Goal: Communication & Community: Participate in discussion

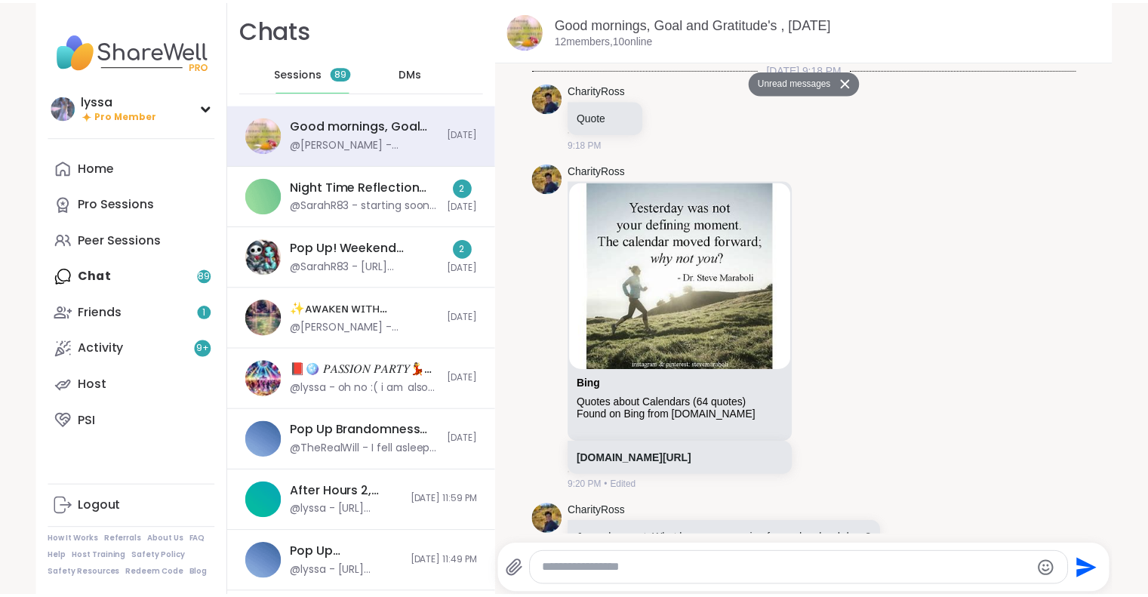
scroll to position [2489, 0]
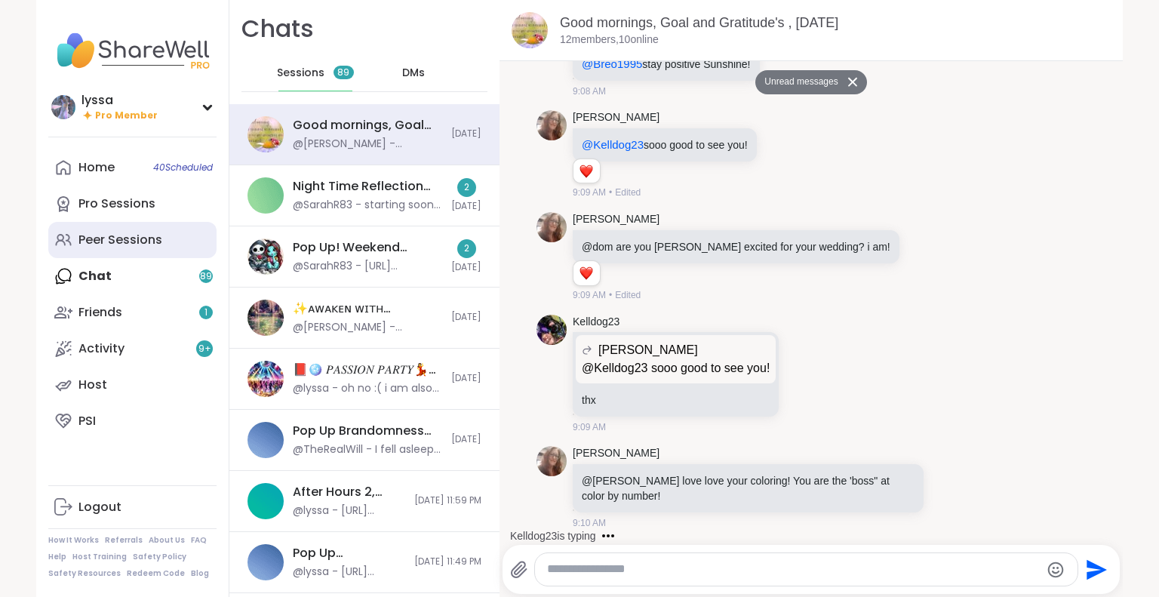
click at [153, 236] on div "Peer Sessions" at bounding box center [121, 240] width 84 height 17
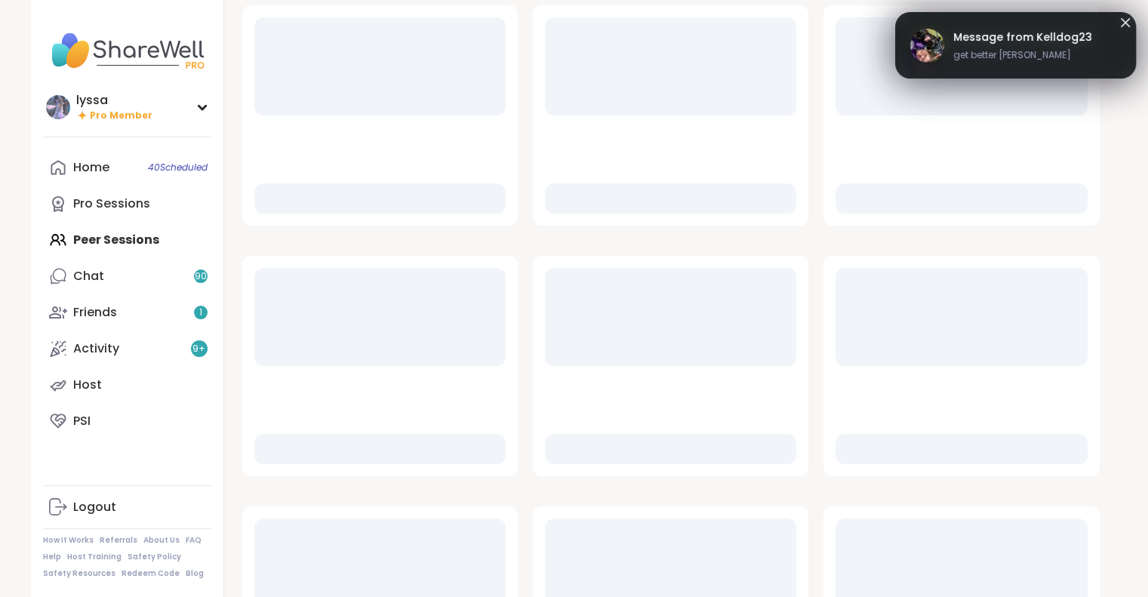
scroll to position [210, 0]
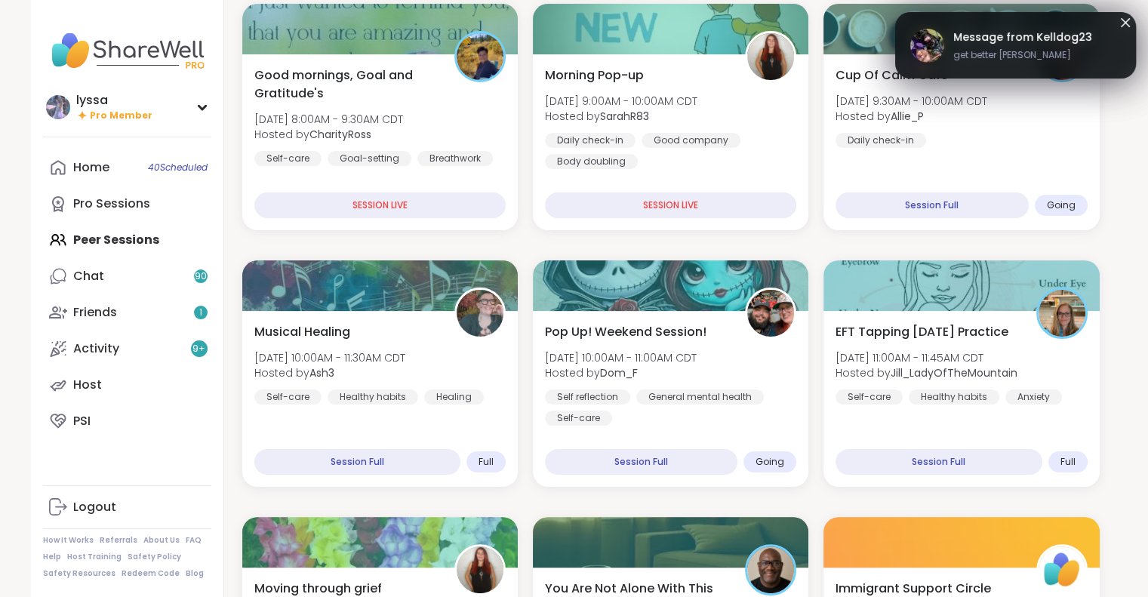
click at [1126, 21] on icon at bounding box center [1125, 22] width 9 height 9
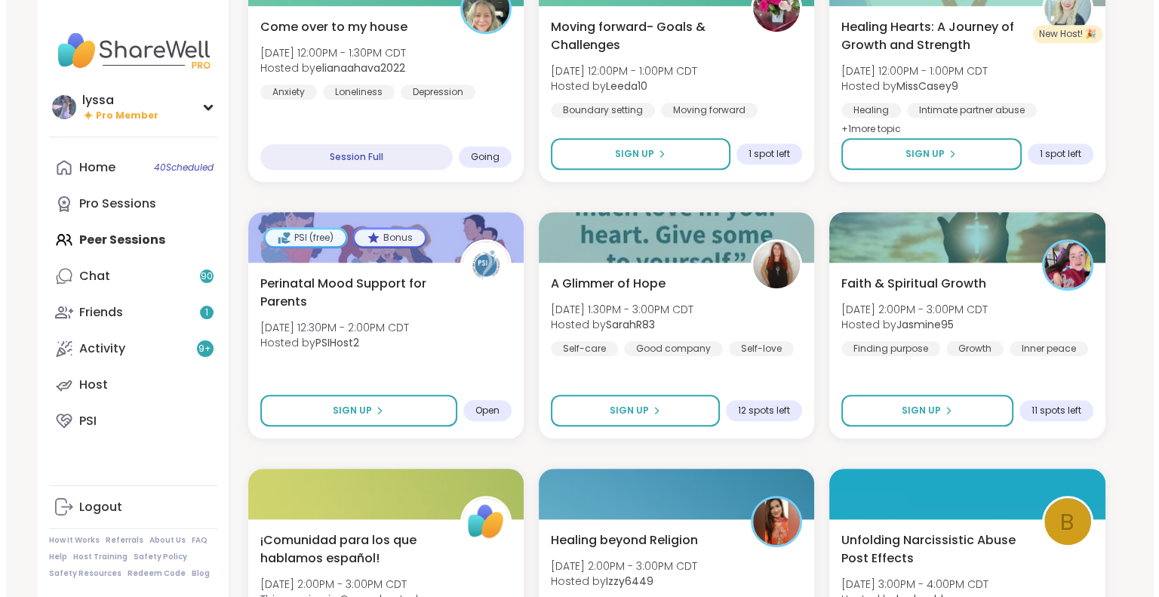
scroll to position [1029, 0]
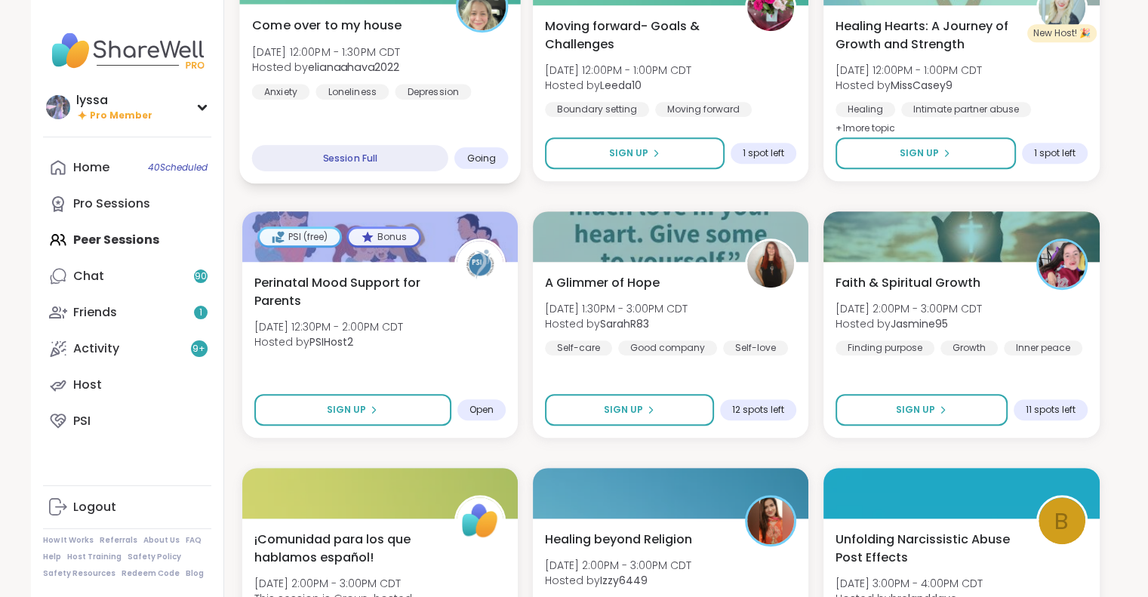
click at [473, 117] on div "Come over to my house Sun, Sep 07 | 12:00PM - 1:30PM CDT Hosted by elianaahava2…" at bounding box center [380, 94] width 282 height 180
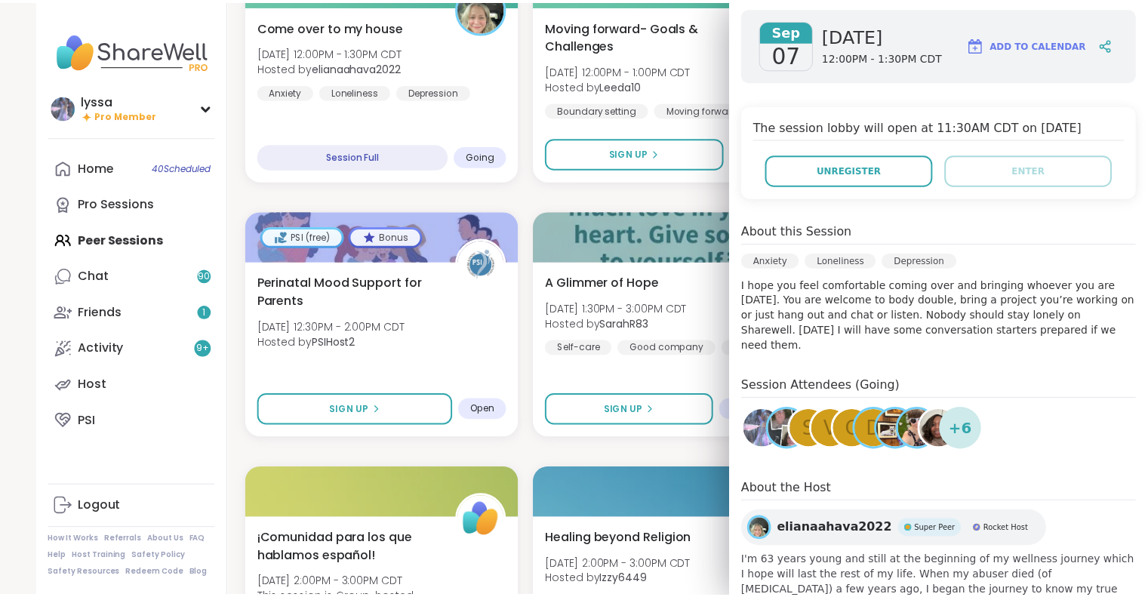
scroll to position [214, 0]
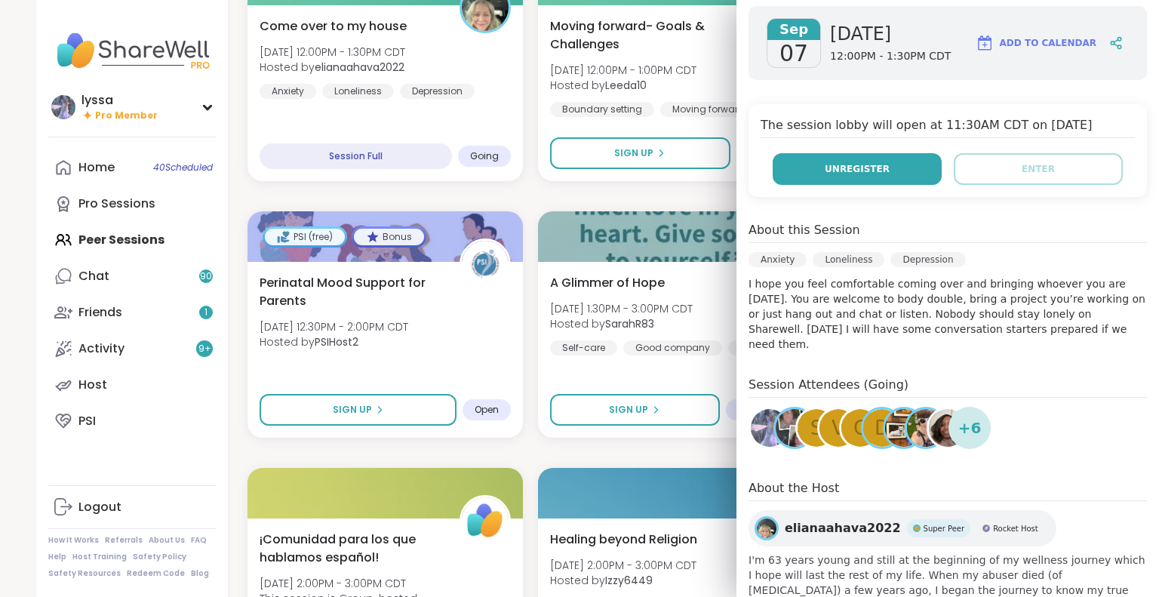
click at [879, 162] on button "Unregister" at bounding box center [857, 169] width 169 height 32
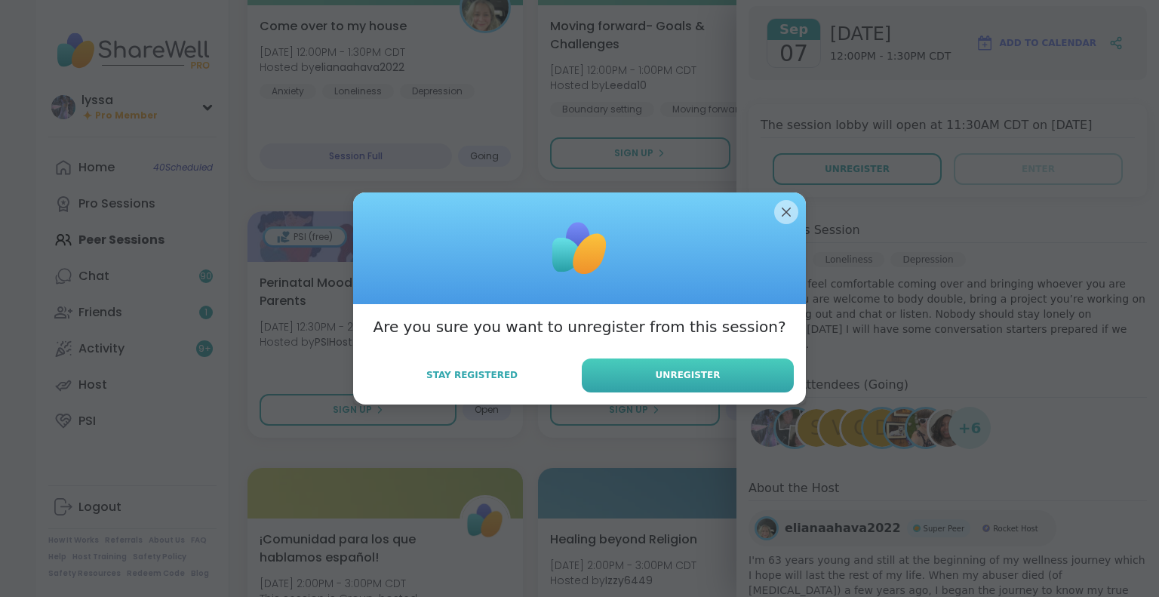
click at [674, 369] on span "Unregister" at bounding box center [688, 375] width 65 height 14
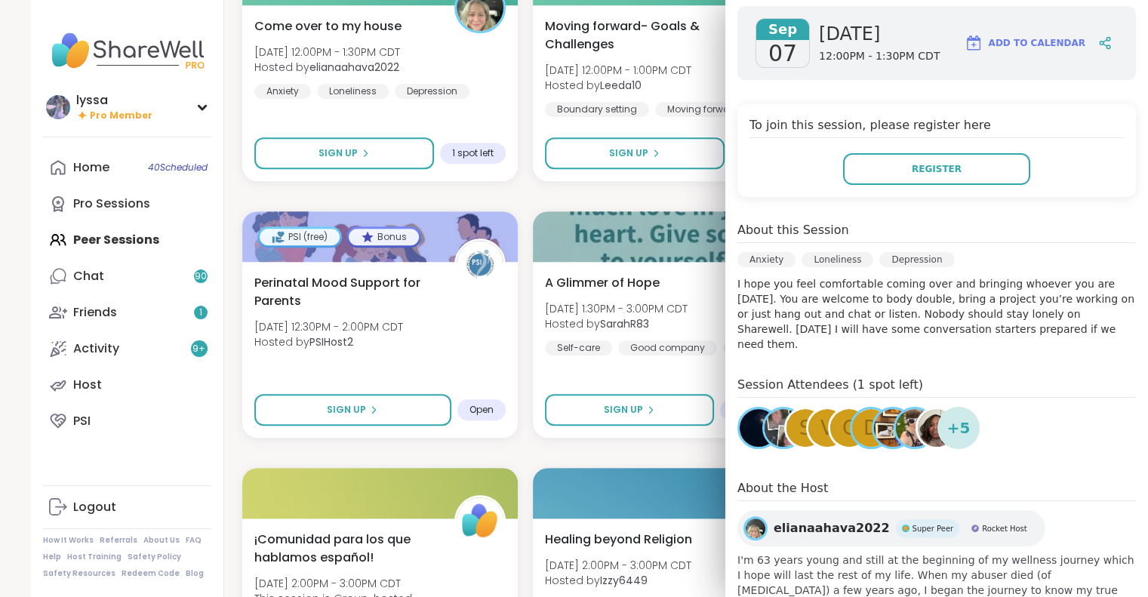
scroll to position [0, 0]
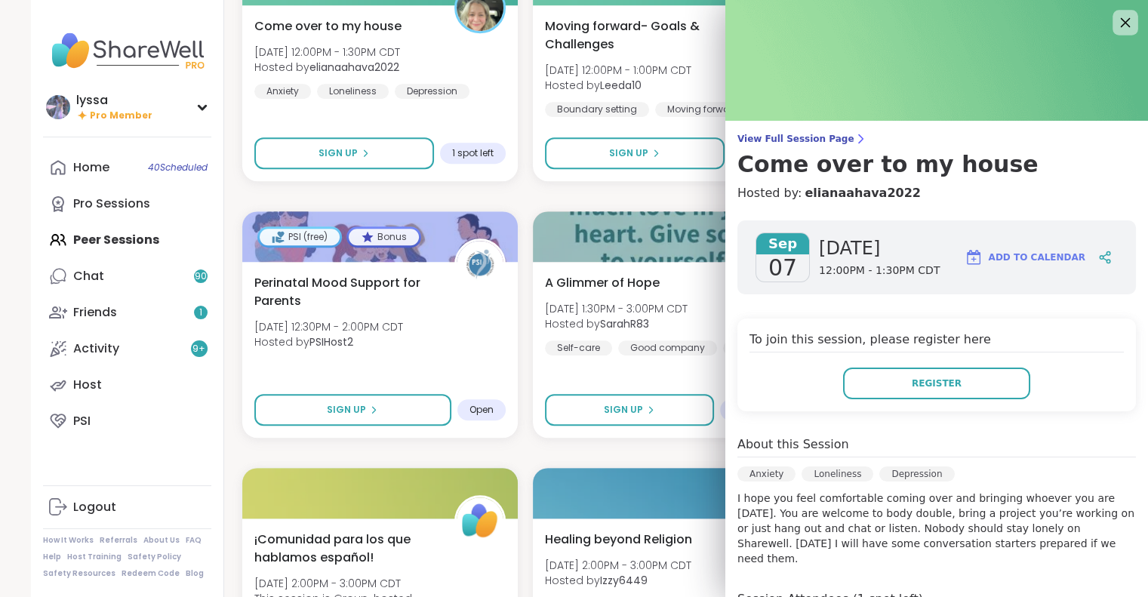
click at [1120, 15] on icon at bounding box center [1125, 22] width 19 height 19
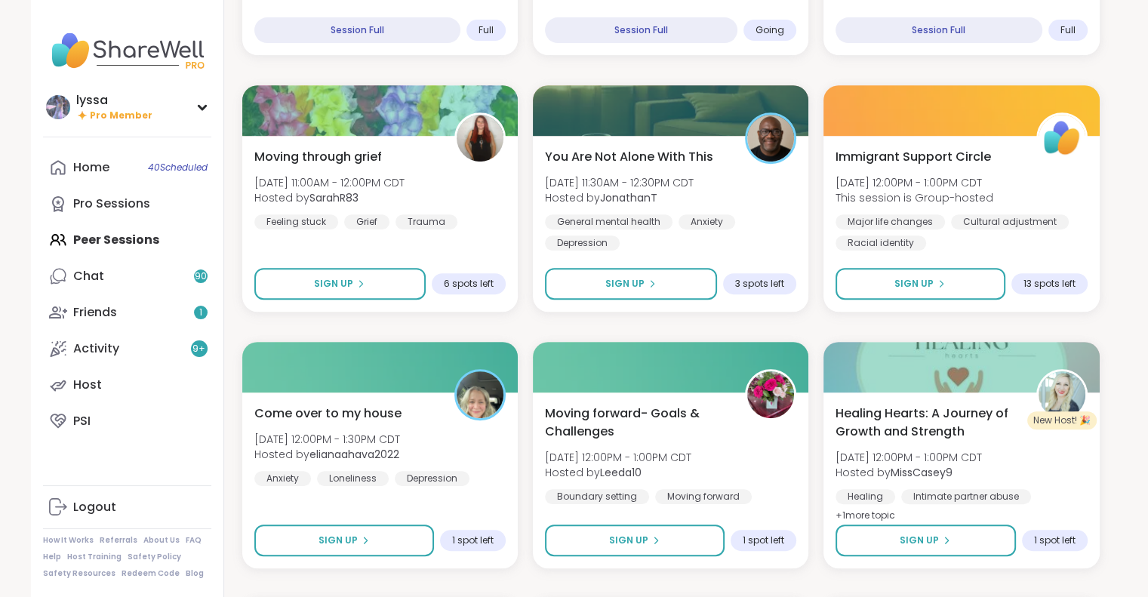
scroll to position [642, 0]
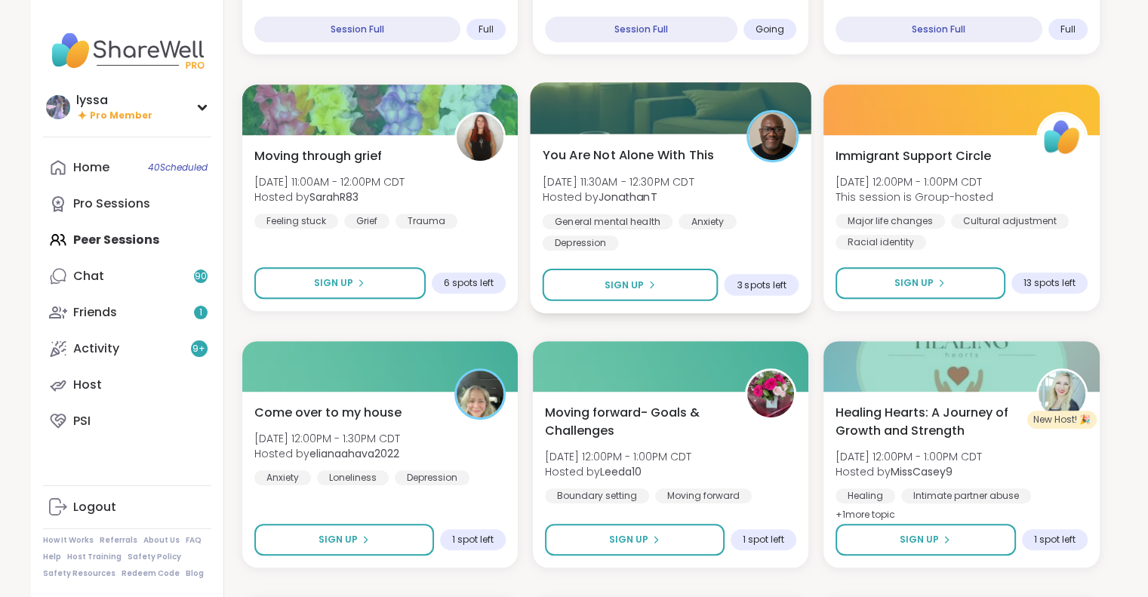
click at [661, 265] on div "You Are Not Alone With This Sun, Sep 07 | 11:30AM - 12:30PM CDT Hosted by Jonat…" at bounding box center [671, 224] width 282 height 180
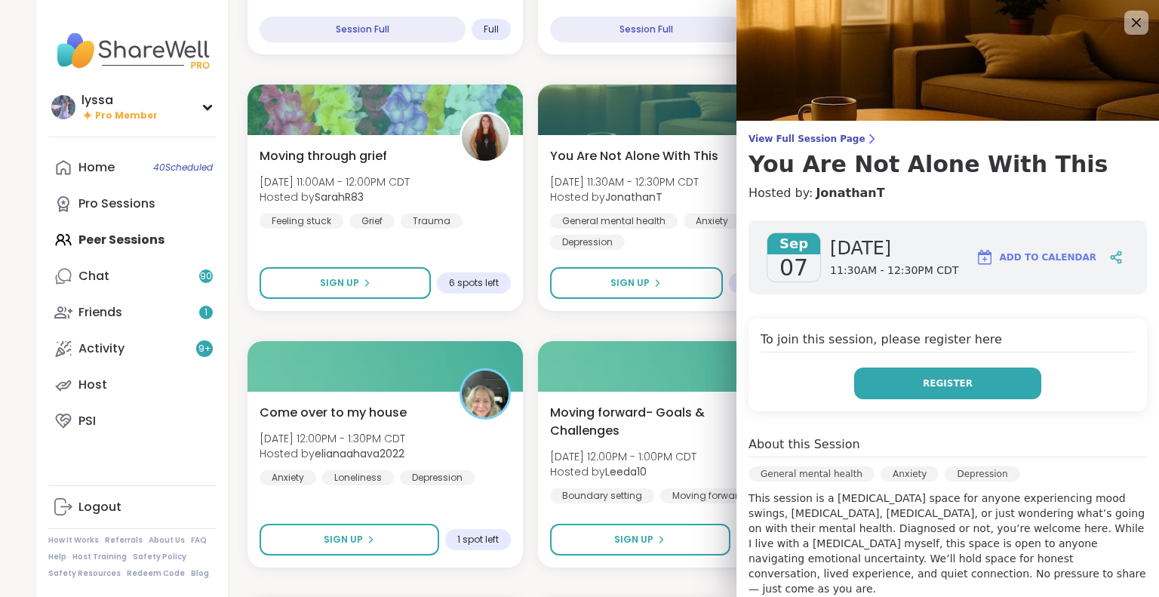
click at [886, 392] on button "Register" at bounding box center [948, 384] width 187 height 32
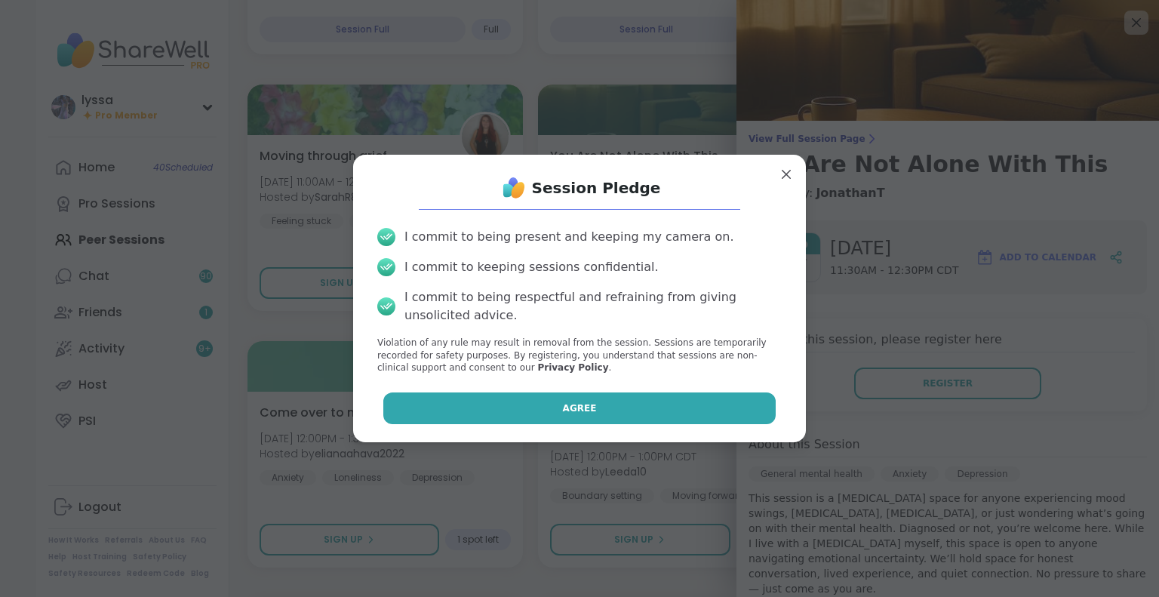
click at [624, 406] on button "Agree" at bounding box center [579, 409] width 393 height 32
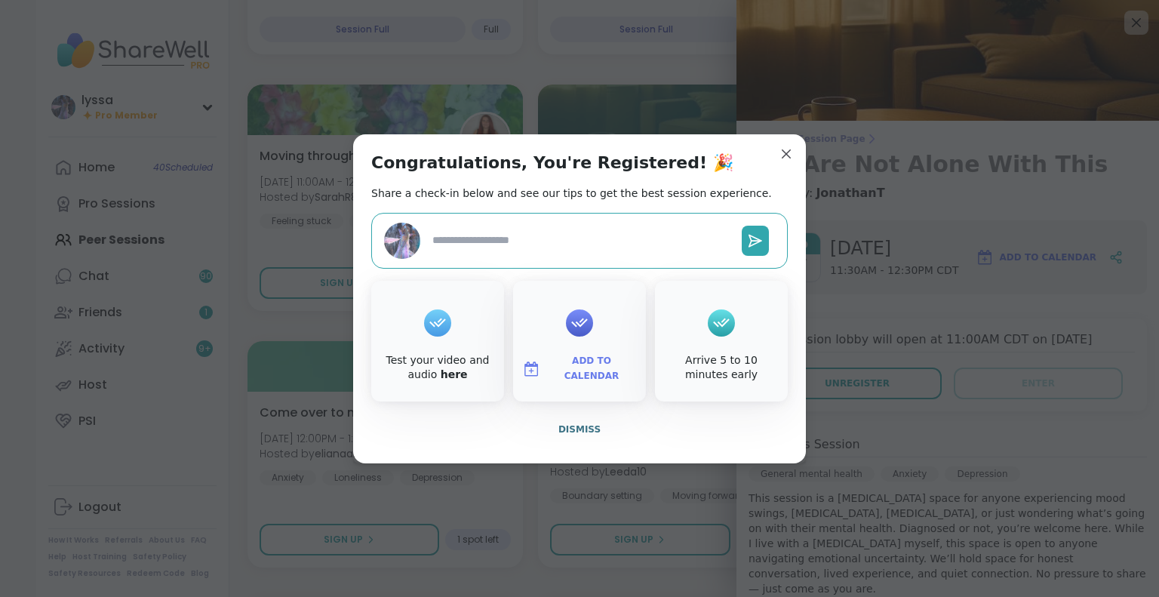
drag, startPoint x: 780, startPoint y: 150, endPoint x: 800, endPoint y: 159, distance: 22.0
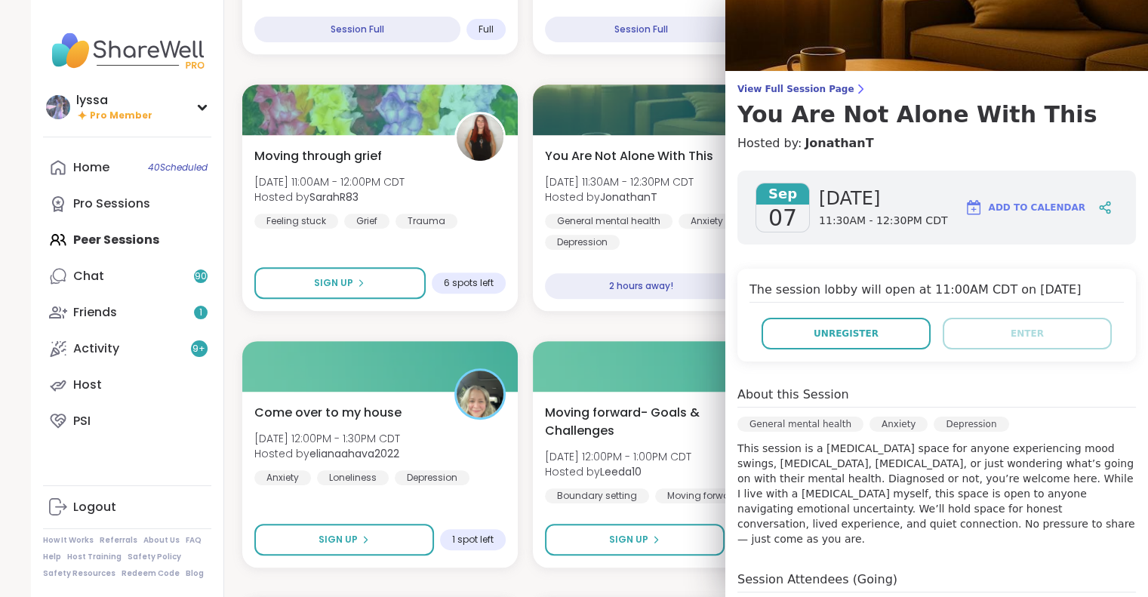
scroll to position [0, 0]
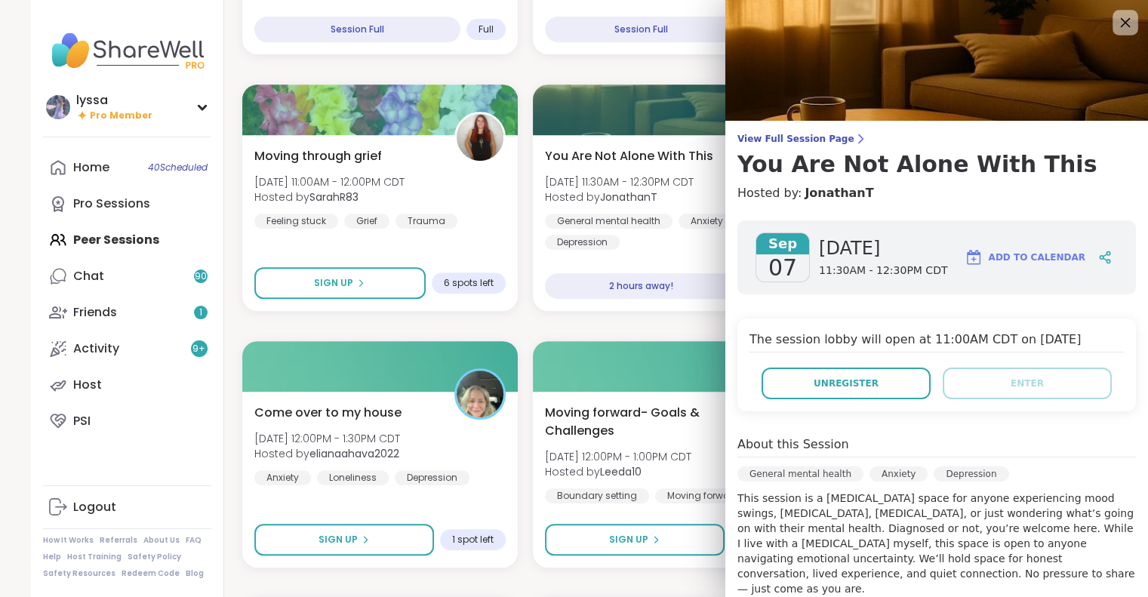
click at [1116, 23] on icon at bounding box center [1125, 22] width 19 height 19
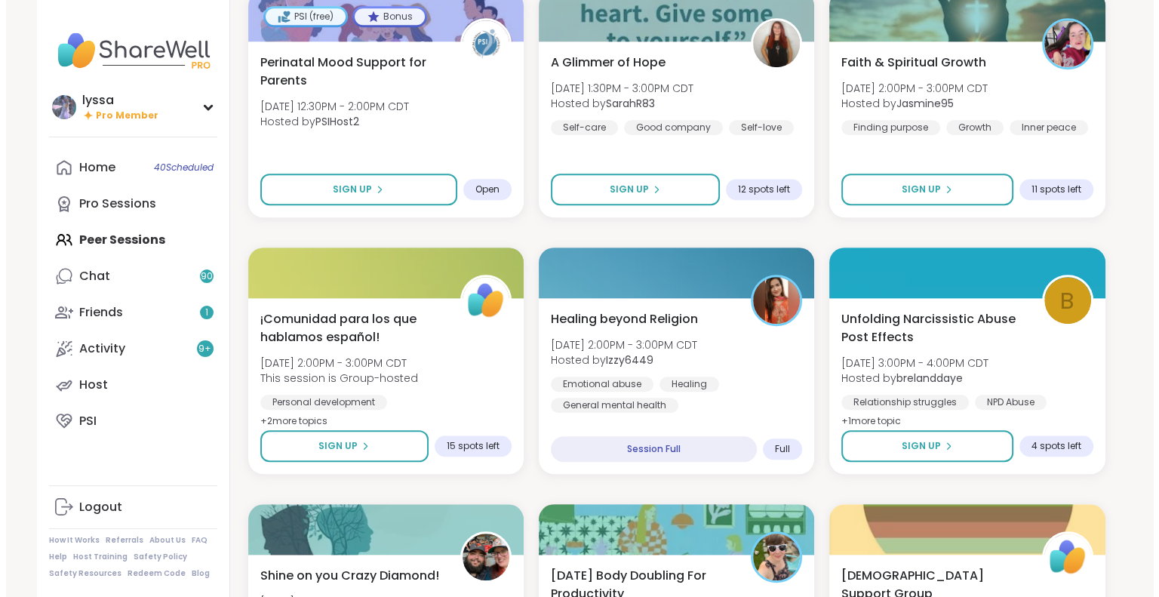
scroll to position [1250, 0]
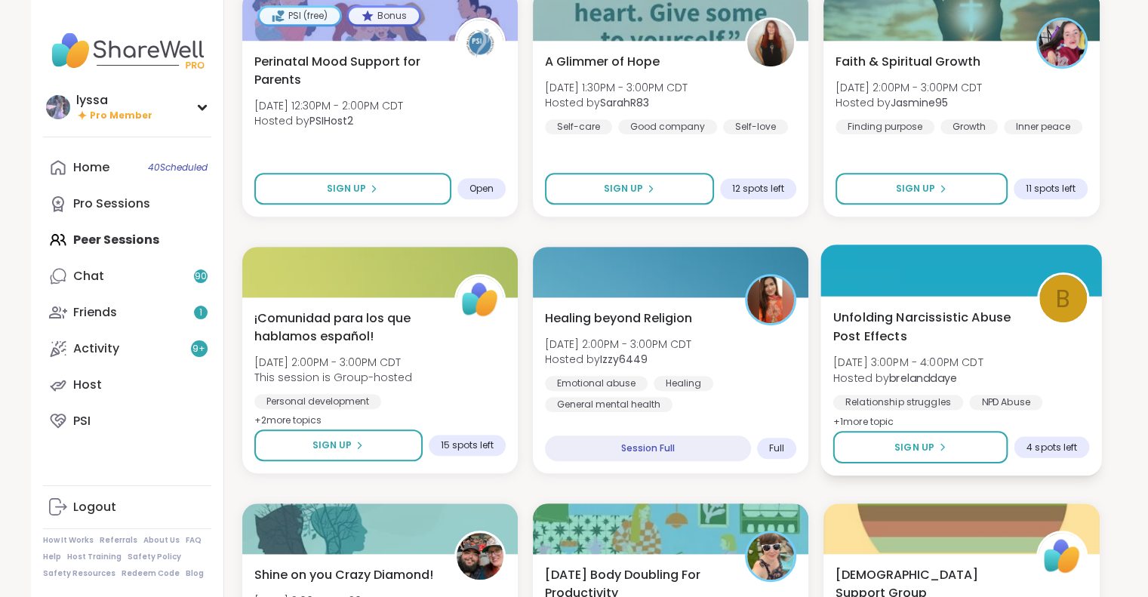
click at [1037, 353] on div "Unfolding Narcissistic Abuse Post Effects Sun, Sep 07 | 3:00PM - 4:00PM CDT Hos…" at bounding box center [961, 369] width 257 height 123
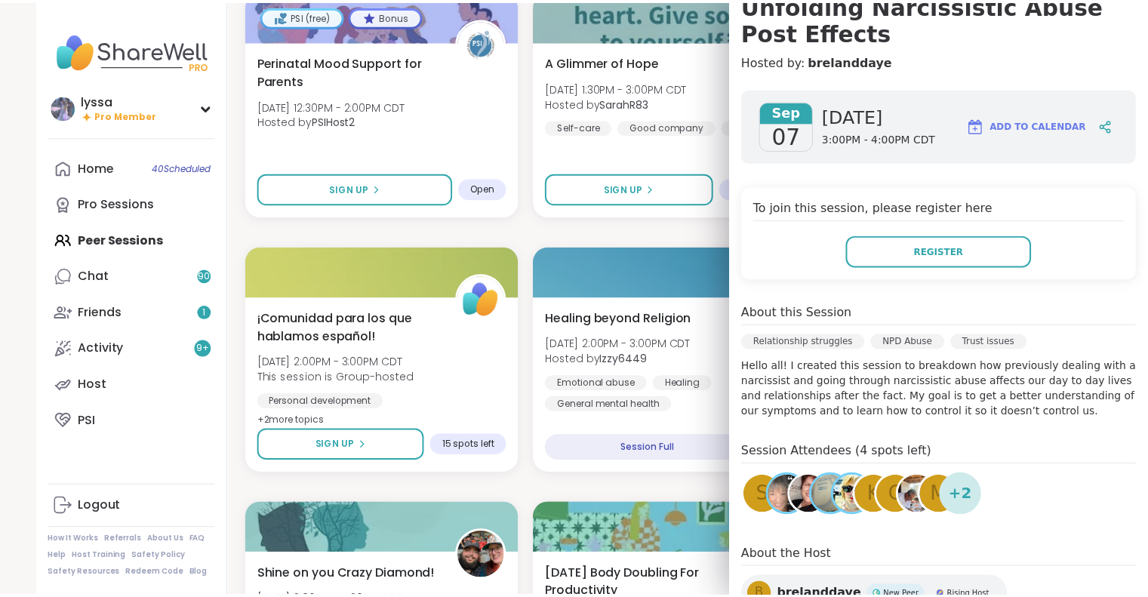
scroll to position [0, 0]
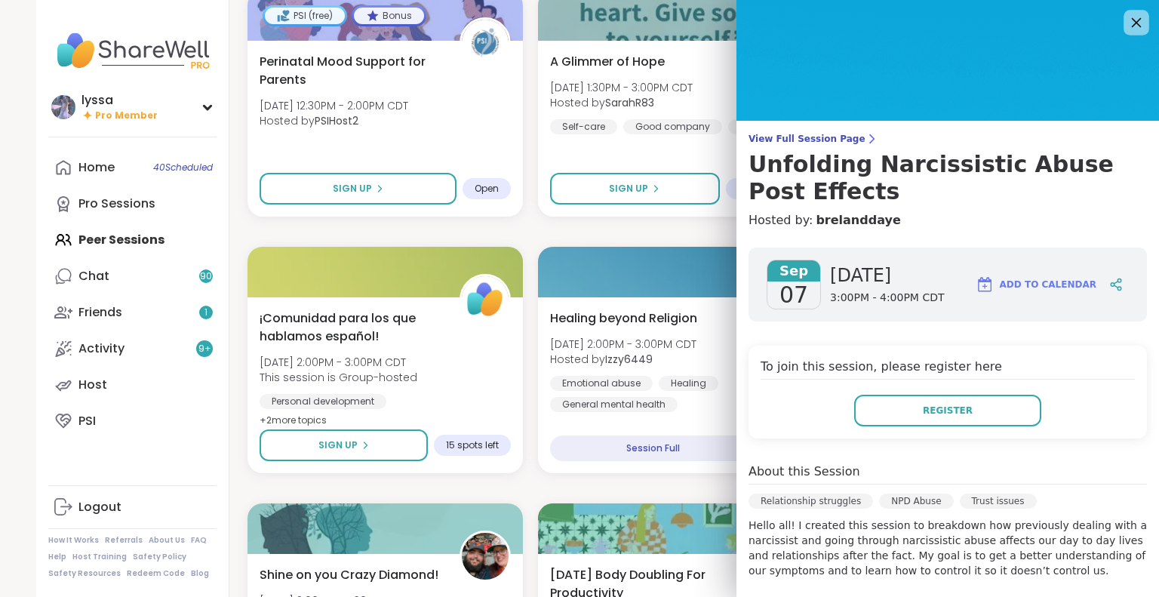
drag, startPoint x: 1108, startPoint y: 26, endPoint x: 892, endPoint y: 176, distance: 263.0
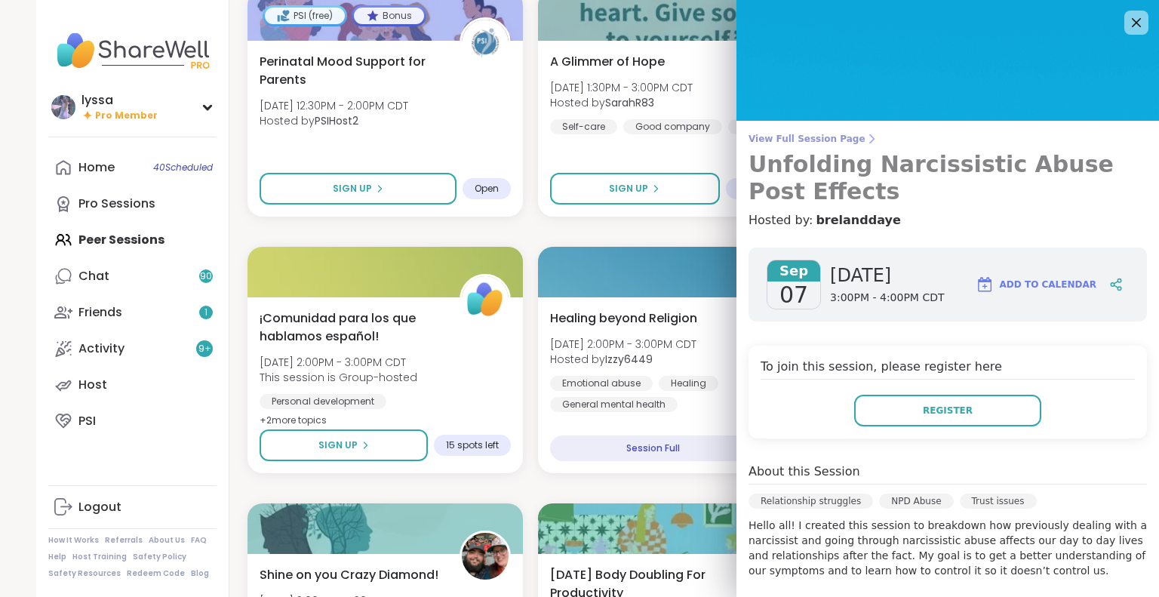
click at [1128, 26] on icon at bounding box center [1137, 23] width 18 height 18
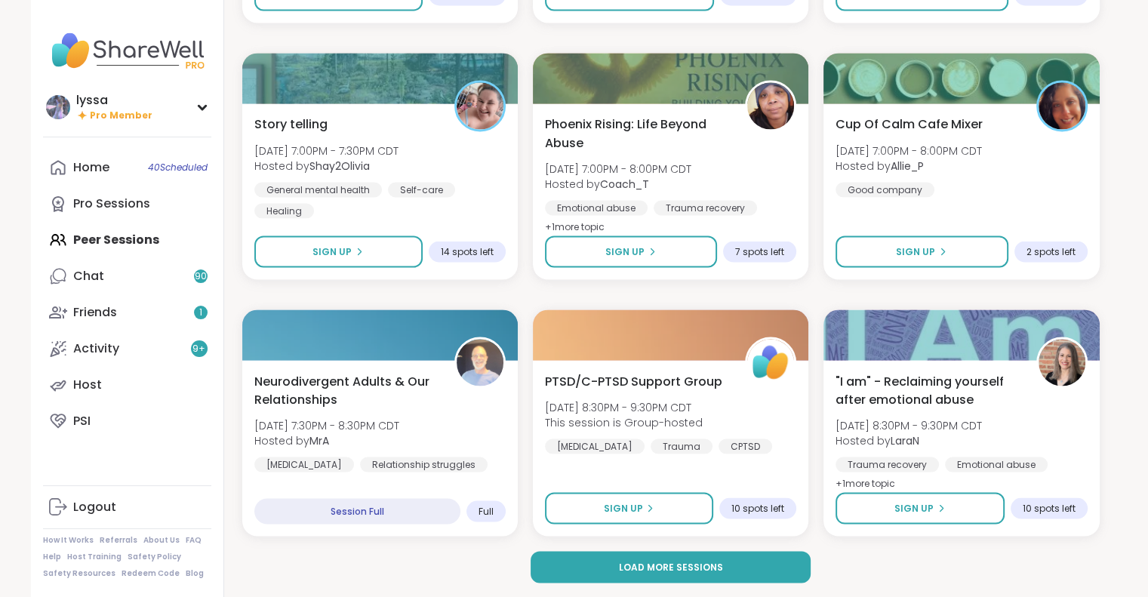
scroll to position [2727, 0]
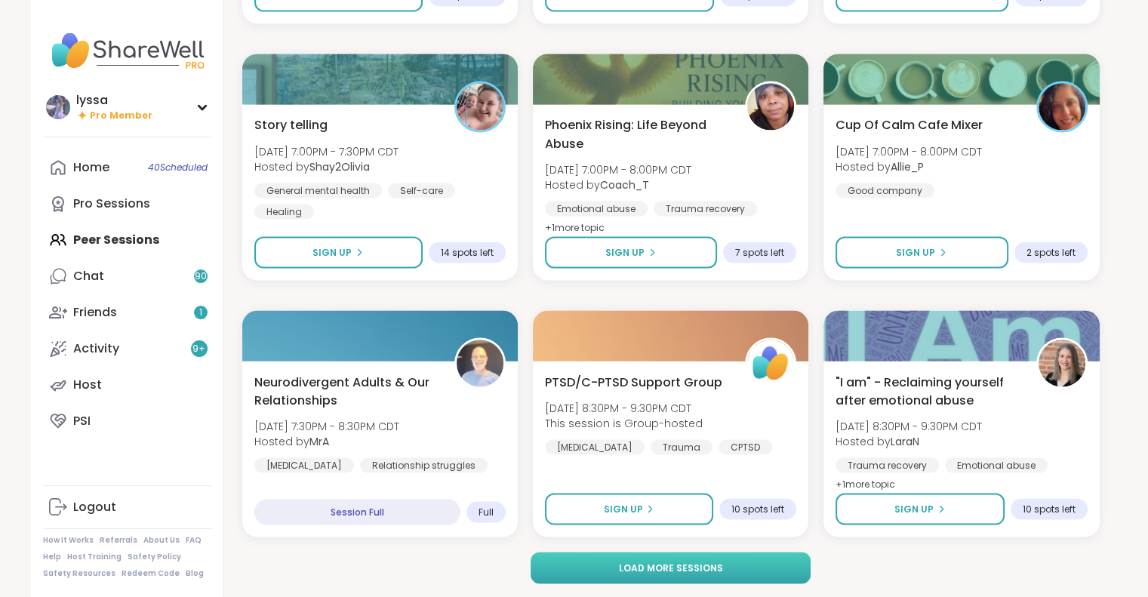
click at [743, 564] on button "Load more sessions" at bounding box center [671, 568] width 280 height 32
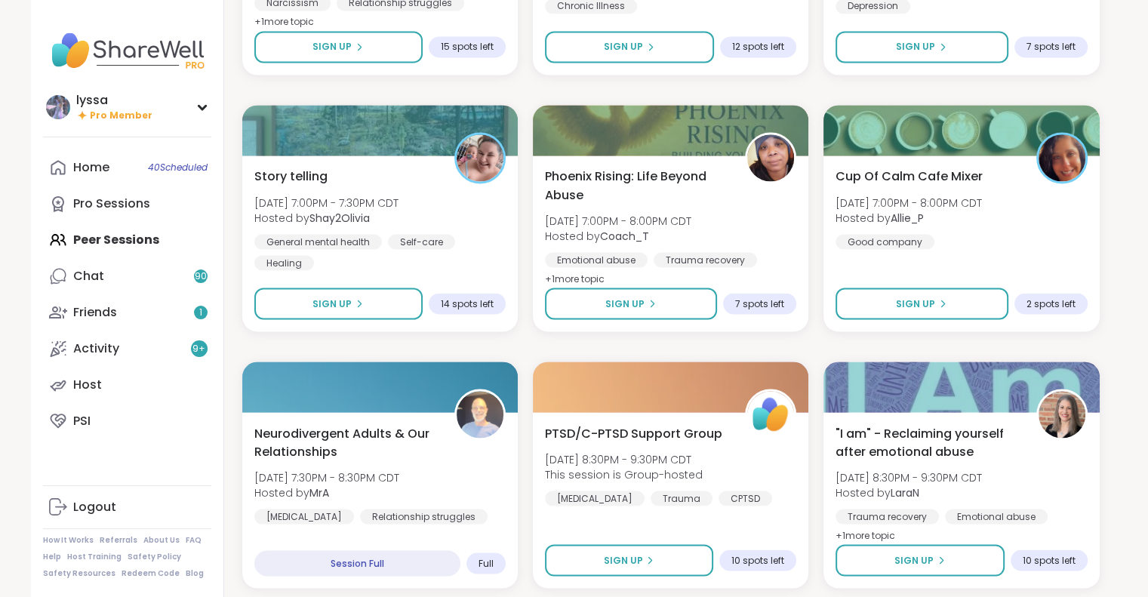
scroll to position [2674, 0]
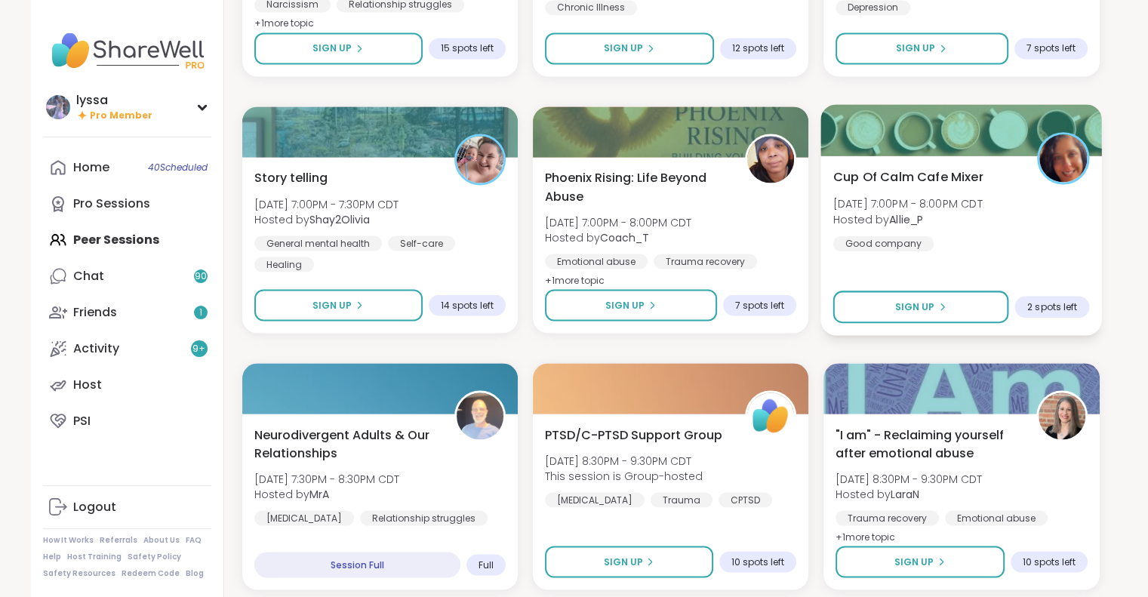
drag, startPoint x: 975, startPoint y: 304, endPoint x: 1073, endPoint y: 252, distance: 111.1
click at [1073, 252] on div "Cup Of Calm Cafe Mixer Sun, Sep 07 | 7:00PM - 8:00PM CDT Hosted by Allie_P Good…" at bounding box center [962, 246] width 282 height 180
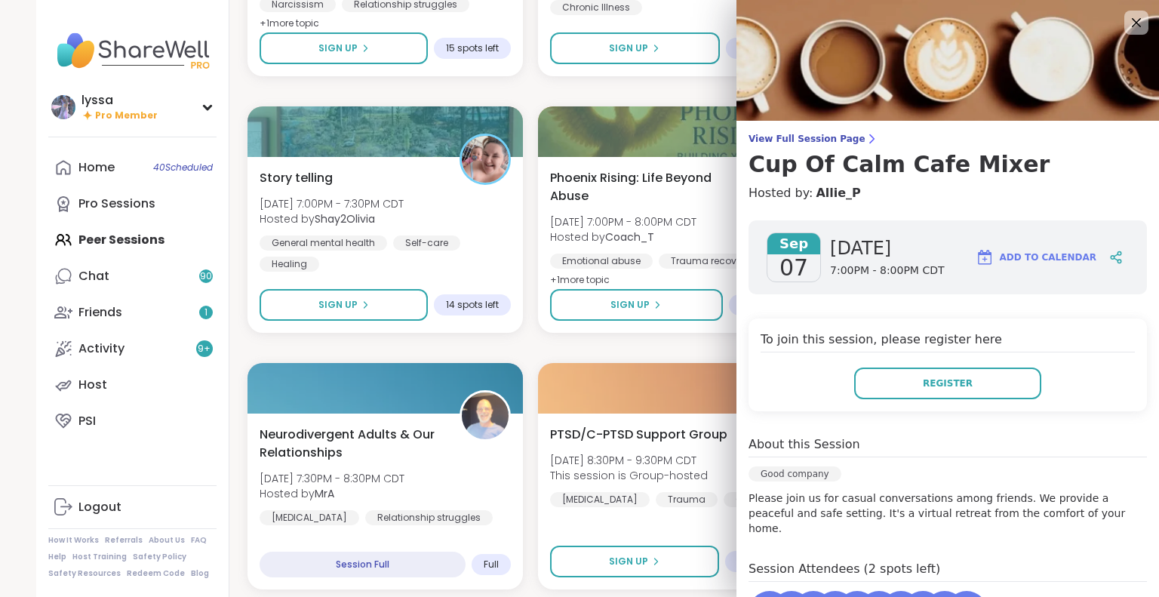
click at [960, 303] on div "Sep 07 Sunday 7:00PM - 8:00PM CDT Add to Calendar To join this session, please …" at bounding box center [948, 508] width 423 height 601
click at [928, 382] on span "Register" at bounding box center [948, 384] width 50 height 14
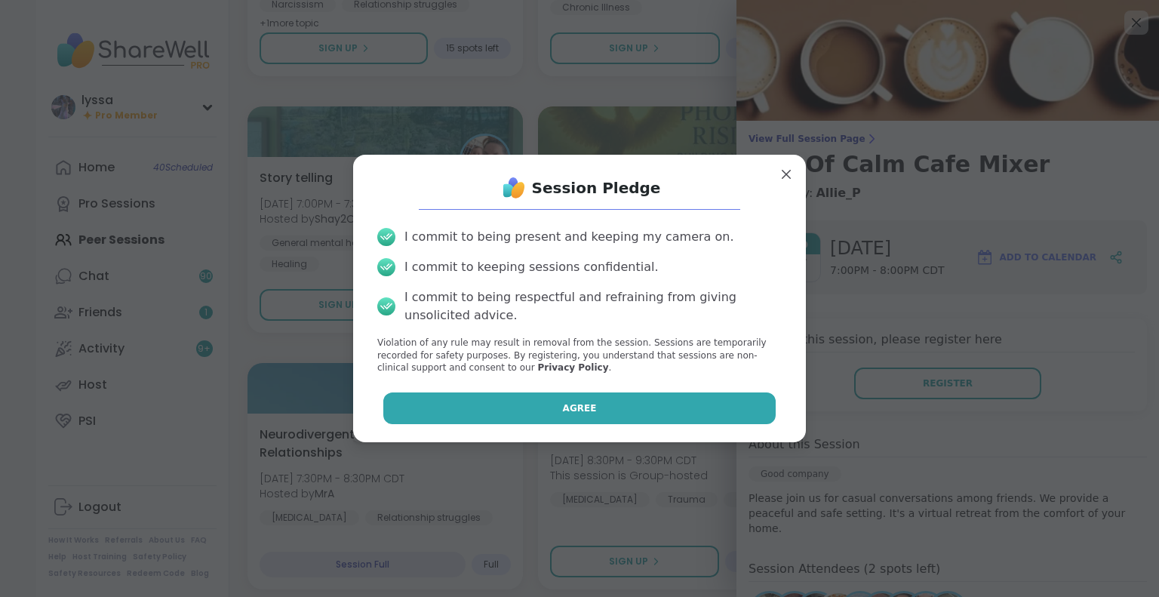
click at [700, 408] on button "Agree" at bounding box center [579, 409] width 393 height 32
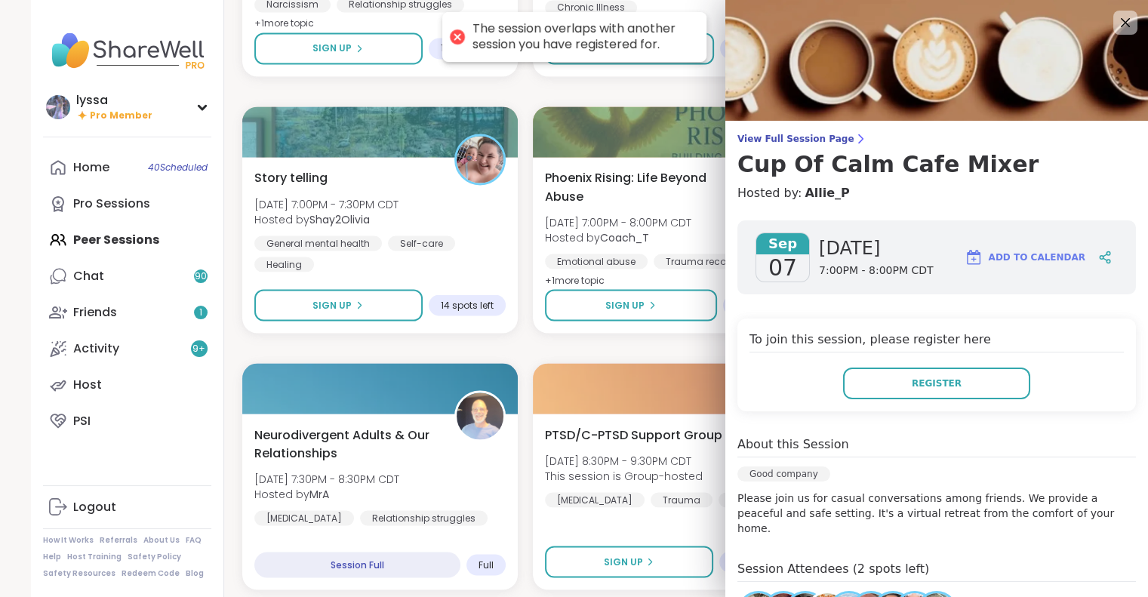
click at [676, 349] on div "Good mornings, Goal and Gratitude's Sun, Sep 07 | 8:00AM - 9:30AM CDT Hosted by…" at bounding box center [671, 605] width 858 height 6130
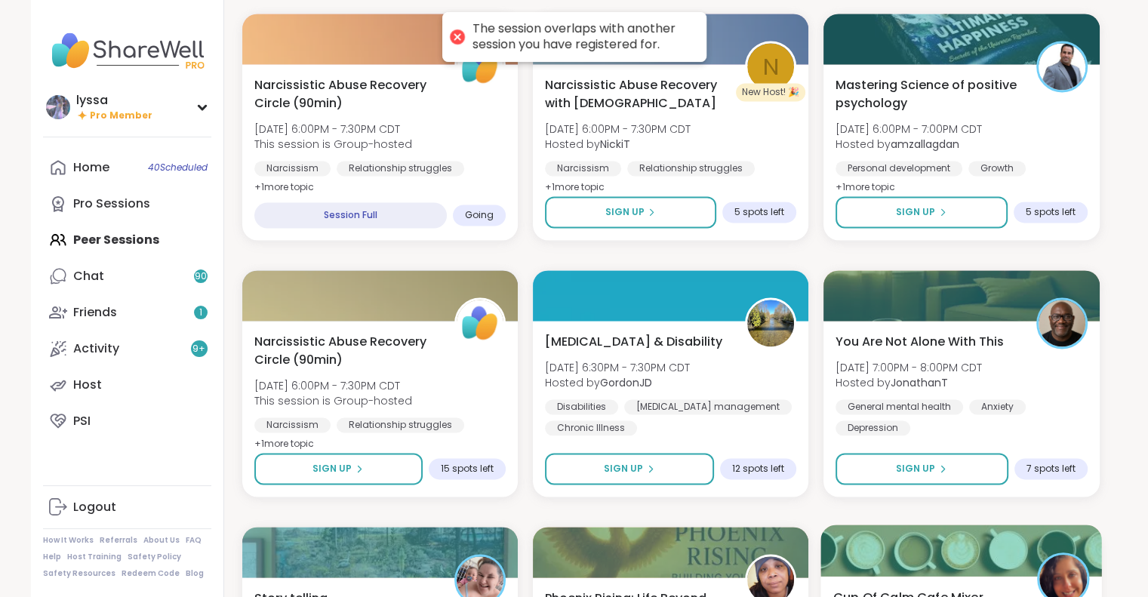
scroll to position [2250, 0]
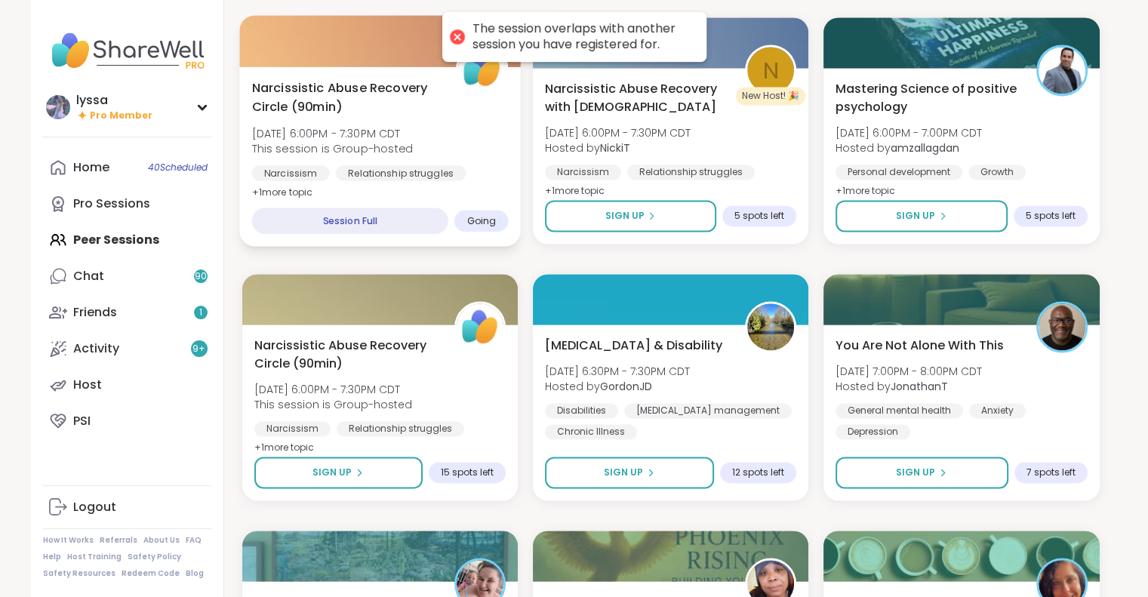
click at [341, 138] on span "Sun, Sep 07 | 6:00PM - 7:30PM CDT" at bounding box center [331, 132] width 161 height 15
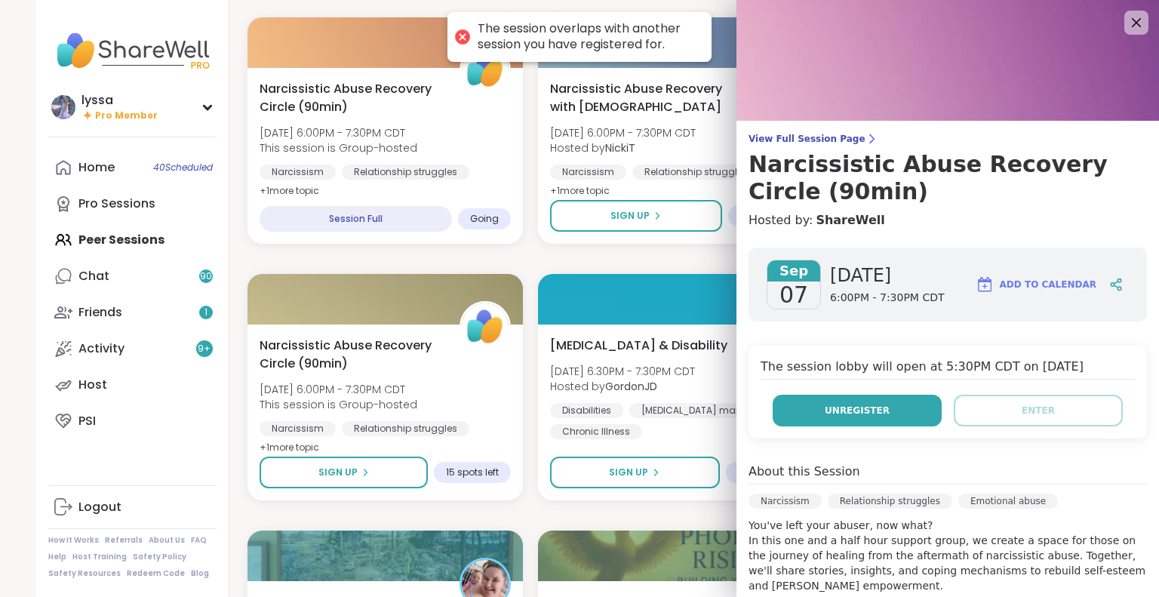
click at [791, 407] on button "Unregister" at bounding box center [857, 411] width 169 height 32
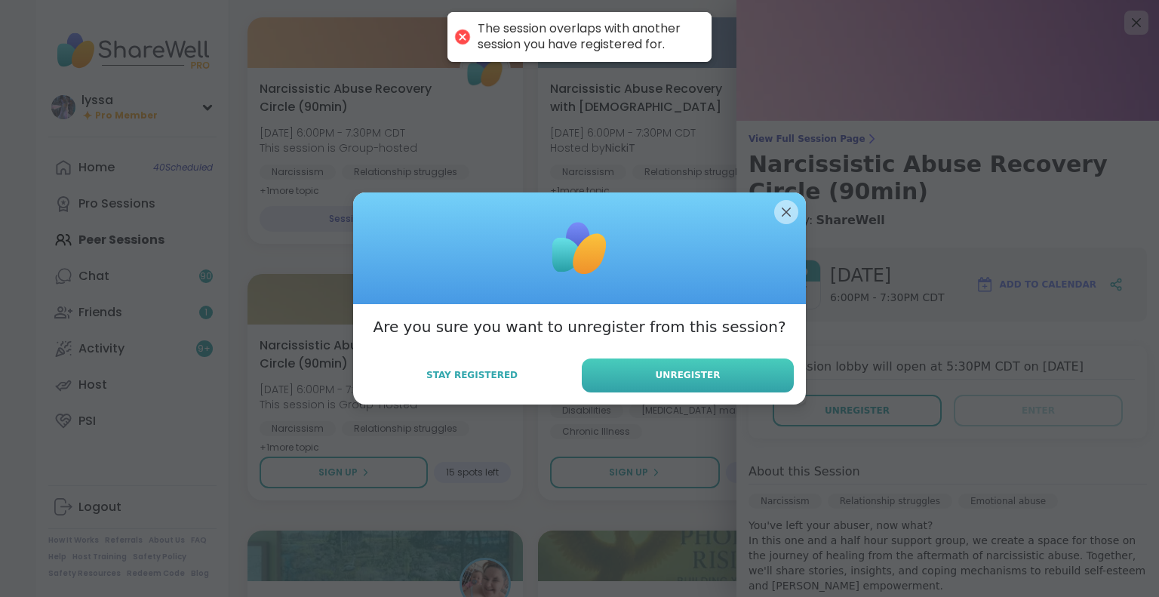
click at [761, 371] on button "Unregister" at bounding box center [688, 376] width 212 height 34
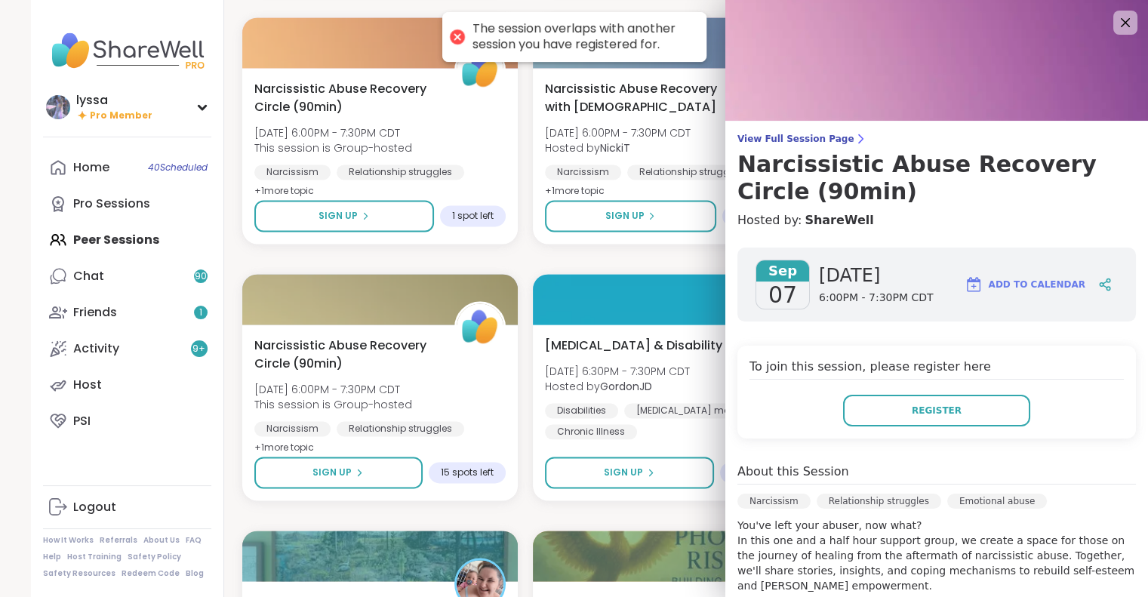
click at [1116, 26] on icon at bounding box center [1125, 23] width 18 height 18
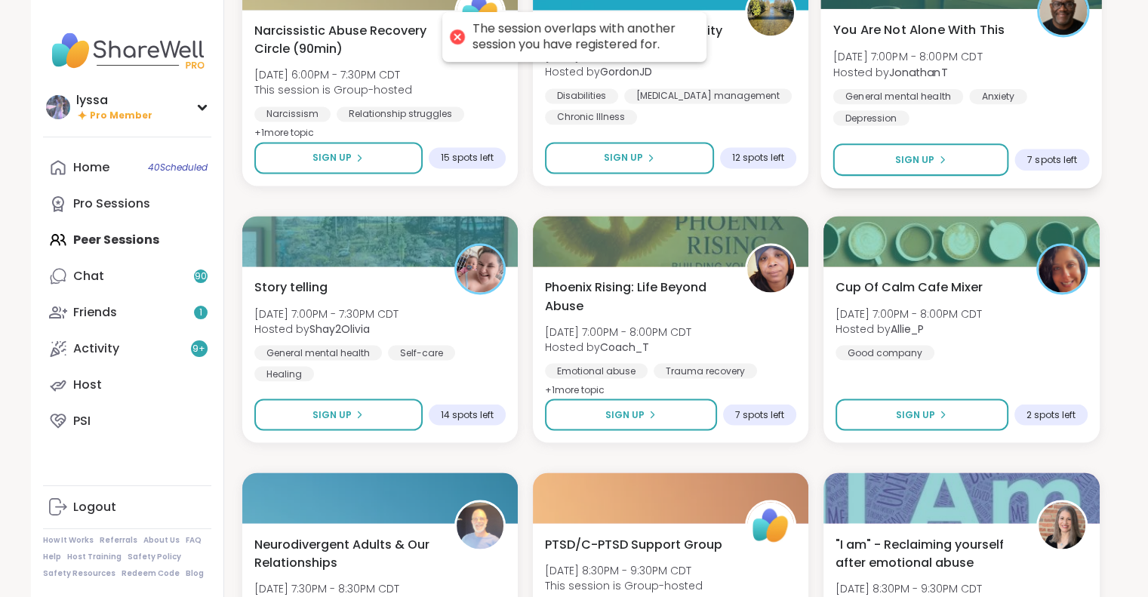
scroll to position [2576, 0]
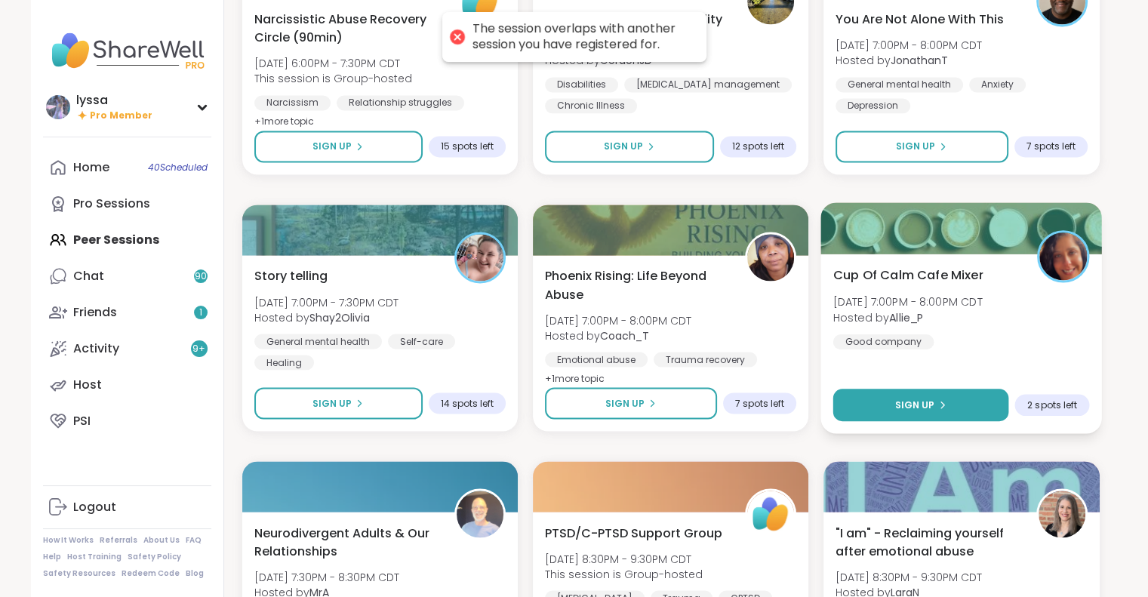
click at [967, 393] on button "Sign Up" at bounding box center [921, 405] width 176 height 32
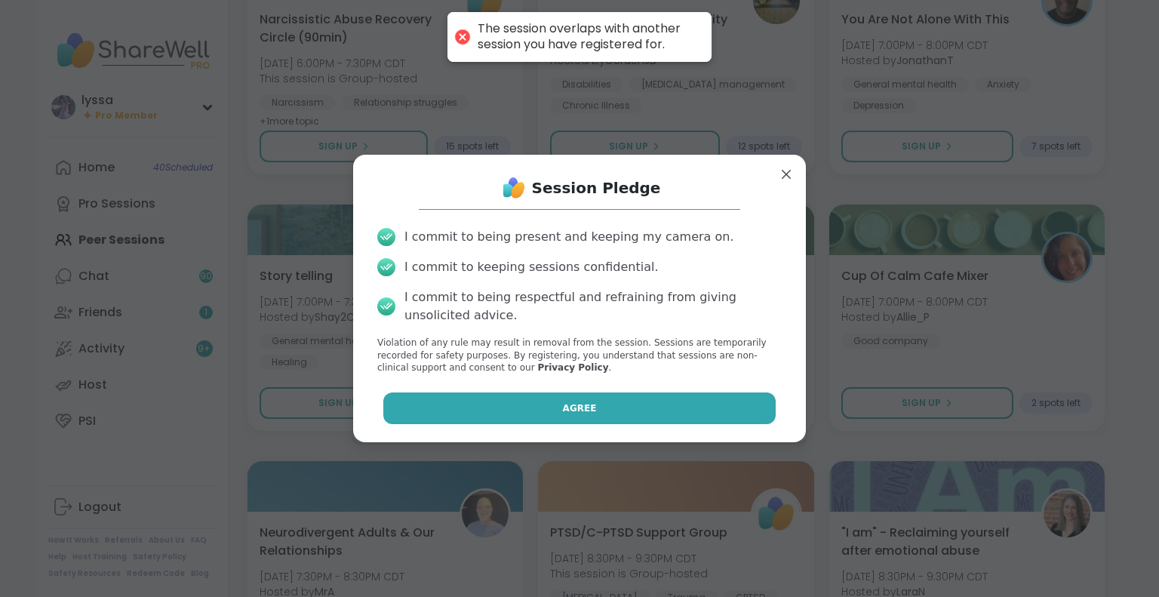
click at [722, 397] on button "Agree" at bounding box center [579, 409] width 393 height 32
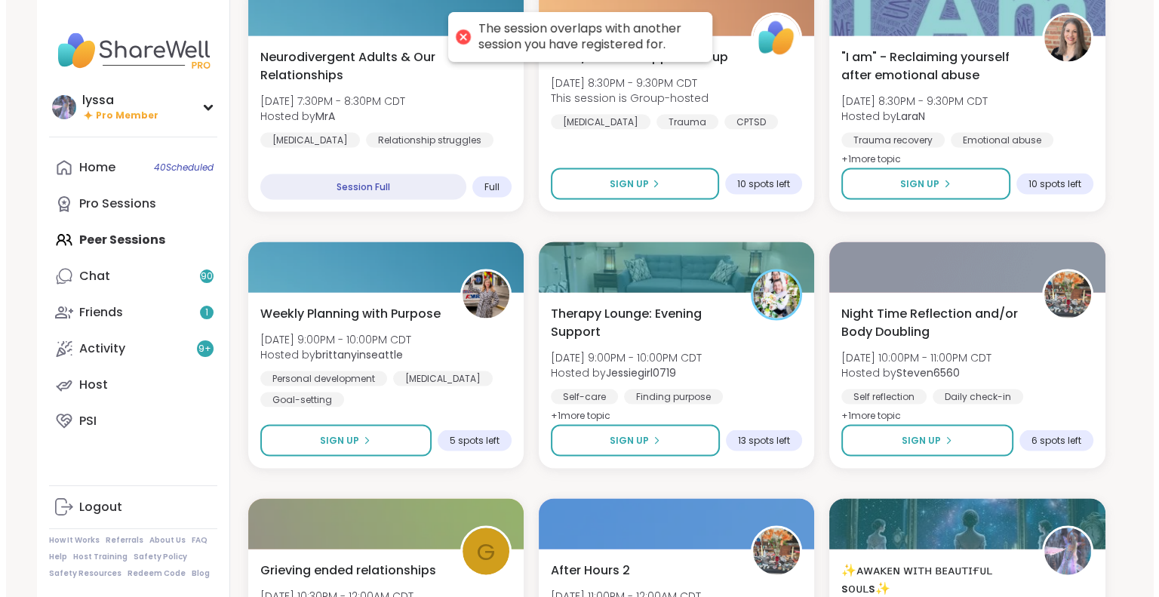
scroll to position [3056, 0]
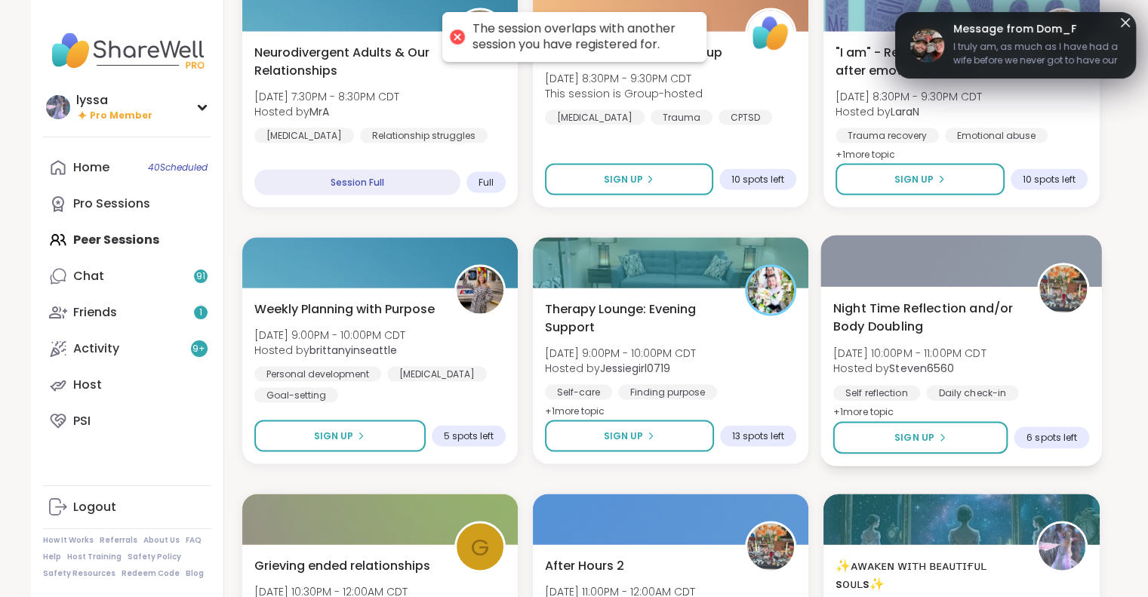
click at [978, 371] on span "Hosted by Steven6560" at bounding box center [909, 368] width 153 height 15
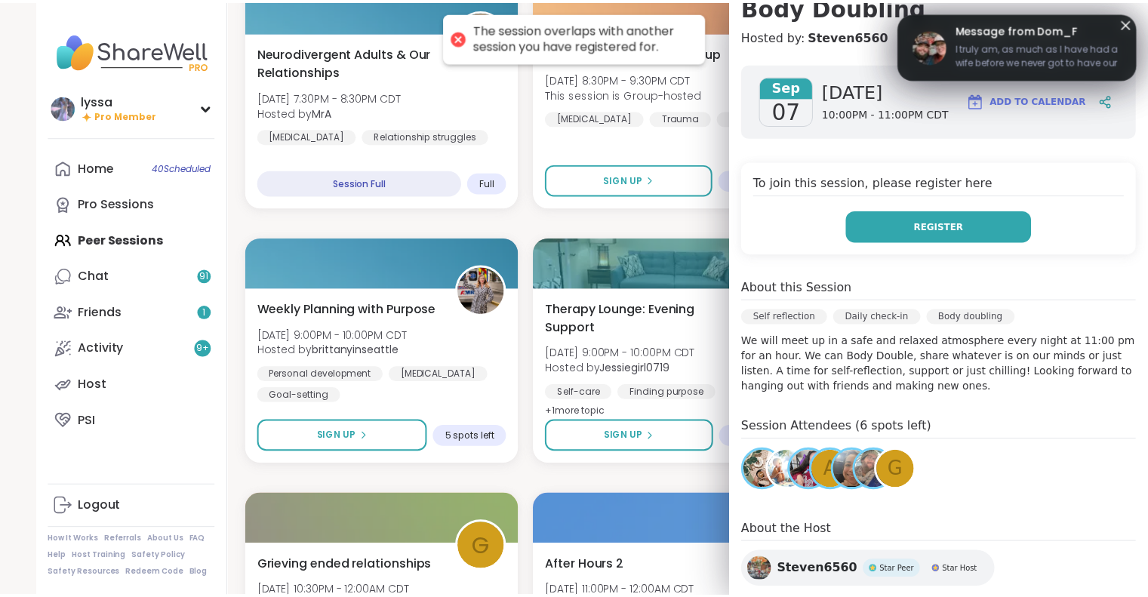
scroll to position [186, 0]
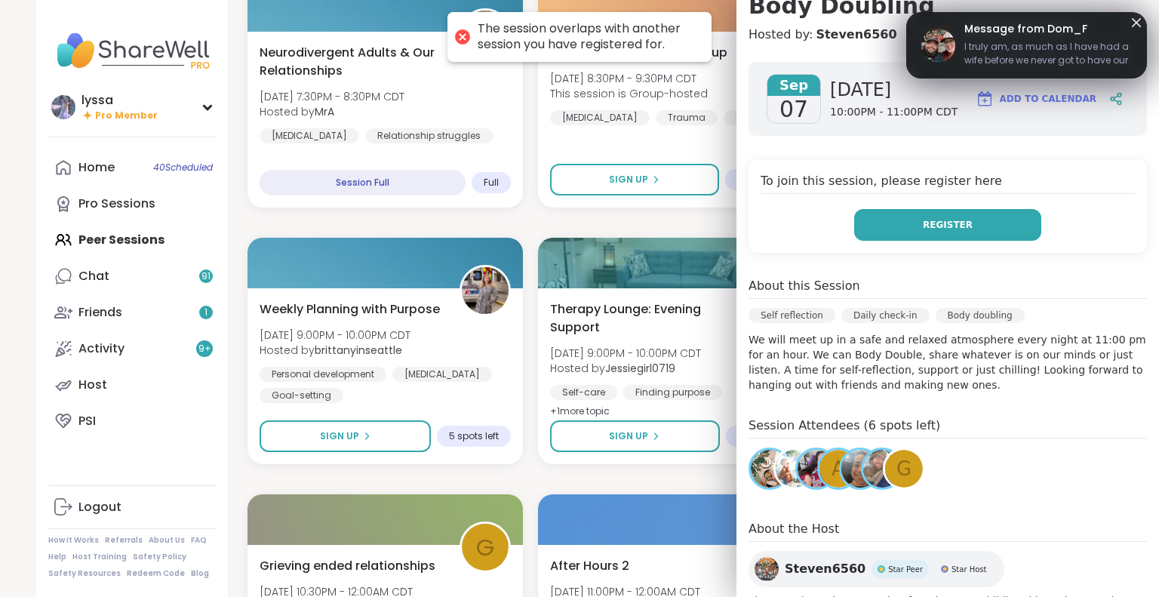
click at [972, 223] on button "Register" at bounding box center [948, 225] width 187 height 32
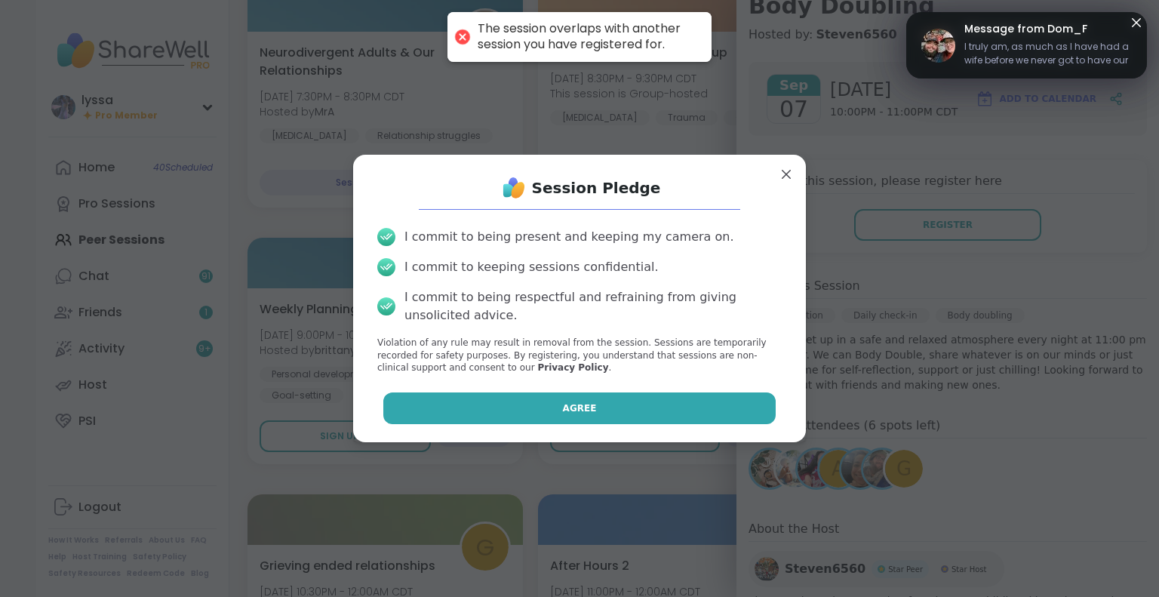
click at [660, 412] on button "Agree" at bounding box center [579, 409] width 393 height 32
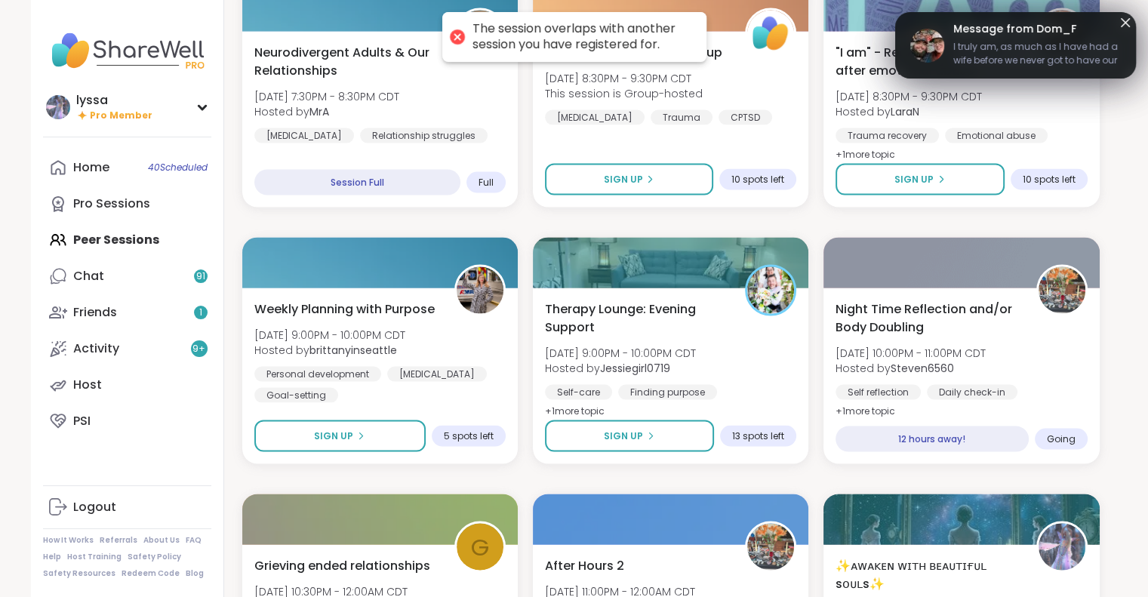
click at [1120, 24] on icon at bounding box center [1125, 23] width 18 height 18
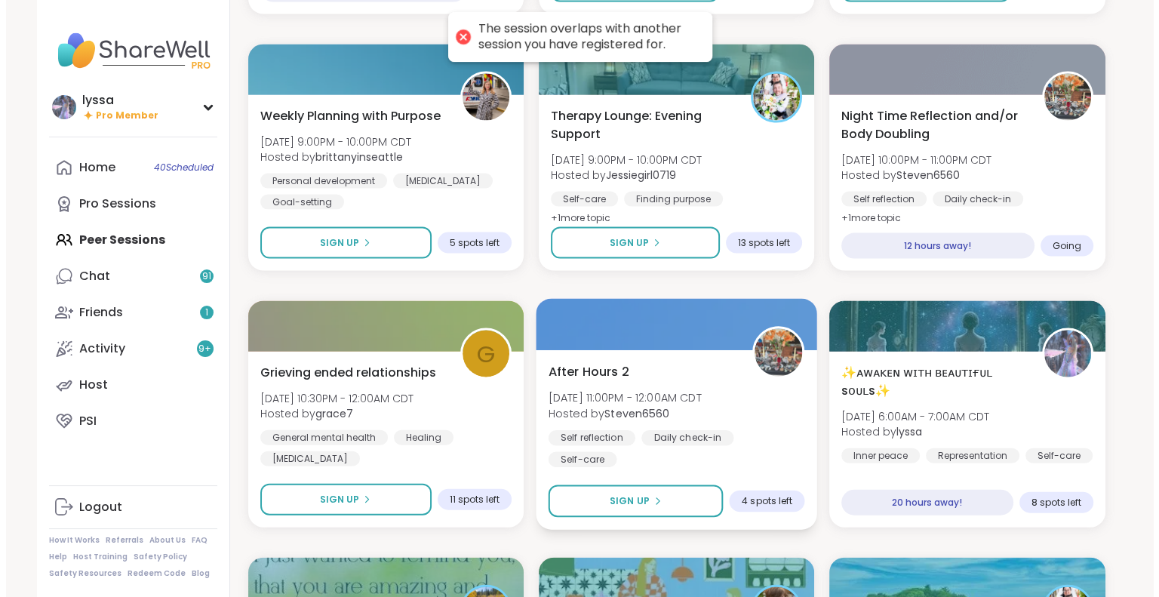
scroll to position [3249, 0]
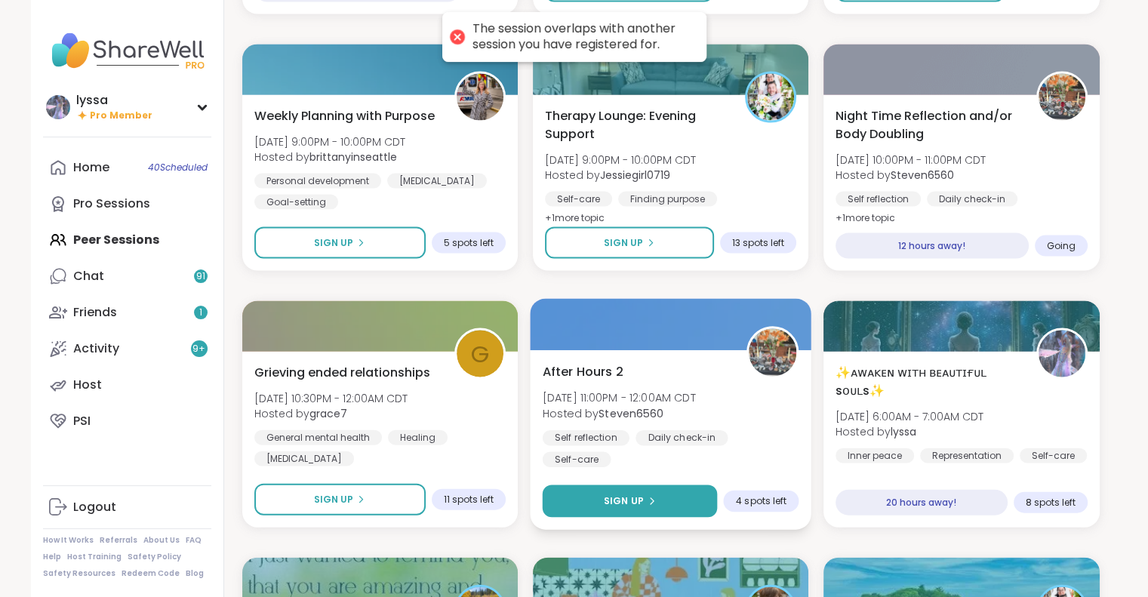
click at [652, 500] on icon at bounding box center [651, 501] width 9 height 9
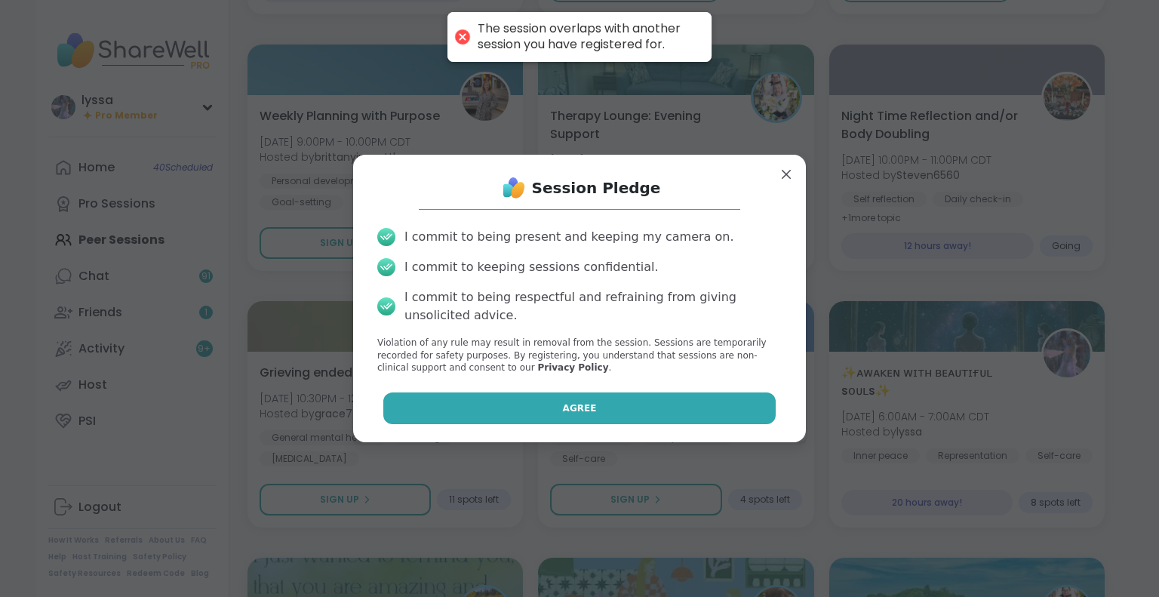
click at [623, 397] on button "Agree" at bounding box center [579, 409] width 393 height 32
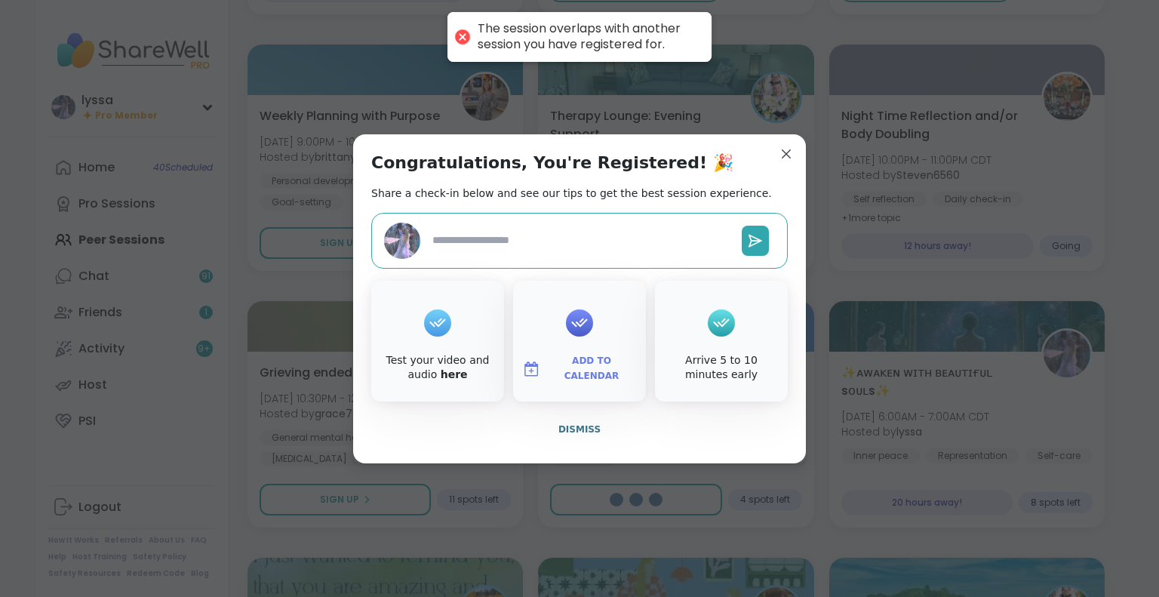
type textarea "*"
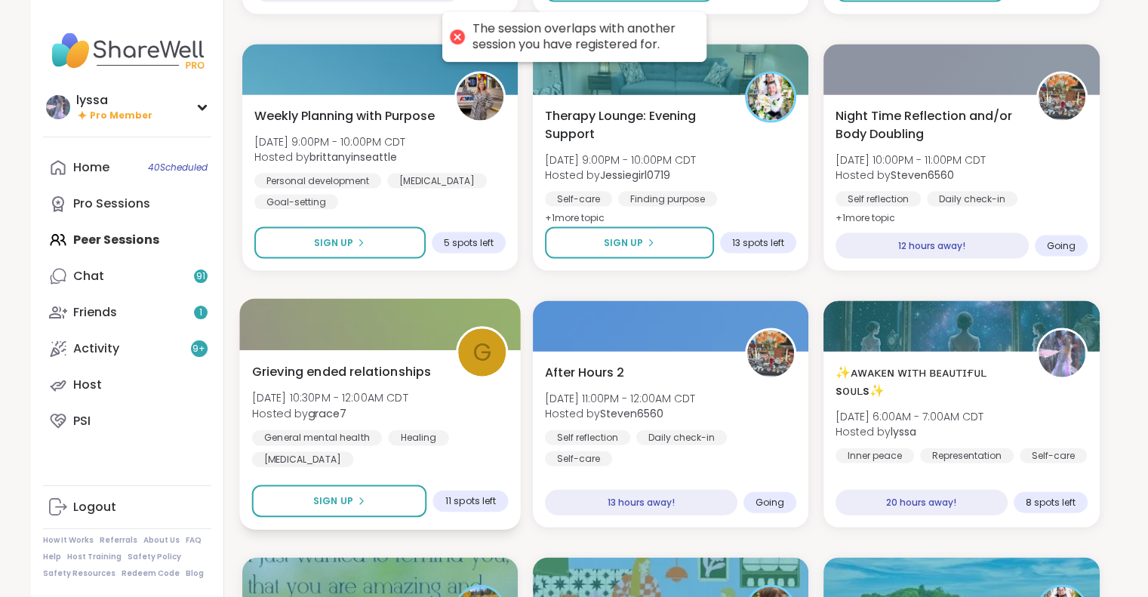
click at [442, 371] on div "Grieving ended relationships Sun, Sep 07 | 10:30PM - 12:00AM CDT Hosted by grac…" at bounding box center [379, 414] width 257 height 105
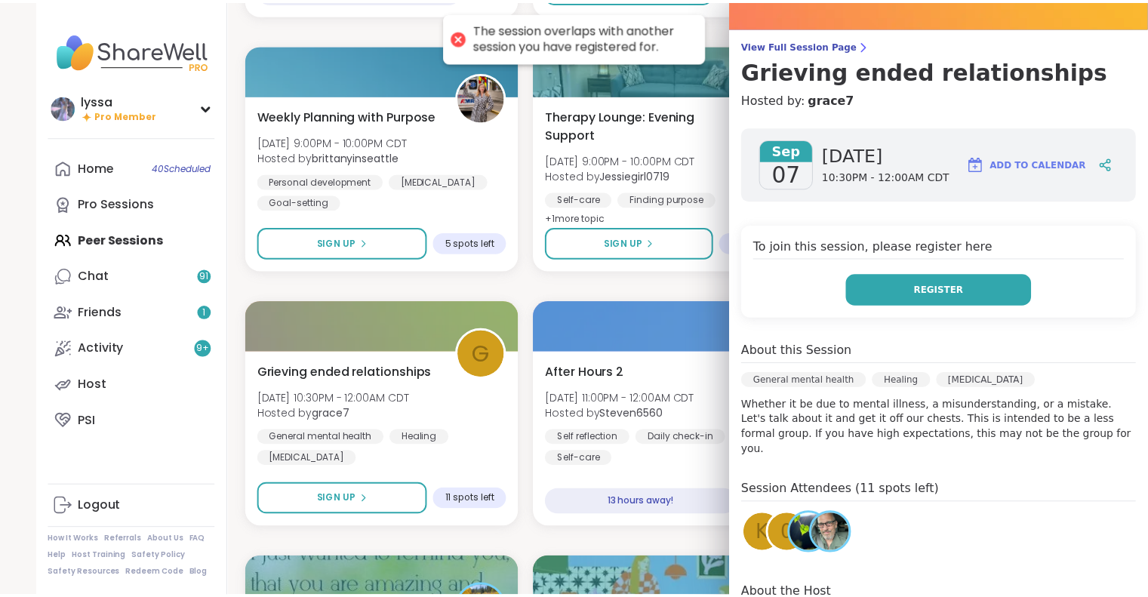
scroll to position [0, 0]
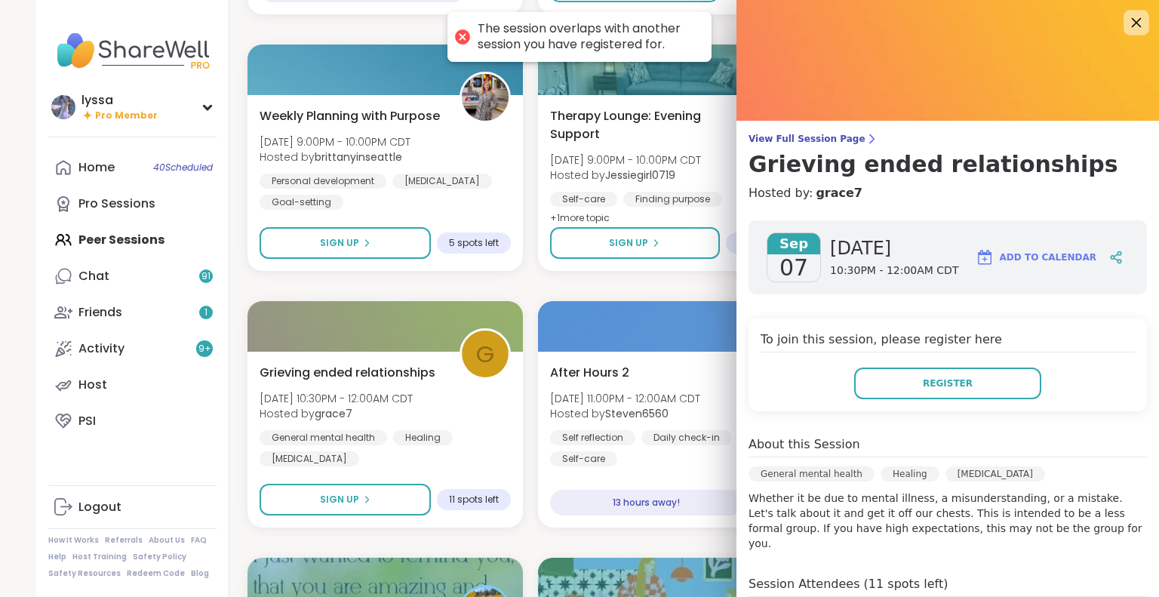
click at [1132, 26] on icon at bounding box center [1137, 23] width 10 height 10
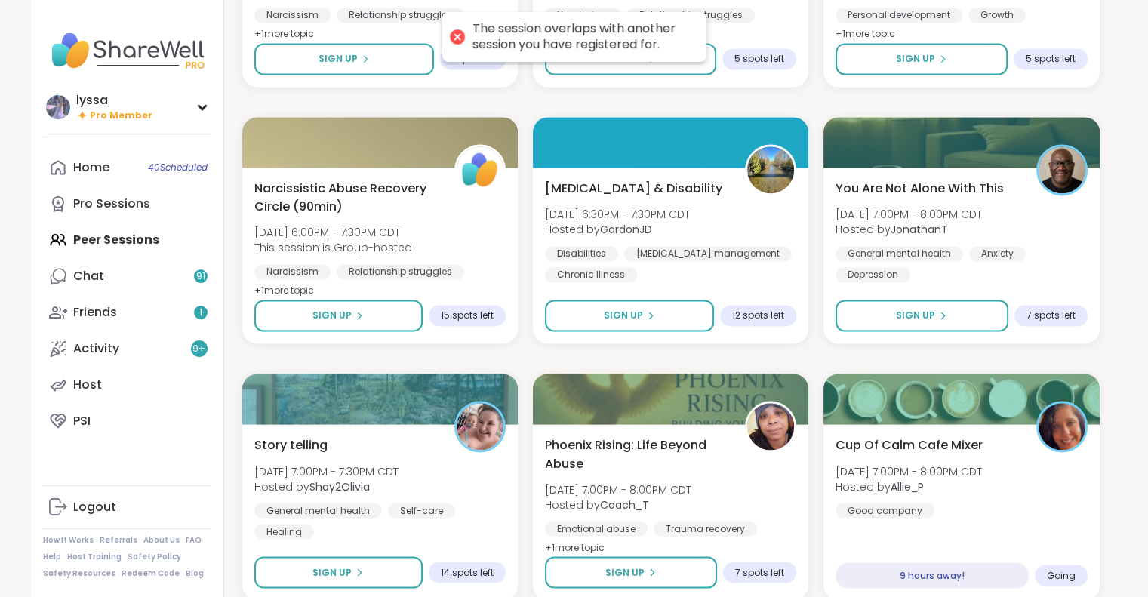
scroll to position [2408, 0]
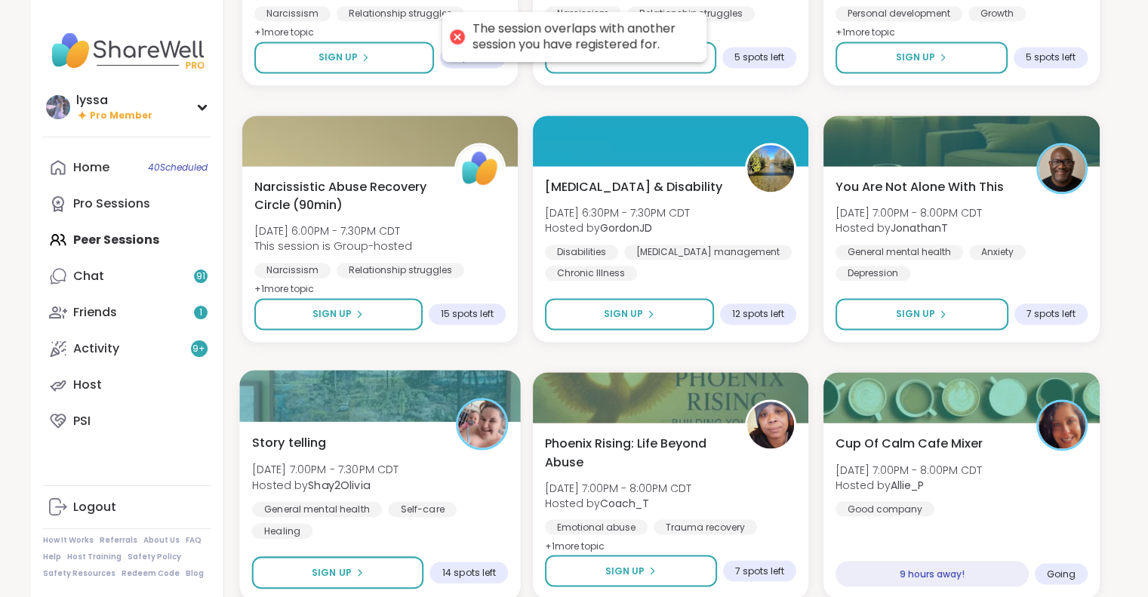
click at [510, 451] on div "Story telling Sun, Sep 07 | 7:00PM - 7:30PM CDT Hosted by Shay2Olivia General m…" at bounding box center [380, 511] width 282 height 180
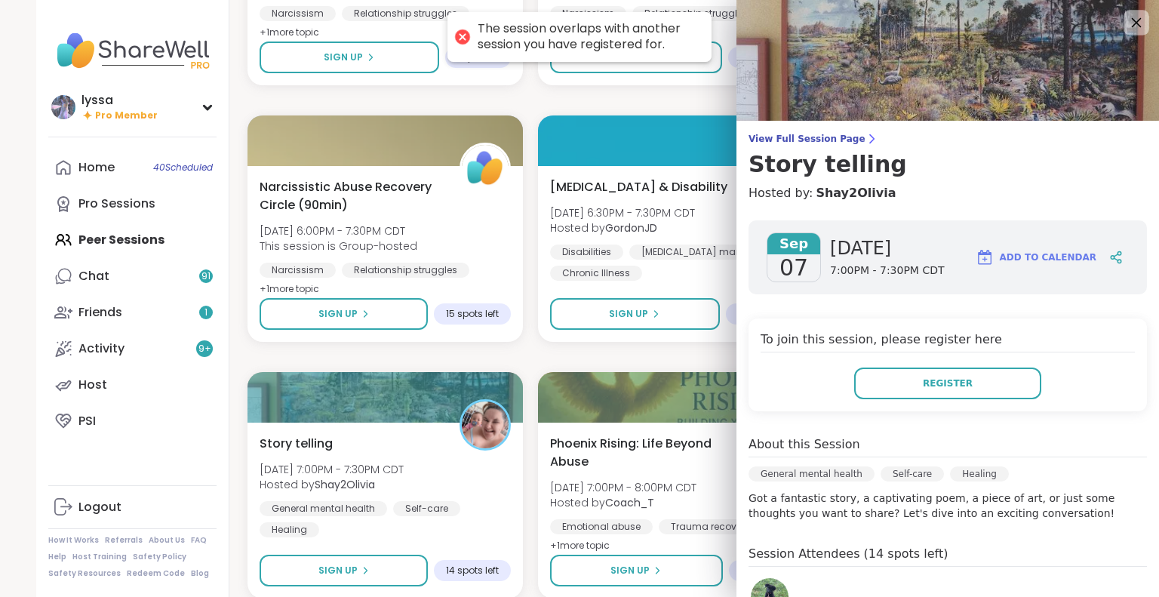
click at [1127, 16] on icon at bounding box center [1136, 22] width 19 height 19
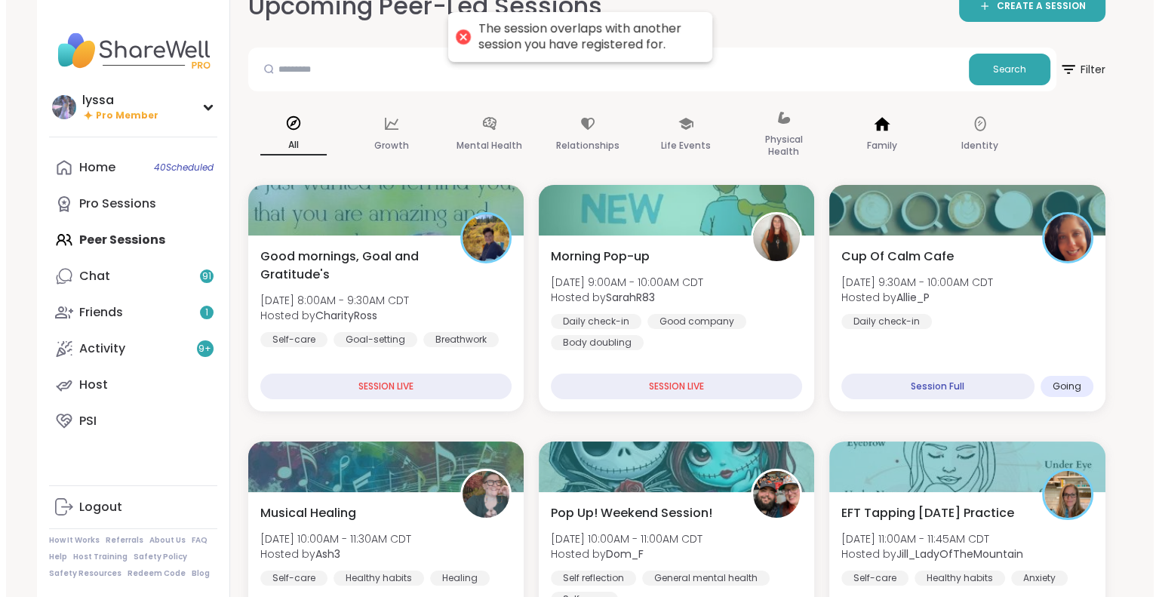
scroll to position [0, 0]
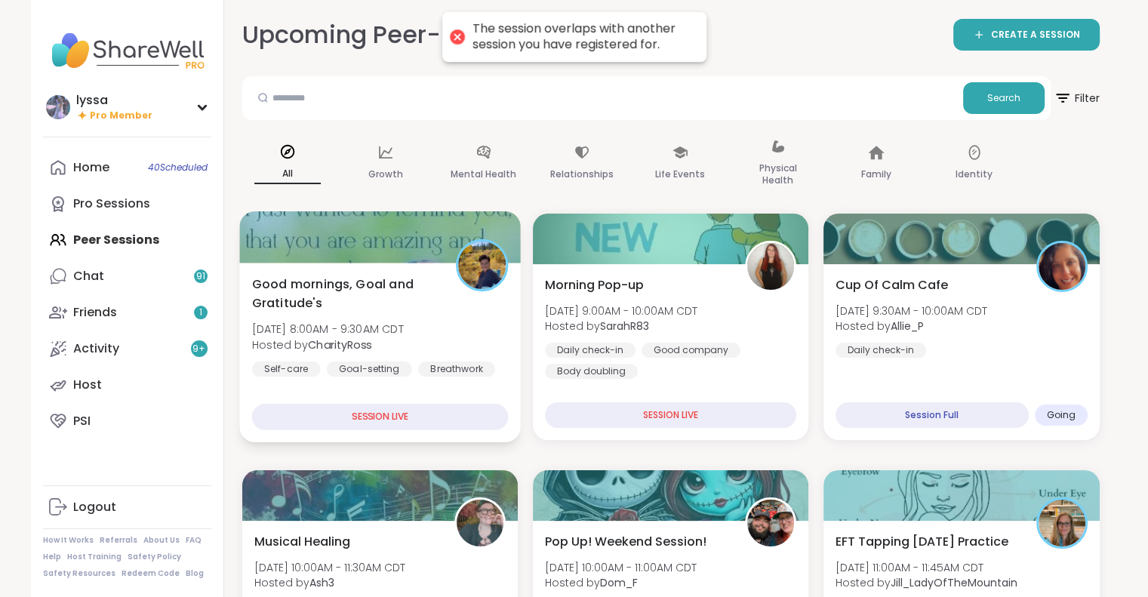
click at [336, 283] on span "Good mornings, Goal and Gratitude's" at bounding box center [344, 293] width 187 height 37
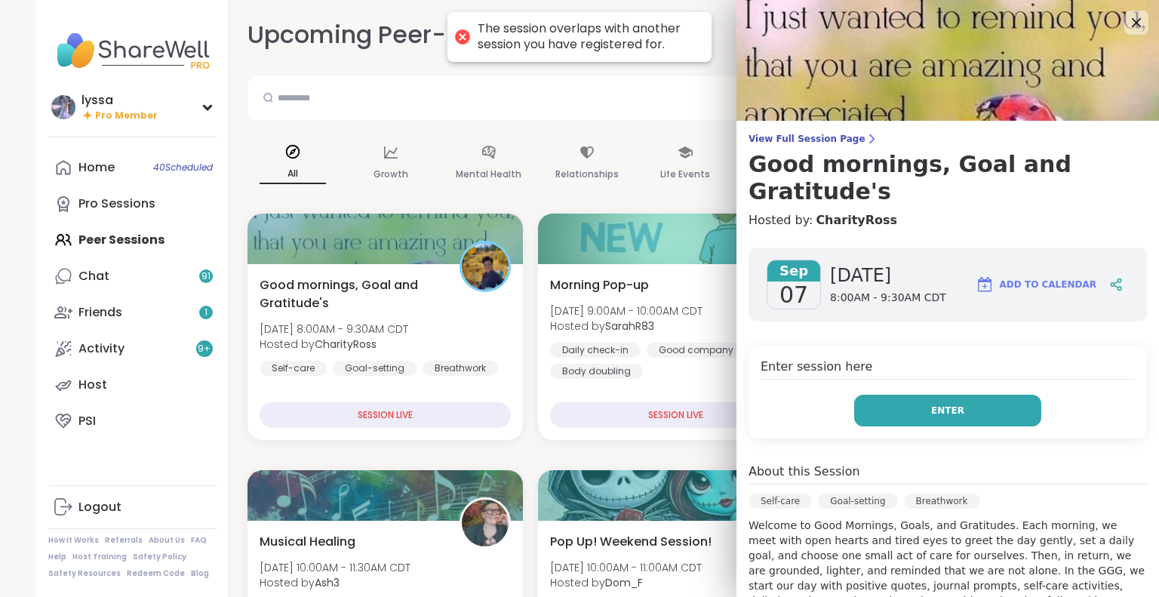
click at [950, 396] on button "Enter" at bounding box center [948, 411] width 187 height 32
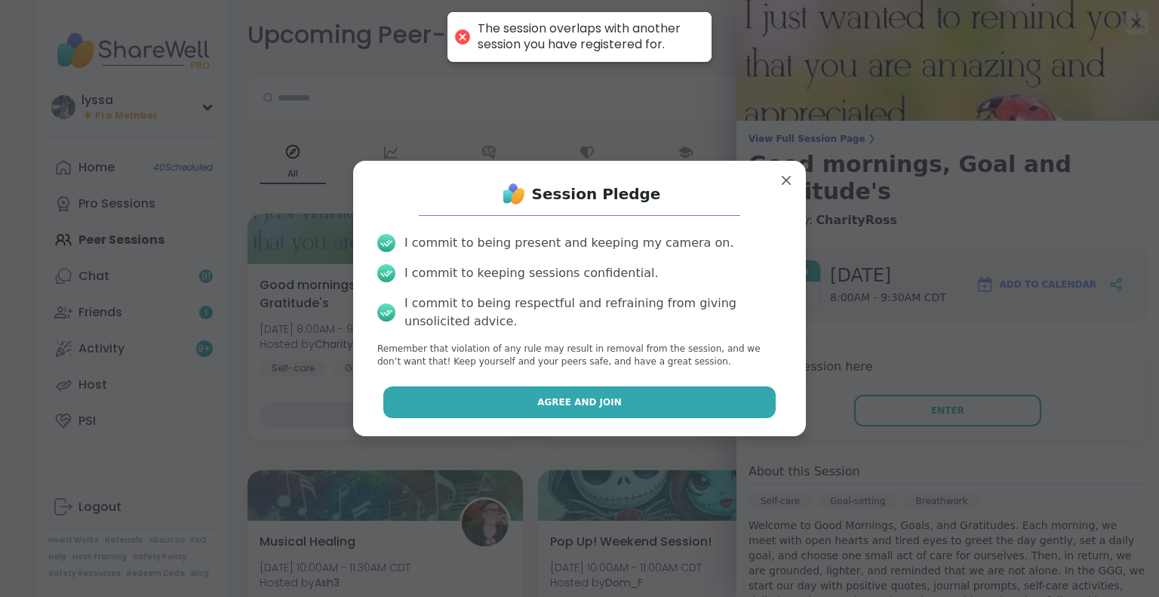
click at [676, 400] on button "Agree and Join" at bounding box center [579, 402] width 393 height 32
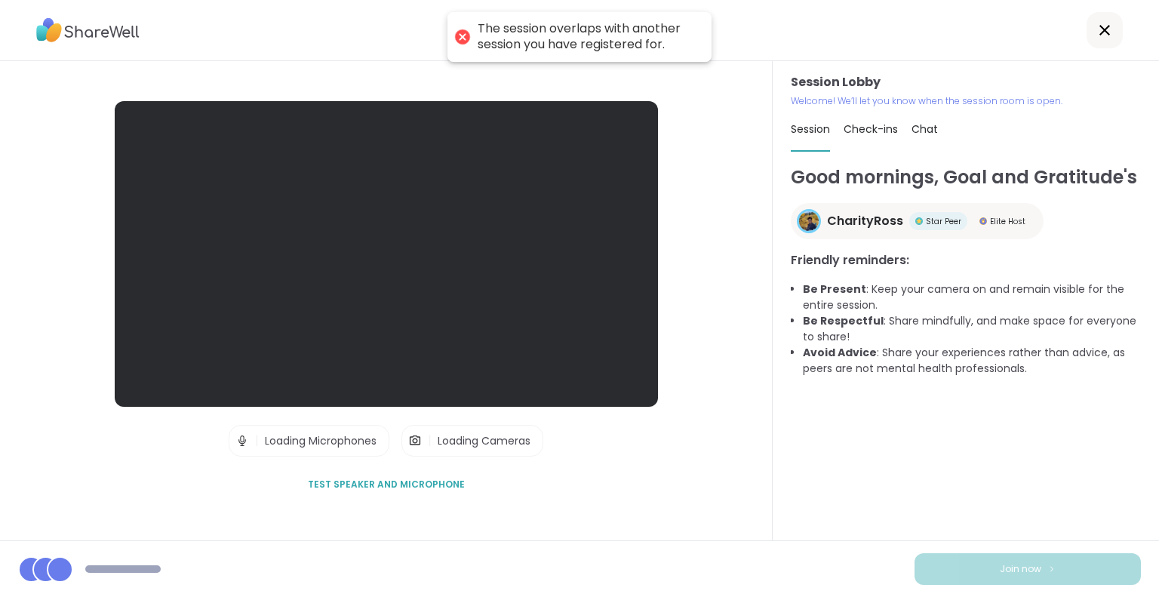
click at [1146, 474] on div "Session Lobby Welcome! We’ll let you know when the session room is open. Sessio…" at bounding box center [966, 300] width 386 height 479
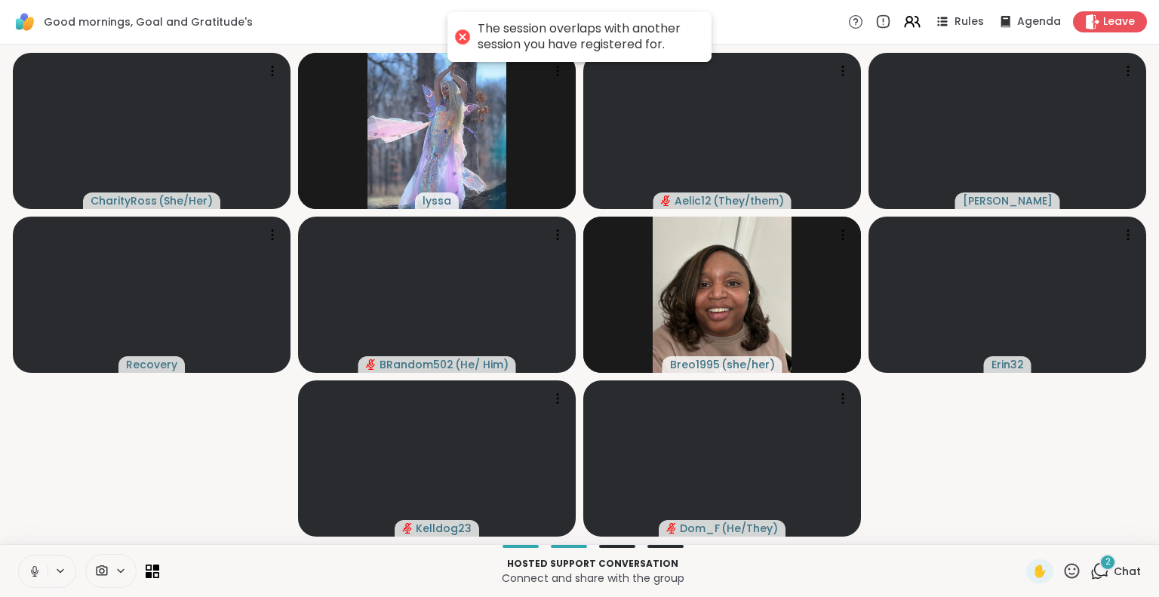
click at [38, 572] on icon at bounding box center [35, 572] width 14 height 14
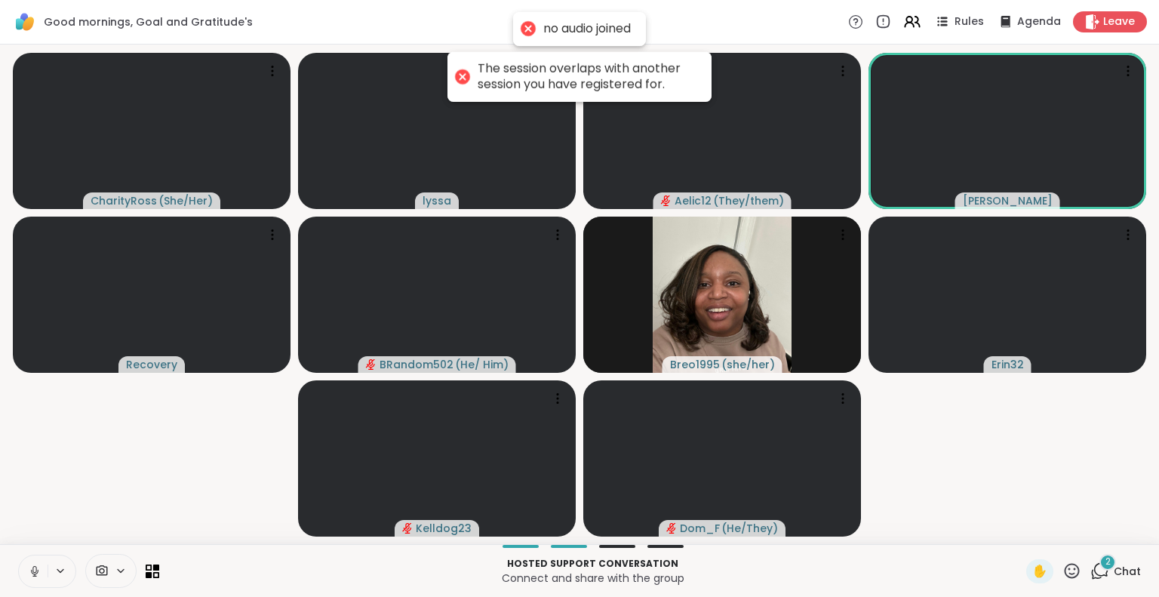
click at [28, 566] on icon at bounding box center [35, 572] width 14 height 14
click at [1100, 554] on div "2" at bounding box center [1108, 562] width 17 height 17
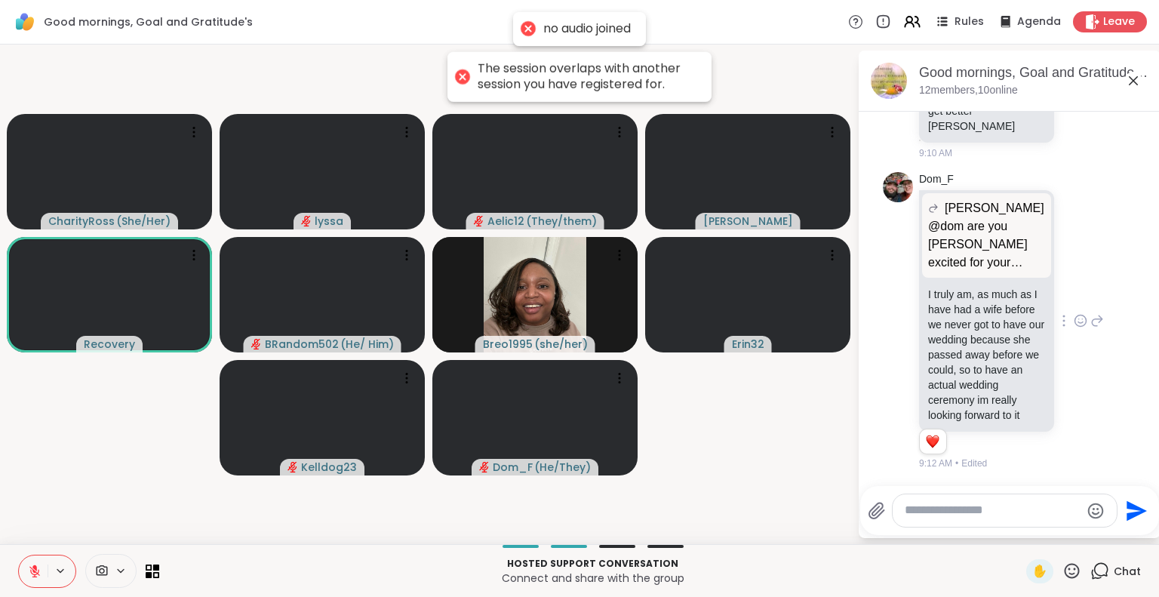
scroll to position [3868, 0]
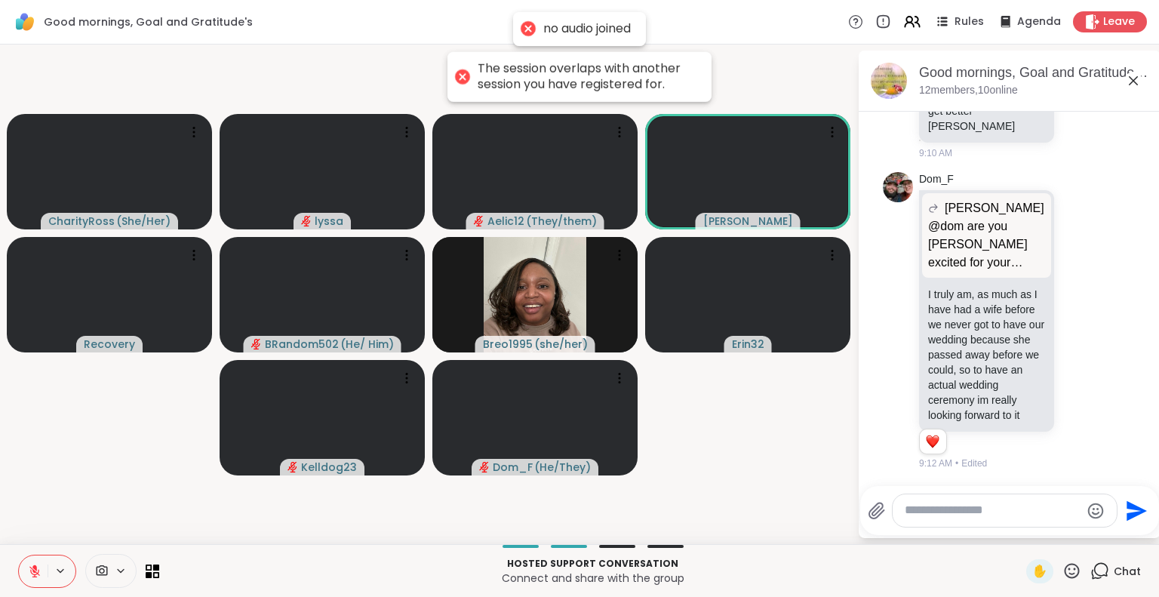
click at [1132, 75] on icon at bounding box center [1134, 81] width 18 height 18
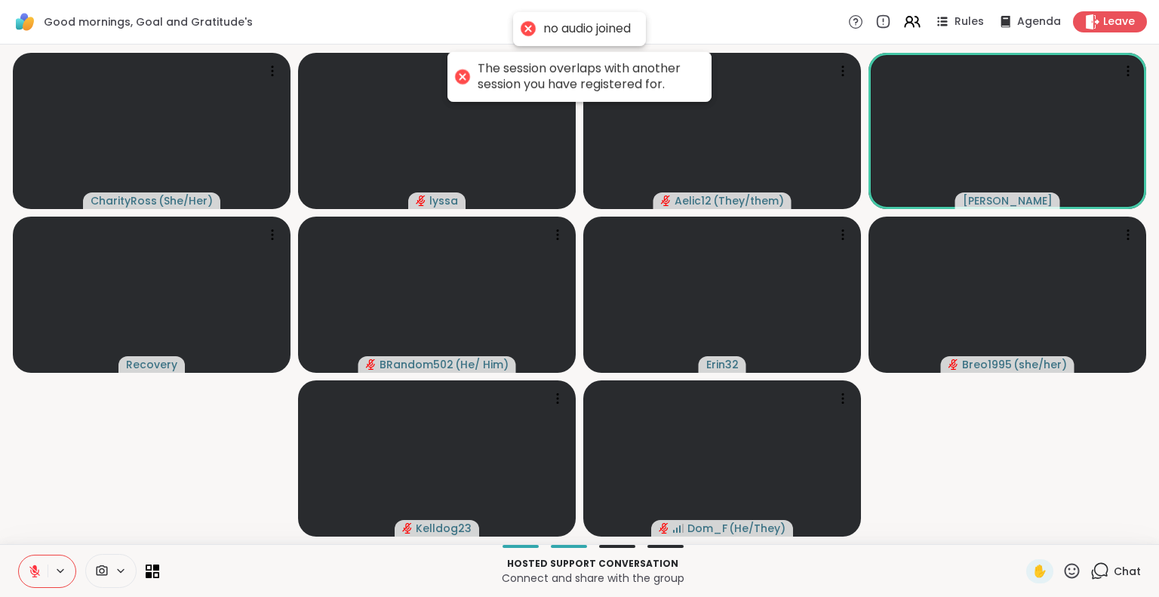
click at [546, 17] on div "no audio joined" at bounding box center [579, 29] width 133 height 34
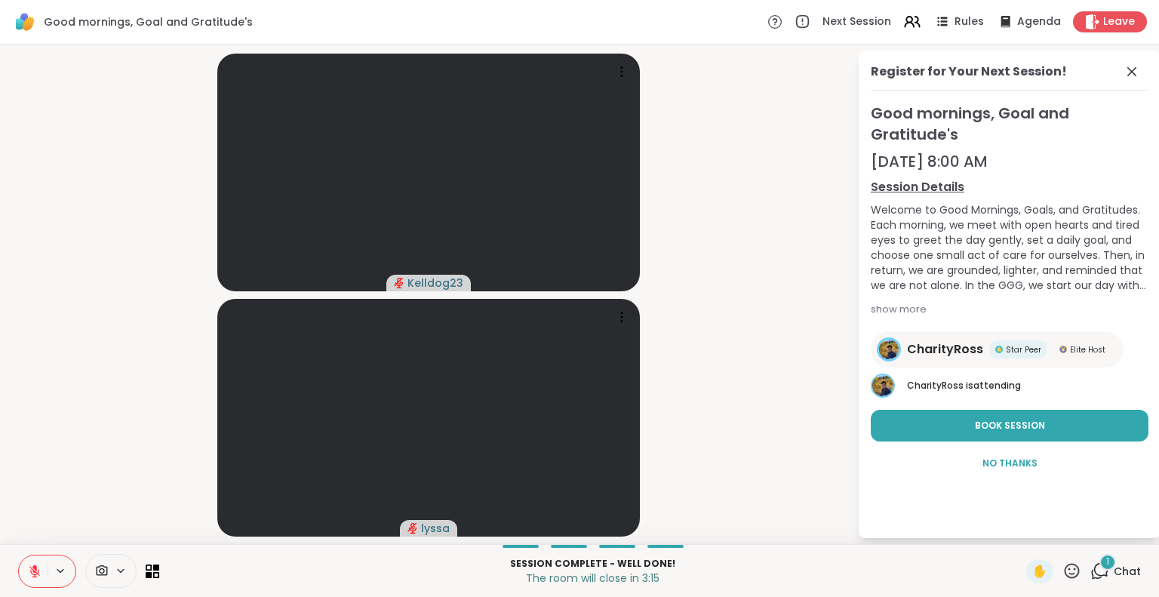
click at [1089, 36] on div "Good mornings, Goal and Gratitude's Next Session Rules Agenda Leave" at bounding box center [579, 22] width 1159 height 45
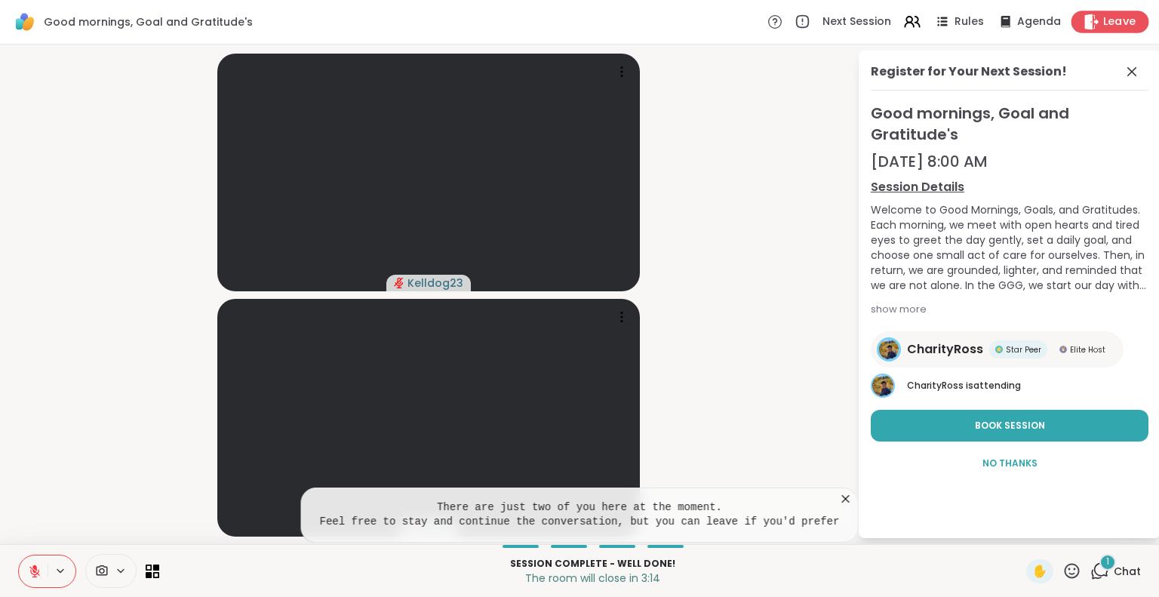
click at [1084, 26] on icon at bounding box center [1092, 22] width 16 height 16
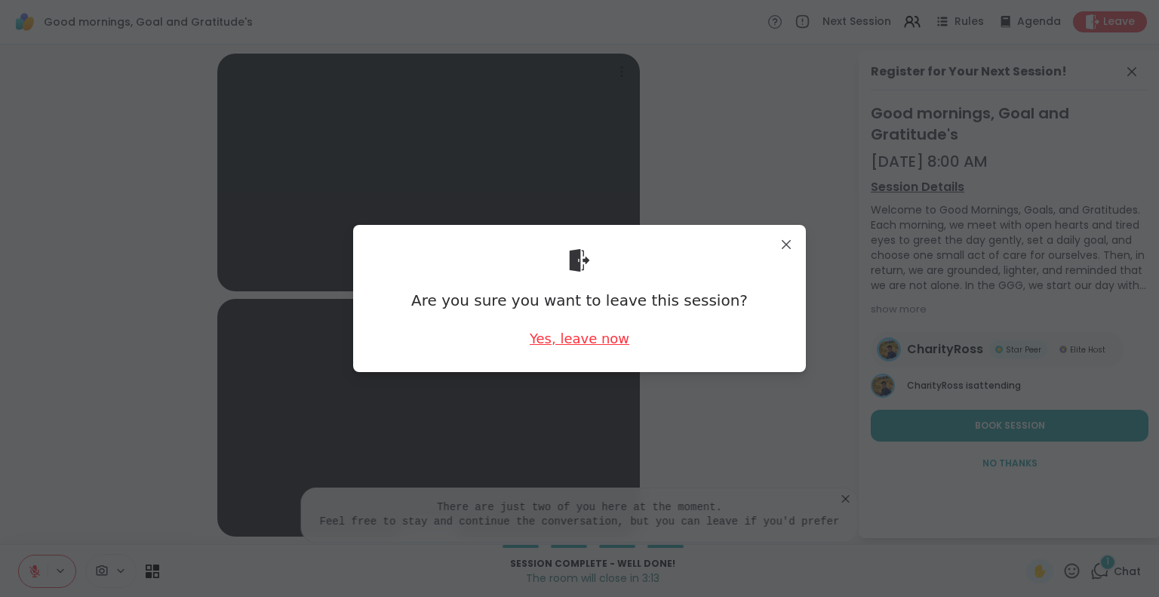
click at [590, 331] on div "Yes, leave now" at bounding box center [580, 338] width 100 height 19
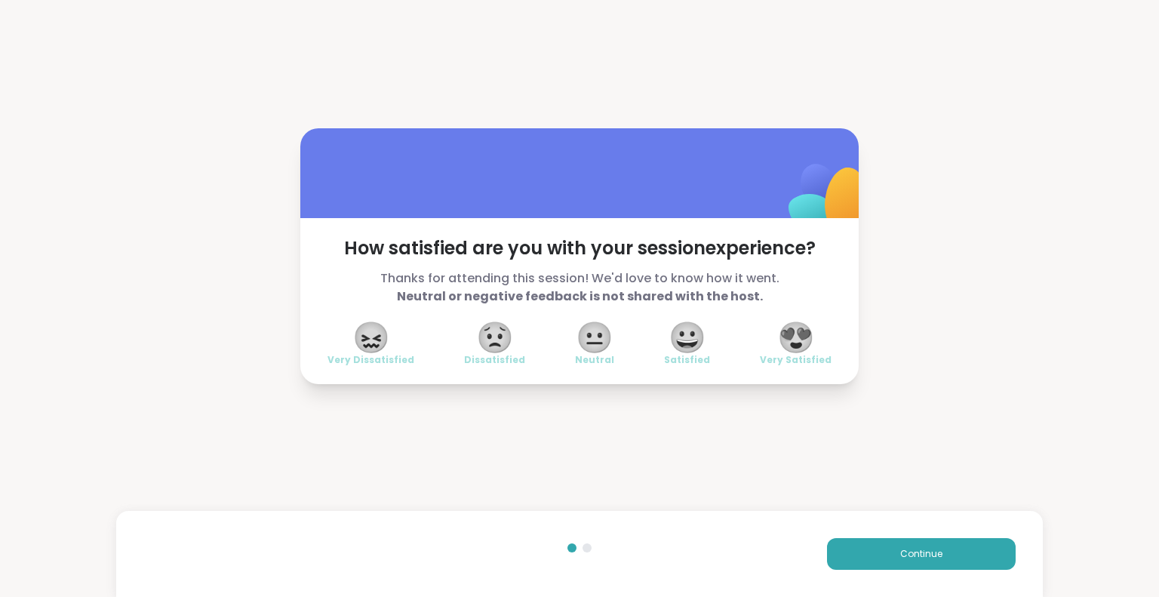
click at [808, 346] on span "😍" at bounding box center [797, 337] width 38 height 27
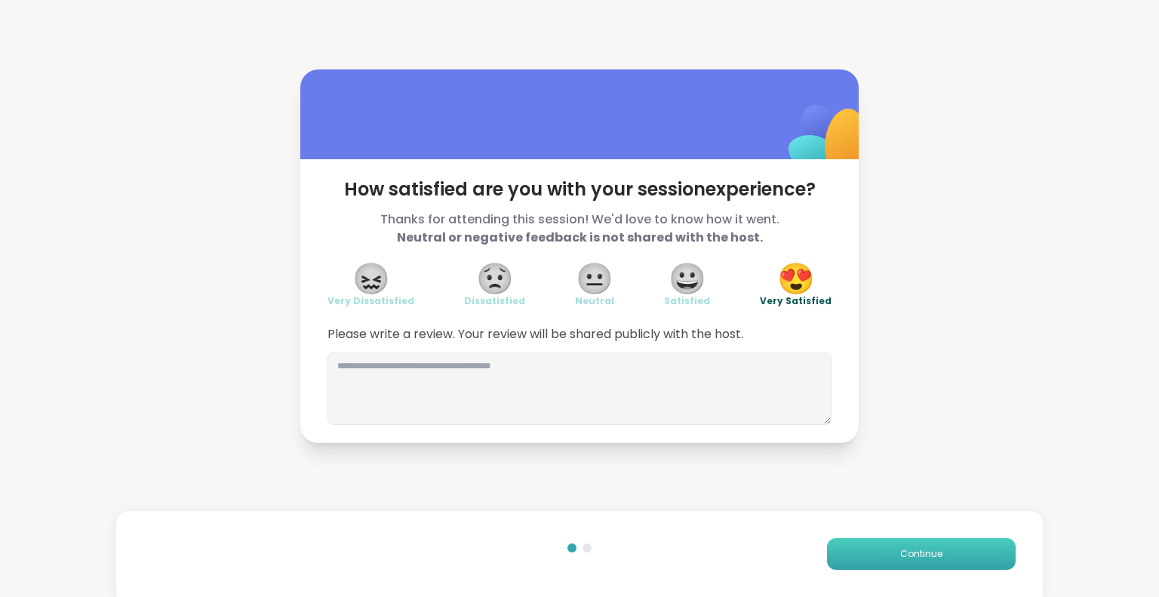
click at [851, 553] on button "Continue" at bounding box center [921, 554] width 189 height 32
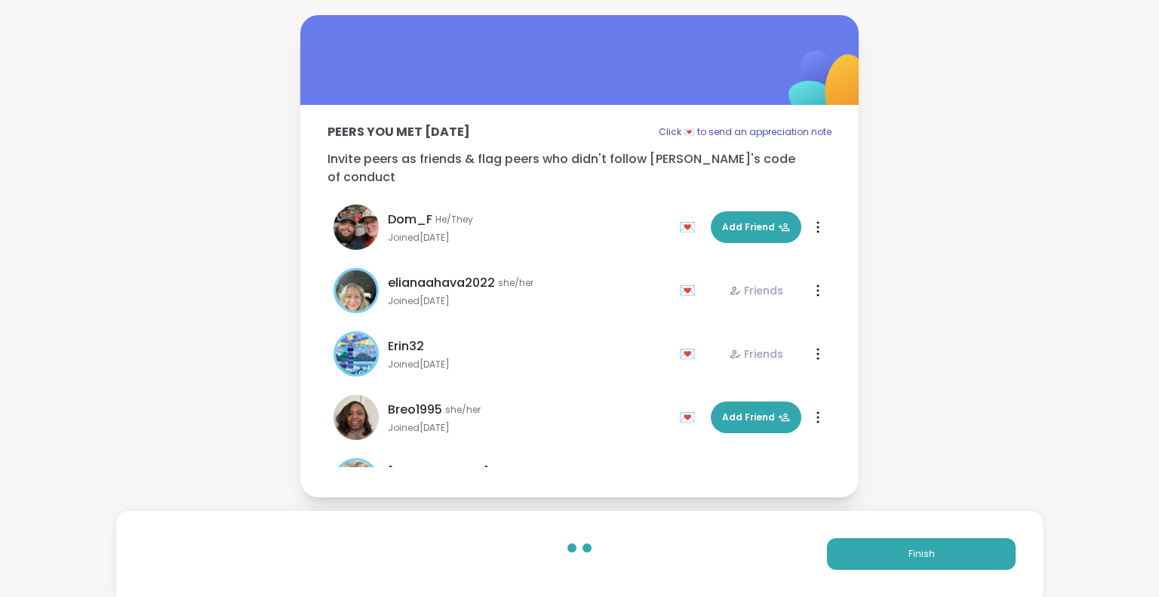
click at [851, 538] on div "Finish" at bounding box center [807, 554] width 418 height 32
click at [848, 546] on button "Finish" at bounding box center [921, 554] width 189 height 32
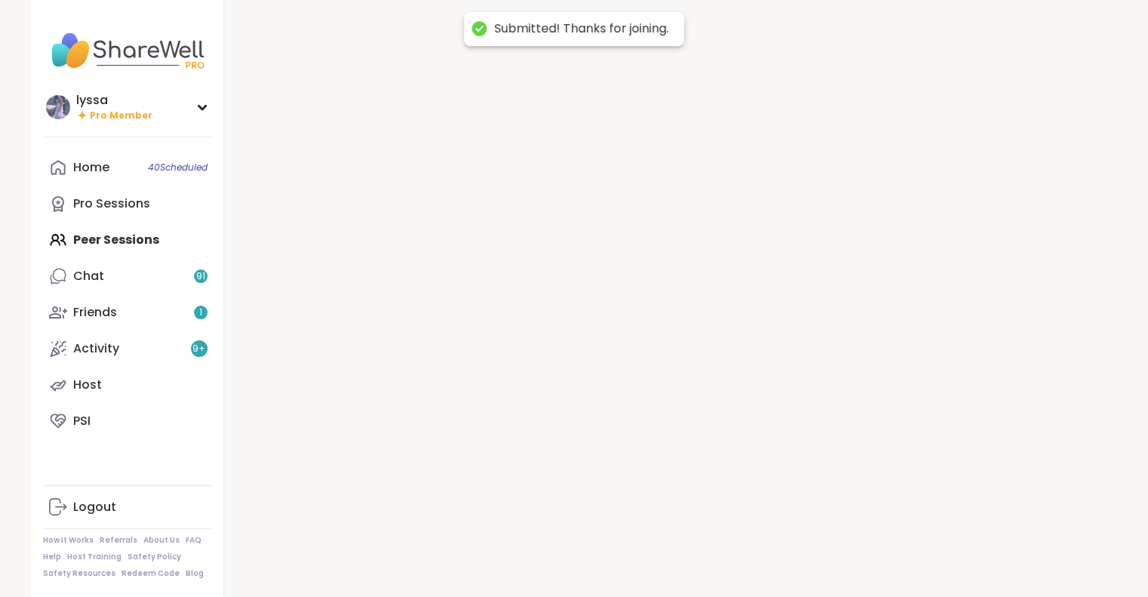
click at [848, 546] on div at bounding box center [671, 298] width 894 height 597
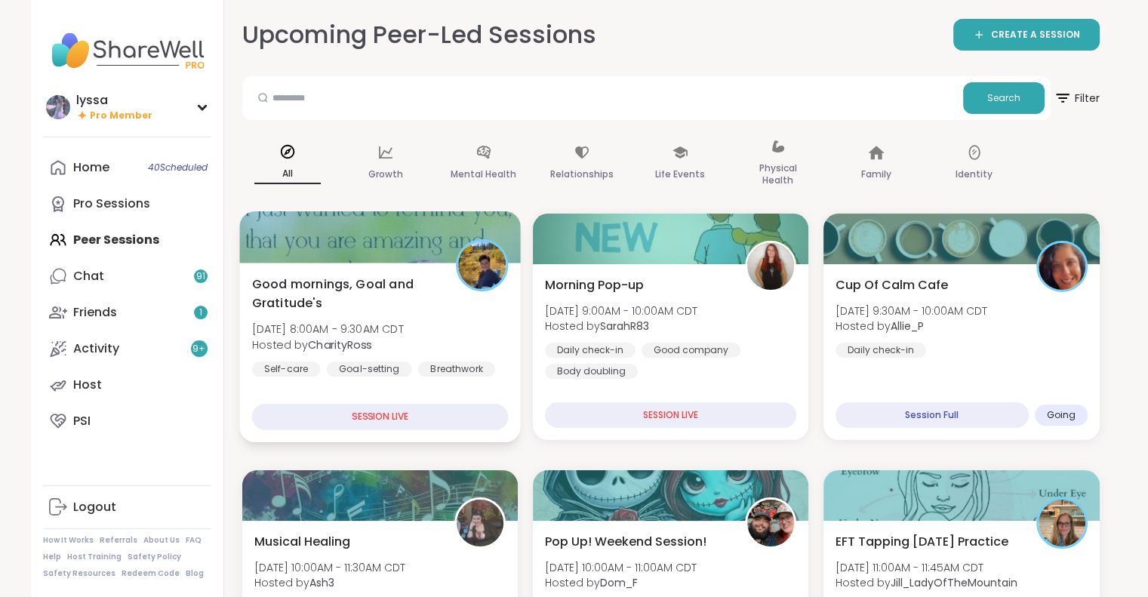
click at [373, 310] on span "Good mornings, Goal and Gratitude's" at bounding box center [344, 293] width 187 height 37
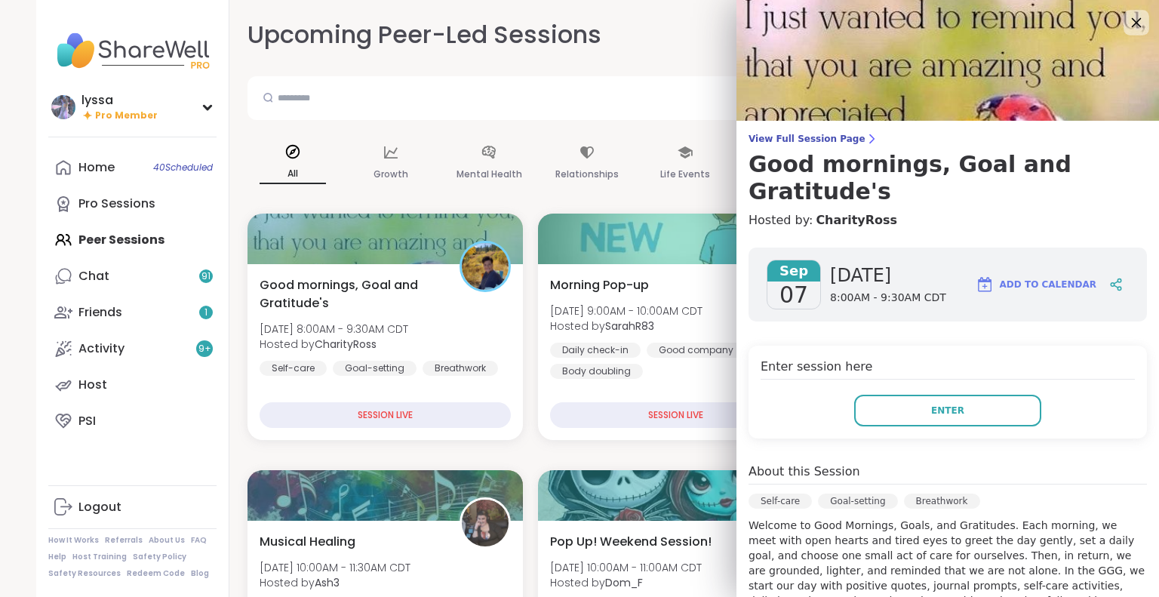
click at [1132, 26] on icon at bounding box center [1137, 23] width 10 height 10
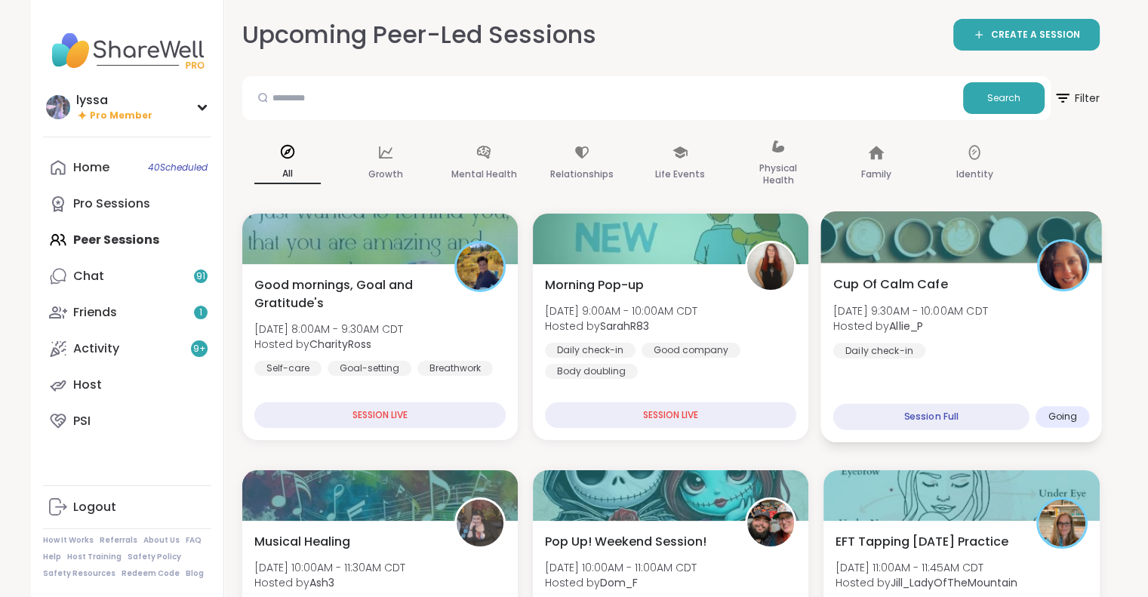
click at [822, 269] on div "Cup Of Calm Cafe Sun, Sep 07 | 9:30AM - 10:00AM CDT Hosted by Allie_P Daily che…" at bounding box center [962, 353] width 282 height 180
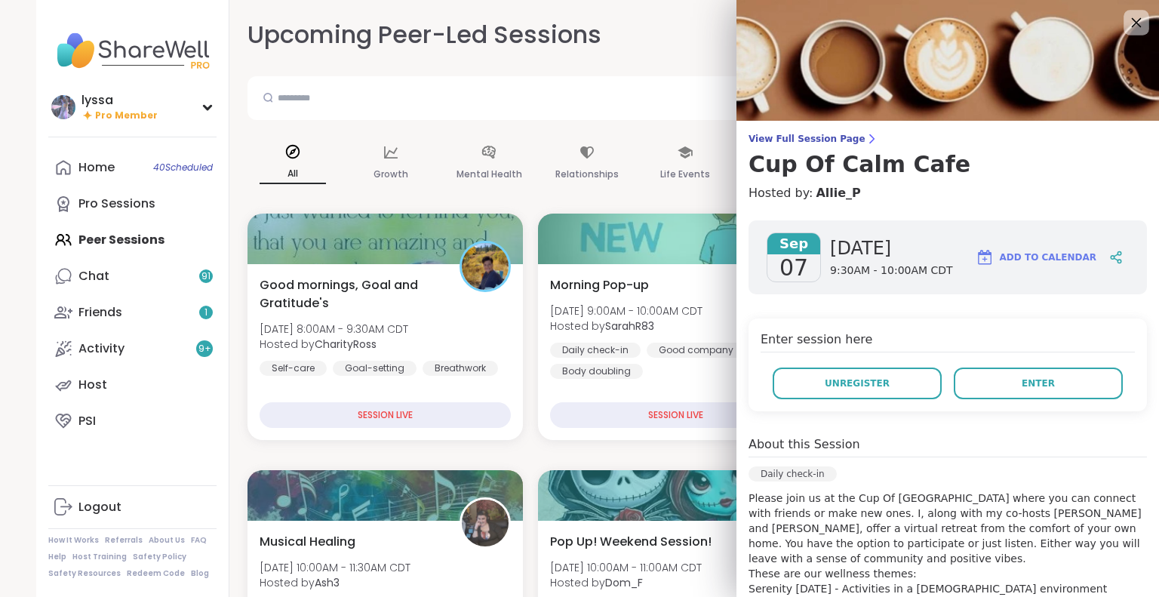
click at [1127, 14] on icon at bounding box center [1136, 22] width 19 height 19
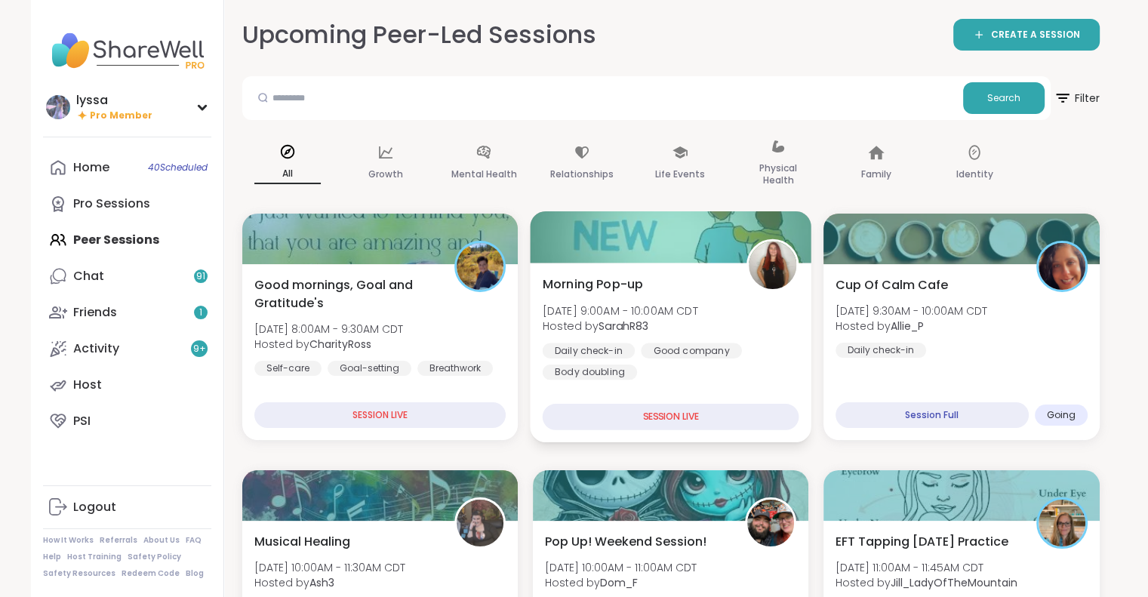
click at [777, 296] on div "Morning Pop-up Sun, Sep 07 | 9:00AM - 10:00AM CDT Hosted by SarahR83 Daily chec…" at bounding box center [670, 327] width 257 height 105
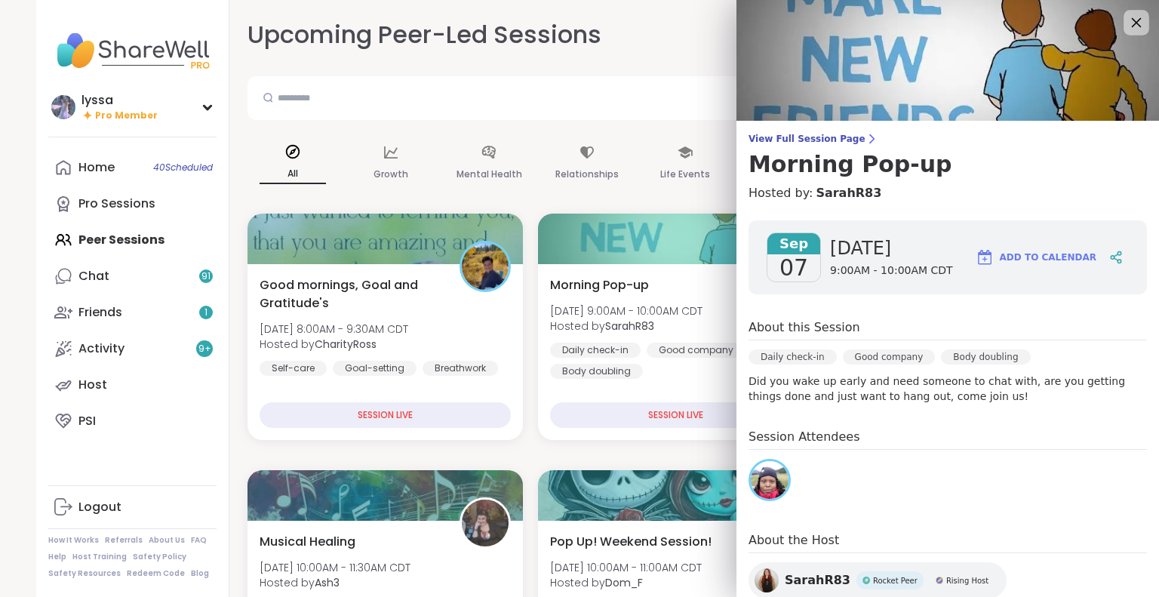
click at [1127, 24] on icon at bounding box center [1136, 22] width 19 height 19
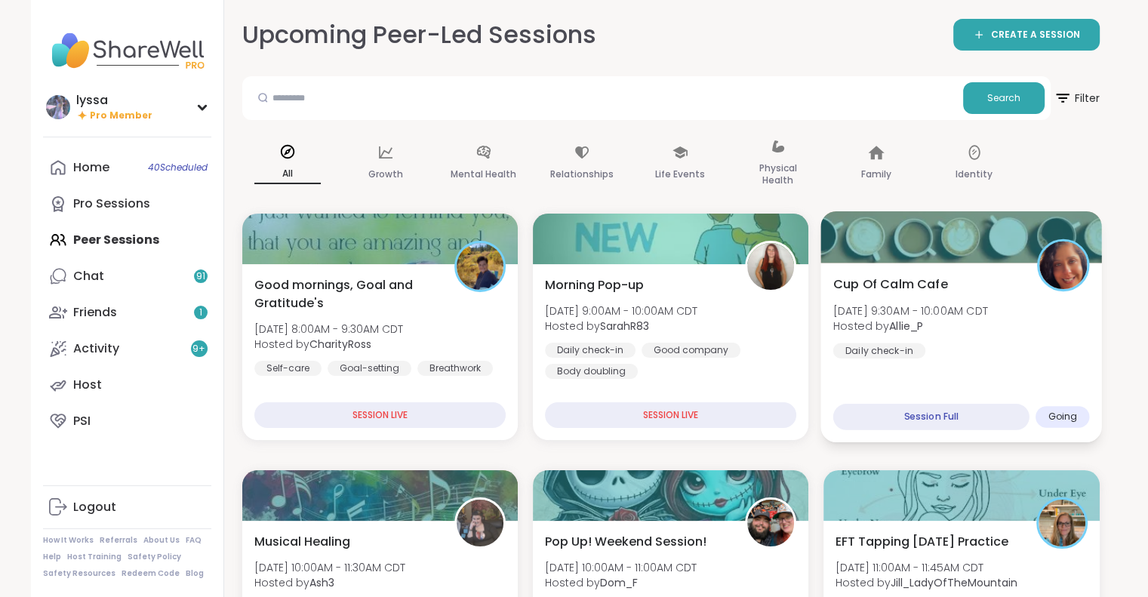
click at [989, 269] on div "Cup Of Calm Cafe Sun, Sep 07 | 9:30AM - 10:00AM CDT Hosted by Allie_P Daily che…" at bounding box center [962, 353] width 282 height 180
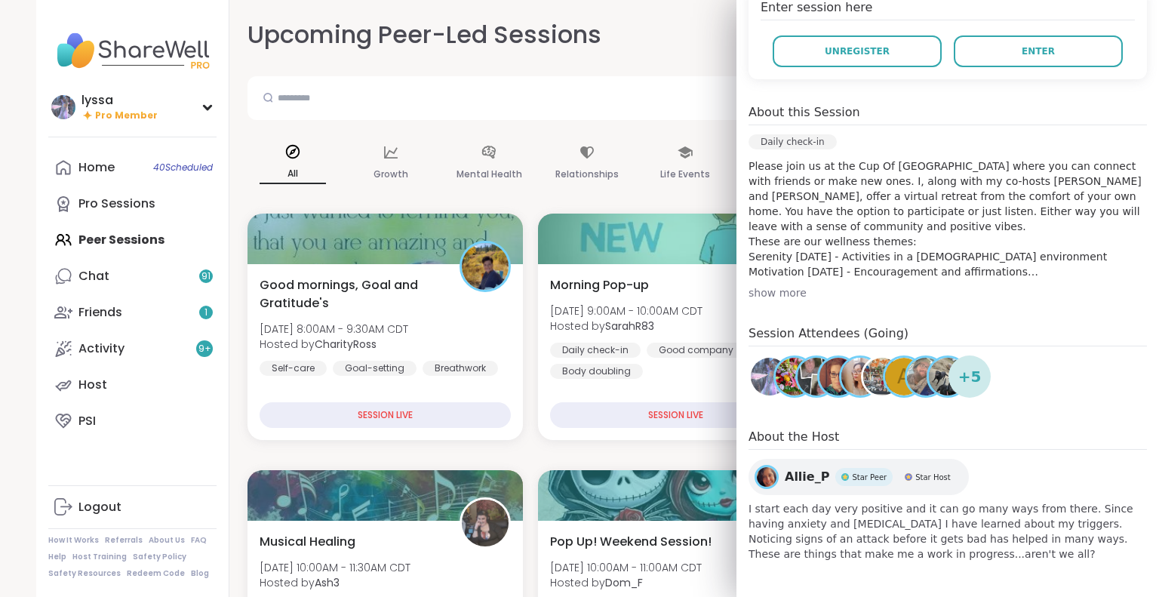
scroll to position [65, 0]
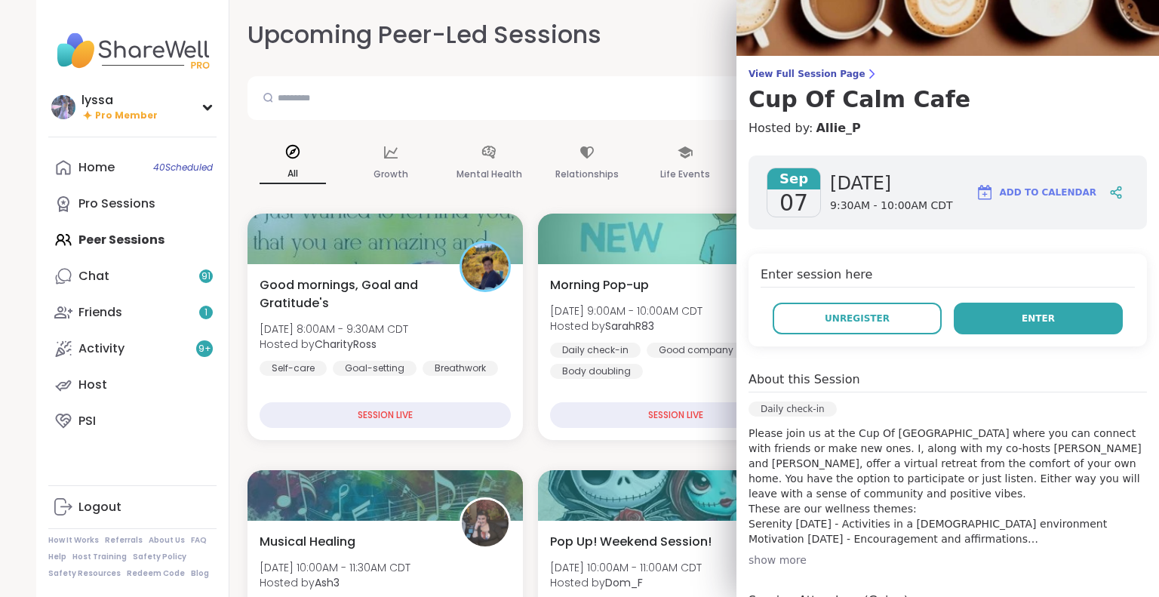
click at [974, 325] on button "Enter" at bounding box center [1038, 319] width 169 height 32
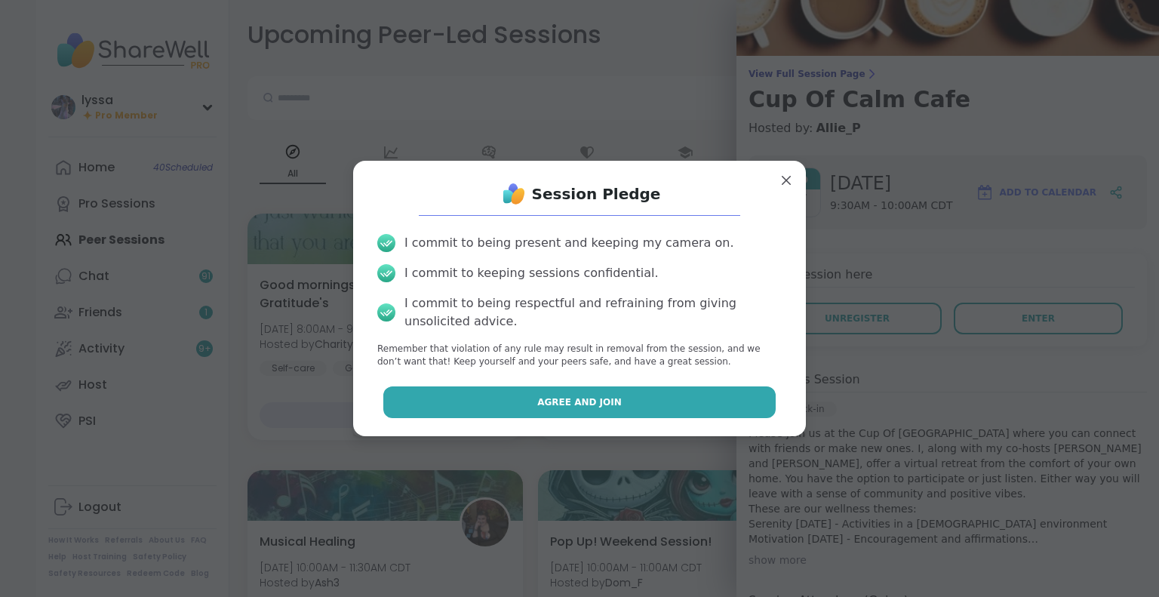
click at [688, 397] on button "Agree and Join" at bounding box center [579, 402] width 393 height 32
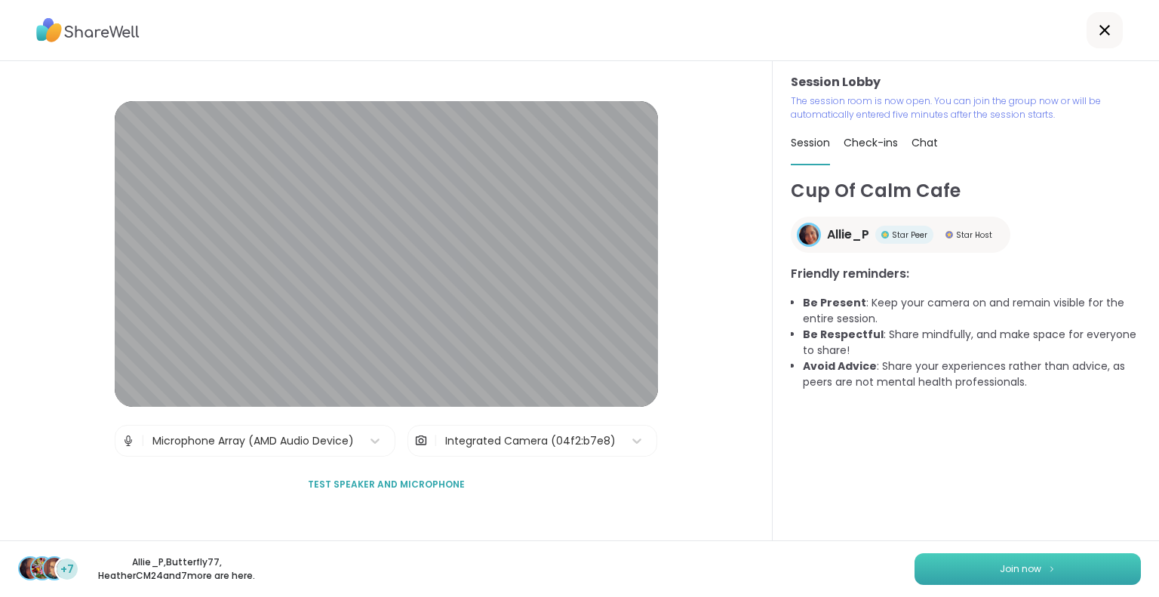
click at [1055, 567] on button "Join now" at bounding box center [1028, 569] width 226 height 32
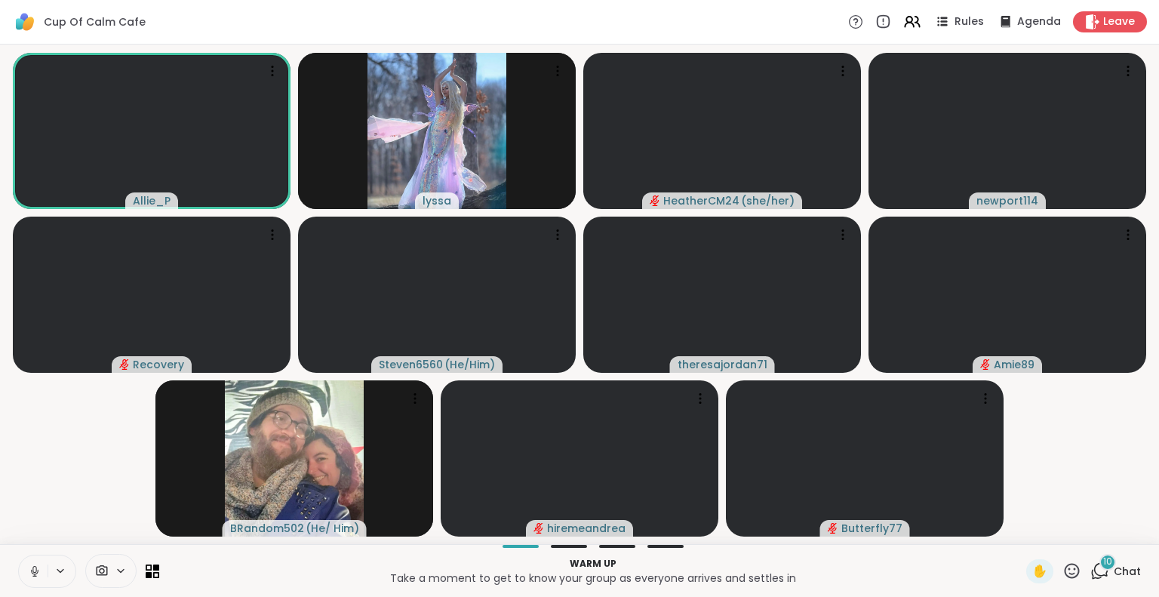
click at [35, 568] on icon at bounding box center [35, 572] width 14 height 14
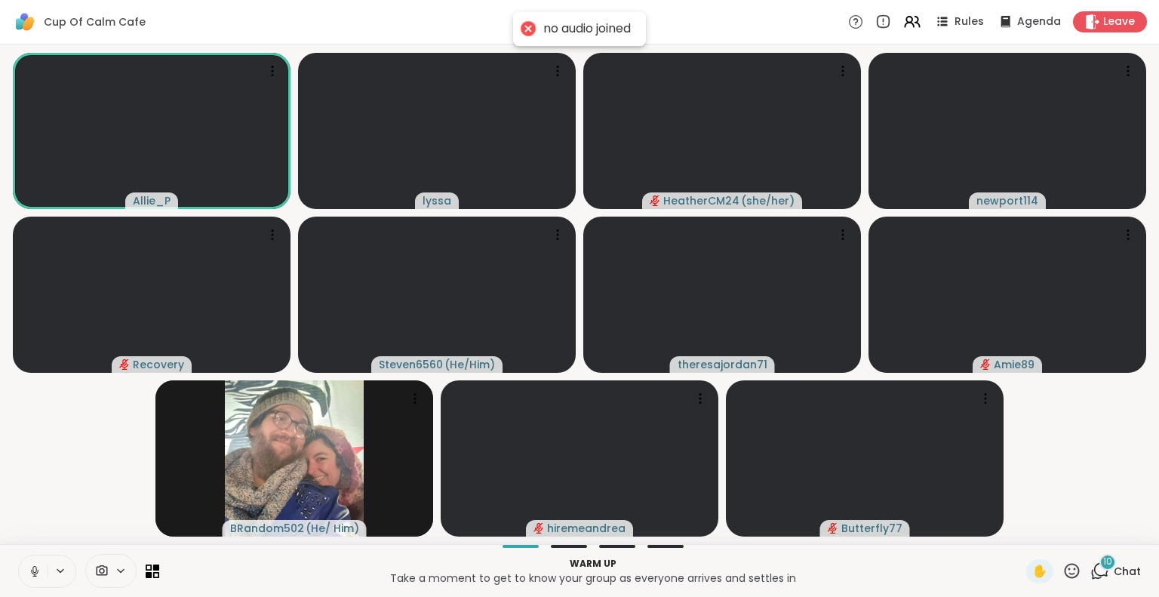
click at [32, 574] on icon at bounding box center [35, 572] width 14 height 14
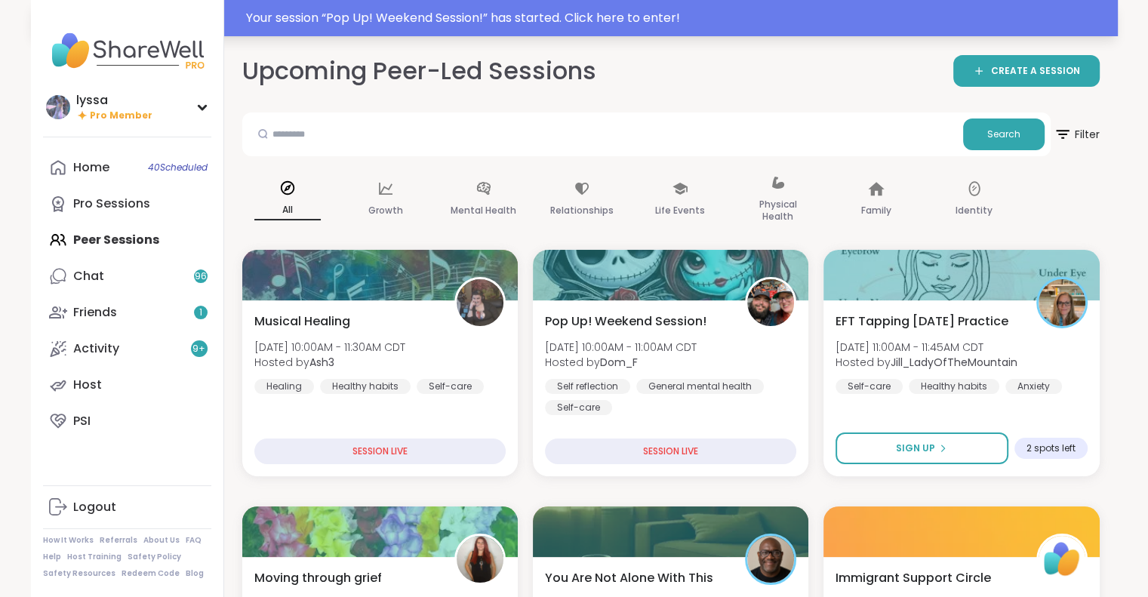
click at [515, 32] on div "Your session “ Pop Up! Weekend Session! ” has started. Click here to enter!" at bounding box center [574, 18] width 1087 height 36
click at [510, 19] on div "Your session “ Pop Up! Weekend Session! ” has started. Click here to enter!" at bounding box center [677, 18] width 863 height 18
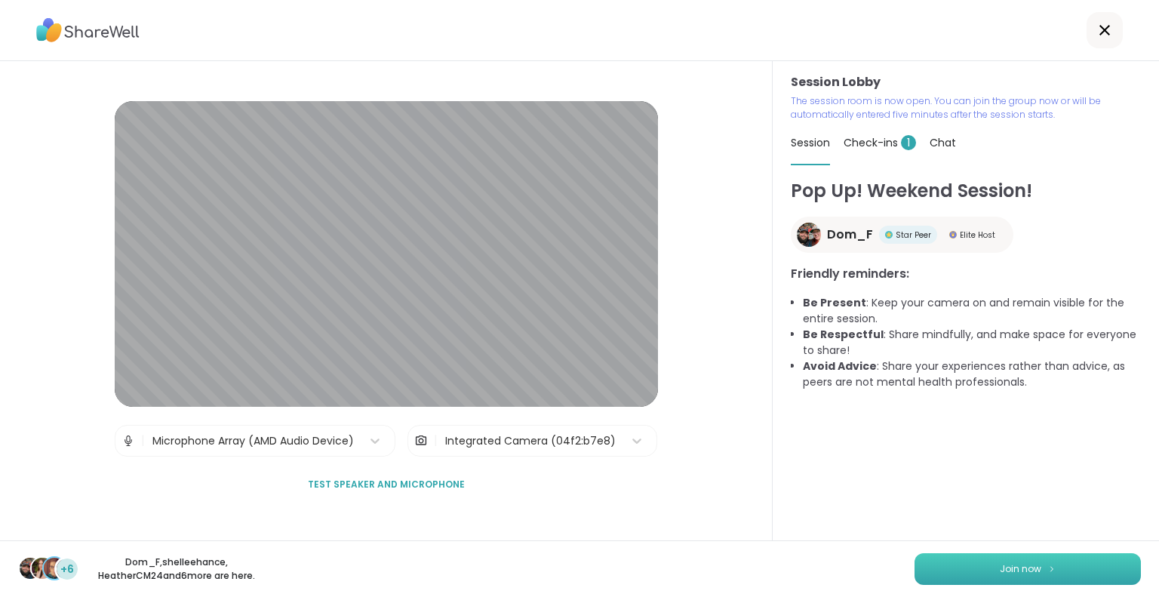
click at [924, 567] on button "Join now" at bounding box center [1028, 569] width 226 height 32
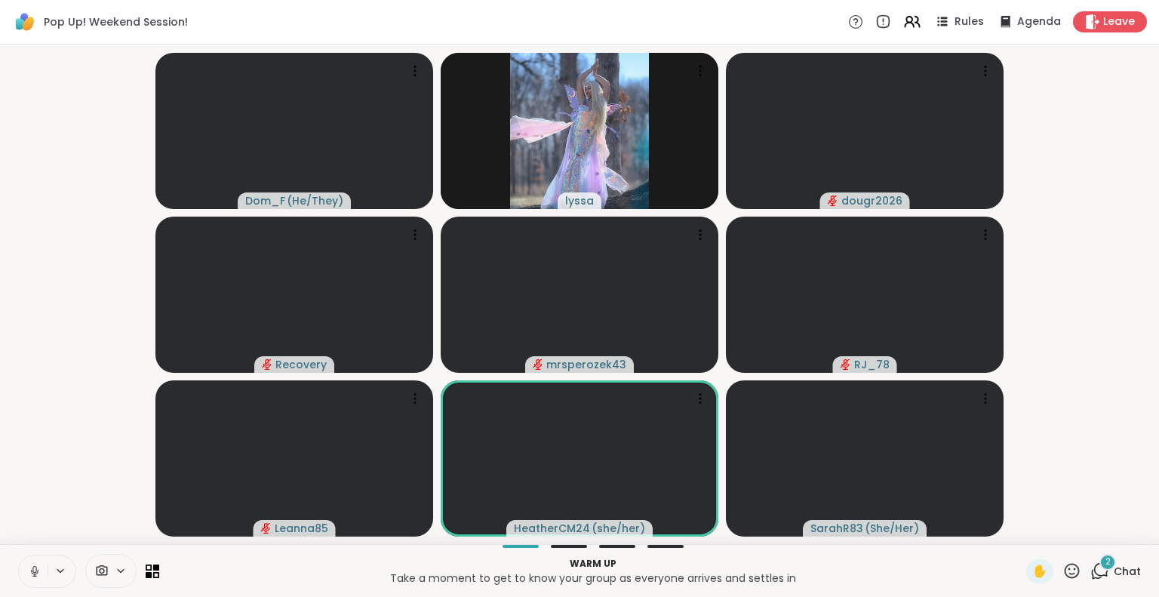
click at [36, 568] on icon at bounding box center [35, 572] width 14 height 14
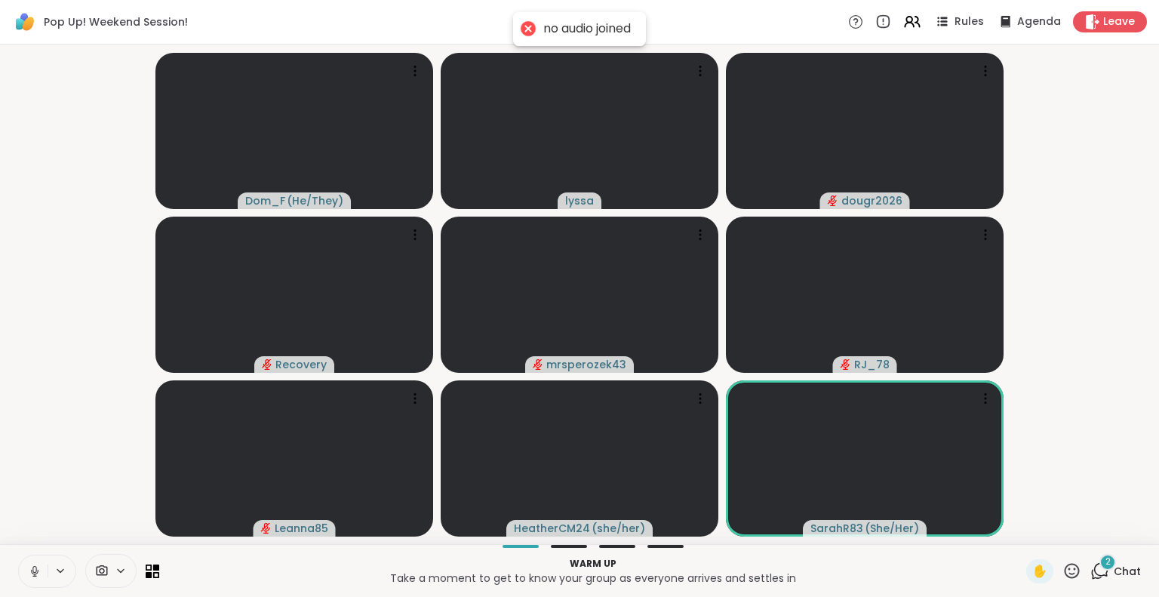
click at [38, 570] on icon at bounding box center [35, 571] width 8 height 5
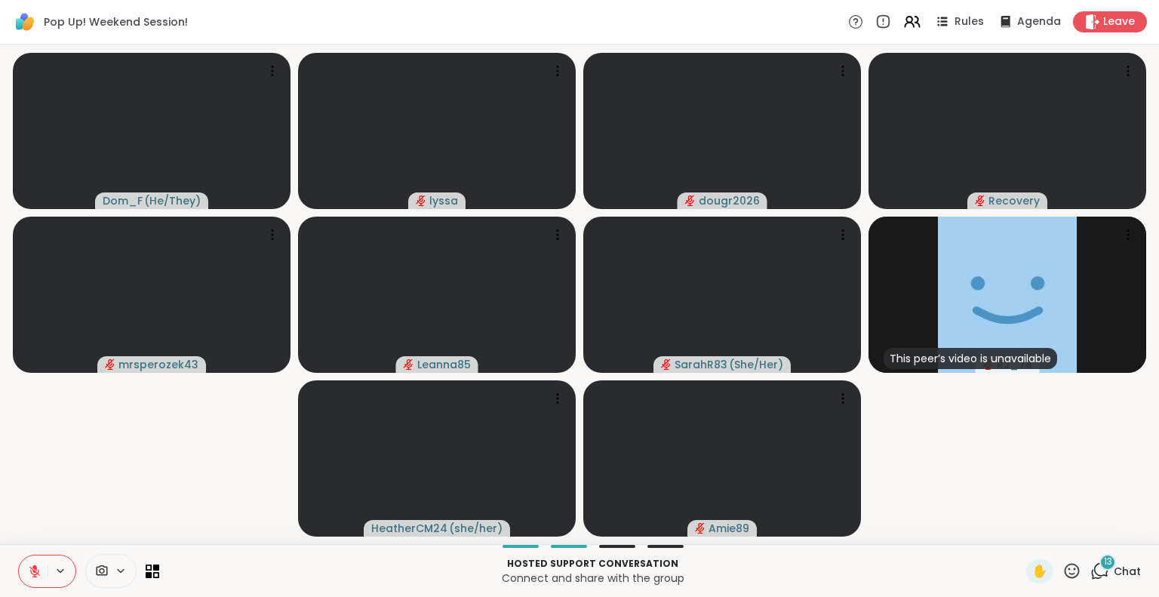
click at [1114, 570] on span "Chat" at bounding box center [1127, 571] width 27 height 15
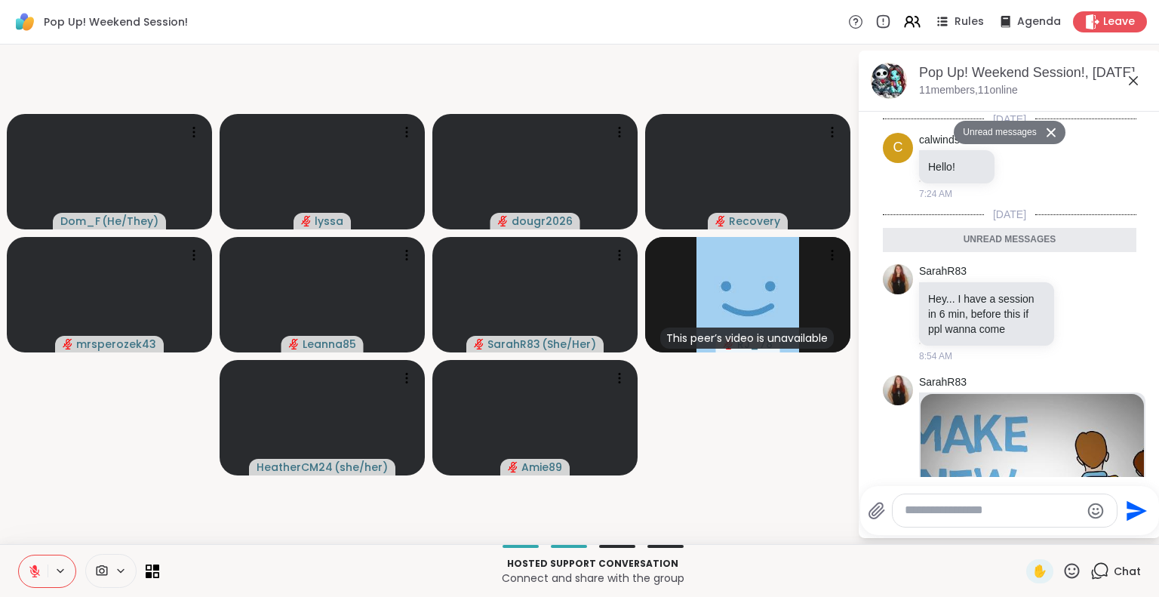
scroll to position [2721, 0]
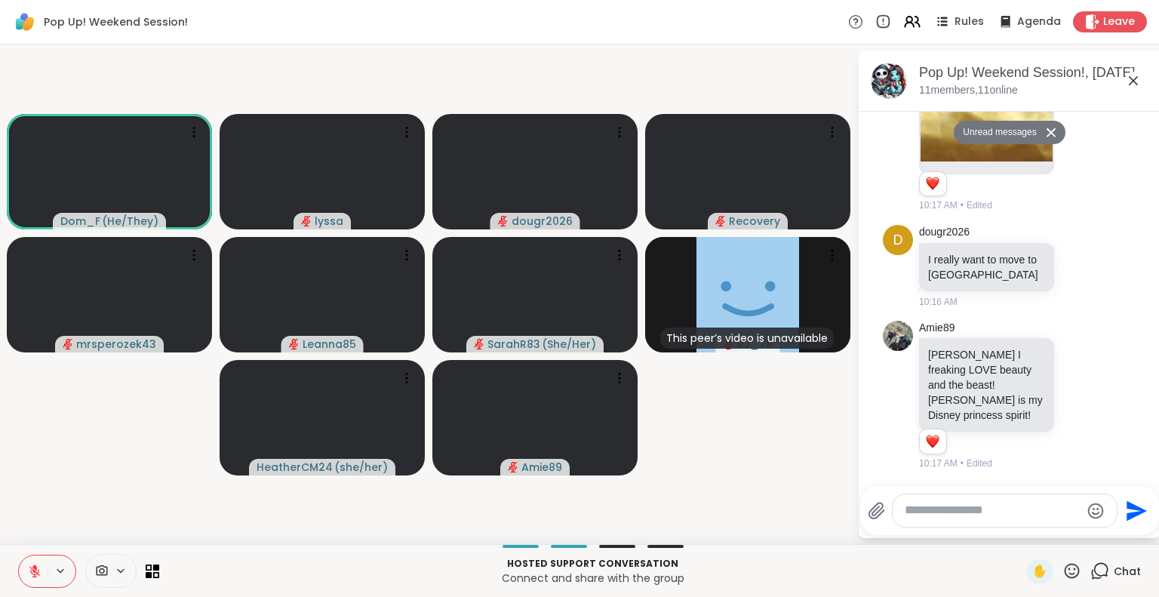
click at [1132, 82] on icon at bounding box center [1133, 80] width 9 height 9
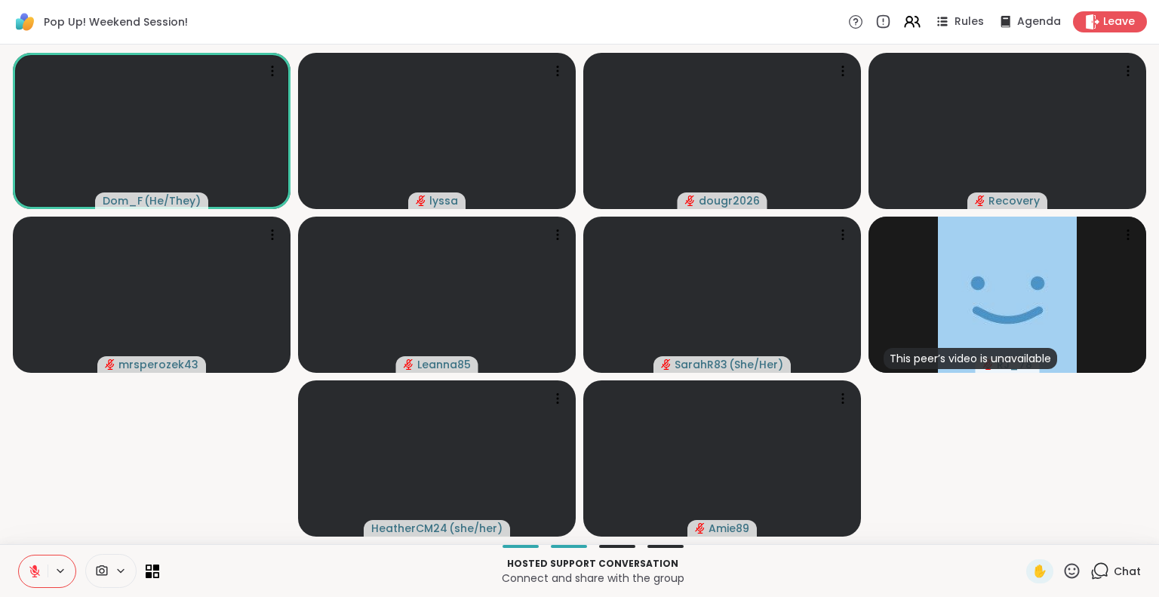
click at [31, 562] on button at bounding box center [33, 572] width 29 height 32
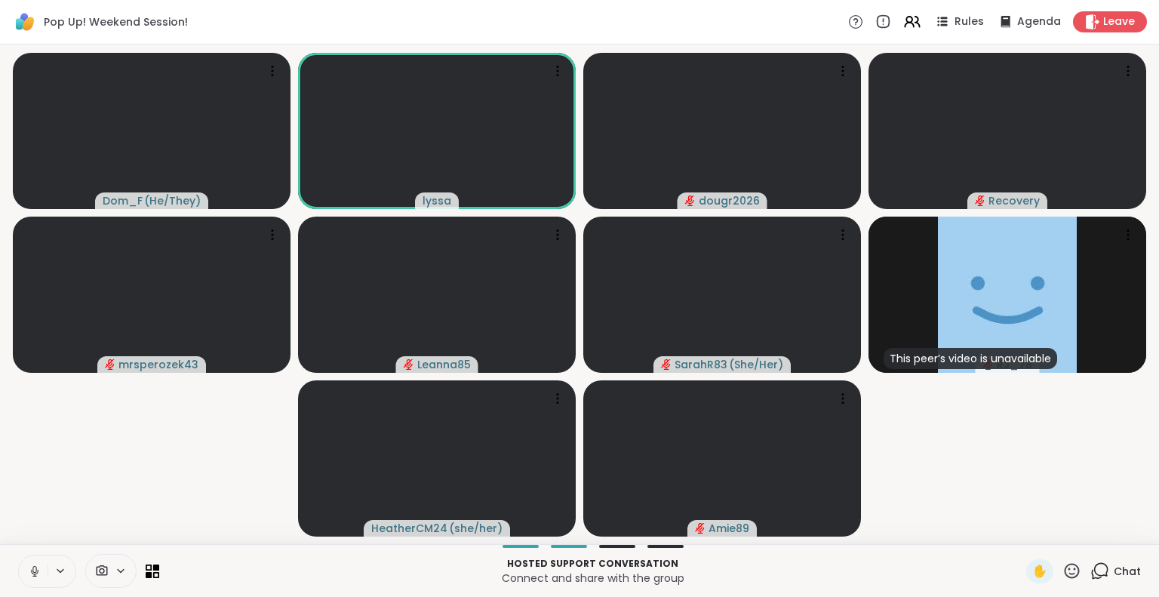
click at [35, 566] on icon at bounding box center [34, 569] width 4 height 7
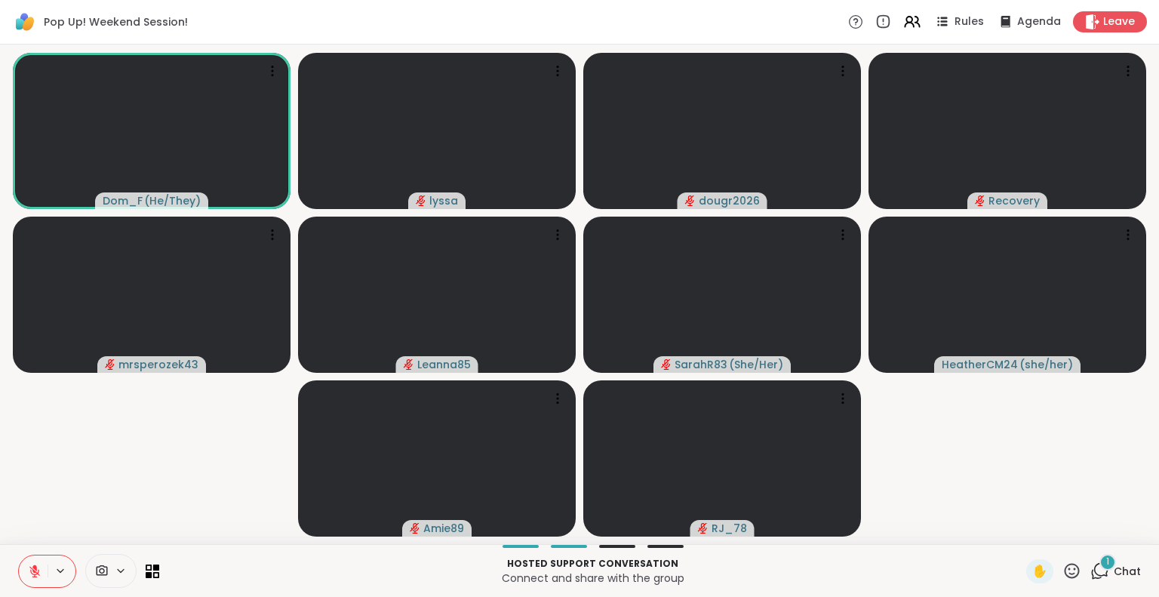
click at [1063, 580] on icon at bounding box center [1072, 571] width 19 height 19
click at [1021, 539] on span "❤️" at bounding box center [1028, 531] width 15 height 18
click at [39, 576] on icon at bounding box center [35, 572] width 14 height 14
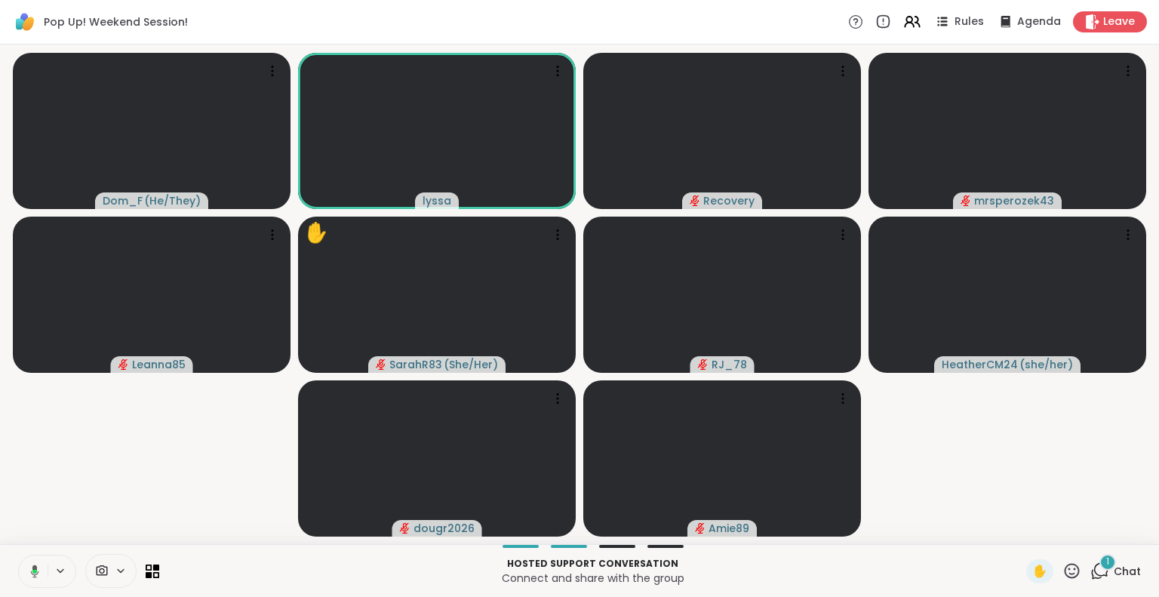
click at [38, 565] on icon at bounding box center [33, 572] width 14 height 14
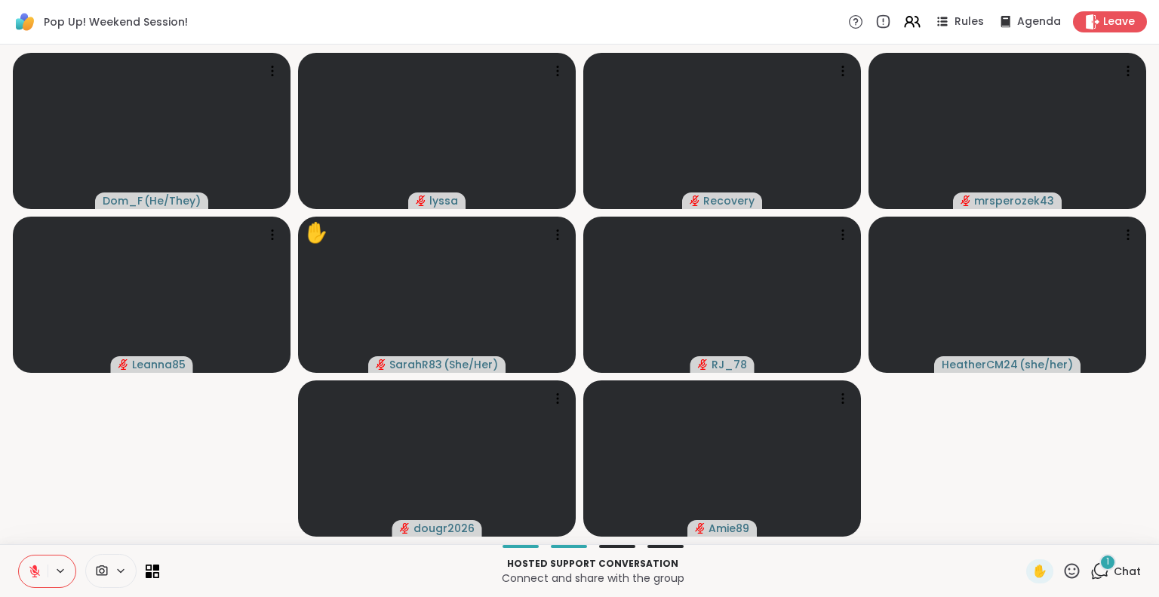
click at [0, 500] on div "Dom_F ( He/They ) lyssa Recovery mrsperozek43 Leanna85 ✋ SarahR83 ( She/Her ) R…" at bounding box center [579, 295] width 1159 height 500
click at [0, 471] on div "Dom_F ( He/They ) lyssa Recovery mrsperozek43 Leanna85 ✋ SarahR83 ( She/Her ) R…" at bounding box center [579, 295] width 1159 height 500
click at [0, 457] on div "Dom_F ( He/They ) lyssa Recovery mrsperozek43 Leanna85 ✋ SarahR83 ( She/Her ) R…" at bounding box center [579, 295] width 1159 height 500
click at [2, 448] on div "Dom_F ( He/They ) lyssa Recovery mrsperozek43 Leanna85 ✋ SarahR83 ( She/Her ) R…" at bounding box center [579, 295] width 1159 height 500
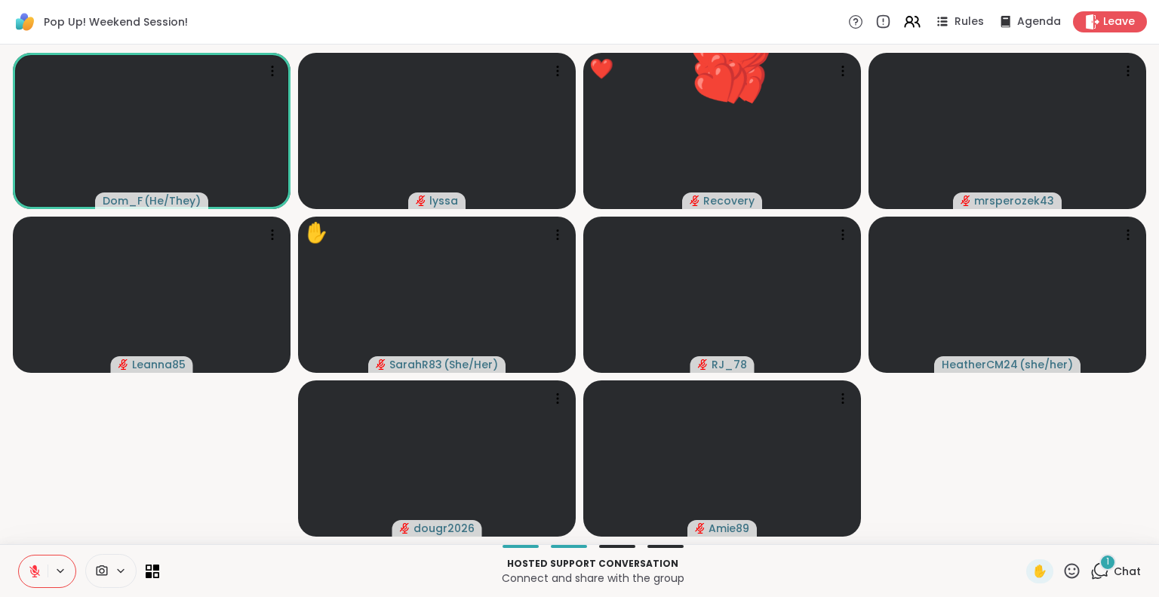
scroll to position [0, 2]
click at [1063, 571] on icon at bounding box center [1072, 571] width 19 height 19
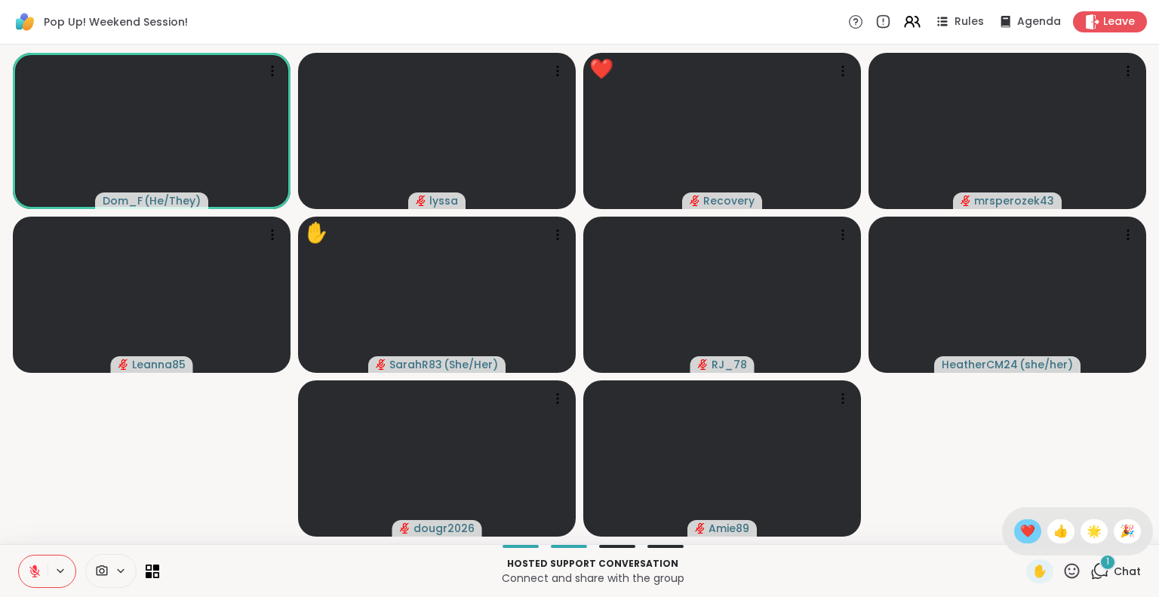
click at [1021, 531] on span "❤️" at bounding box center [1028, 531] width 15 height 18
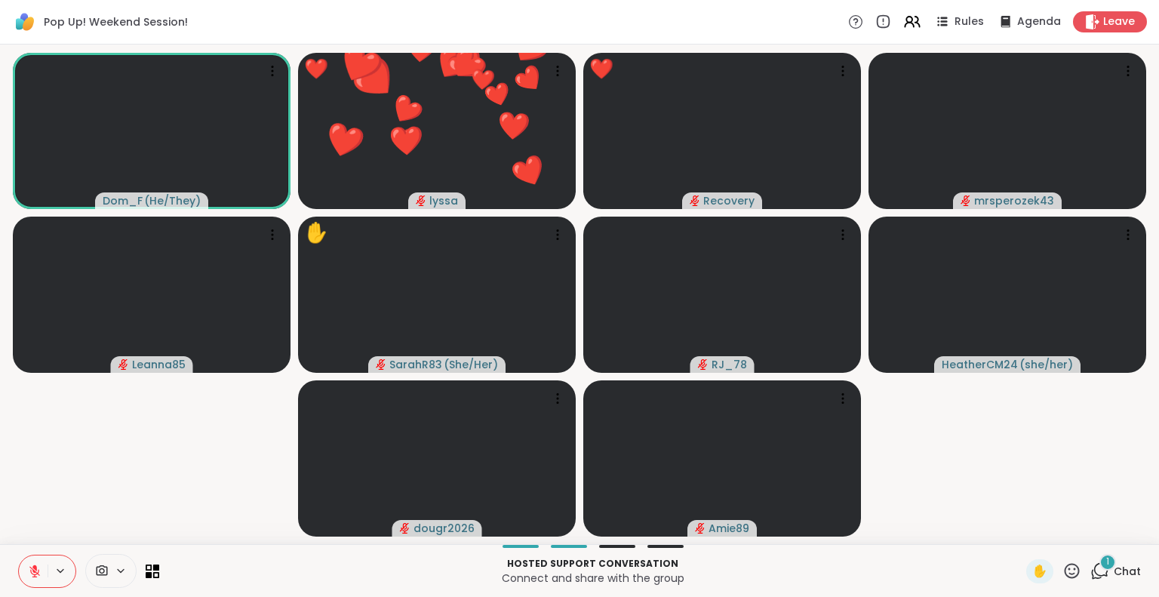
click at [20, 574] on button at bounding box center [33, 572] width 29 height 32
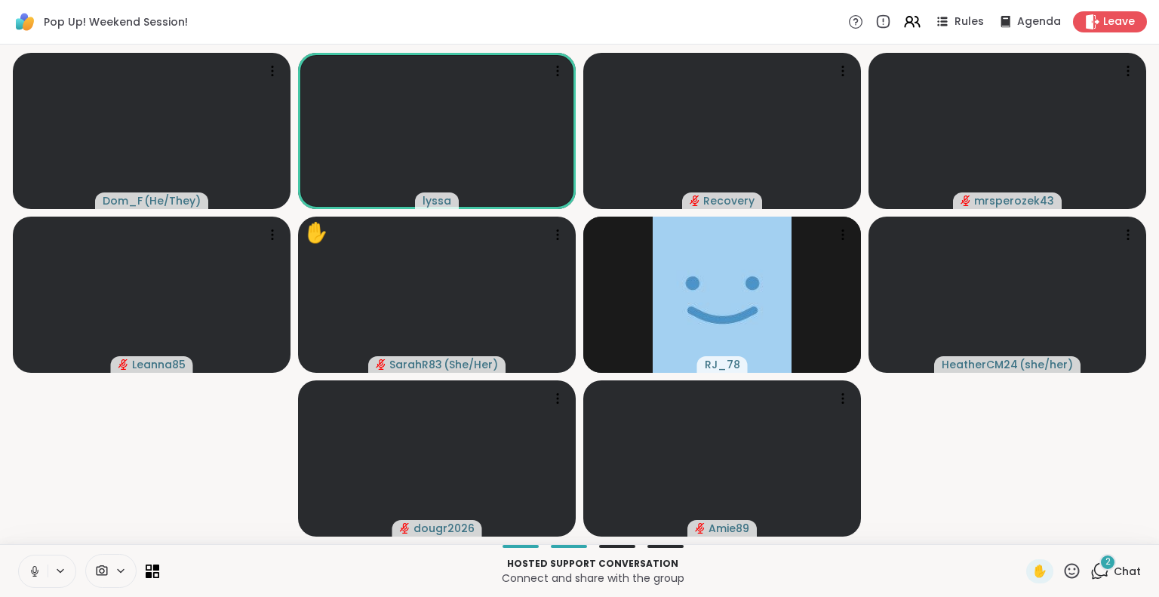
click at [34, 564] on button at bounding box center [33, 572] width 29 height 32
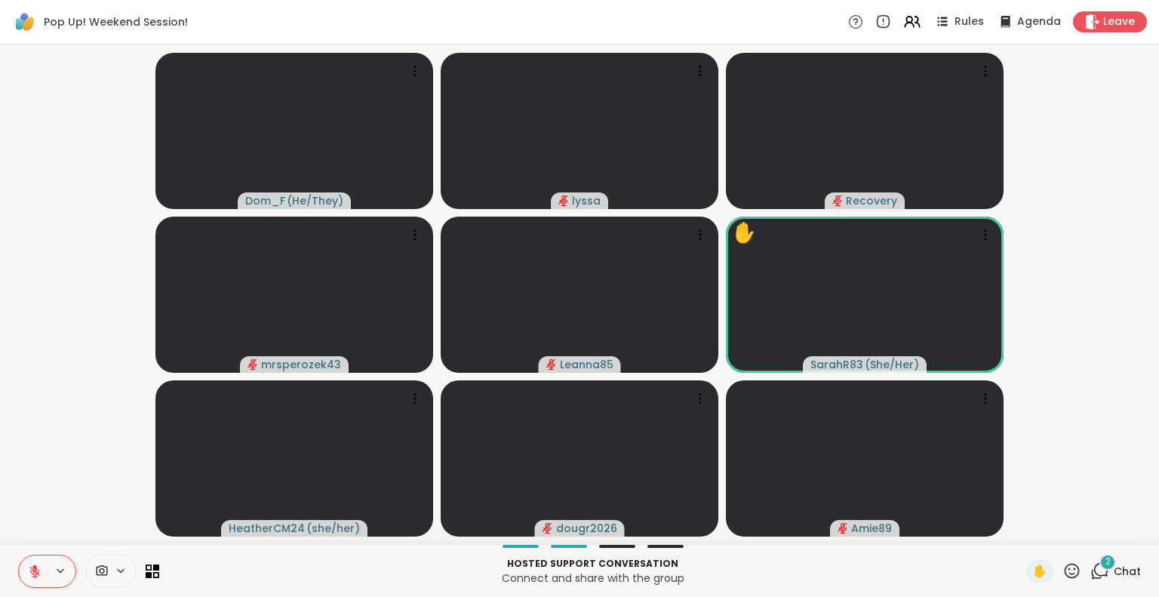
click at [3, 568] on div "Hosted support conversation Connect and share with the group ✋ 2 Chat" at bounding box center [579, 570] width 1159 height 53
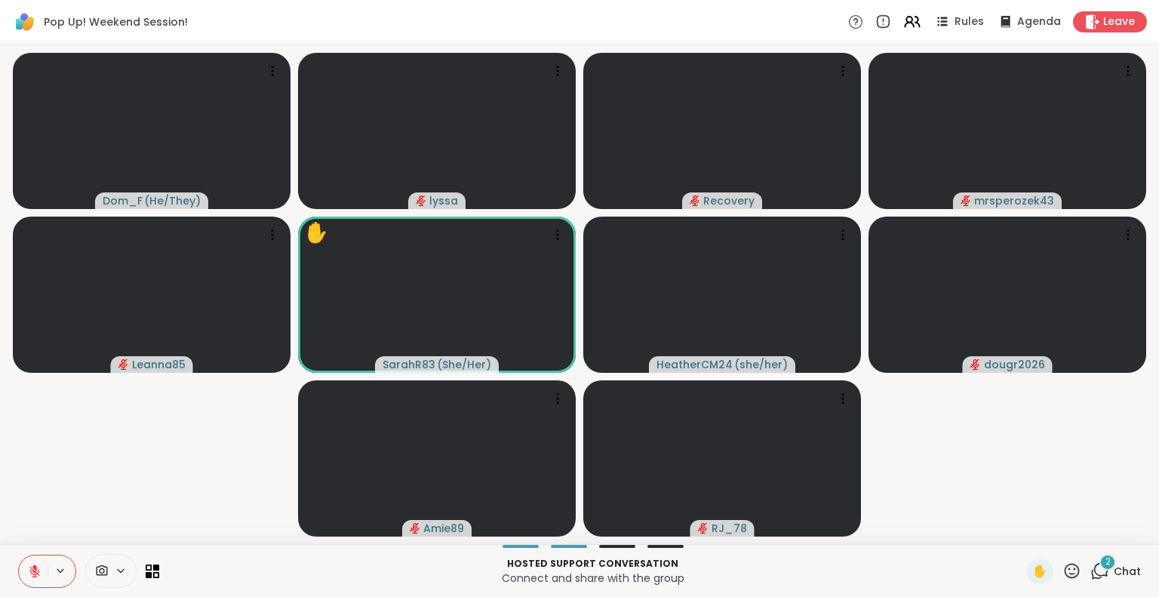
click at [0, 453] on div "Dom_F ( He/They ) lyssa Recovery mrsperozek43 Leanna85 ✋ SarahR83 ( She/Her ) H…" at bounding box center [579, 295] width 1159 height 500
click at [1063, 573] on icon at bounding box center [1072, 571] width 19 height 19
click at [1021, 531] on span "❤️" at bounding box center [1028, 531] width 15 height 18
click at [1066, 568] on icon at bounding box center [1072, 570] width 15 height 15
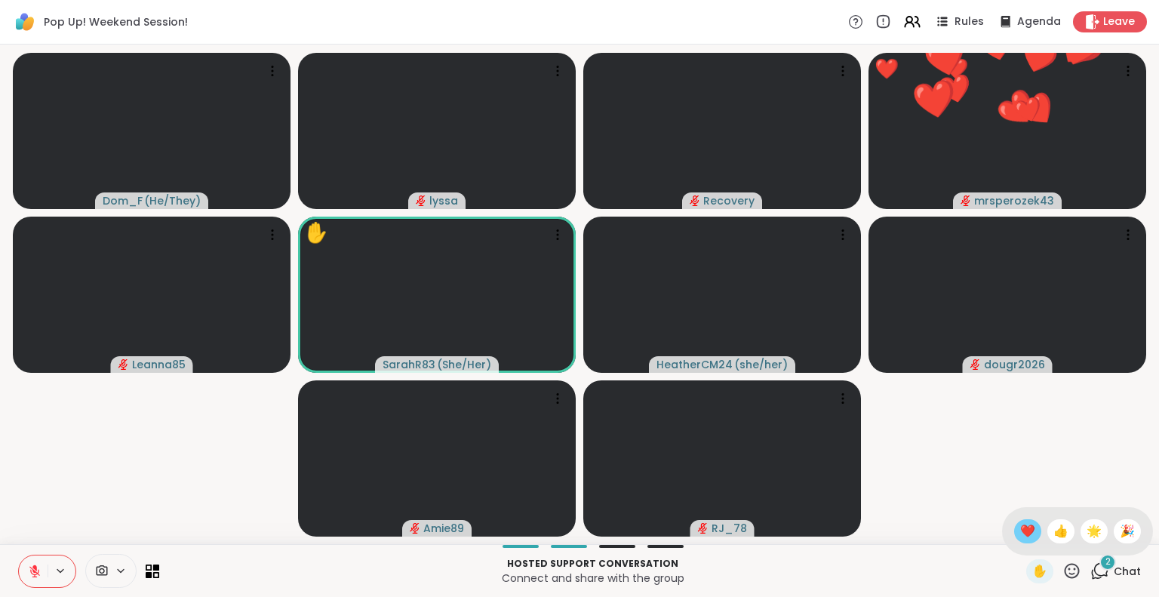
click at [1021, 525] on span "❤️" at bounding box center [1028, 531] width 15 height 18
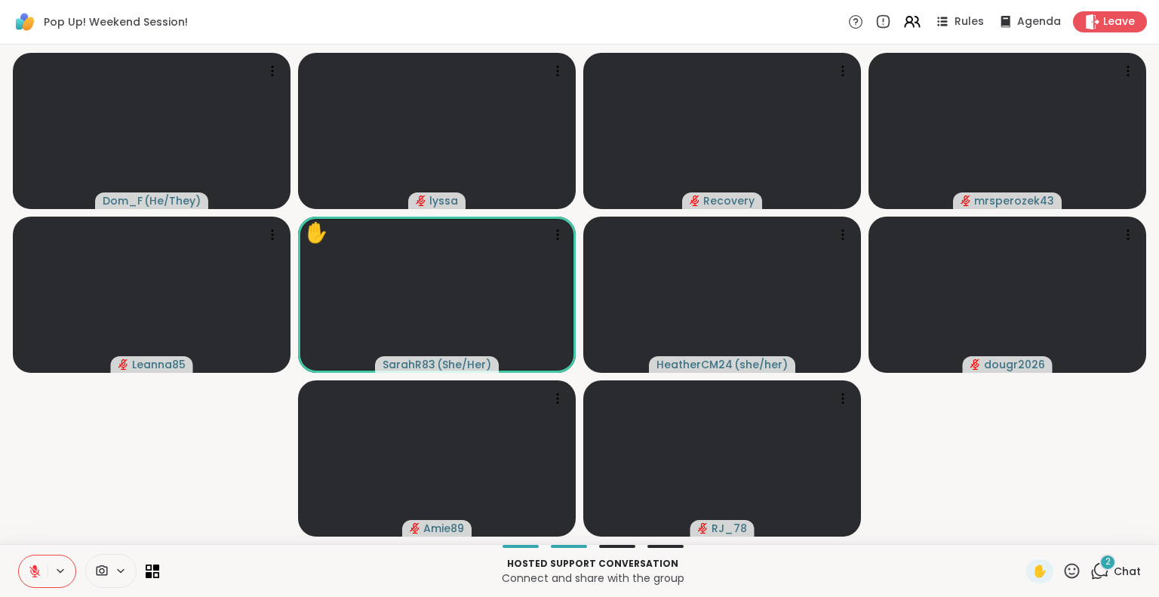
click at [1063, 570] on icon at bounding box center [1072, 571] width 19 height 19
click at [1021, 531] on span "❤️" at bounding box center [1028, 531] width 15 height 18
click at [1065, 568] on icon at bounding box center [1072, 570] width 15 height 15
click at [1021, 528] on span "❤️" at bounding box center [1028, 531] width 15 height 18
click at [1061, 557] on div "Hosted support conversation Connect and share with the group ✋ 2 Chat" at bounding box center [579, 570] width 1159 height 53
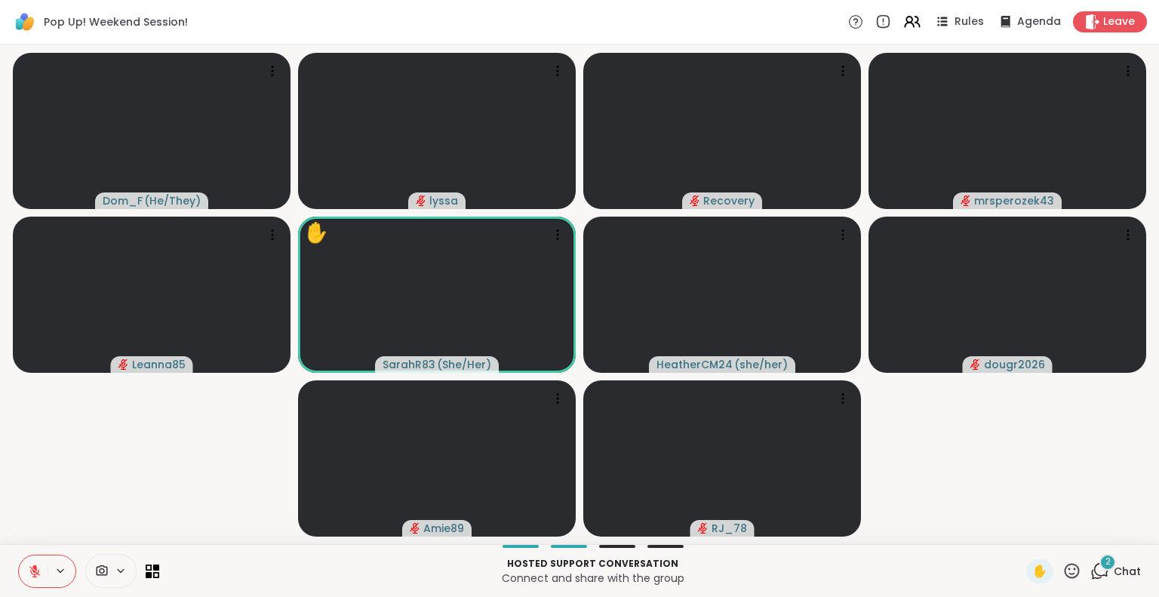
click at [1063, 562] on icon at bounding box center [1072, 571] width 19 height 19
click at [1087, 522] on span "🌟" at bounding box center [1094, 531] width 15 height 18
click at [1063, 570] on icon at bounding box center [1072, 571] width 19 height 19
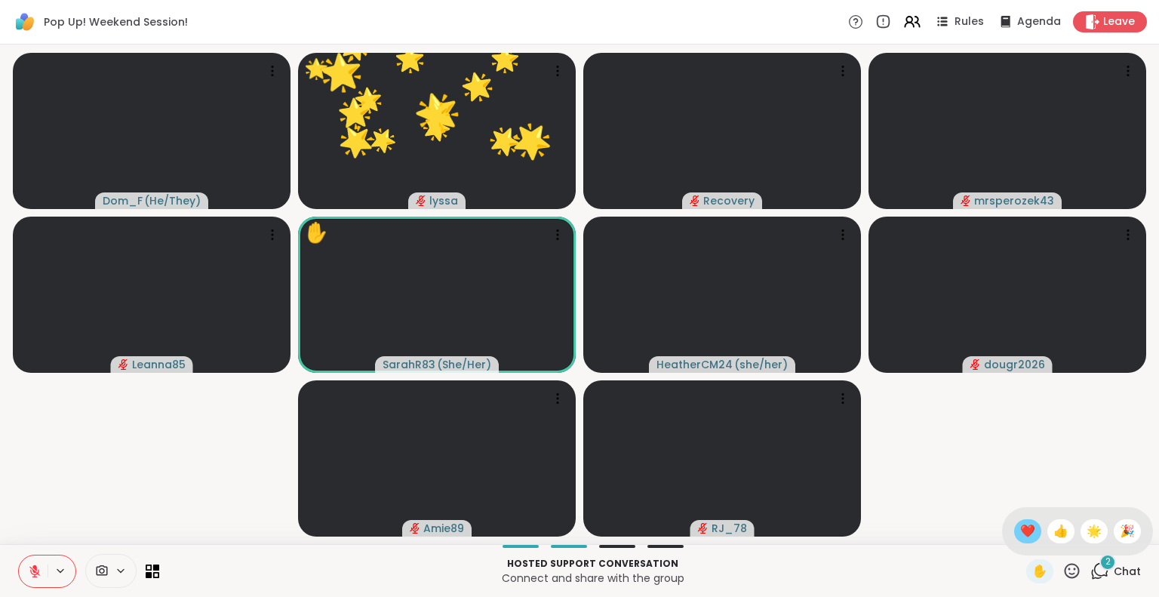
click at [1021, 528] on span "❤️" at bounding box center [1028, 531] width 15 height 18
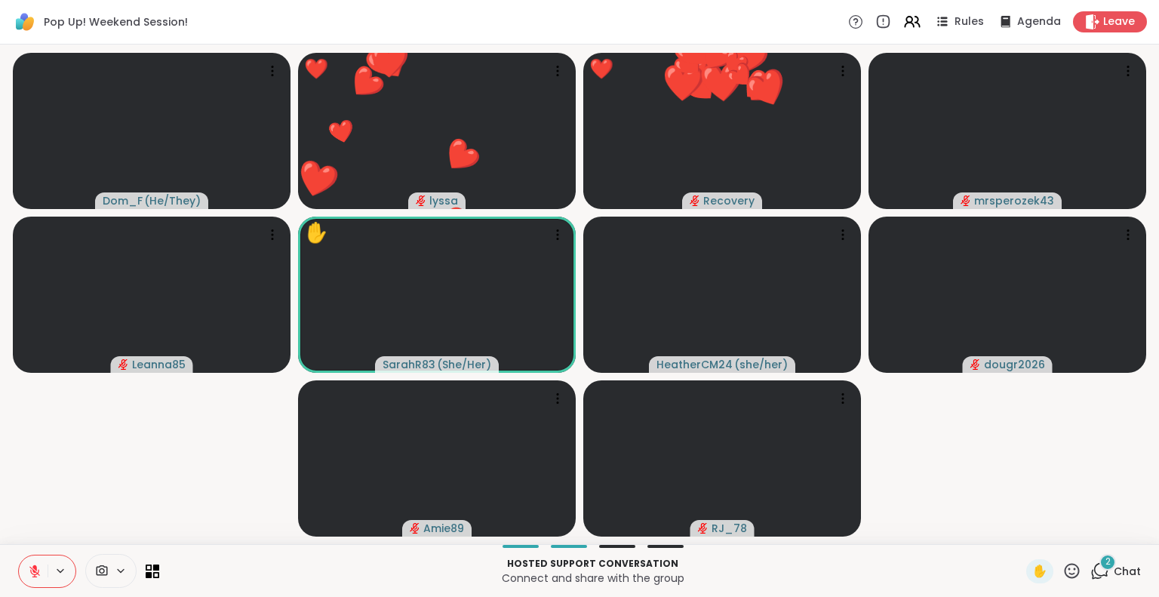
click at [35, 564] on button at bounding box center [33, 572] width 29 height 32
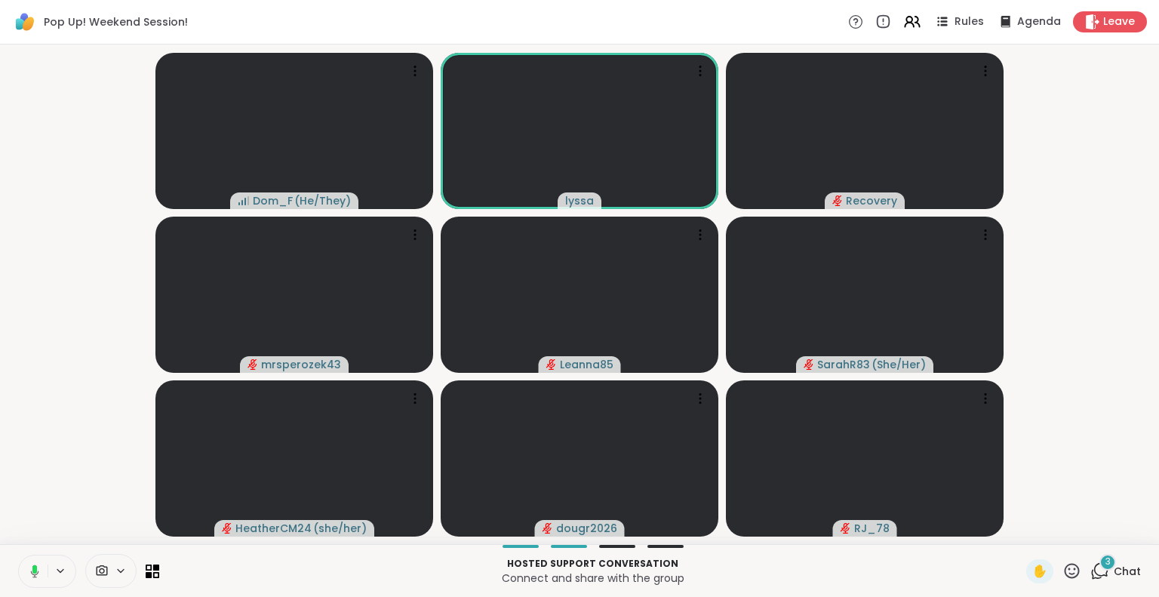
scroll to position [0, 6]
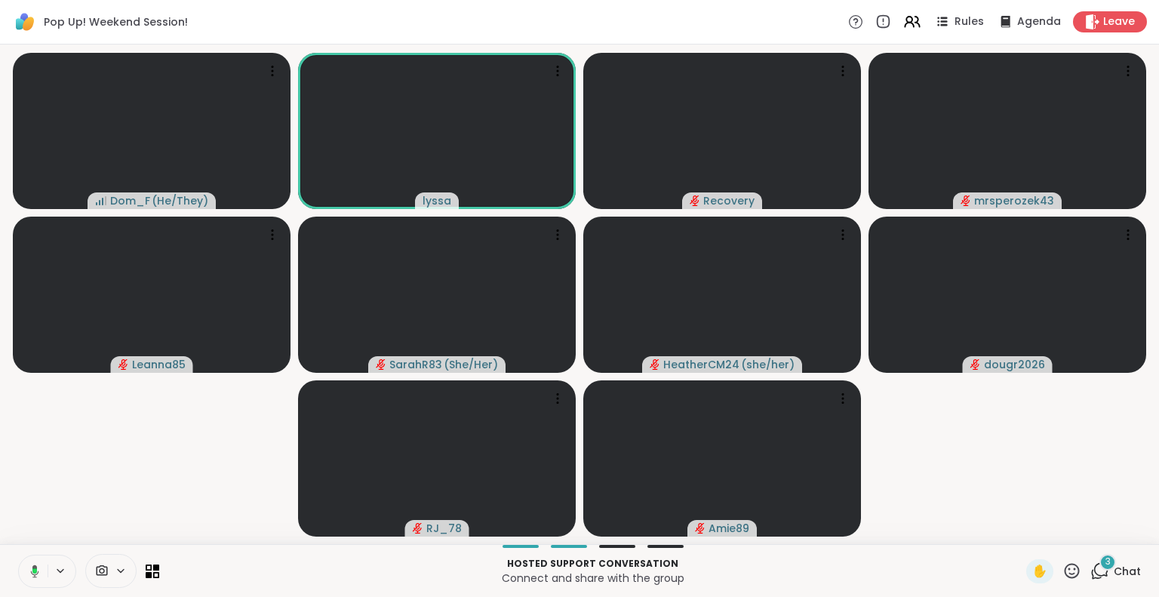
click at [50, 494] on video-player-container "Dom_F ( He/They ) lyssa Recovery mrsperozek43 Leanna85 SarahR83 ( She/Her ) Hea…" at bounding box center [579, 295] width 1141 height 488
click at [31, 567] on icon at bounding box center [35, 571] width 8 height 13
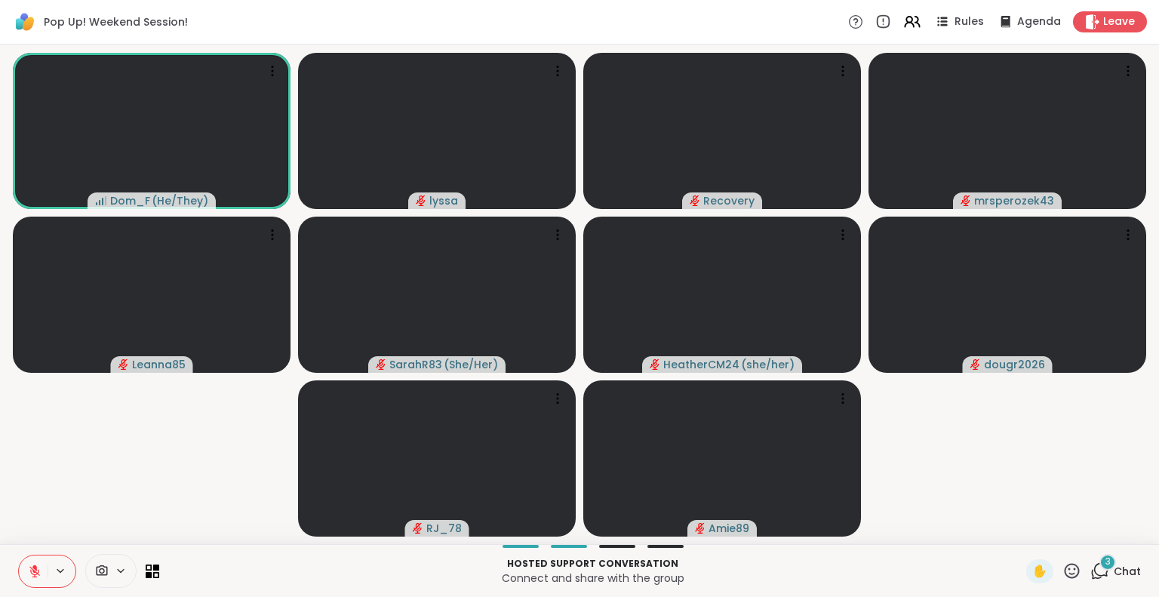
click at [1114, 574] on span "Chat" at bounding box center [1127, 571] width 27 height 15
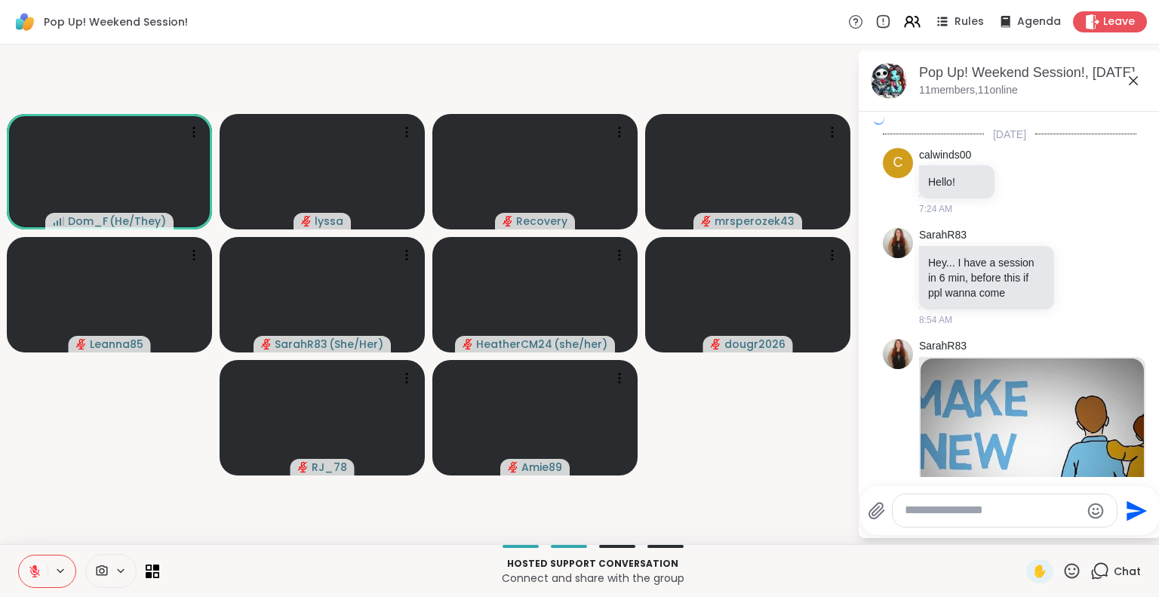
scroll to position [4183, 0]
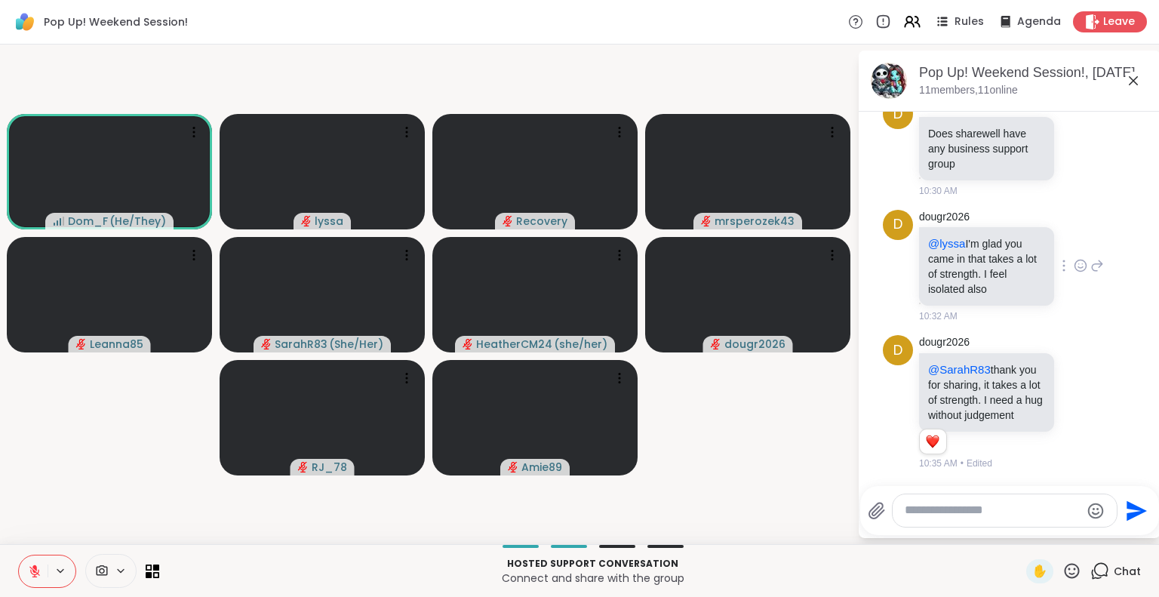
click at [1074, 258] on icon at bounding box center [1081, 265] width 14 height 15
click at [1058, 204] on div "d dougr2026 @lyssa I'm glad you came in that takes a lot of strength. I feel is…" at bounding box center [1010, 267] width 254 height 126
click at [1063, 575] on icon at bounding box center [1072, 571] width 19 height 19
click at [1021, 528] on span "❤️" at bounding box center [1028, 531] width 15 height 18
click at [1065, 566] on icon at bounding box center [1072, 570] width 15 height 15
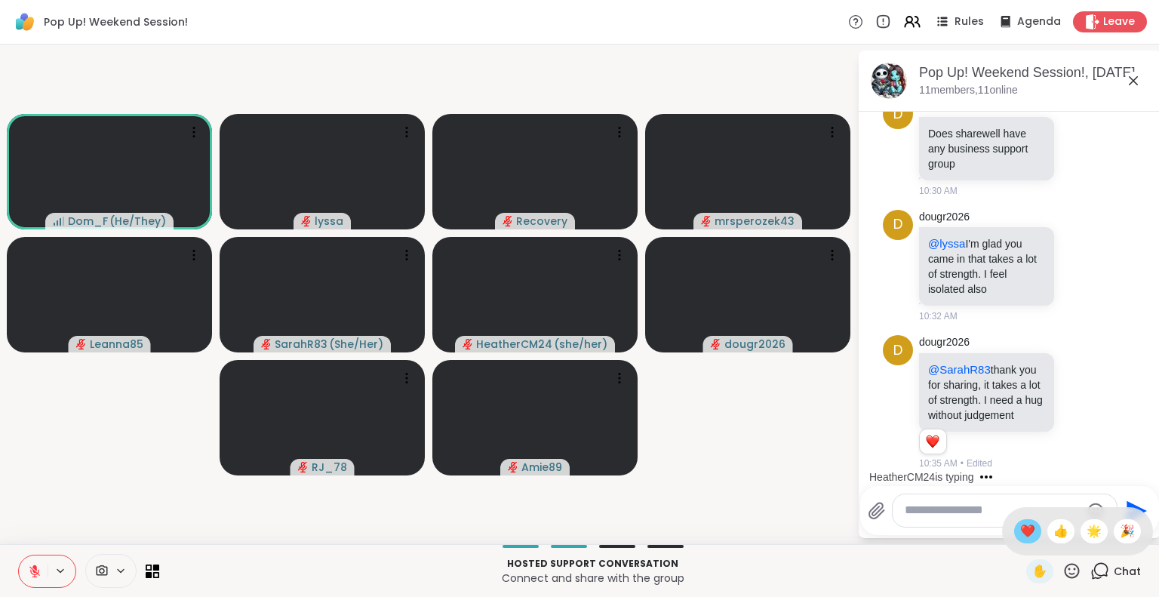
click at [1021, 533] on span "❤️" at bounding box center [1028, 531] width 15 height 18
click at [26, 580] on button at bounding box center [33, 572] width 29 height 32
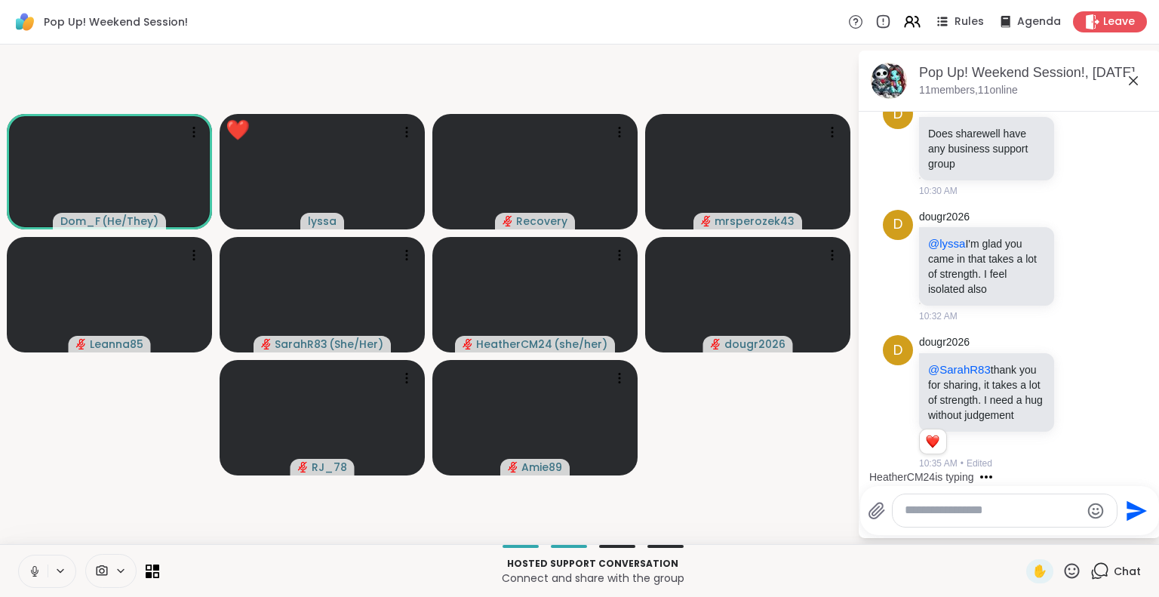
click at [19, 567] on button at bounding box center [33, 572] width 29 height 32
click at [1125, 87] on icon at bounding box center [1134, 81] width 18 height 18
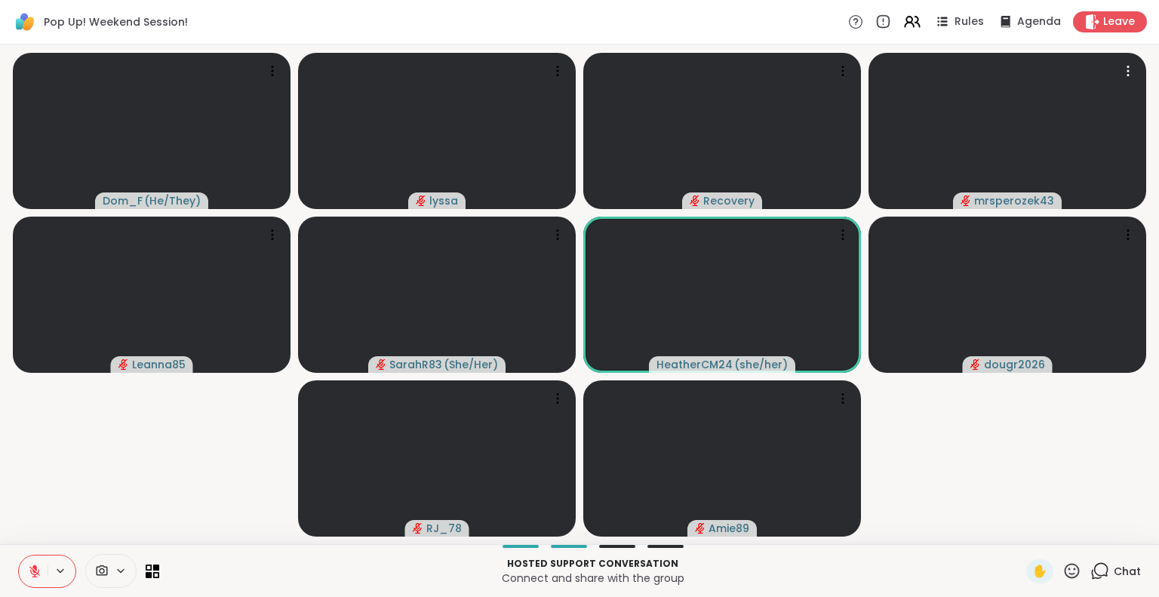
click at [1063, 571] on icon at bounding box center [1072, 571] width 19 height 19
click at [1015, 534] on div "❤️" at bounding box center [1028, 531] width 27 height 24
click at [1065, 565] on icon at bounding box center [1072, 570] width 15 height 15
click at [1021, 528] on span "❤️" at bounding box center [1028, 531] width 15 height 18
click at [1063, 567] on icon at bounding box center [1072, 571] width 19 height 19
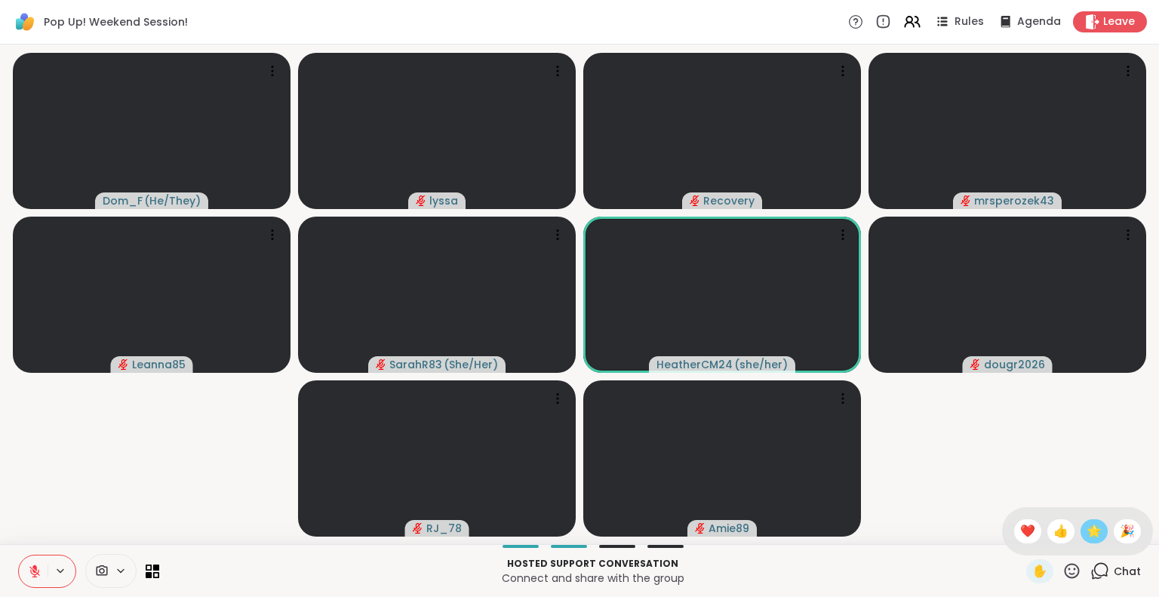
click at [1087, 536] on span "🌟" at bounding box center [1094, 531] width 15 height 18
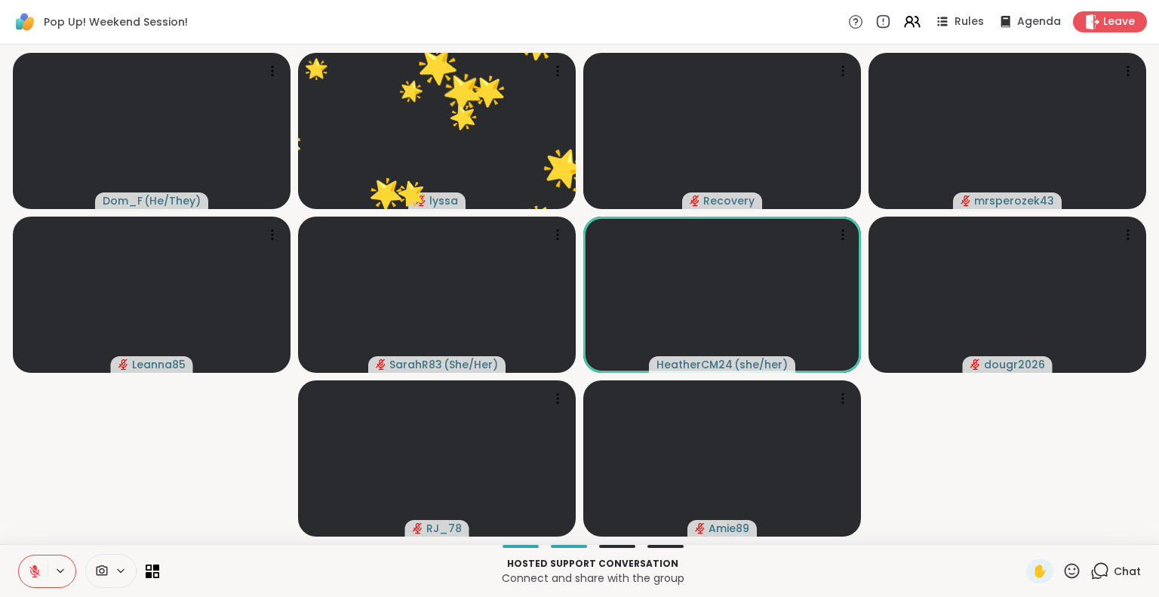
click at [19, 566] on button at bounding box center [33, 572] width 29 height 32
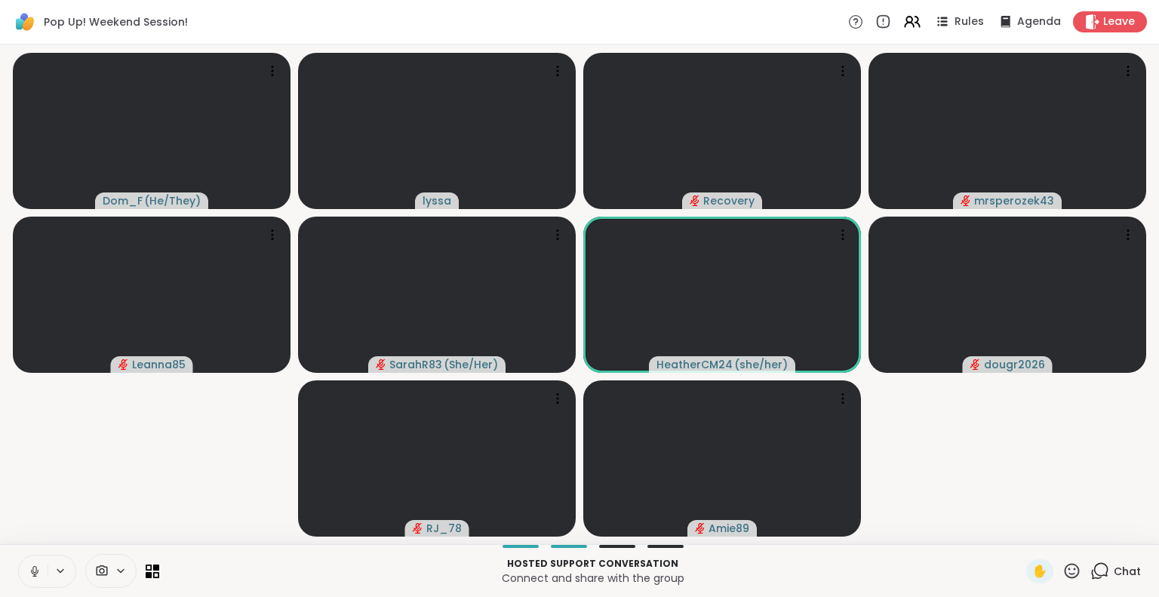
click at [22, 579] on button at bounding box center [33, 572] width 29 height 32
click at [1063, 574] on icon at bounding box center [1072, 571] width 19 height 19
click at [1021, 528] on span "❤️" at bounding box center [1028, 531] width 15 height 18
click at [1114, 578] on span "Chat" at bounding box center [1127, 571] width 27 height 15
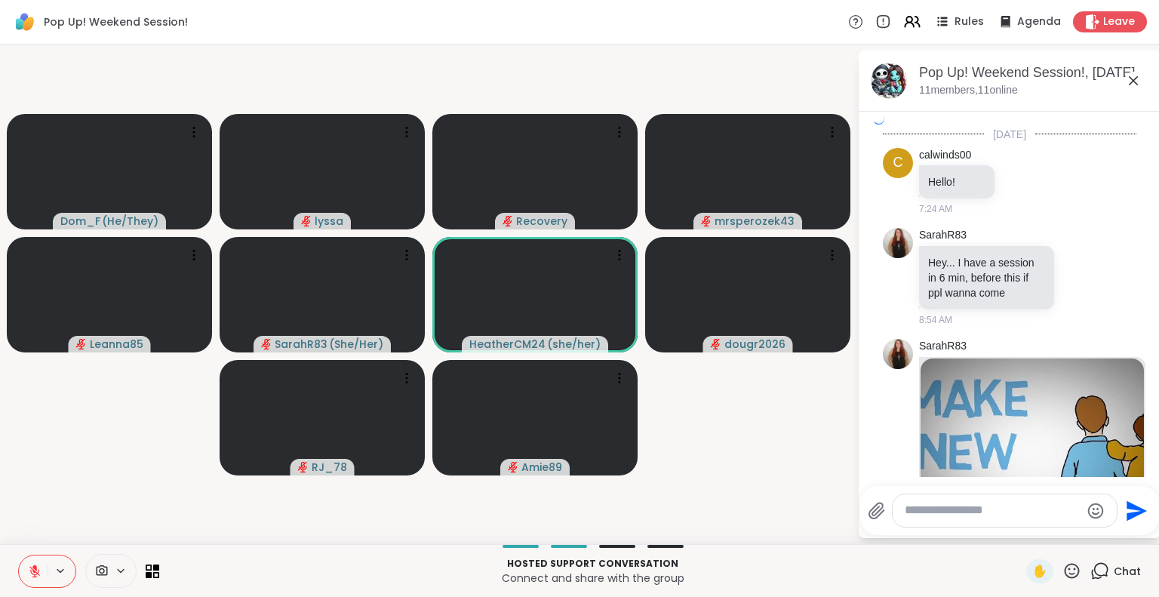
scroll to position [4131, 0]
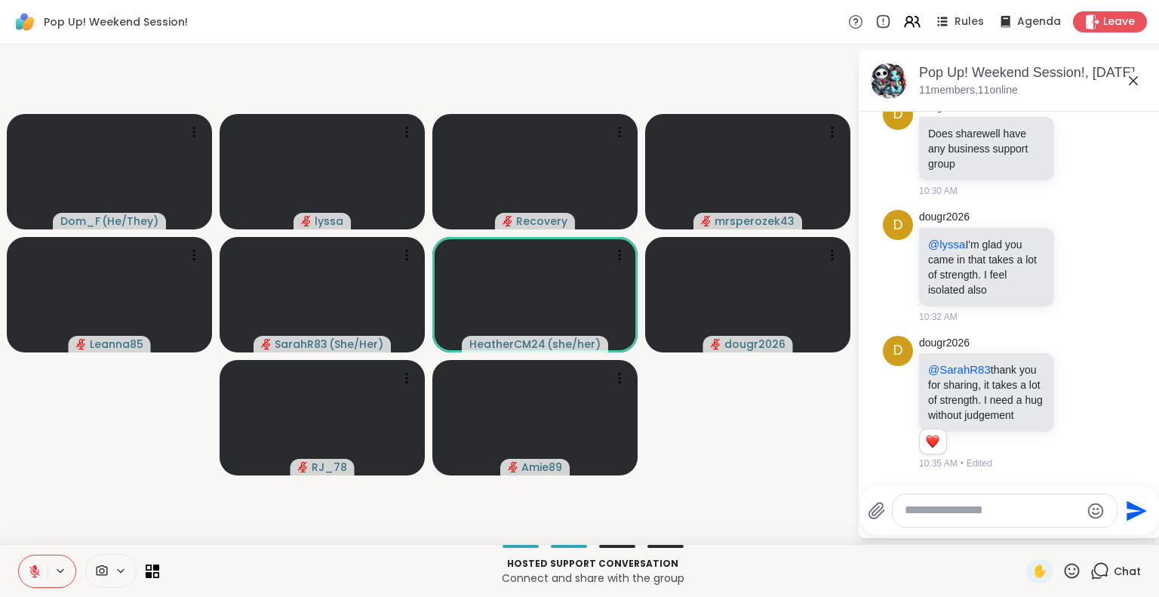
click at [1002, 514] on textarea "Type your message" at bounding box center [993, 511] width 176 height 16
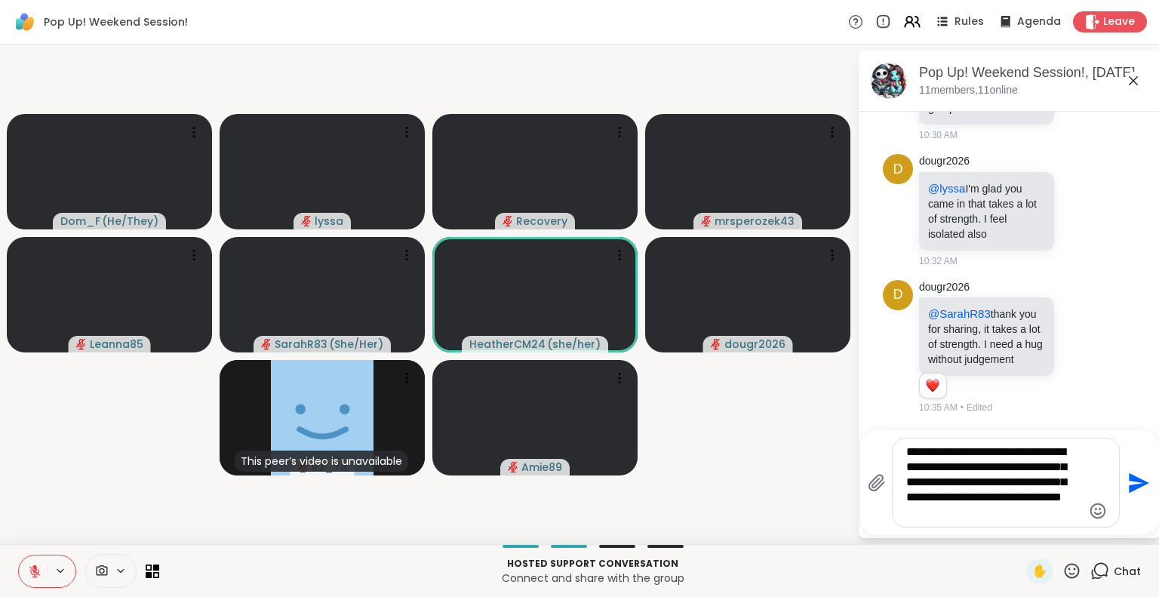
click at [1015, 449] on textarea "**********" at bounding box center [995, 483] width 176 height 76
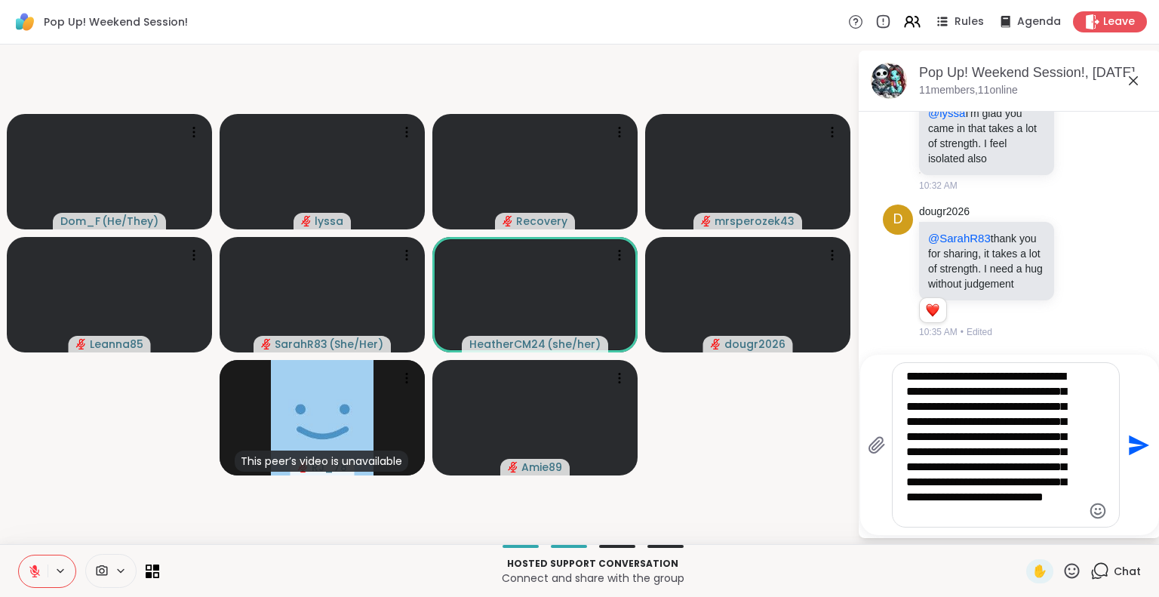
click at [924, 393] on textarea "**********" at bounding box center [995, 445] width 176 height 152
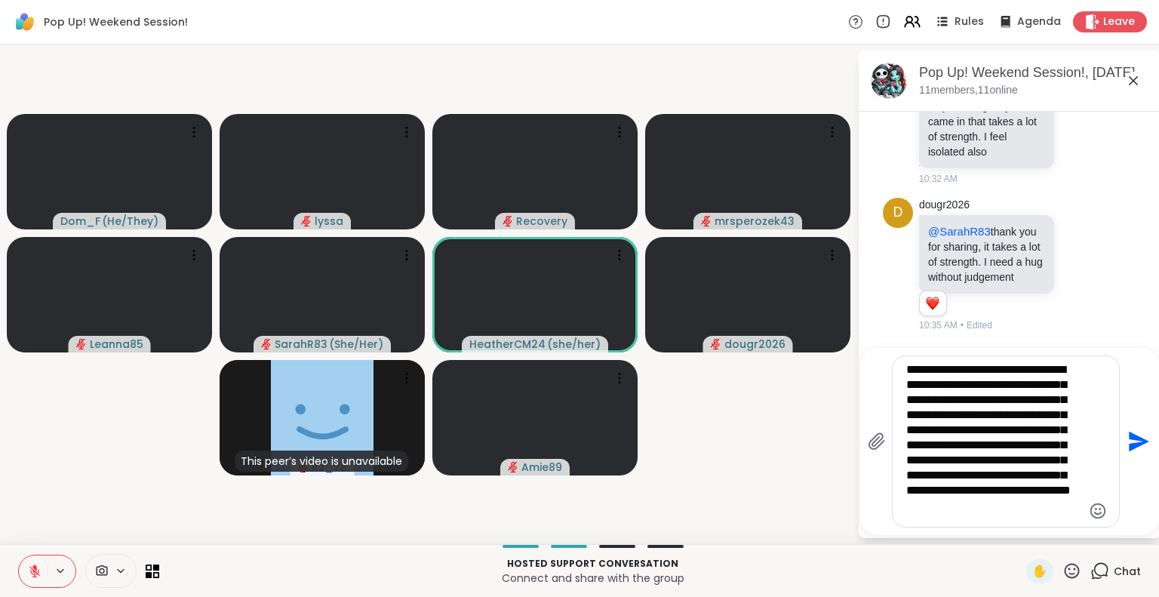
scroll to position [8, 0]
click at [939, 516] on textarea "**********" at bounding box center [995, 441] width 176 height 159
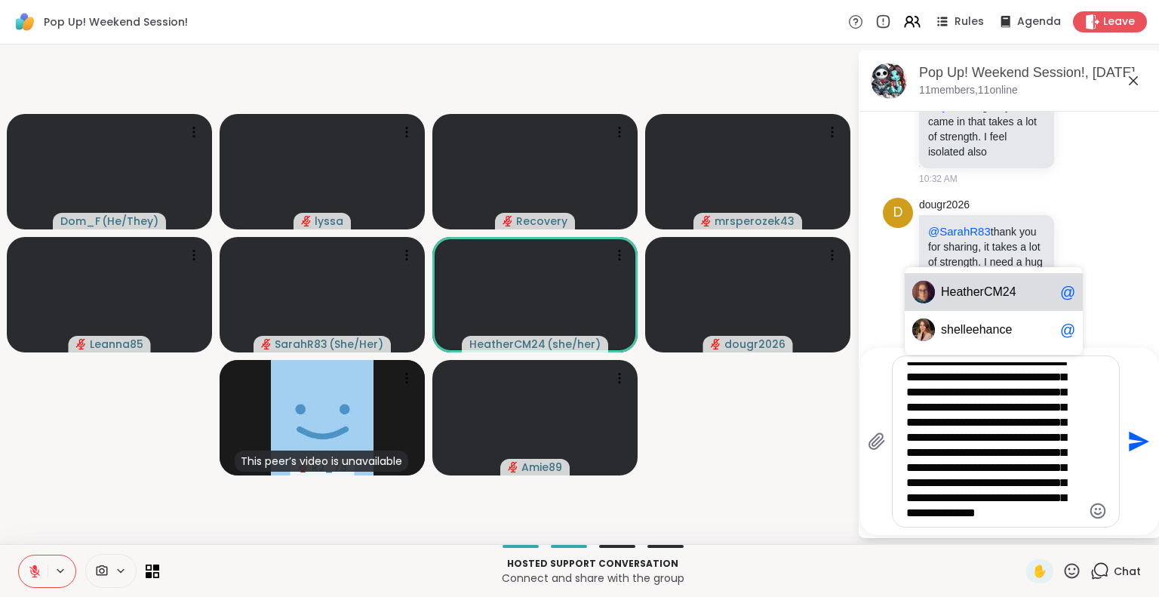
click at [987, 277] on div "He at he rCM24 @" at bounding box center [994, 292] width 178 height 38
type textarea "**********"
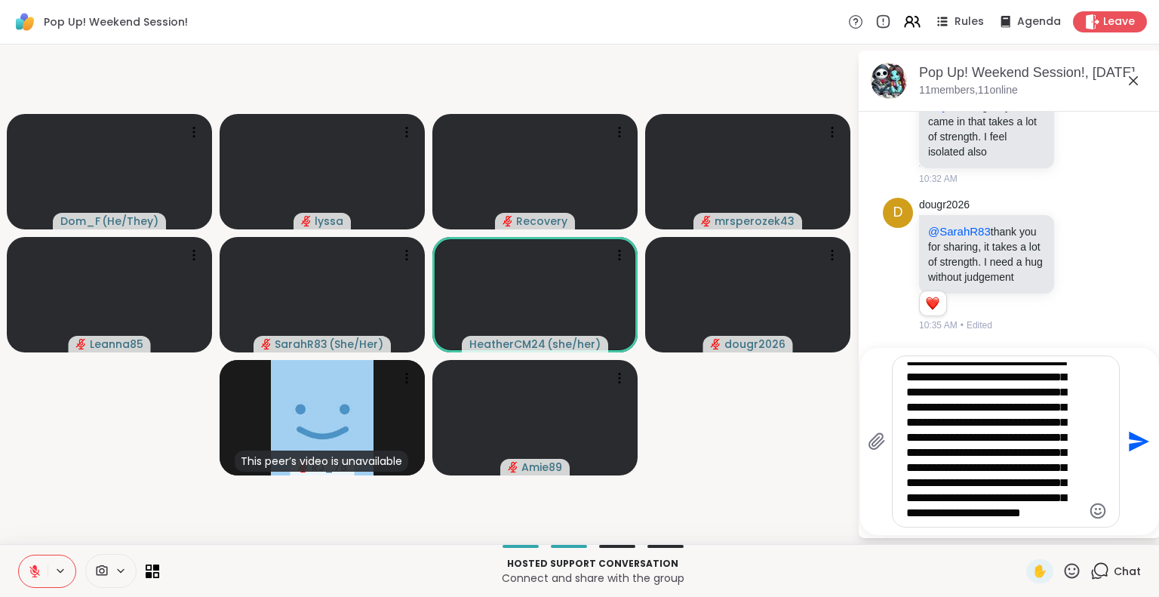
click at [1063, 565] on icon at bounding box center [1072, 571] width 19 height 19
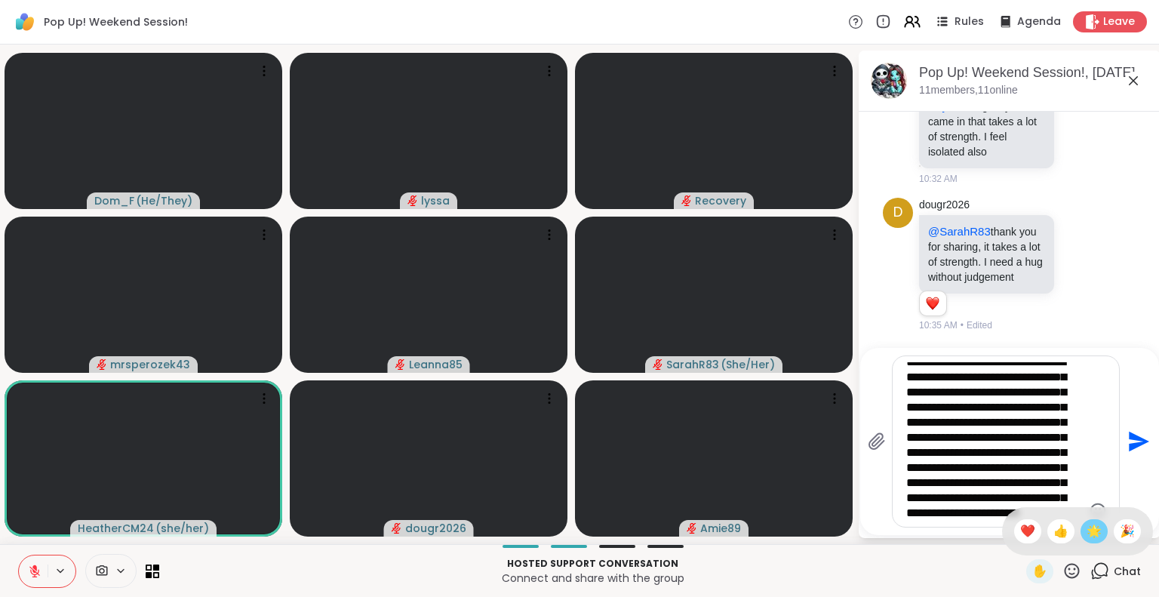
click at [1087, 530] on span "🌟" at bounding box center [1094, 531] width 15 height 18
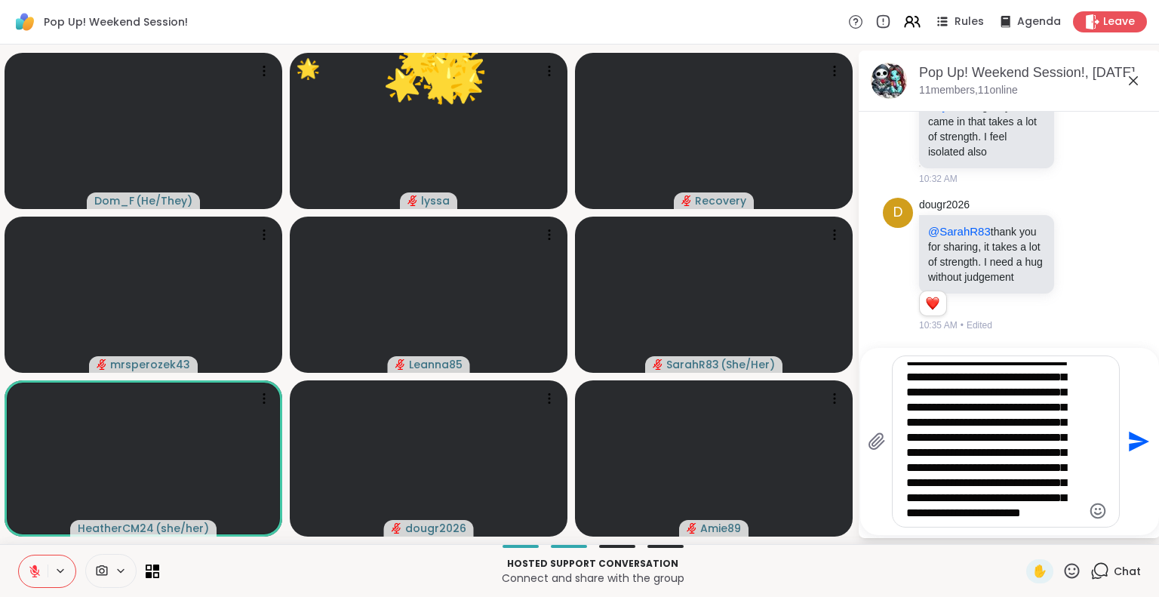
click at [1063, 579] on icon at bounding box center [1072, 571] width 19 height 19
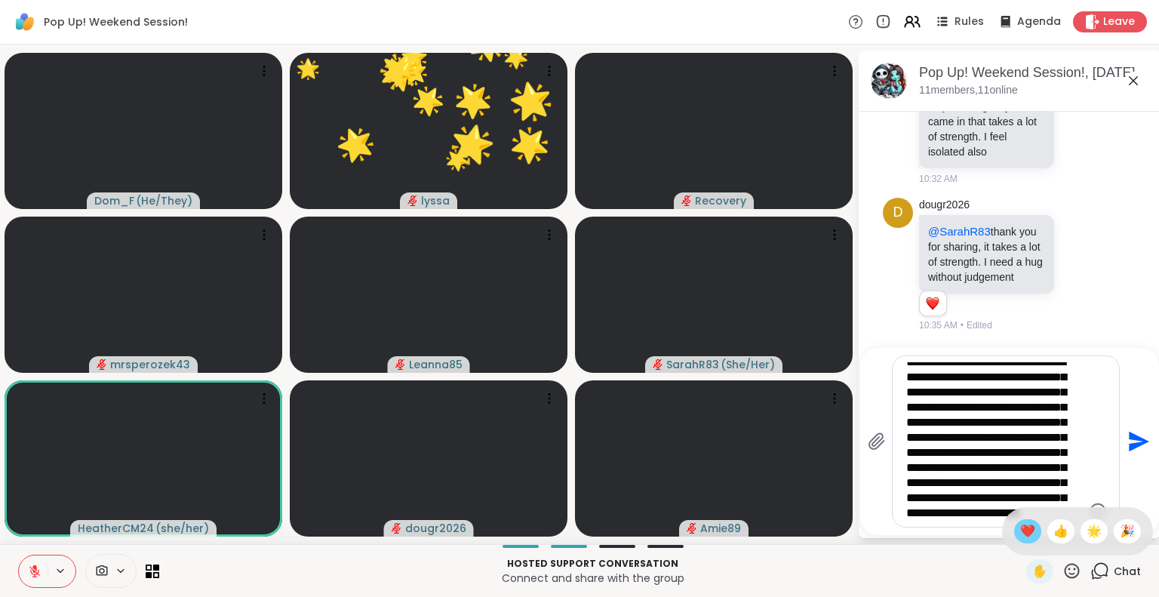
click at [1015, 522] on div "❤️" at bounding box center [1028, 531] width 27 height 24
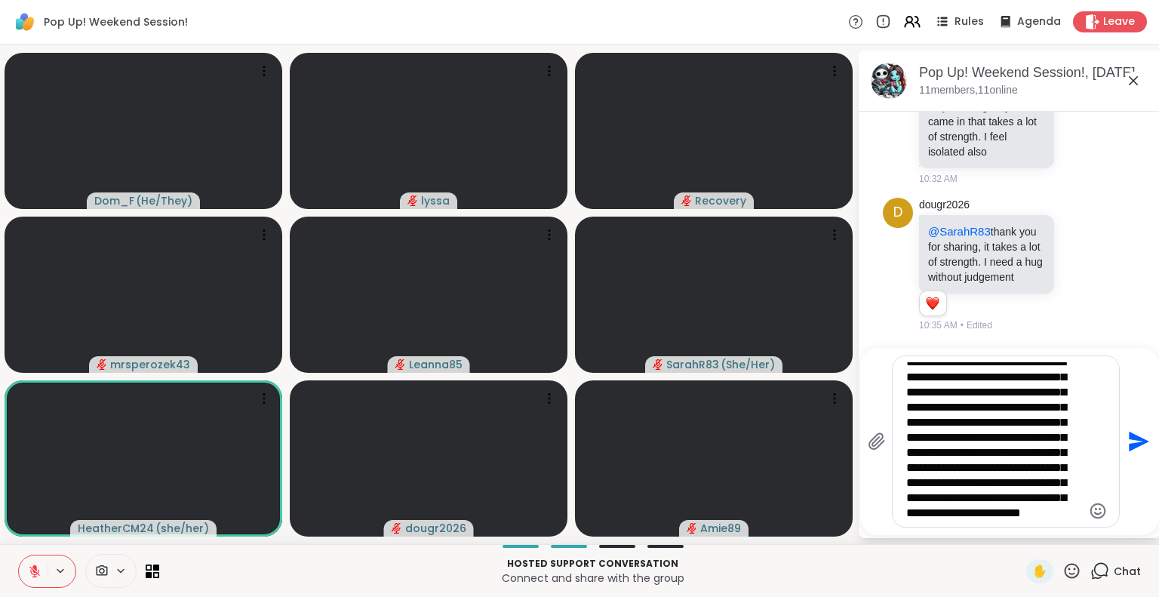
click at [1132, 449] on icon "Send" at bounding box center [1138, 442] width 24 height 24
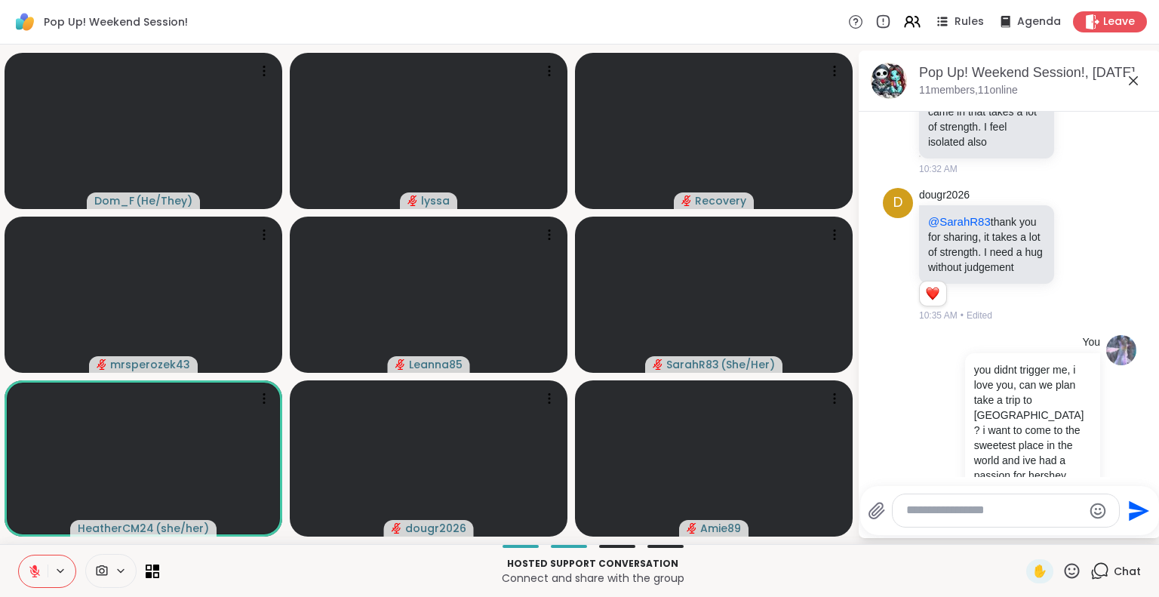
scroll to position [4484, 0]
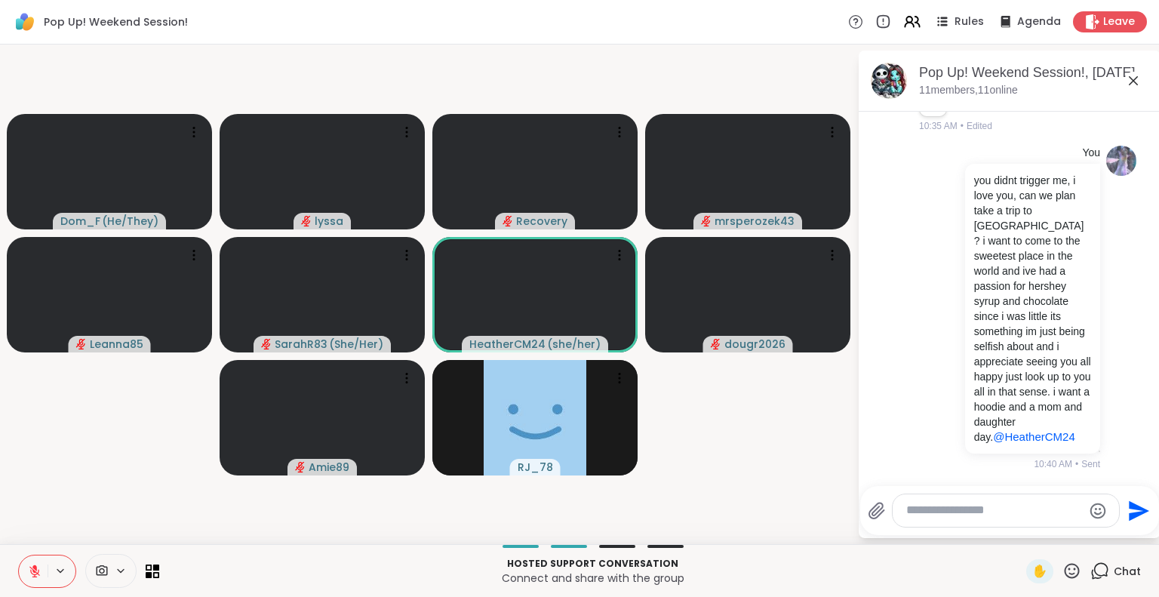
click at [943, 514] on textarea "Type your message" at bounding box center [995, 511] width 176 height 16
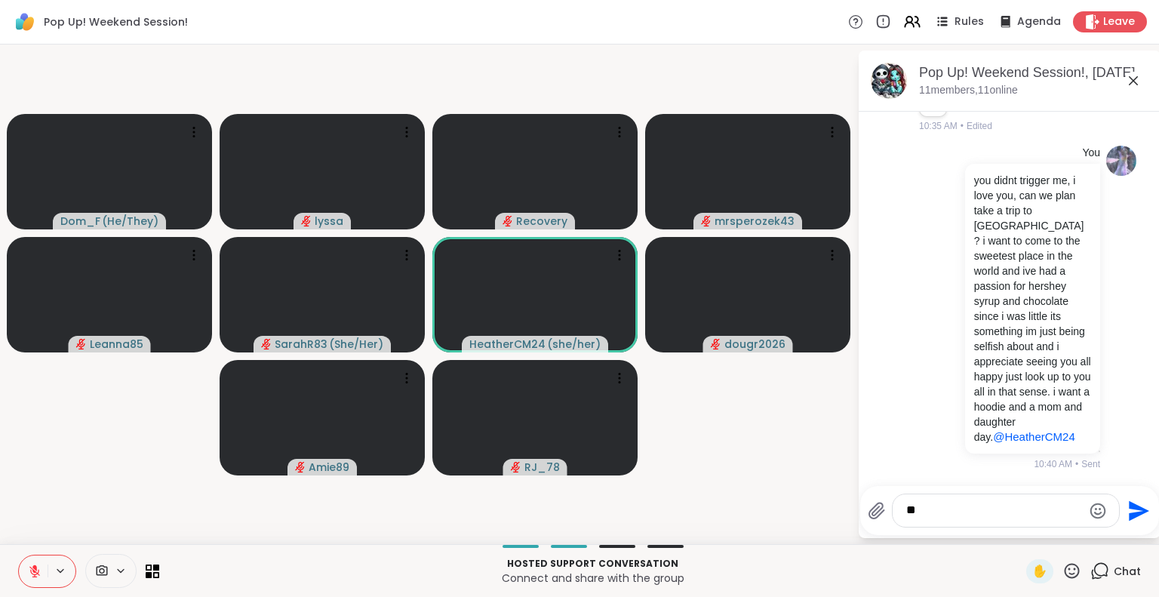
type textarea "*"
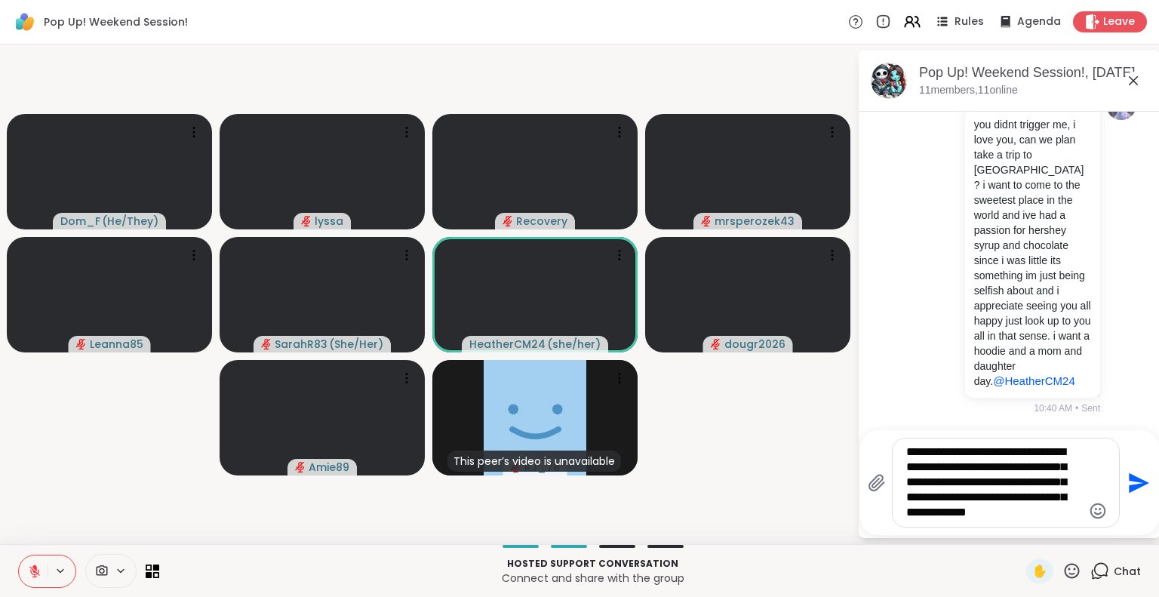
click at [918, 493] on textarea "**********" at bounding box center [995, 483] width 176 height 76
click at [1063, 571] on icon at bounding box center [1072, 571] width 19 height 19
click at [1021, 528] on span "❤️" at bounding box center [1028, 531] width 15 height 18
click at [907, 452] on textarea "**********" at bounding box center [995, 483] width 176 height 76
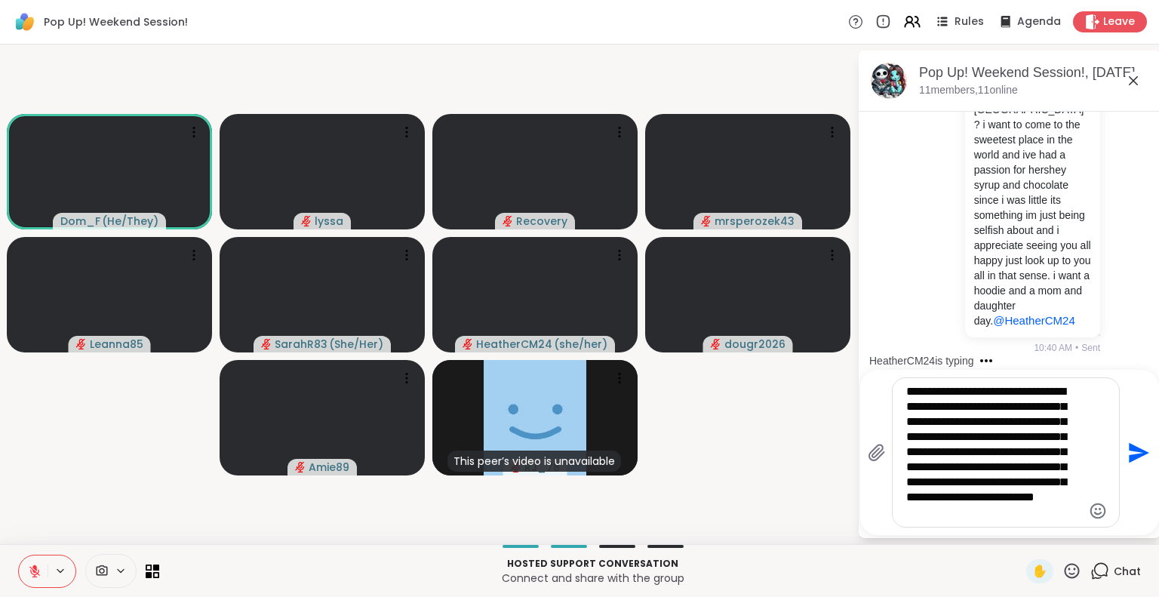
type textarea "**********"
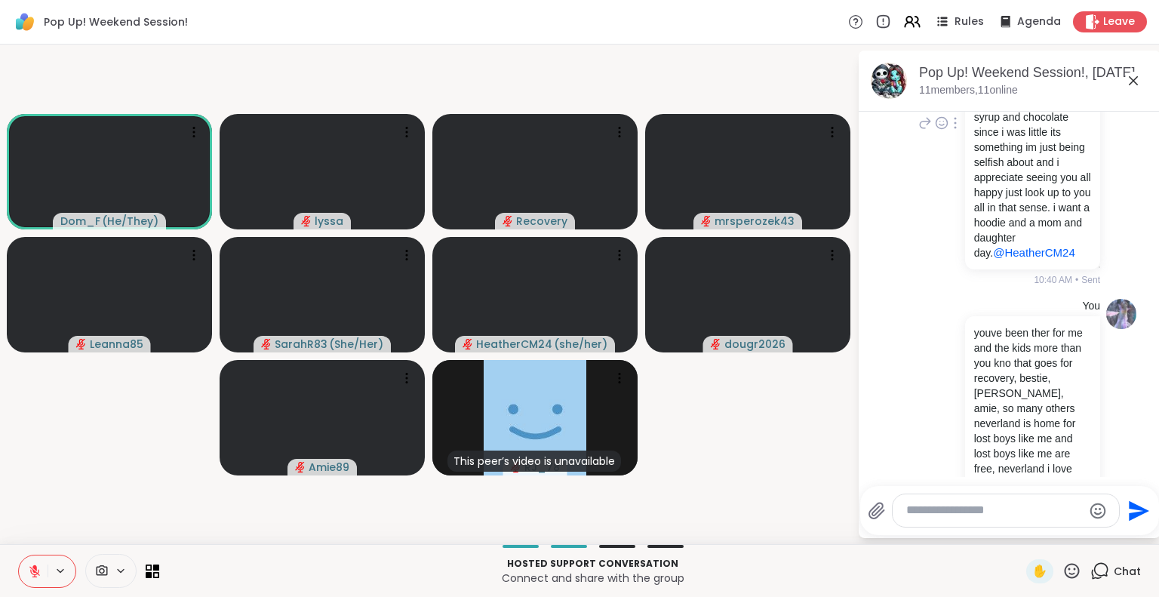
scroll to position [4760, 0]
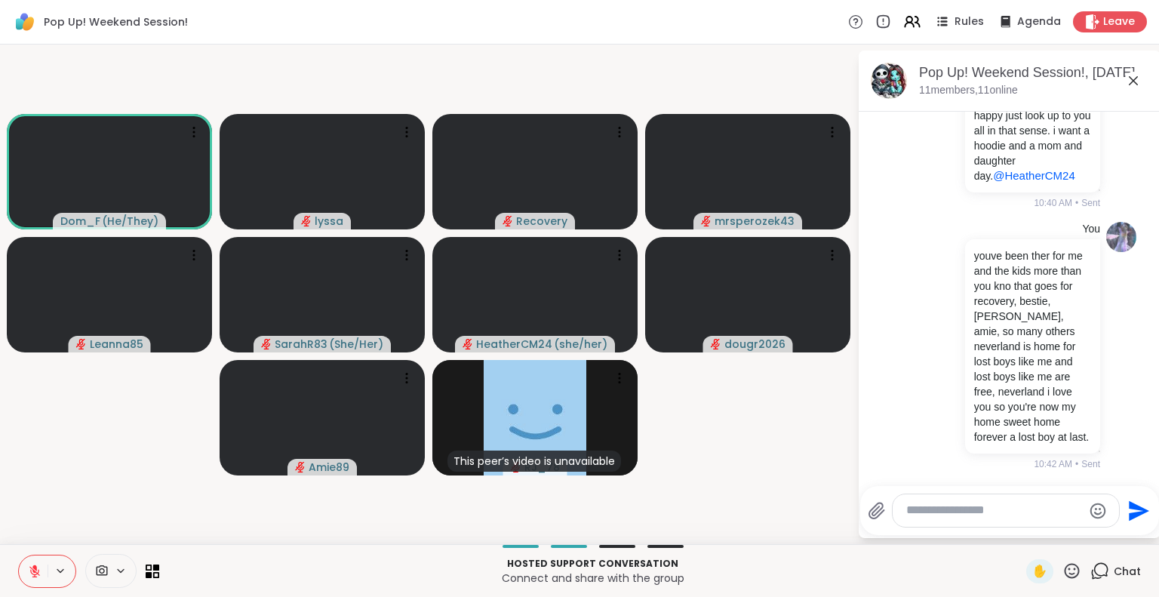
click at [1132, 72] on icon at bounding box center [1134, 81] width 18 height 18
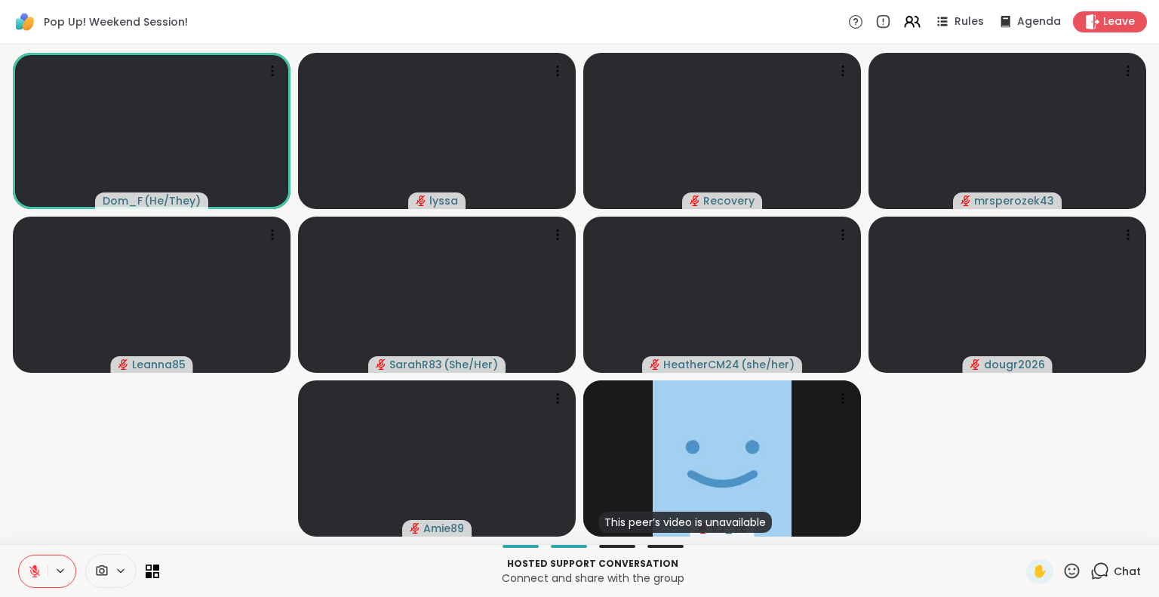
click at [1063, 567] on icon at bounding box center [1072, 571] width 19 height 19
click at [1021, 525] on span "❤️" at bounding box center [1028, 531] width 15 height 18
click at [1114, 574] on span "Chat" at bounding box center [1127, 571] width 27 height 15
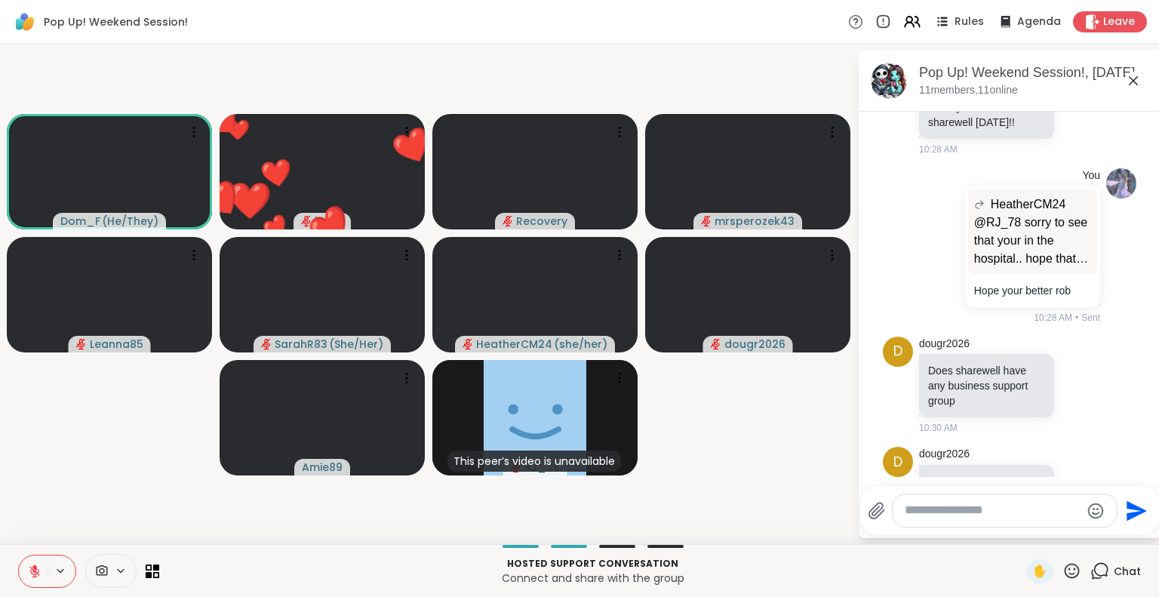
scroll to position [4058, 0]
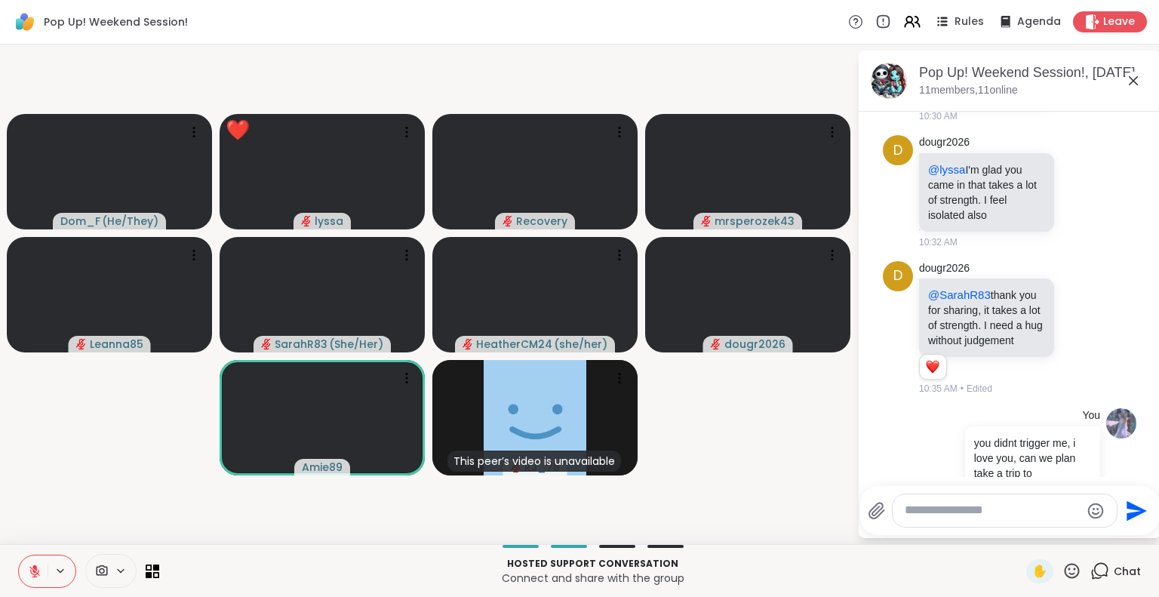
click at [1074, 81] on icon at bounding box center [1081, 73] width 14 height 15
click at [1066, 64] on button "Select Reaction: Heart" at bounding box center [1081, 49] width 30 height 30
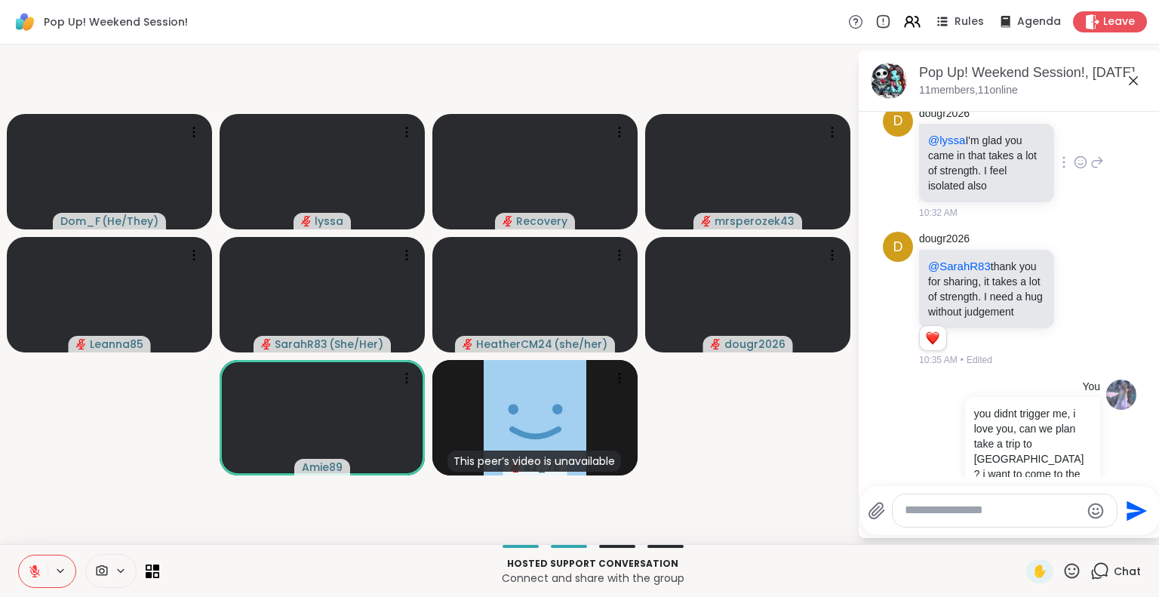
scroll to position [4110, 0]
click at [1091, 171] on icon at bounding box center [1098, 161] width 14 height 18
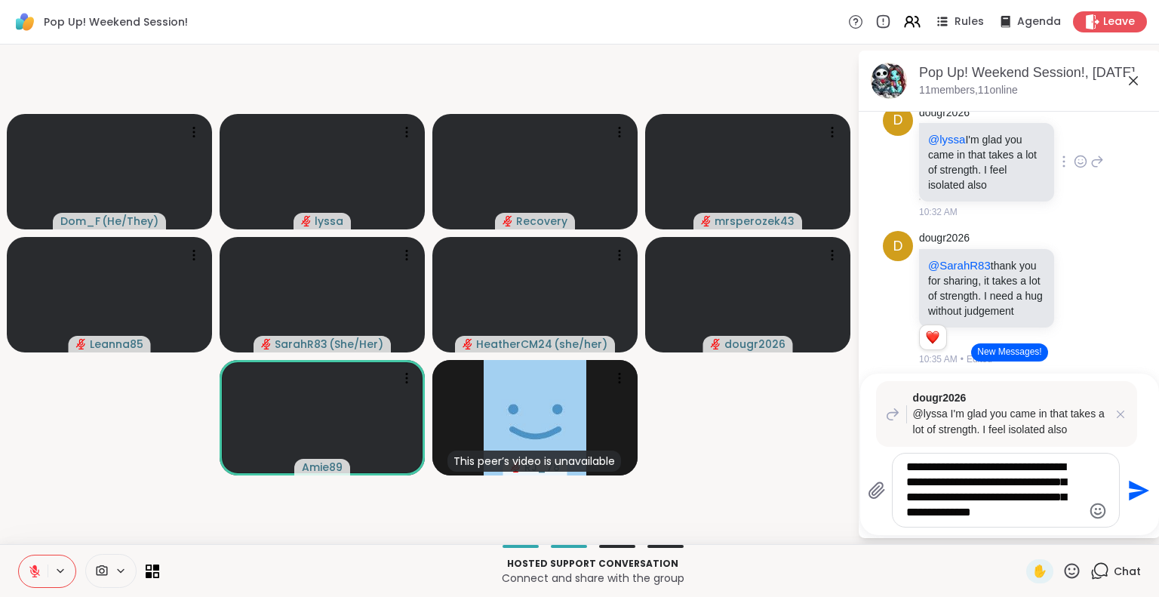
type textarea "**********"
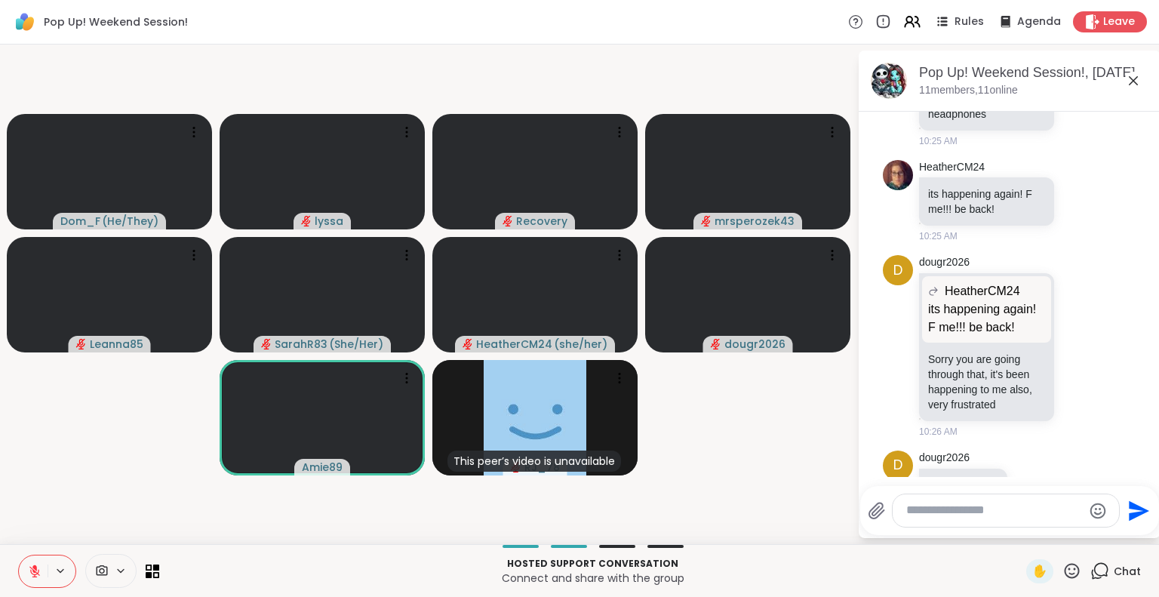
scroll to position [3269, 0]
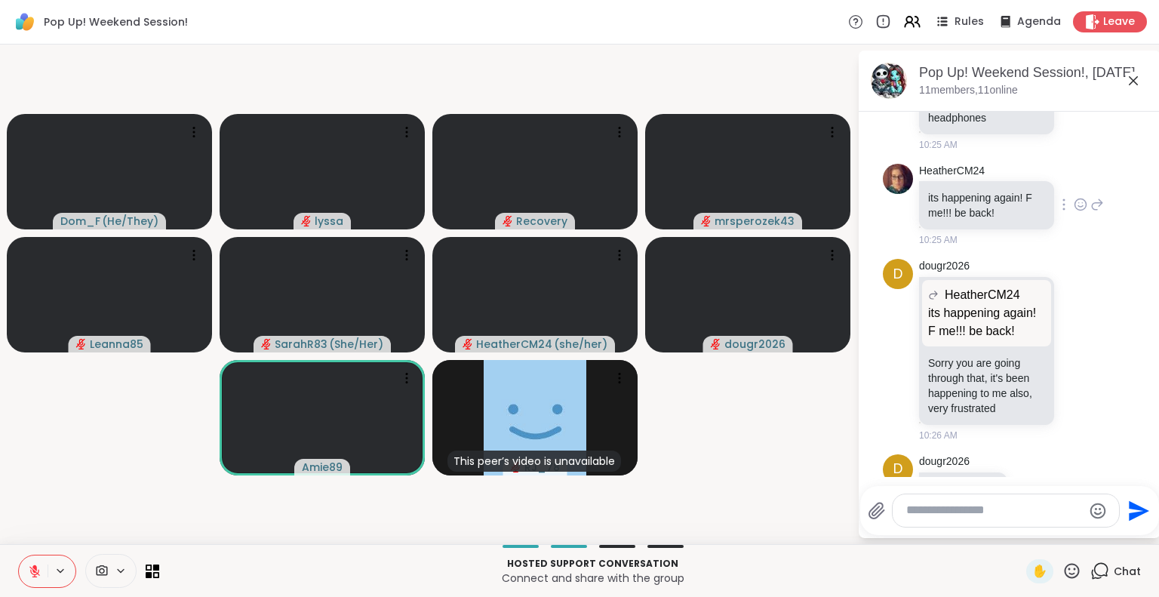
click at [1074, 212] on icon at bounding box center [1081, 204] width 14 height 15
click at [1074, 187] on div "Select Reaction: Heart" at bounding box center [1081, 181] width 14 height 14
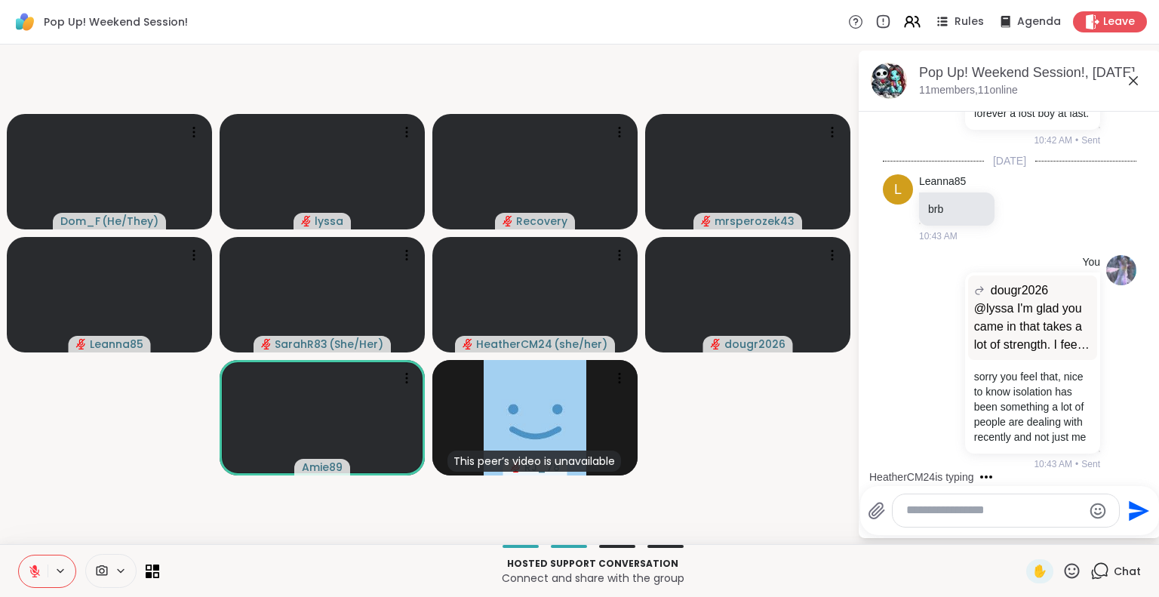
scroll to position [5178, 0]
click at [981, 513] on textarea "Type your message" at bounding box center [995, 511] width 176 height 16
type textarea "*"
click at [962, 508] on textarea "Type your message" at bounding box center [995, 511] width 176 height 16
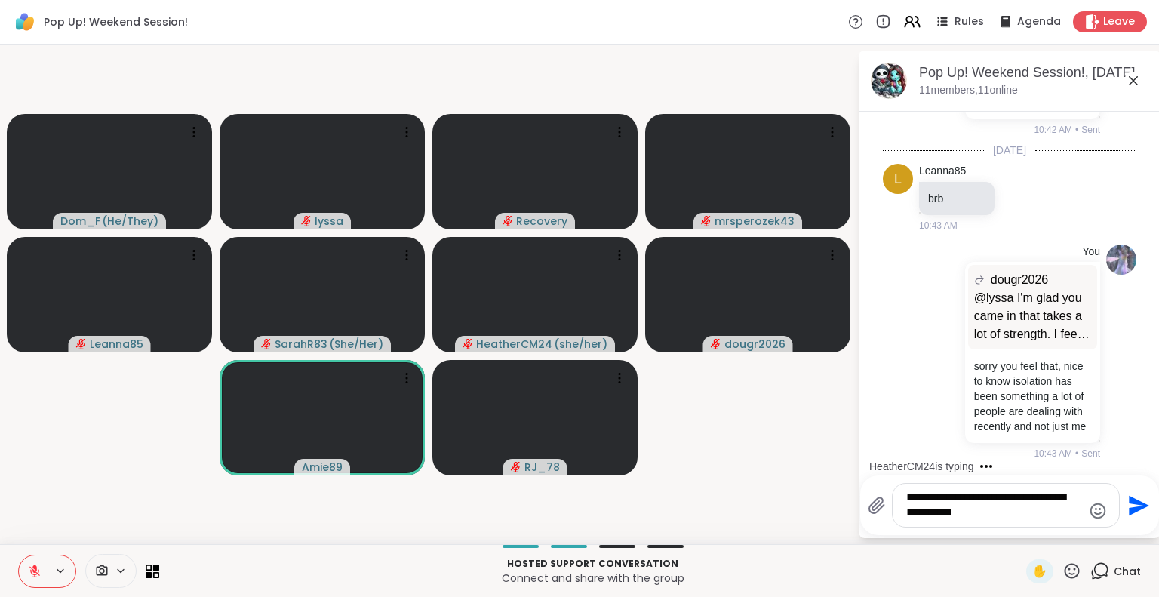
click at [1015, 495] on textarea "**********" at bounding box center [995, 505] width 176 height 31
click at [1002, 524] on div "**********" at bounding box center [1006, 505] width 226 height 43
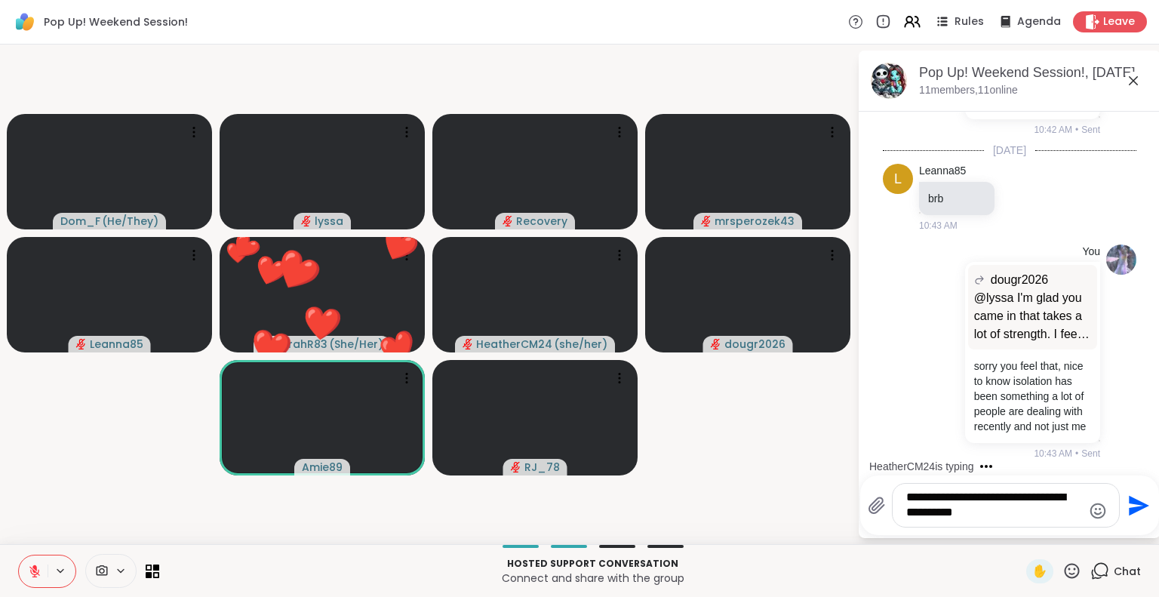
click at [996, 516] on textarea "**********" at bounding box center [995, 505] width 176 height 31
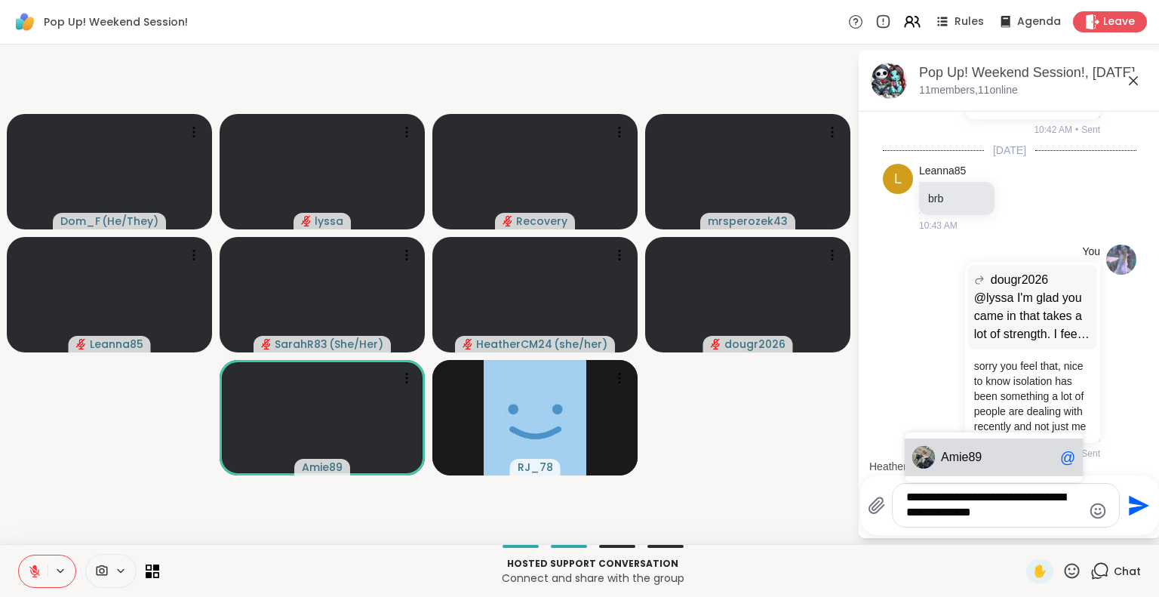
click at [1009, 453] on span "Ami e89" at bounding box center [997, 457] width 113 height 15
type textarea "**********"
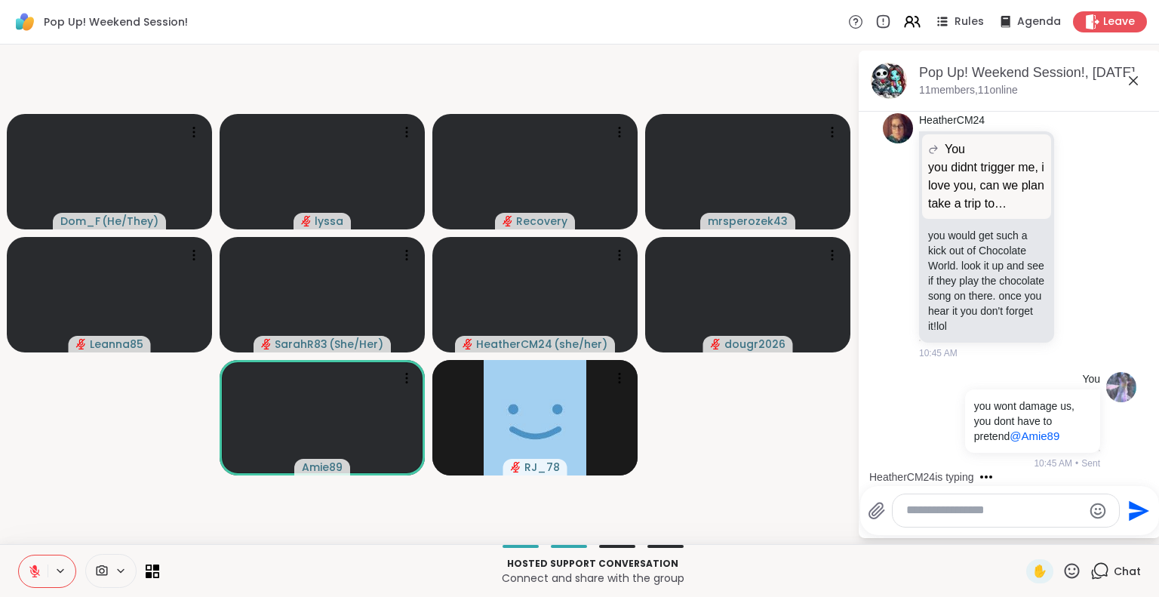
scroll to position [5562, 0]
click at [1131, 75] on icon at bounding box center [1134, 81] width 18 height 18
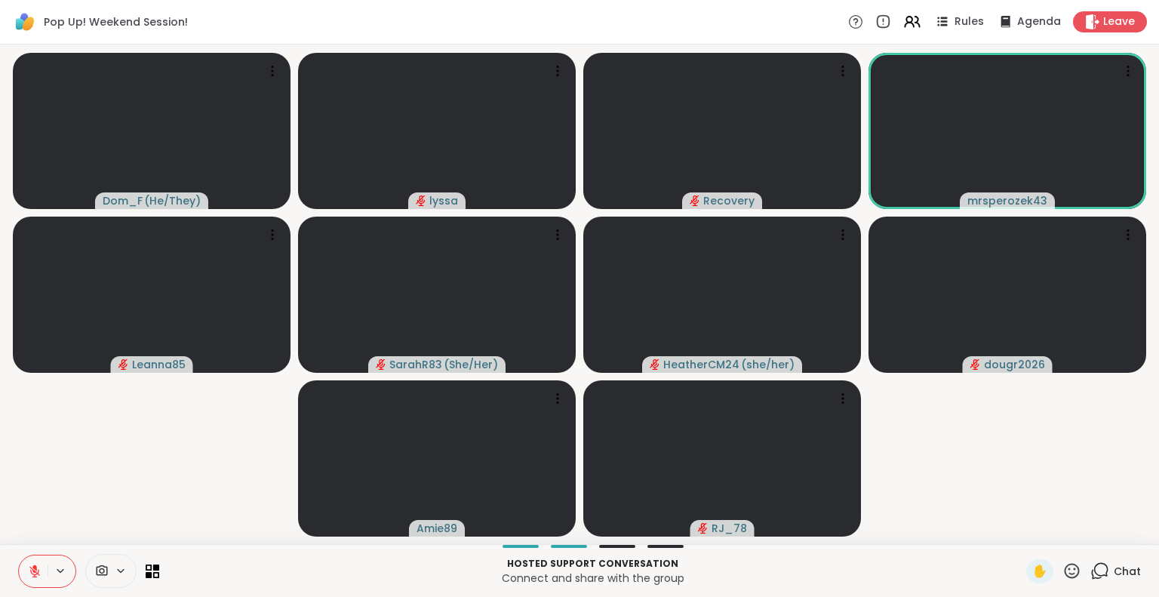
click at [1091, 570] on icon at bounding box center [1100, 571] width 19 height 19
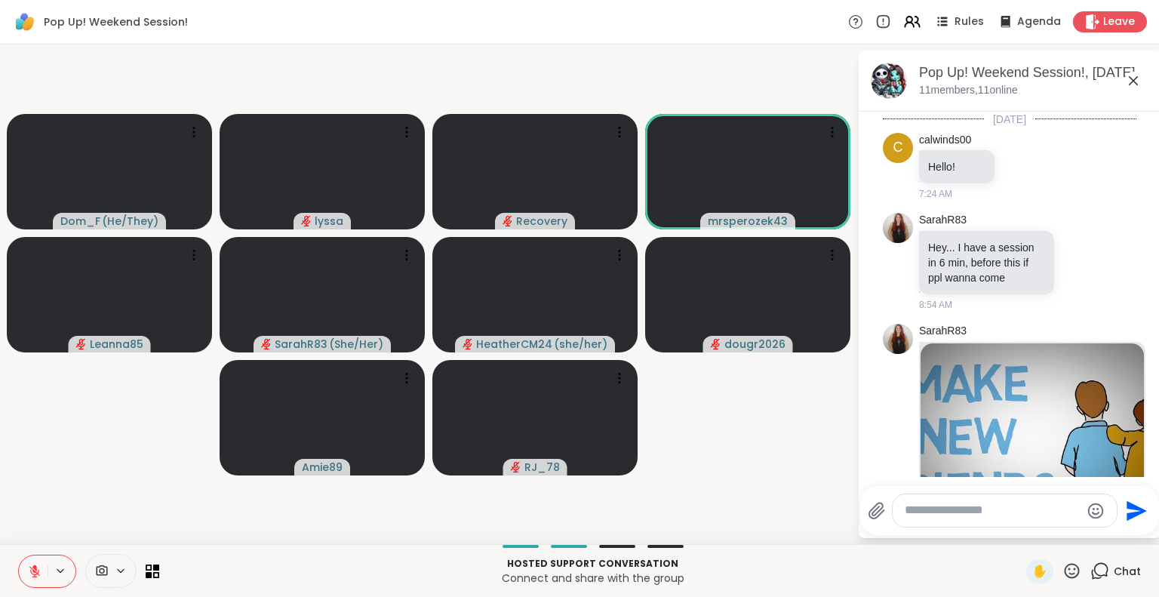
scroll to position [5547, 0]
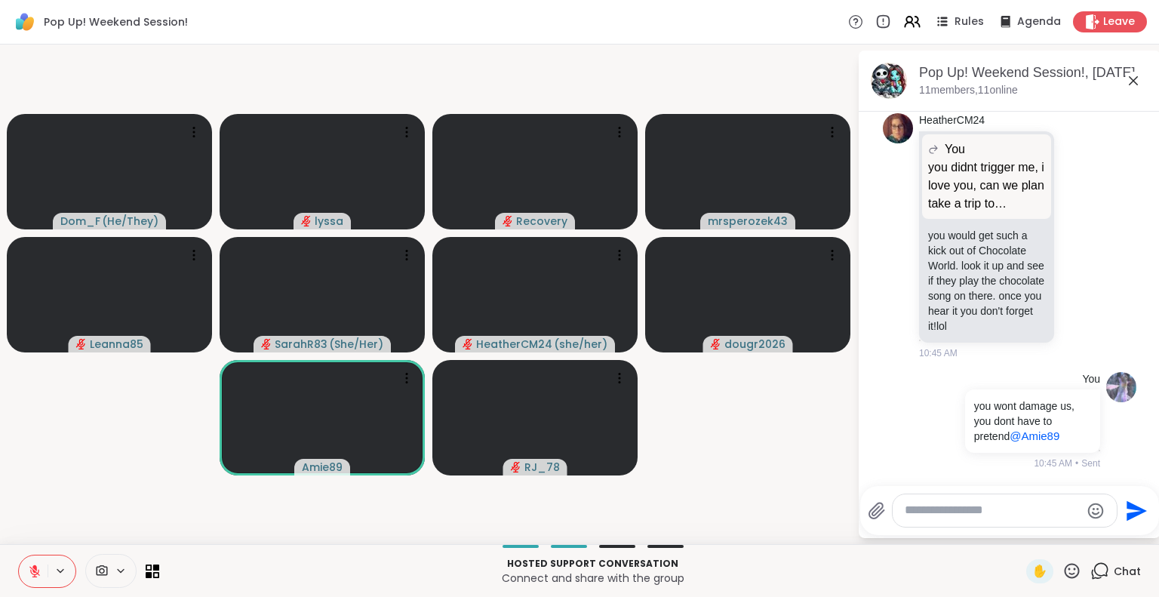
click at [1129, 81] on icon at bounding box center [1133, 80] width 9 height 9
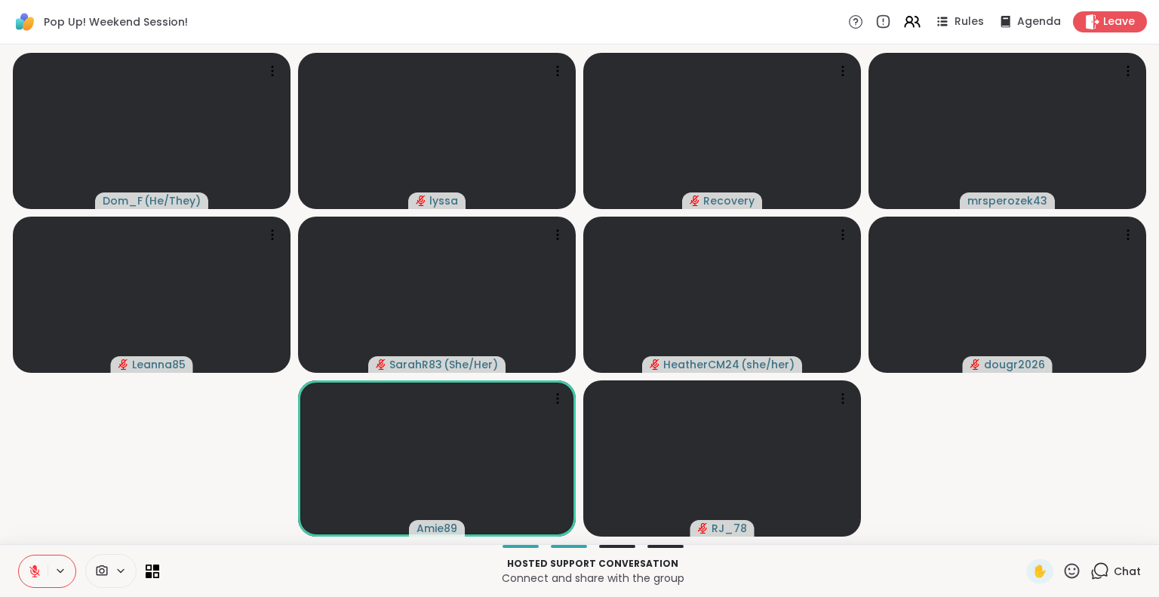
click at [1065, 565] on icon at bounding box center [1072, 570] width 15 height 15
click at [1087, 531] on span "🌟" at bounding box center [1094, 531] width 15 height 18
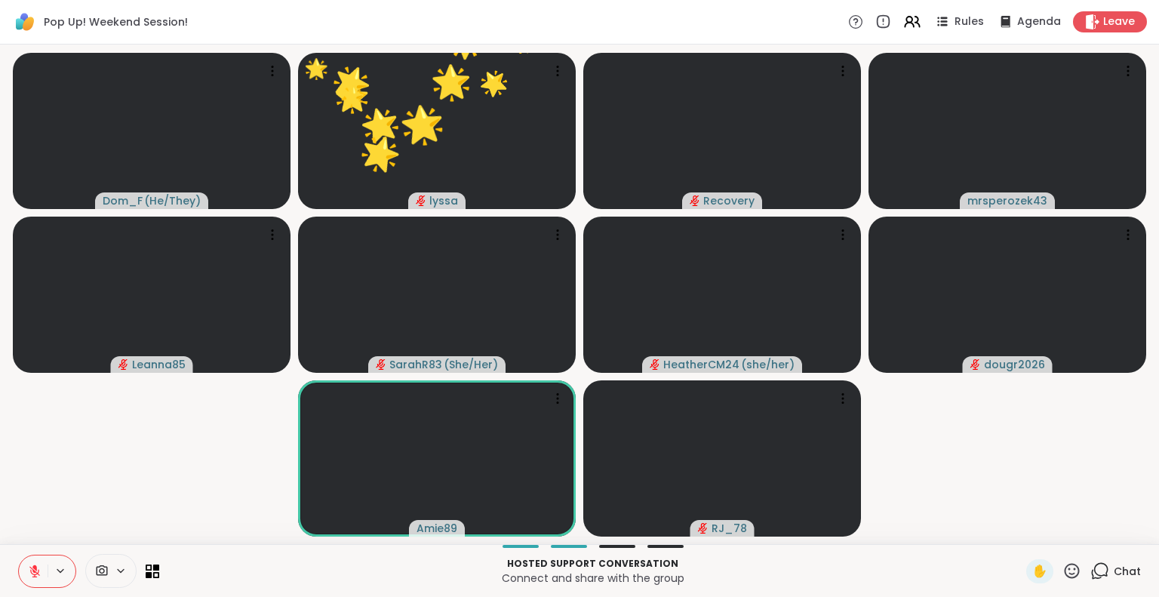
click at [1091, 570] on icon at bounding box center [1100, 571] width 19 height 19
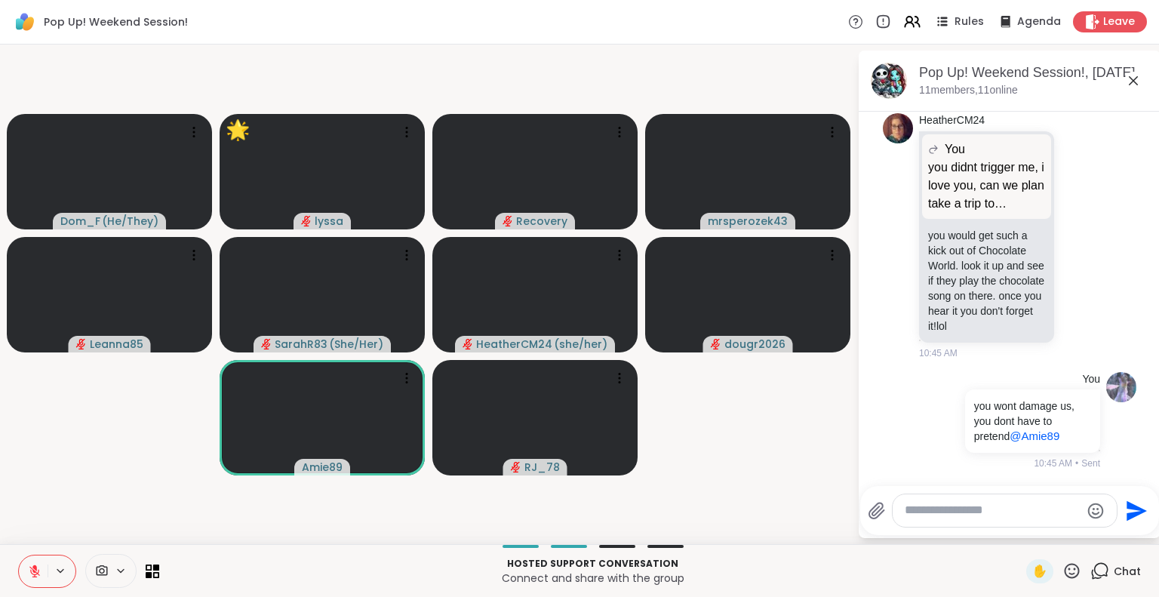
click at [1030, 509] on textarea "Type your message" at bounding box center [993, 511] width 176 height 16
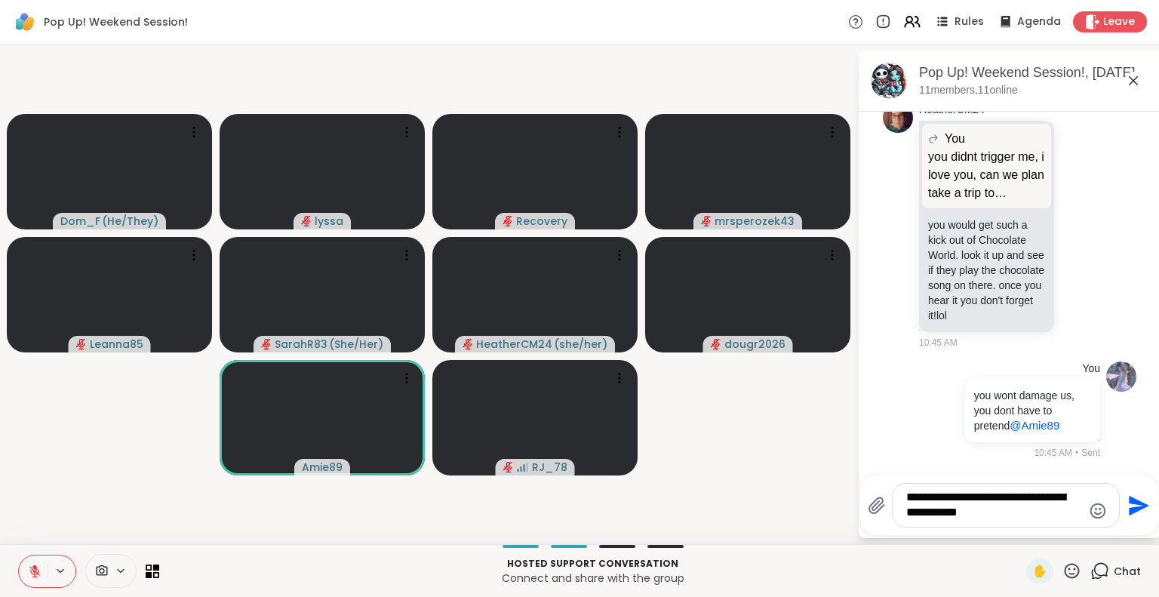
scroll to position [5568, 0]
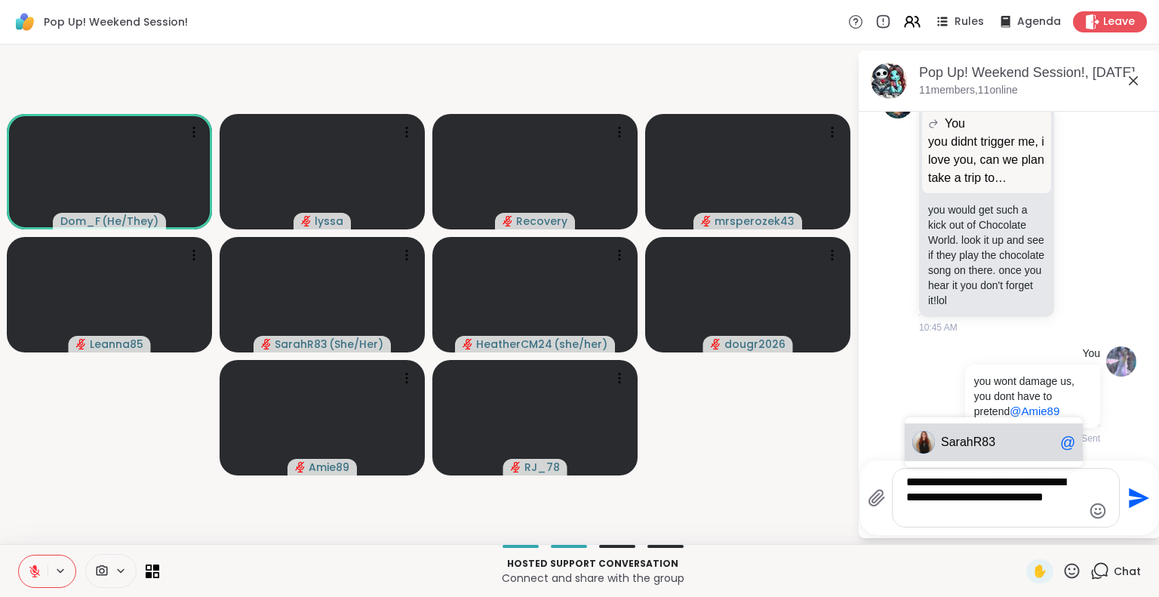
click at [981, 437] on span "rahR83" at bounding box center [975, 442] width 39 height 15
type textarea "**********"
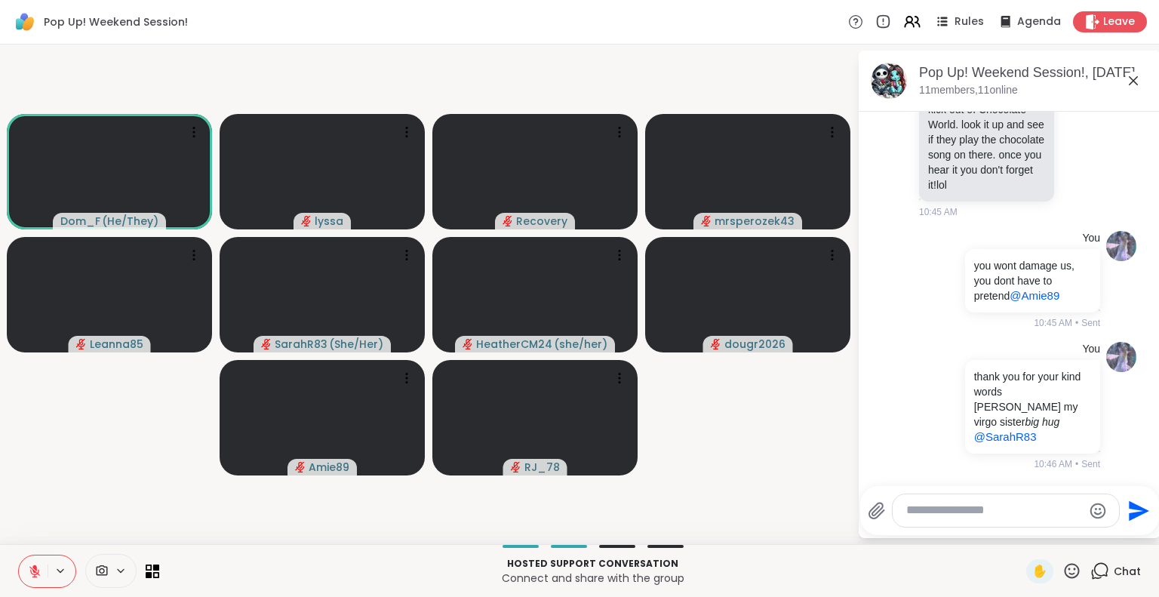
scroll to position [5695, 0]
click at [1130, 75] on icon at bounding box center [1134, 81] width 18 height 18
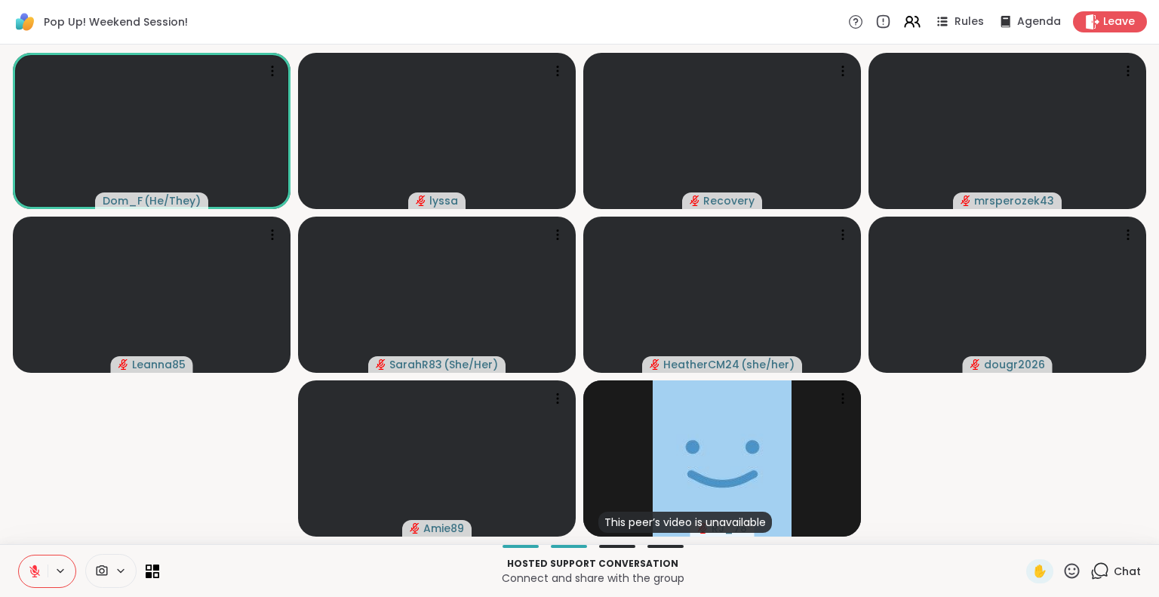
click at [1063, 565] on icon at bounding box center [1072, 571] width 19 height 19
click at [1021, 522] on span "❤️" at bounding box center [1028, 531] width 15 height 18
click at [1092, 574] on icon at bounding box center [1097, 575] width 10 height 10
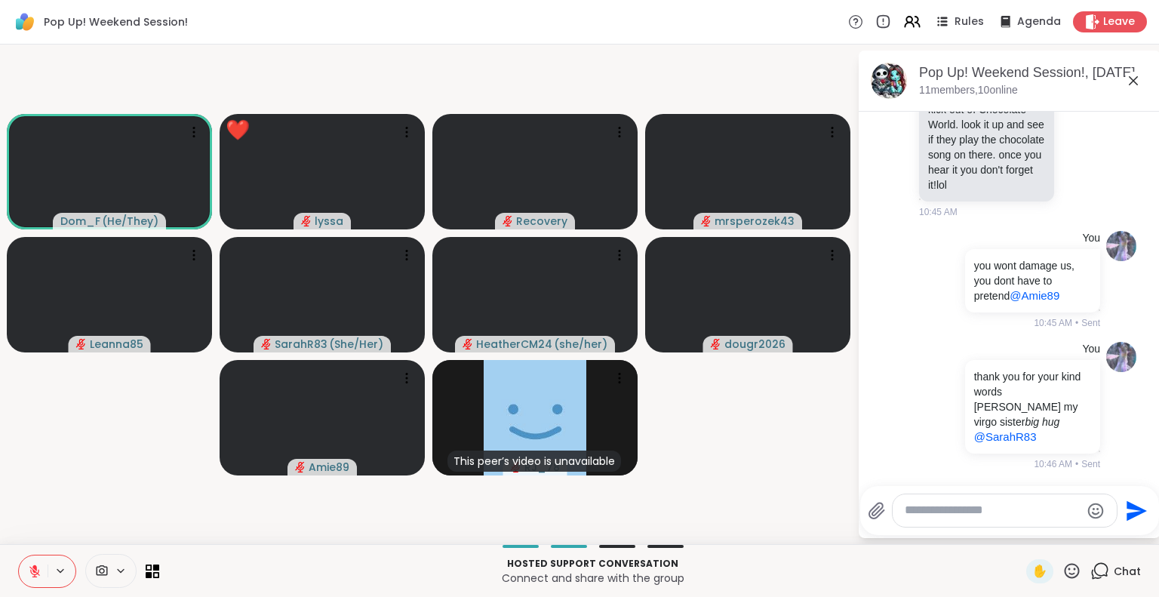
click at [1129, 74] on icon at bounding box center [1134, 81] width 18 height 18
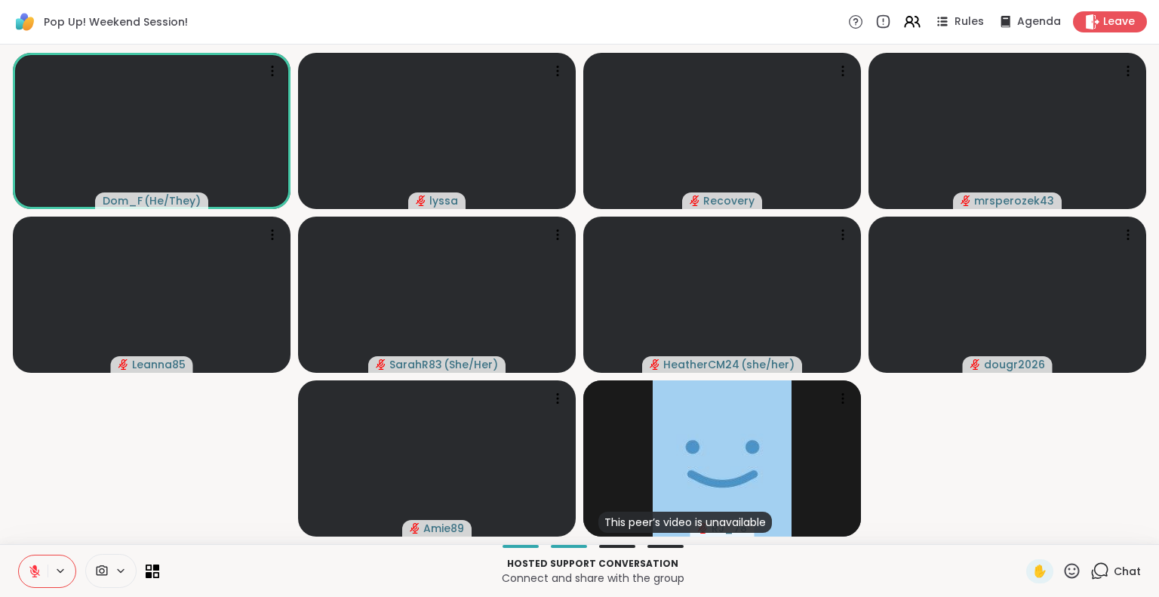
click at [1063, 574] on icon at bounding box center [1072, 571] width 19 height 19
click at [1120, 539] on span "🎉" at bounding box center [1127, 531] width 15 height 18
click at [1065, 574] on icon at bounding box center [1072, 570] width 15 height 15
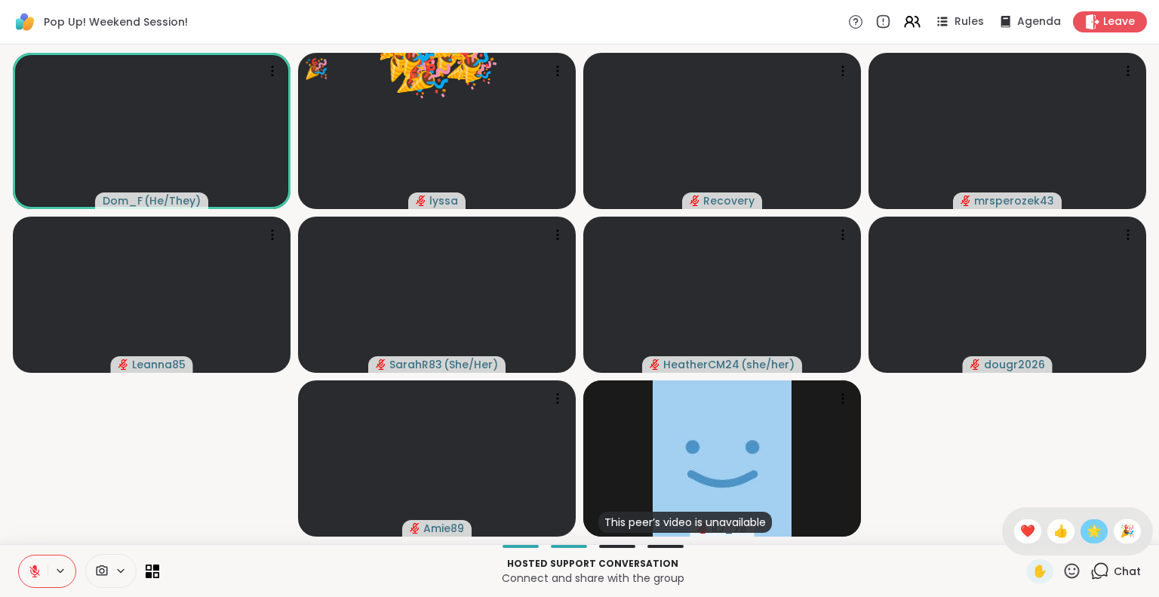
click at [1087, 539] on span "🌟" at bounding box center [1094, 531] width 15 height 18
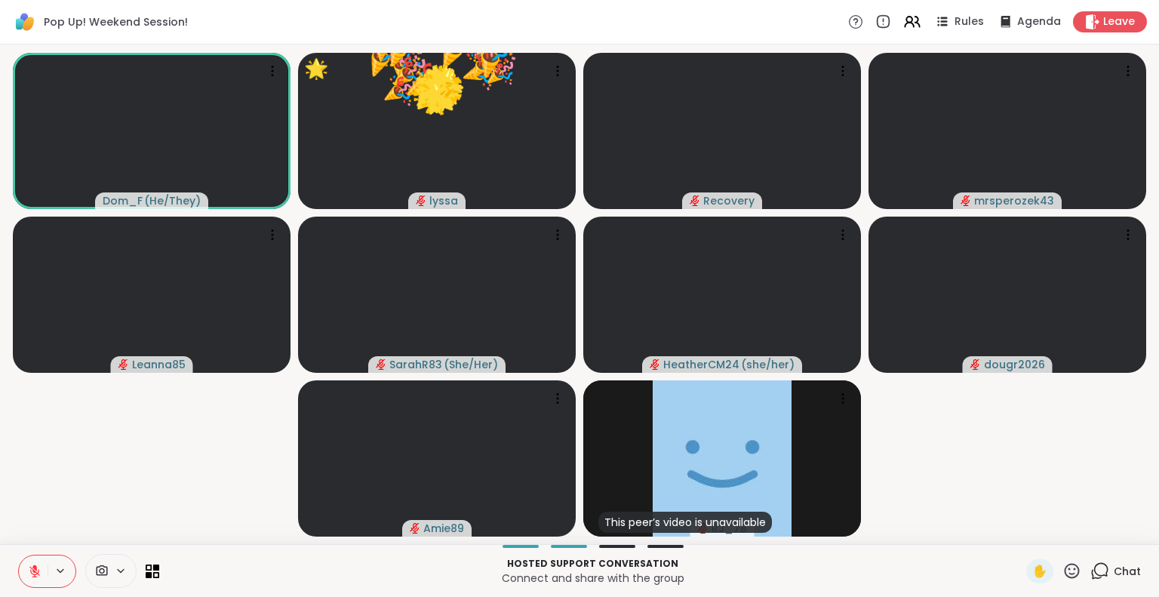
click at [1065, 574] on icon at bounding box center [1072, 570] width 15 height 15
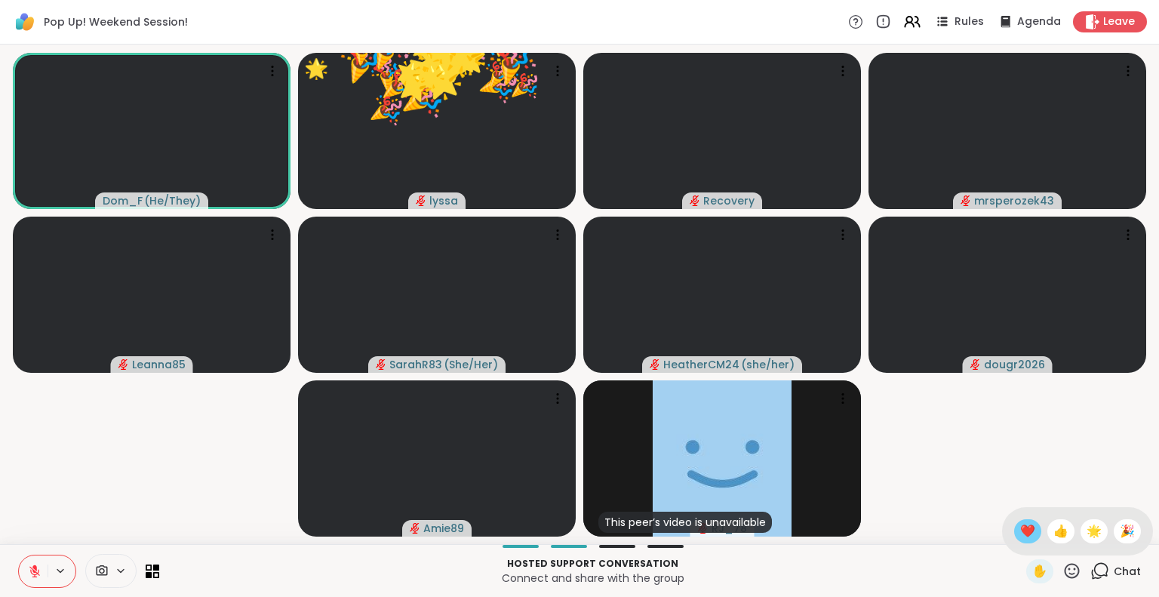
click at [1021, 531] on span "❤️" at bounding box center [1028, 531] width 15 height 18
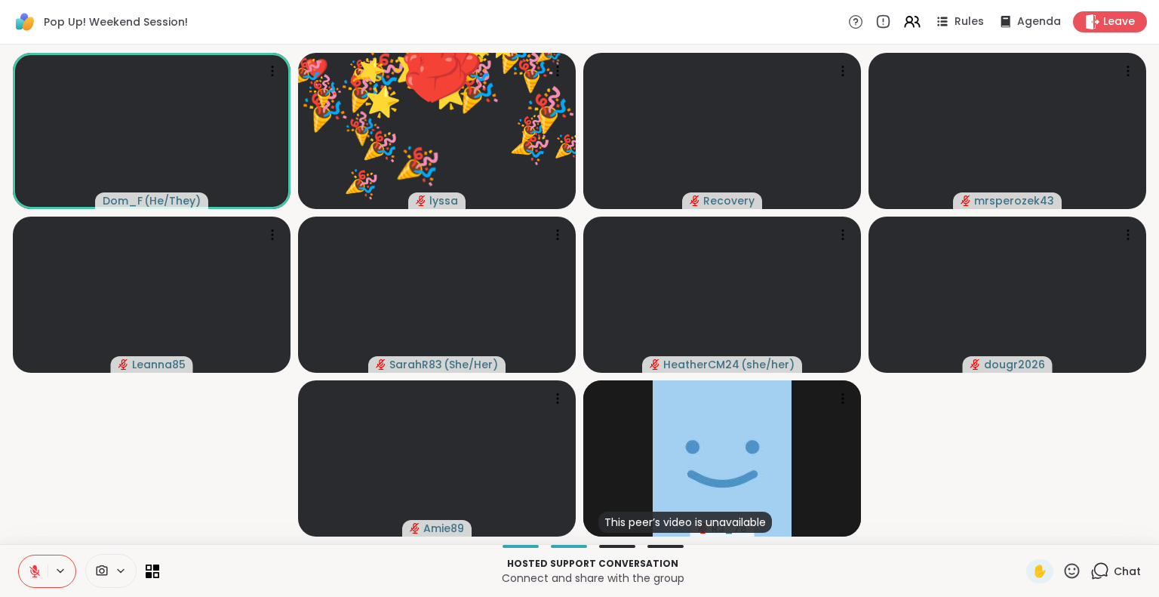
click at [1063, 571] on icon at bounding box center [1072, 571] width 19 height 19
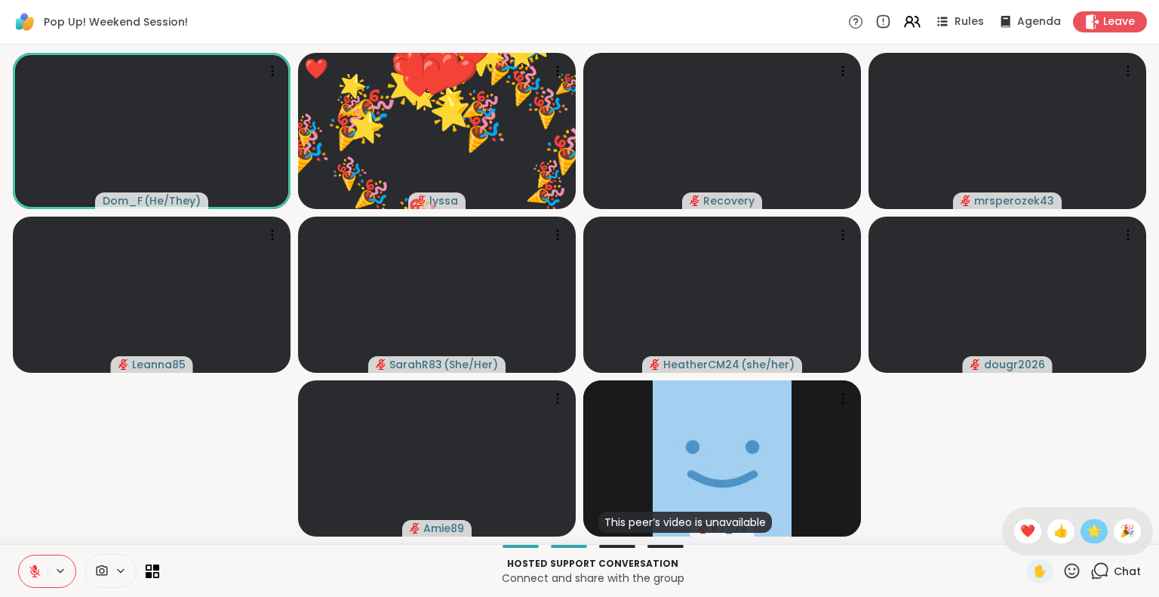
click at [1087, 531] on span "🌟" at bounding box center [1094, 531] width 15 height 18
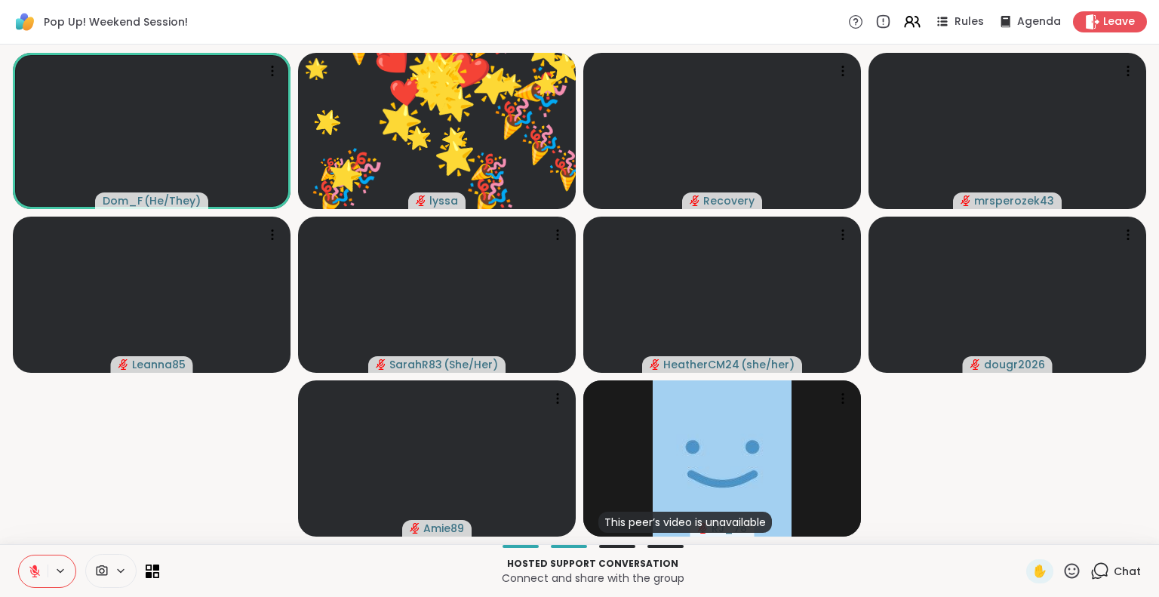
click at [1065, 574] on icon at bounding box center [1072, 570] width 15 height 15
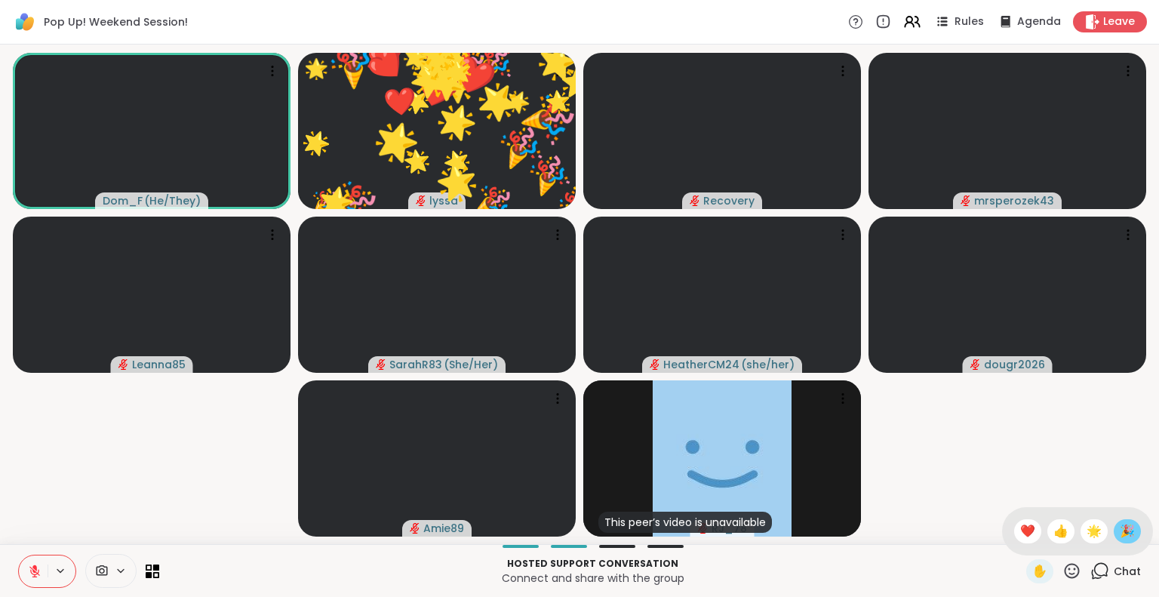
click at [1120, 534] on span "🎉" at bounding box center [1127, 531] width 15 height 18
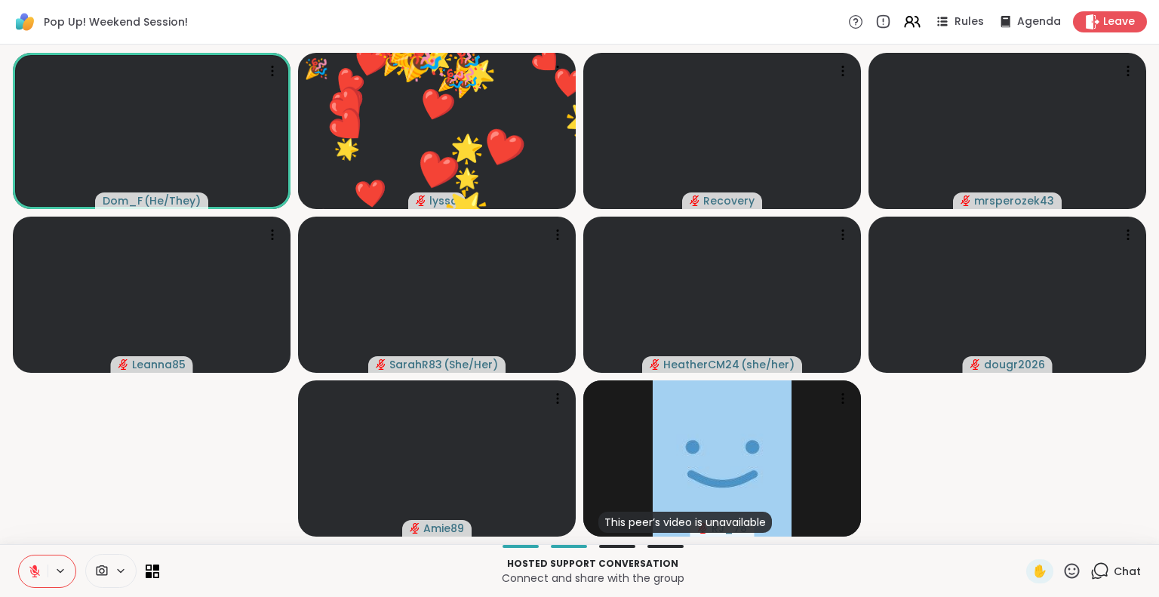
click at [1063, 572] on icon at bounding box center [1072, 571] width 19 height 19
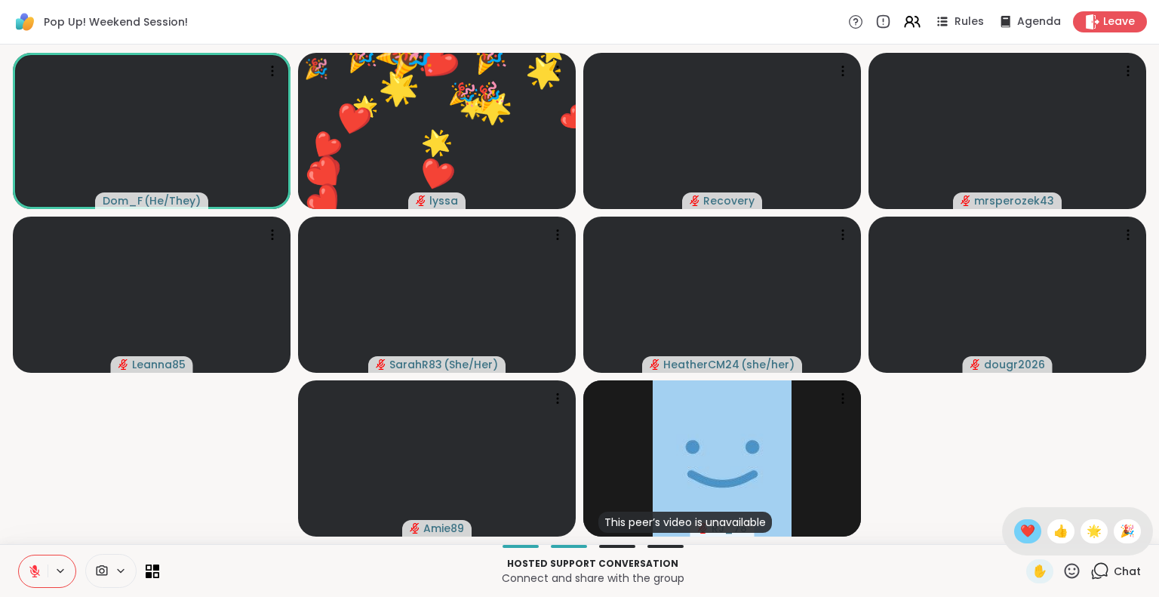
click at [1021, 534] on span "❤️" at bounding box center [1028, 531] width 15 height 18
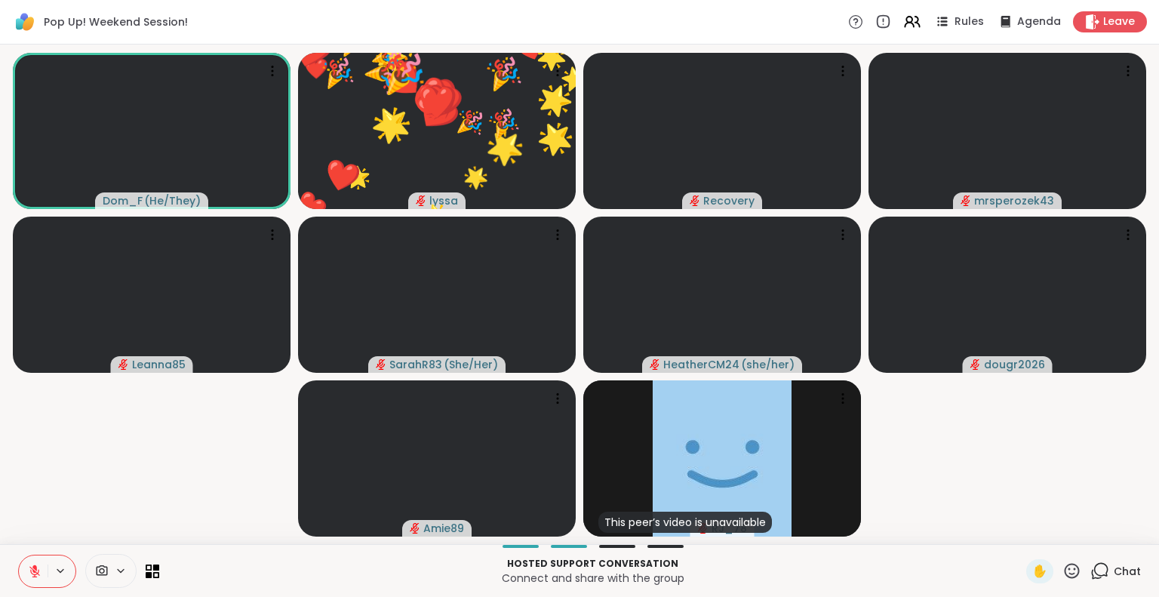
click at [1063, 574] on icon at bounding box center [1072, 571] width 19 height 19
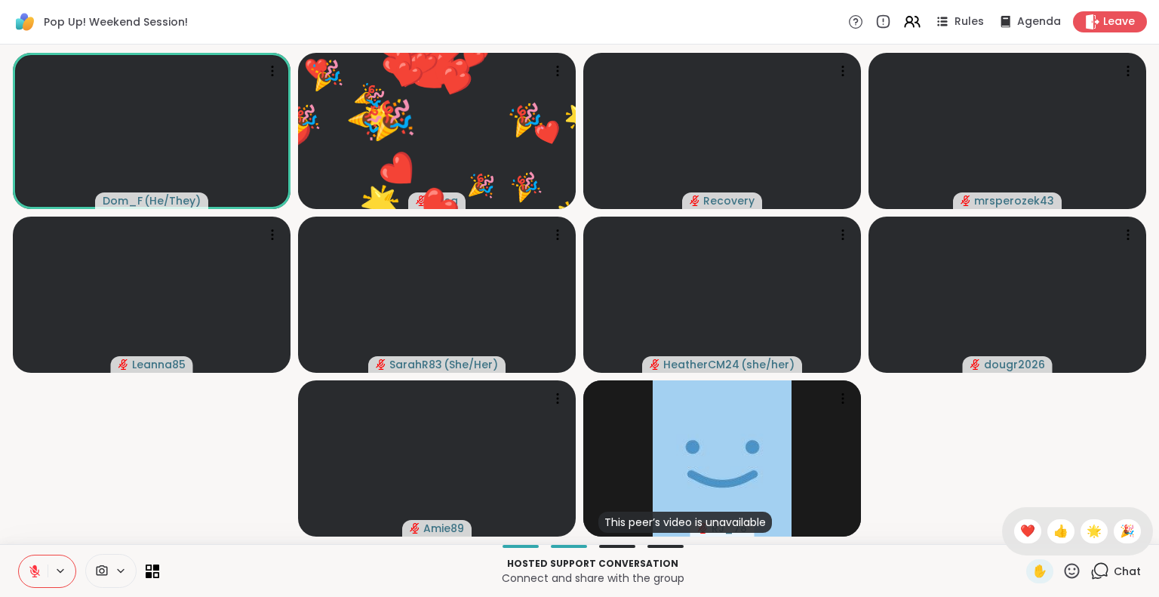
click at [1087, 530] on span "🌟" at bounding box center [1094, 531] width 15 height 18
click at [1065, 573] on icon at bounding box center [1072, 570] width 15 height 15
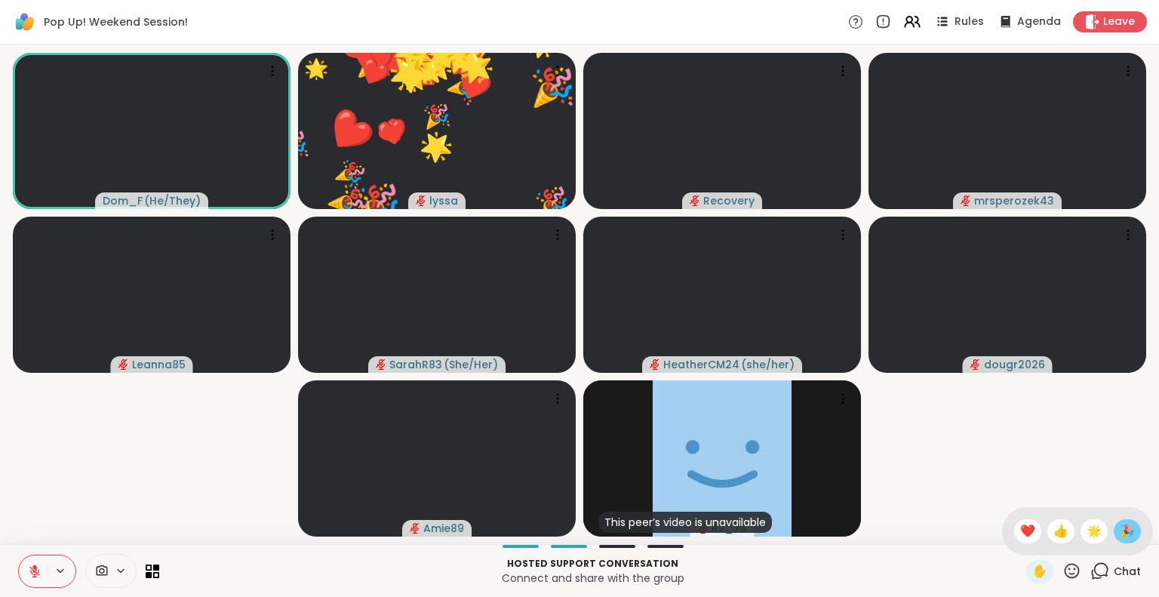
click at [1120, 531] on span "🎉" at bounding box center [1127, 531] width 15 height 18
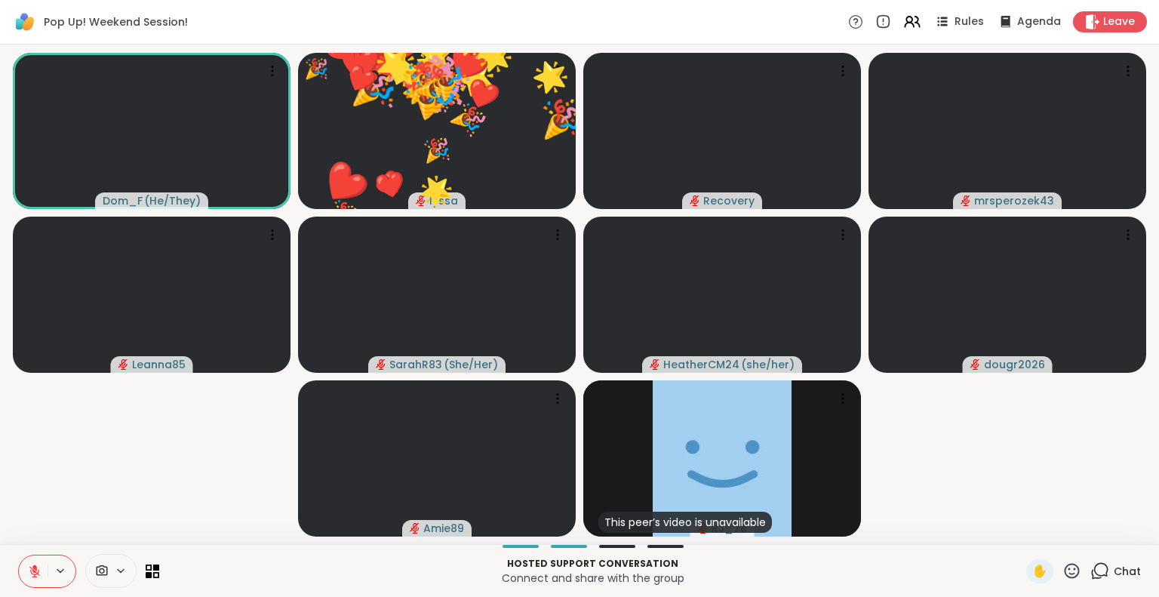
click at [1063, 570] on icon at bounding box center [1072, 571] width 19 height 19
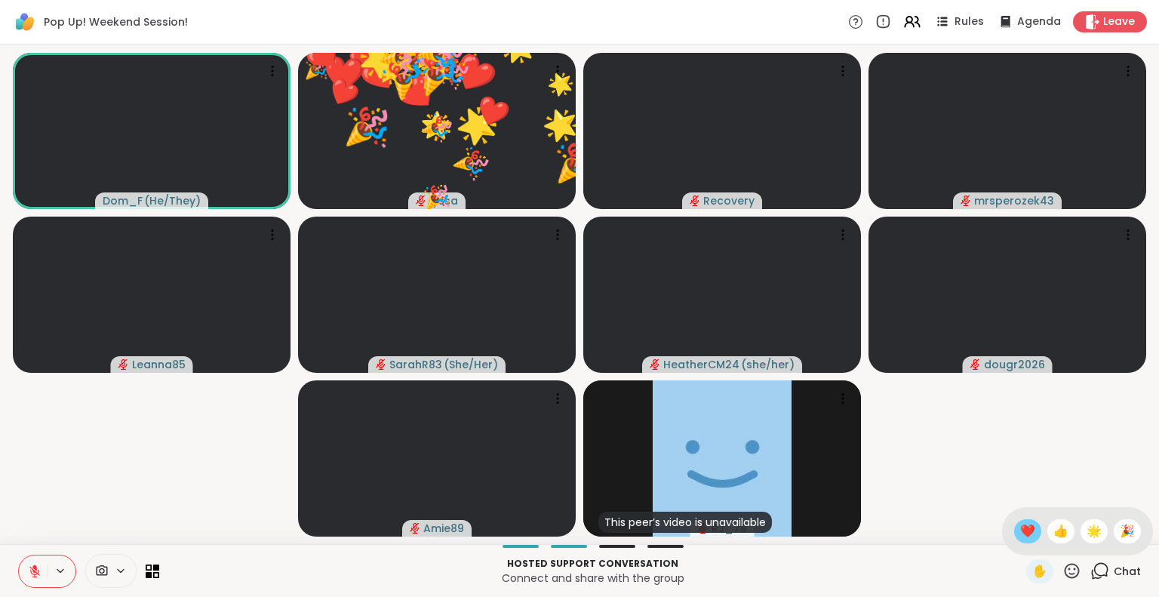
click at [1021, 532] on span "❤️" at bounding box center [1028, 531] width 15 height 18
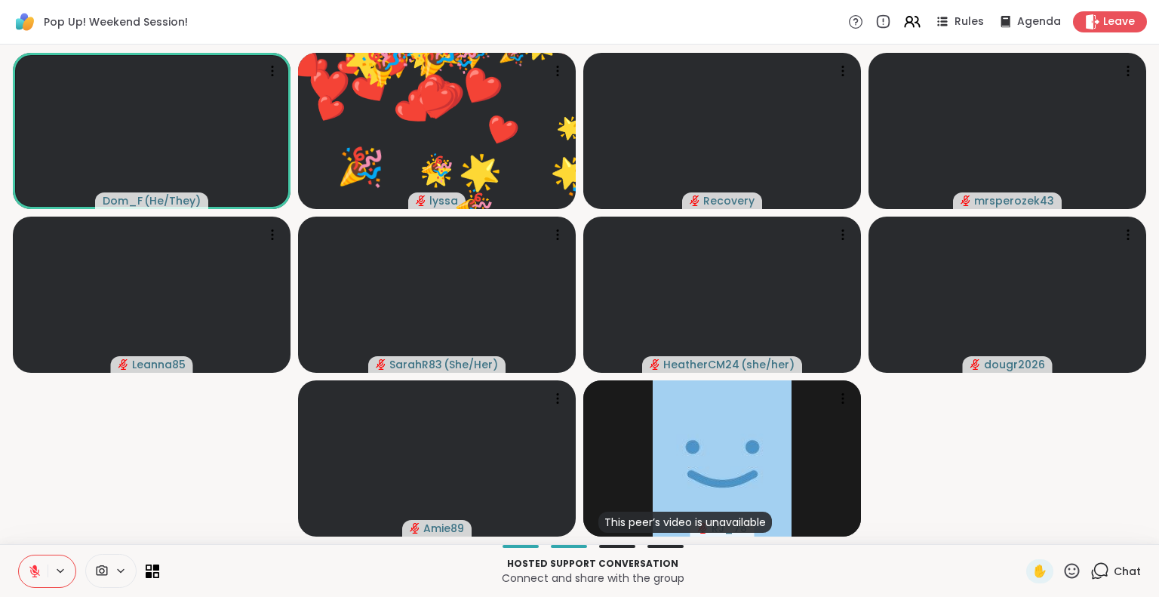
click at [1065, 578] on icon at bounding box center [1072, 570] width 15 height 15
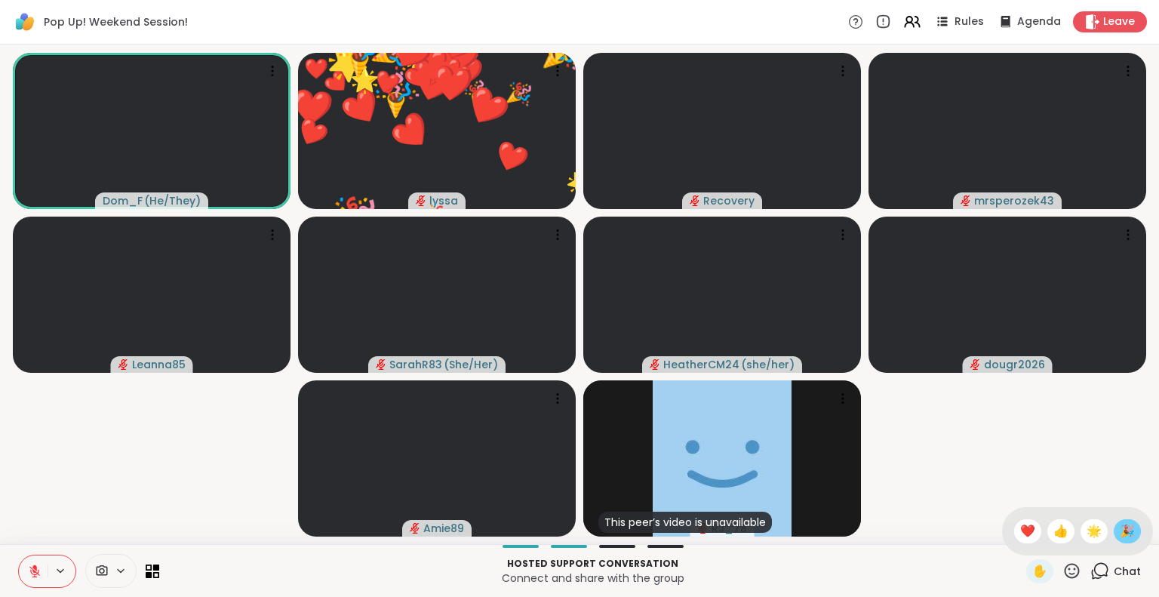
click at [1120, 528] on span "🎉" at bounding box center [1127, 531] width 15 height 18
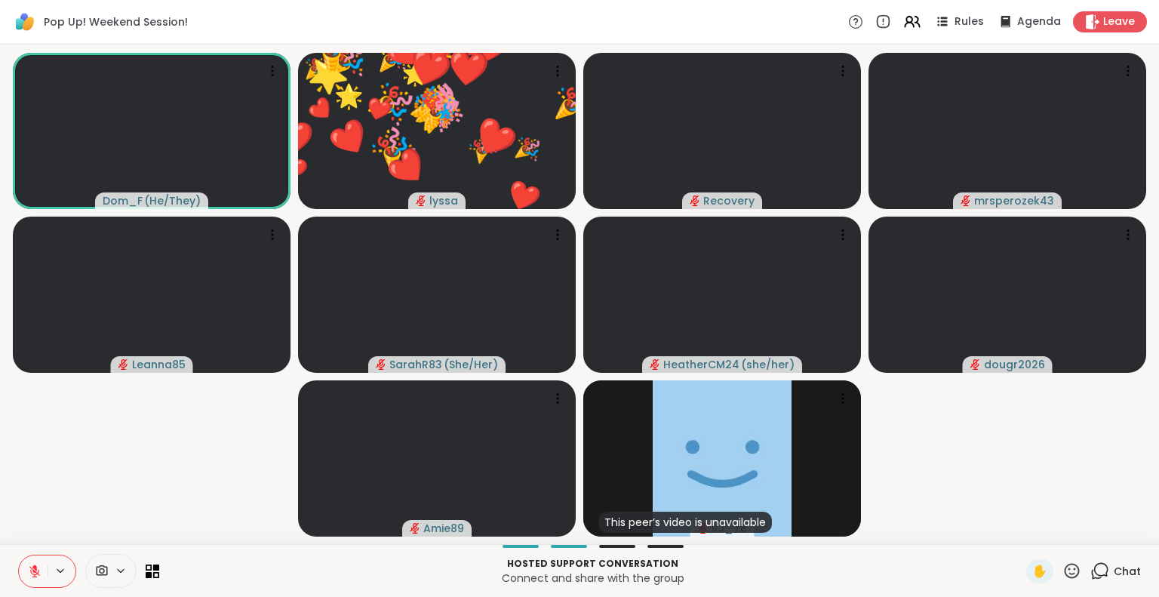
click at [1063, 571] on icon at bounding box center [1072, 571] width 19 height 19
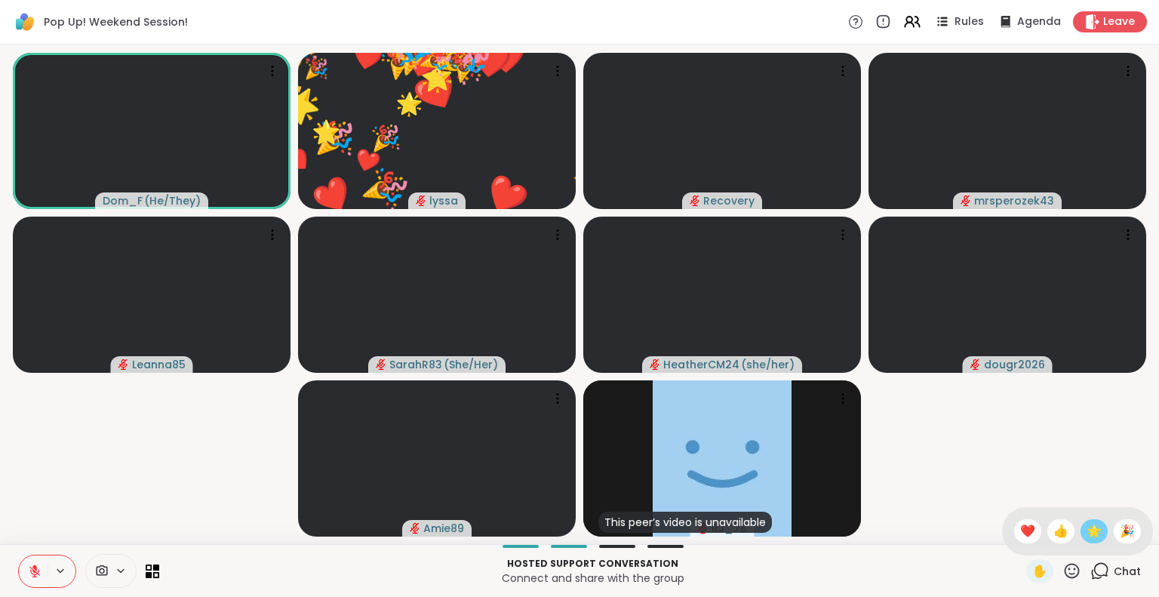
click at [1087, 537] on span "🌟" at bounding box center [1094, 531] width 15 height 18
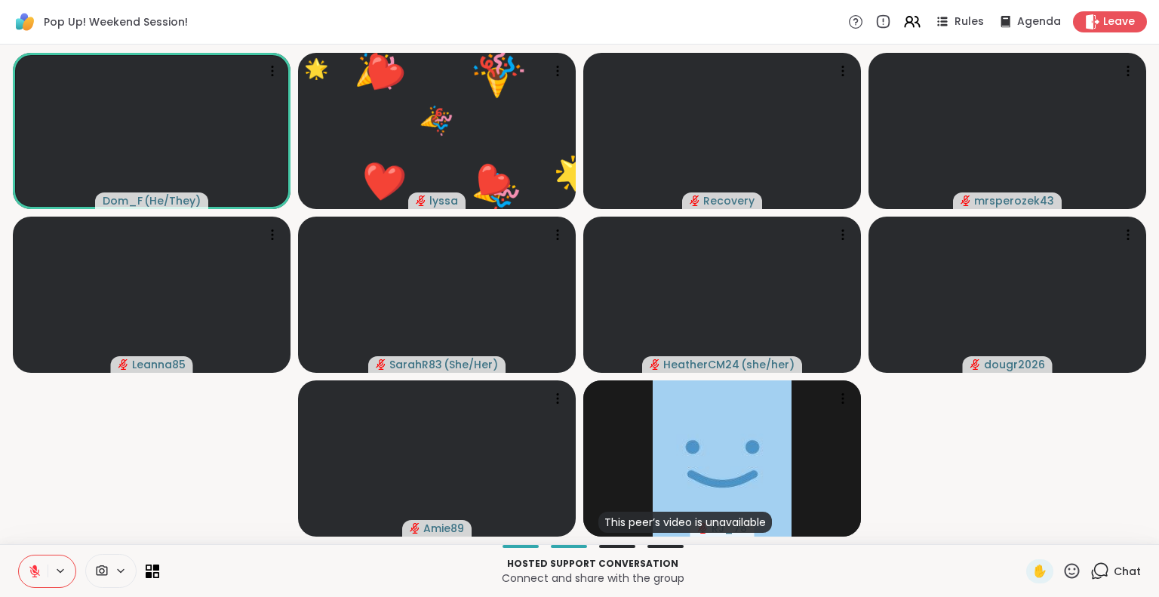
click at [36, 567] on button at bounding box center [33, 572] width 29 height 32
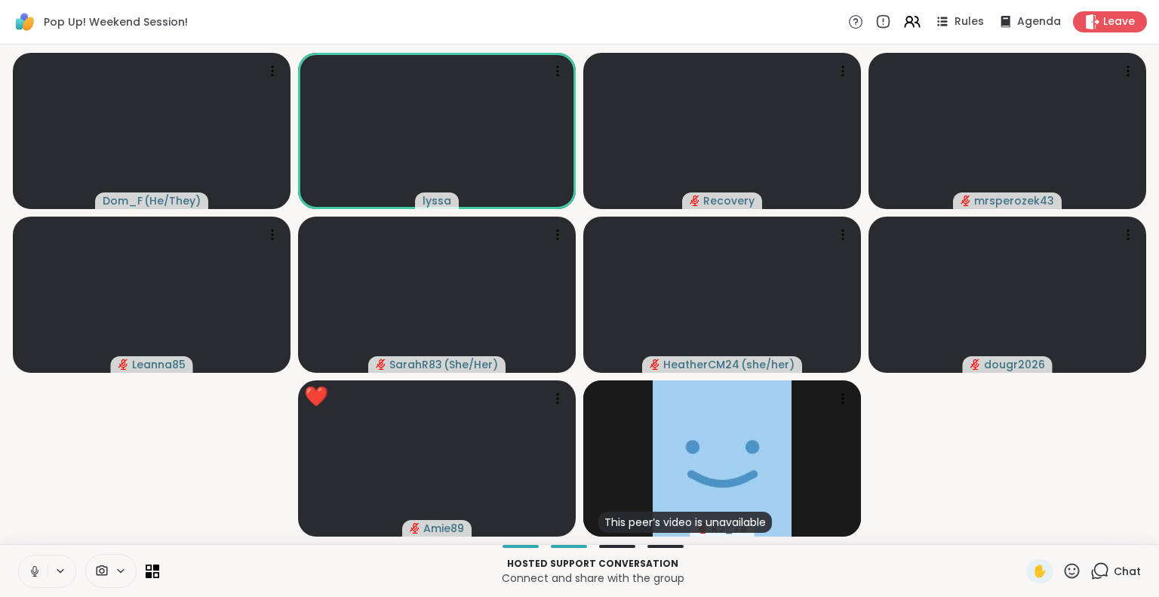
click at [28, 565] on icon at bounding box center [35, 572] width 14 height 14
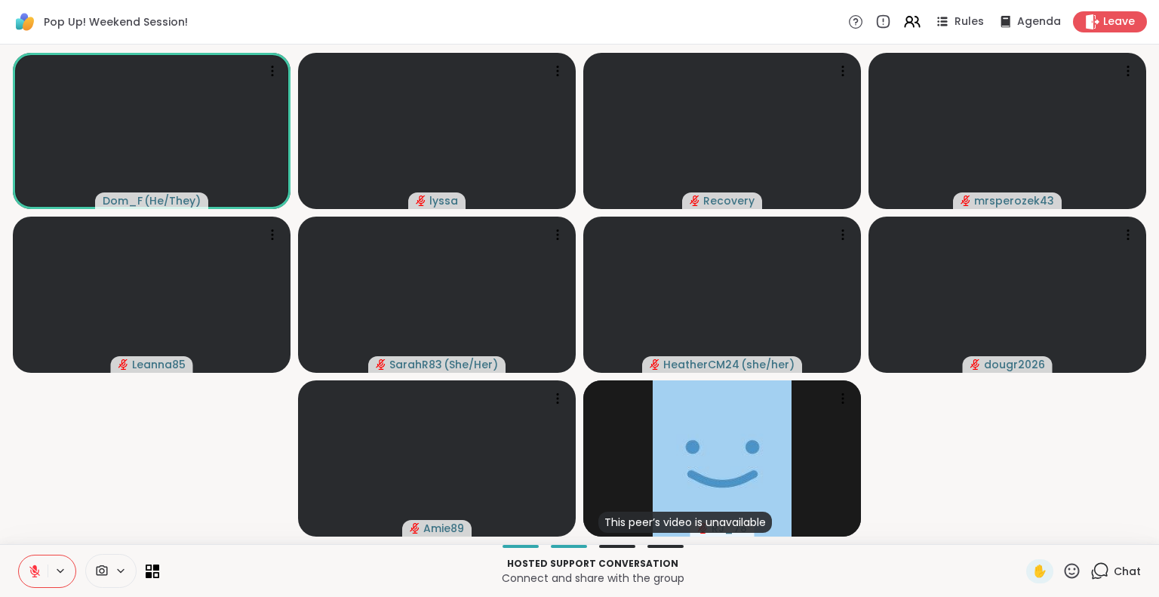
click at [1063, 570] on icon at bounding box center [1072, 571] width 19 height 19
click at [1120, 528] on span "🎉" at bounding box center [1127, 531] width 15 height 18
click at [1094, 572] on div "Chat" at bounding box center [1116, 571] width 51 height 24
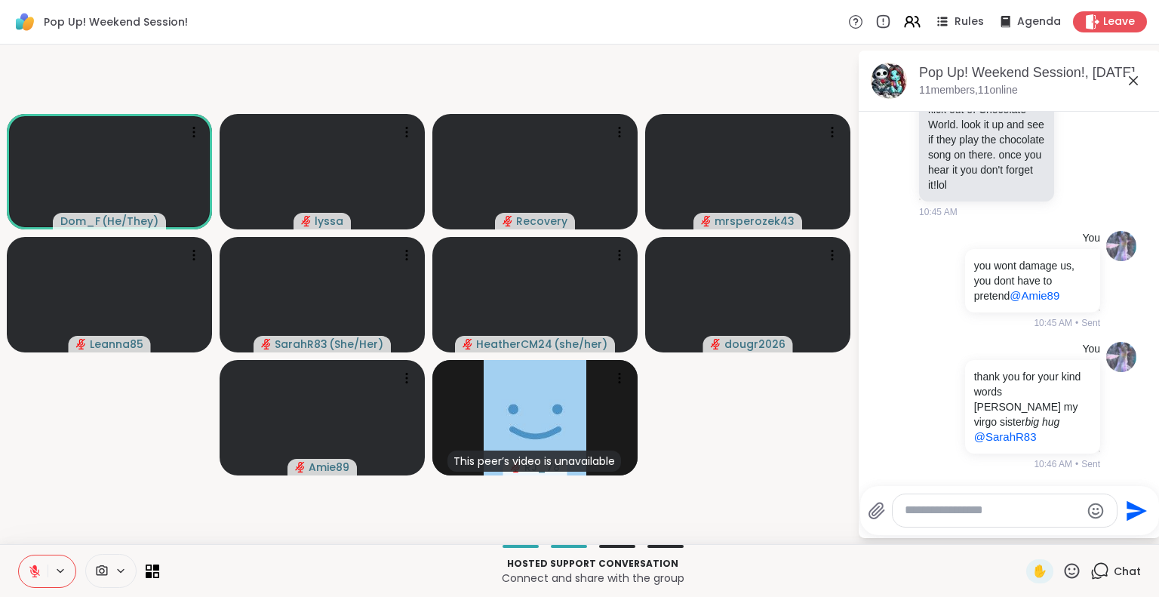
click at [975, 506] on textarea "Type your message" at bounding box center [993, 511] width 176 height 16
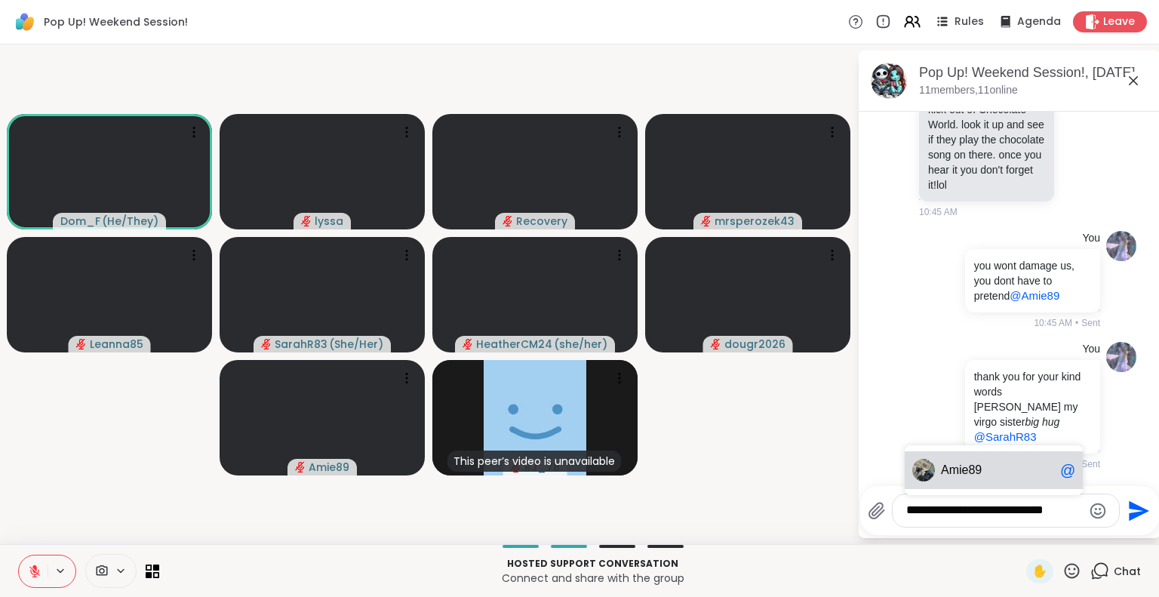
click at [959, 468] on span "ie89" at bounding box center [970, 470] width 23 height 15
type textarea "**********"
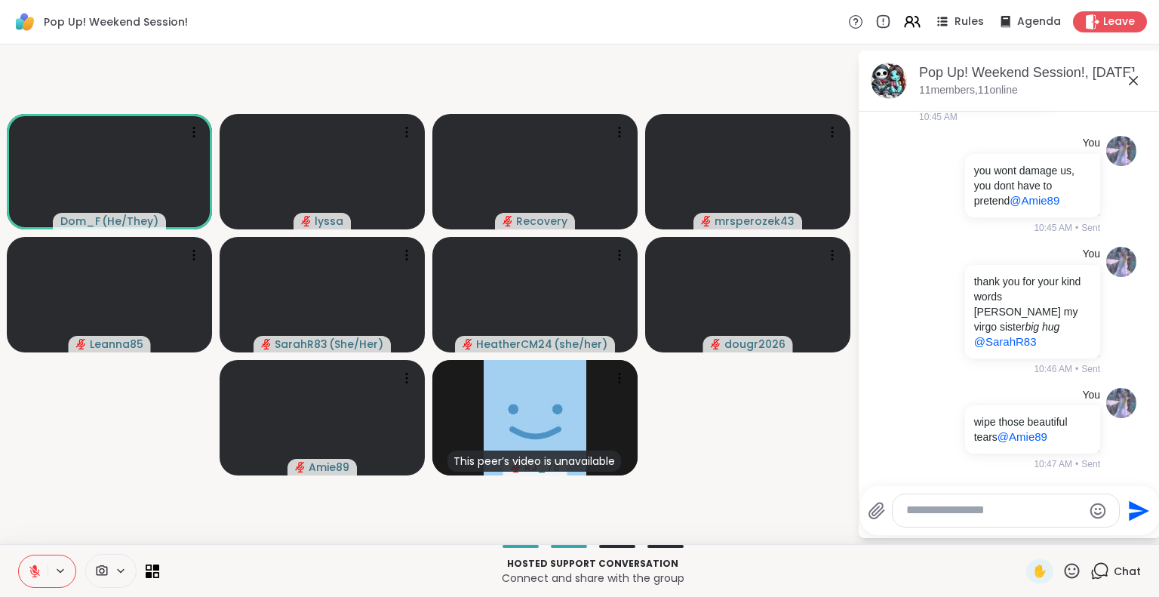
scroll to position [5789, 0]
click at [1127, 77] on icon at bounding box center [1134, 81] width 18 height 18
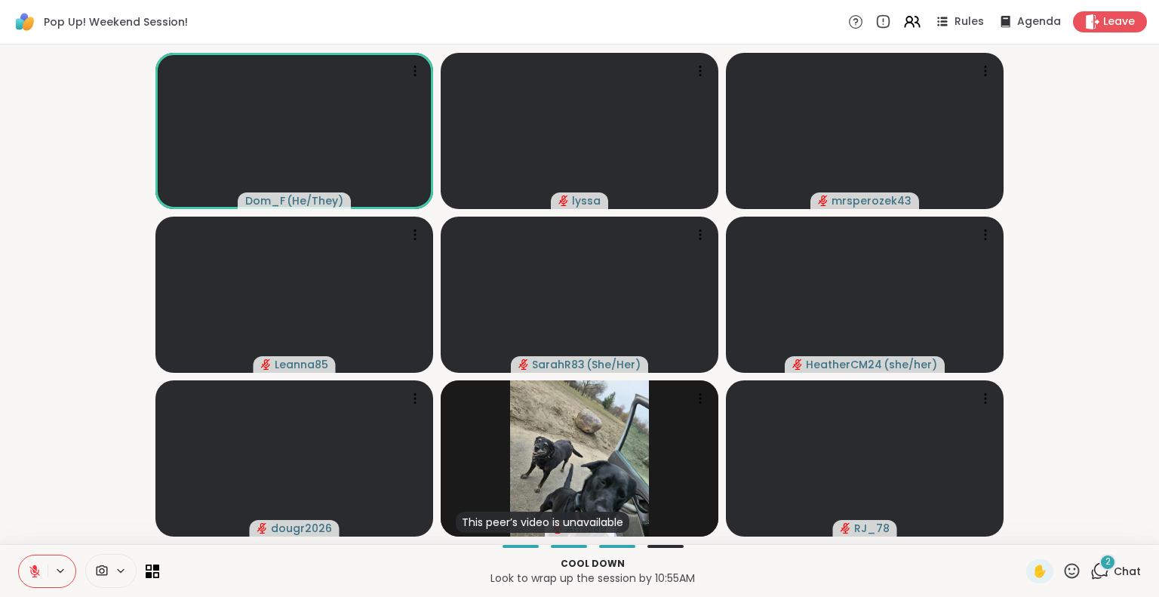
click at [33, 567] on icon at bounding box center [35, 572] width 14 height 14
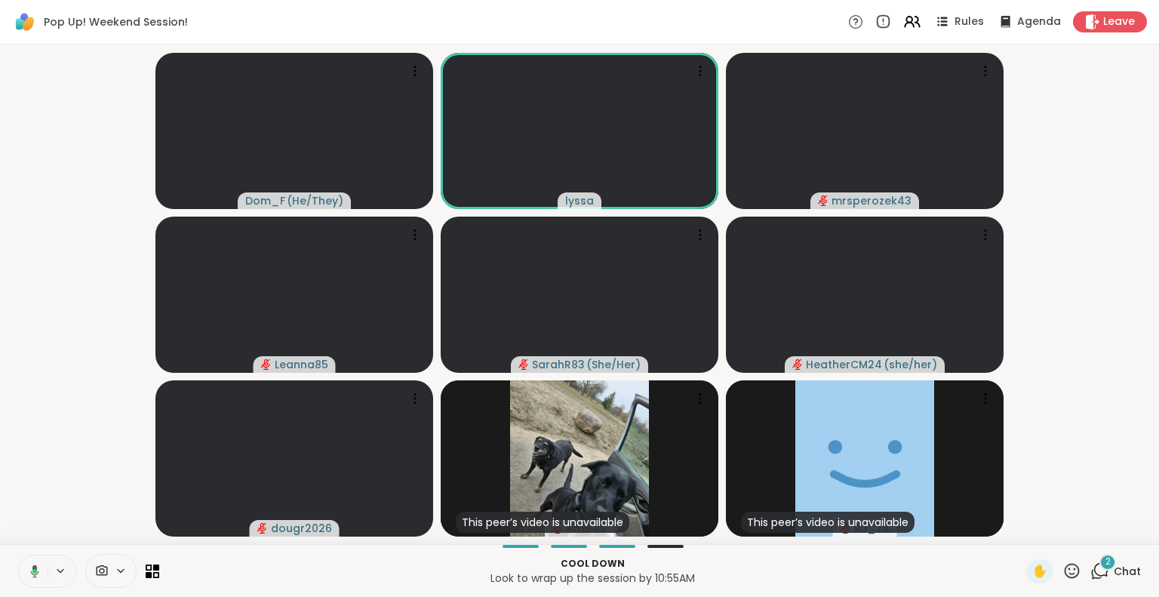
click at [32, 571] on icon at bounding box center [35, 571] width 8 height 13
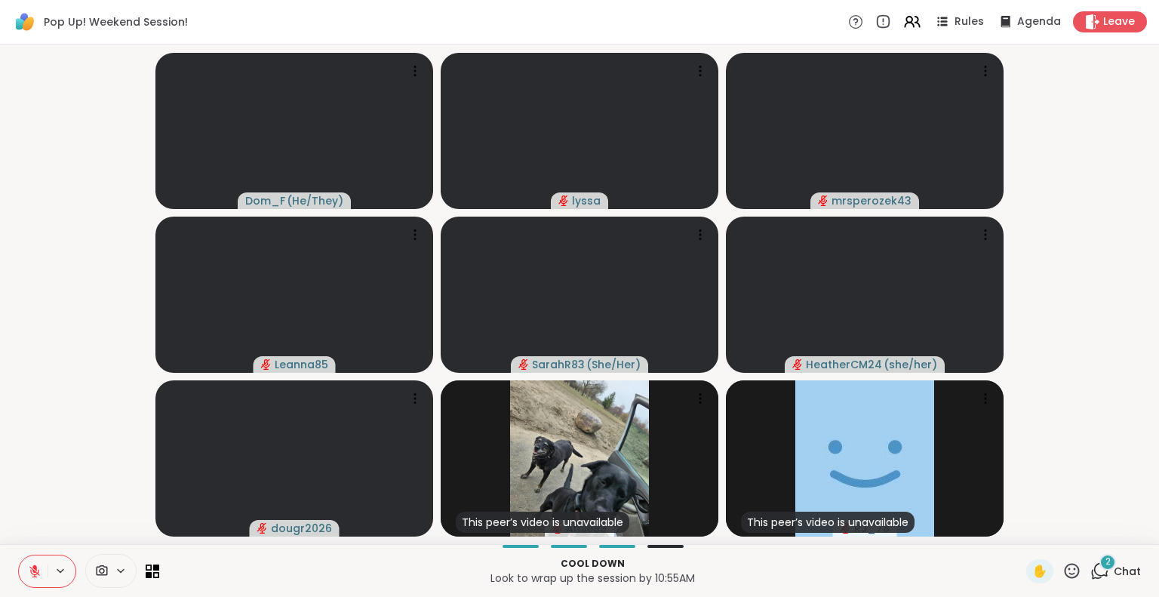
click at [1114, 571] on span "Chat" at bounding box center [1127, 571] width 27 height 15
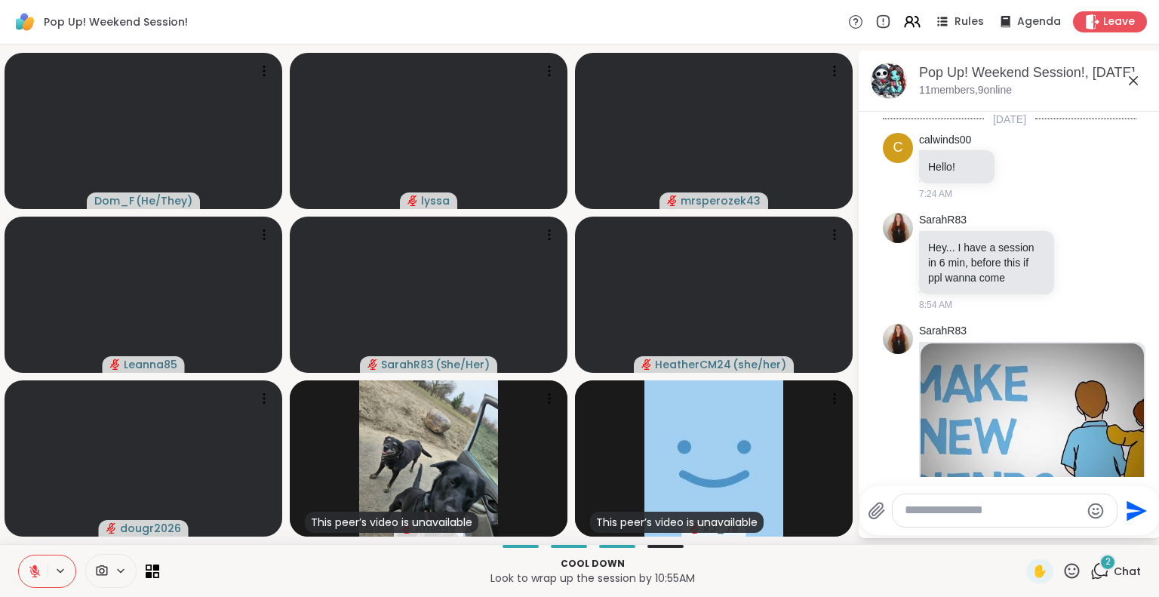
scroll to position [6274, 0]
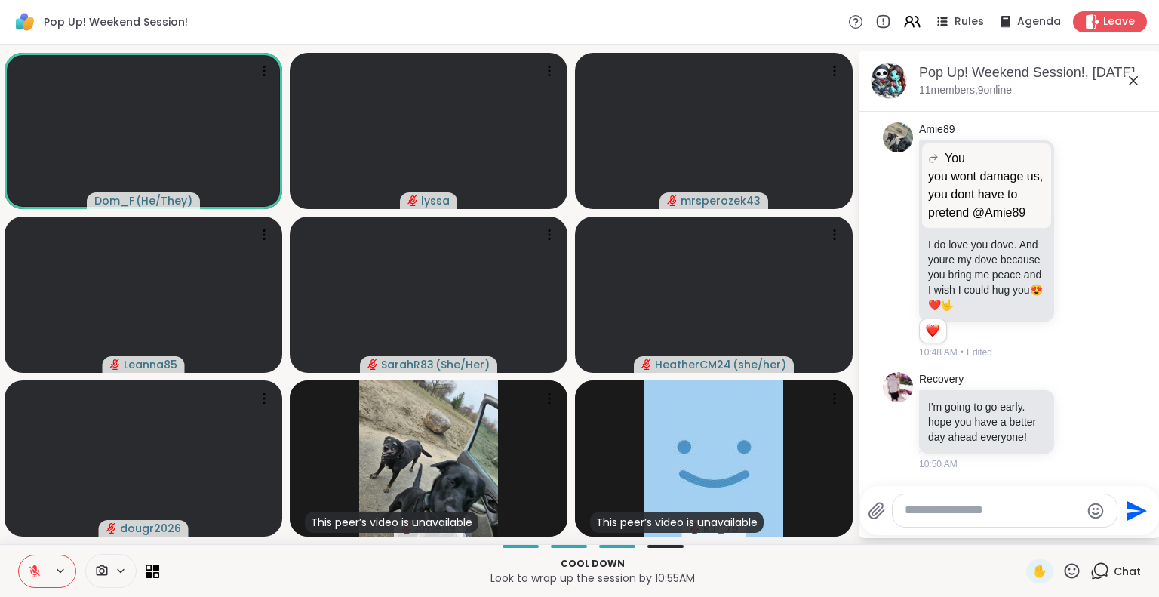
click at [1129, 73] on icon at bounding box center [1134, 81] width 18 height 18
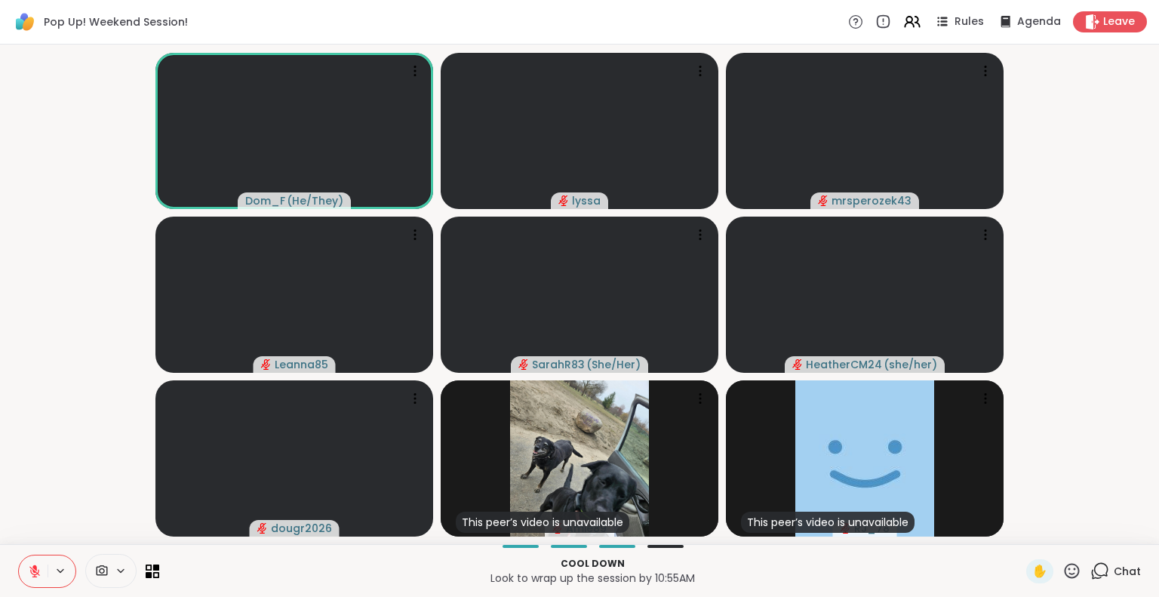
click at [1063, 568] on icon at bounding box center [1072, 571] width 19 height 19
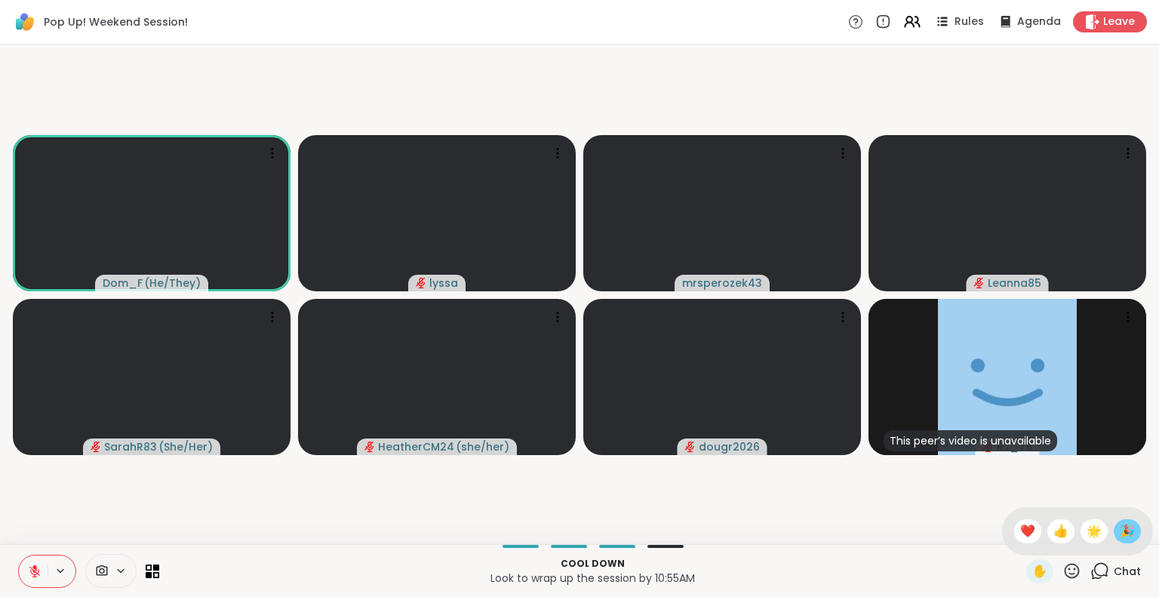
click at [1120, 525] on span "🎉" at bounding box center [1127, 531] width 15 height 18
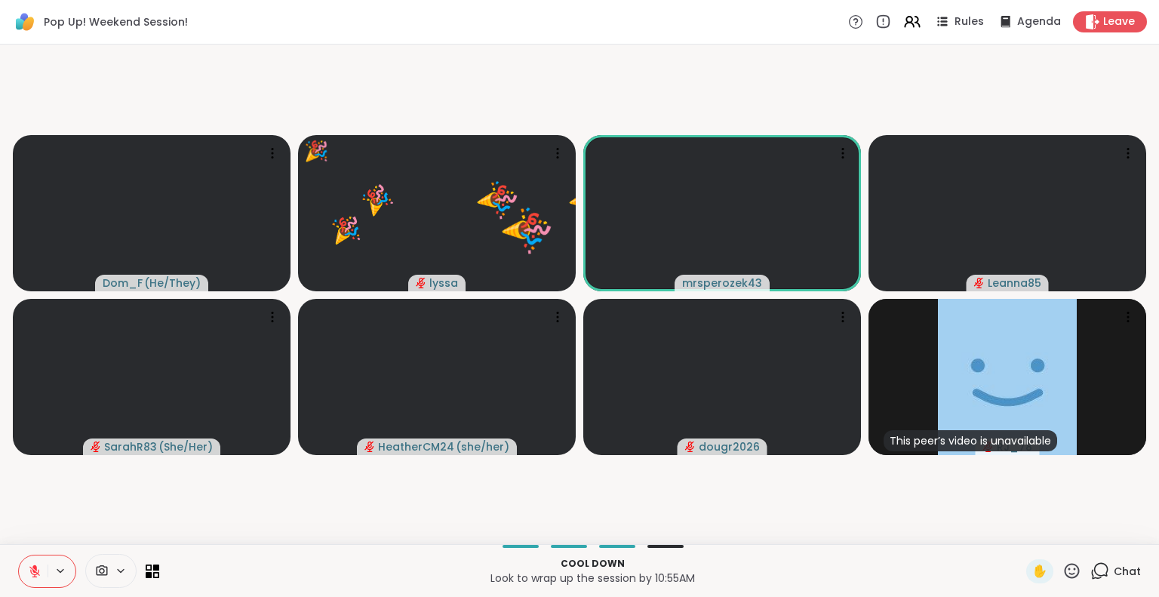
click at [26, 562] on button at bounding box center [33, 572] width 29 height 32
click at [1063, 568] on icon at bounding box center [1072, 571] width 19 height 19
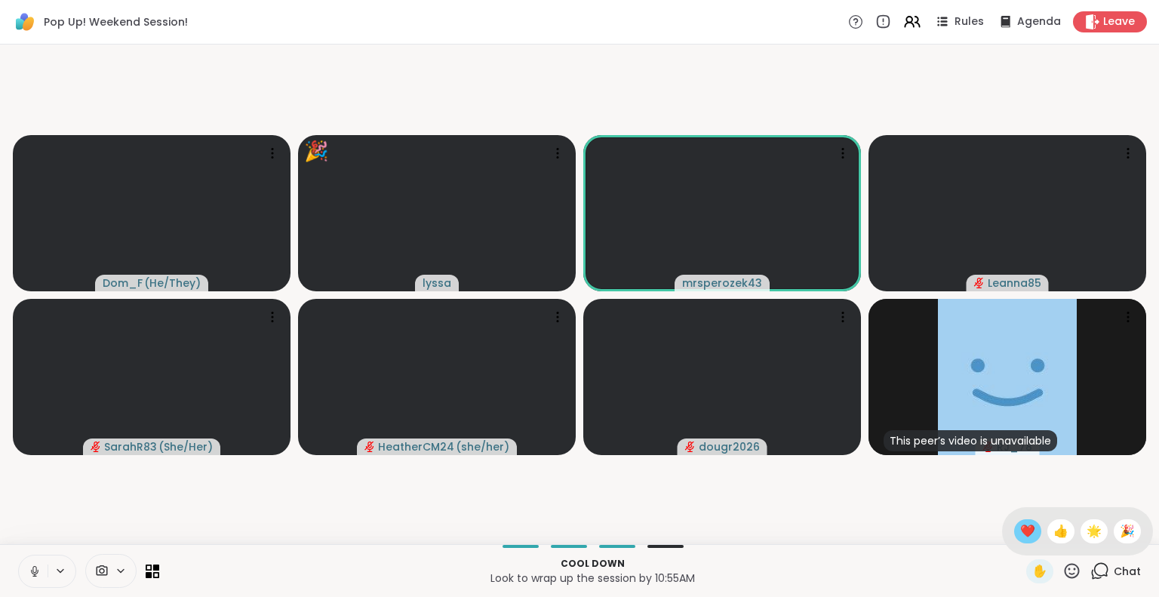
click at [1021, 530] on span "❤️" at bounding box center [1028, 531] width 15 height 18
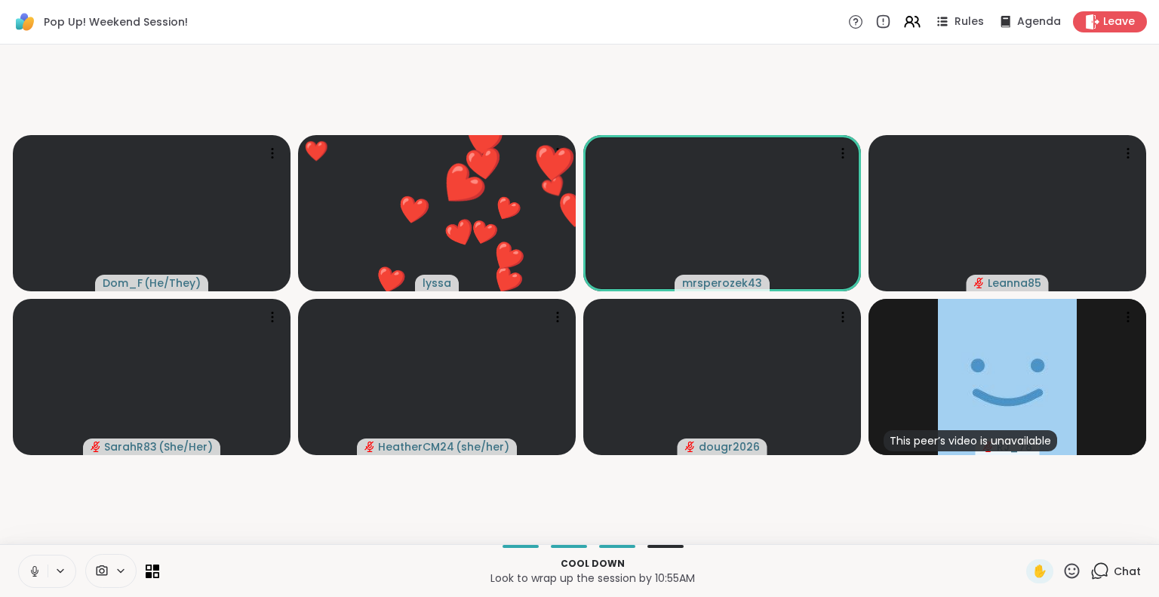
click at [1065, 565] on icon at bounding box center [1072, 570] width 15 height 15
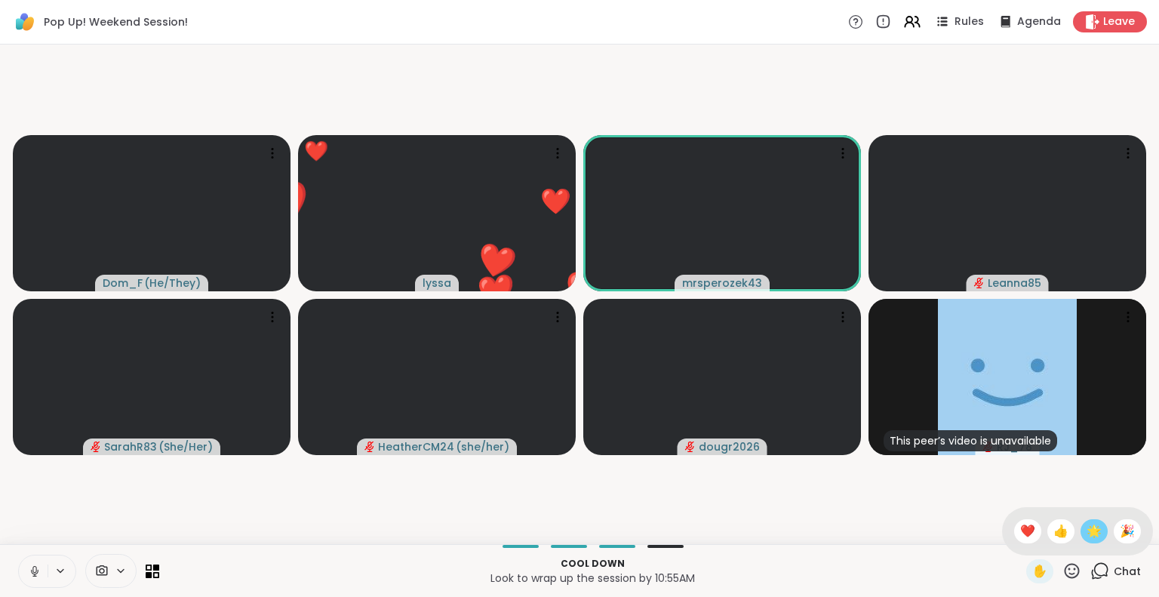
click at [1087, 536] on span "🌟" at bounding box center [1094, 531] width 15 height 18
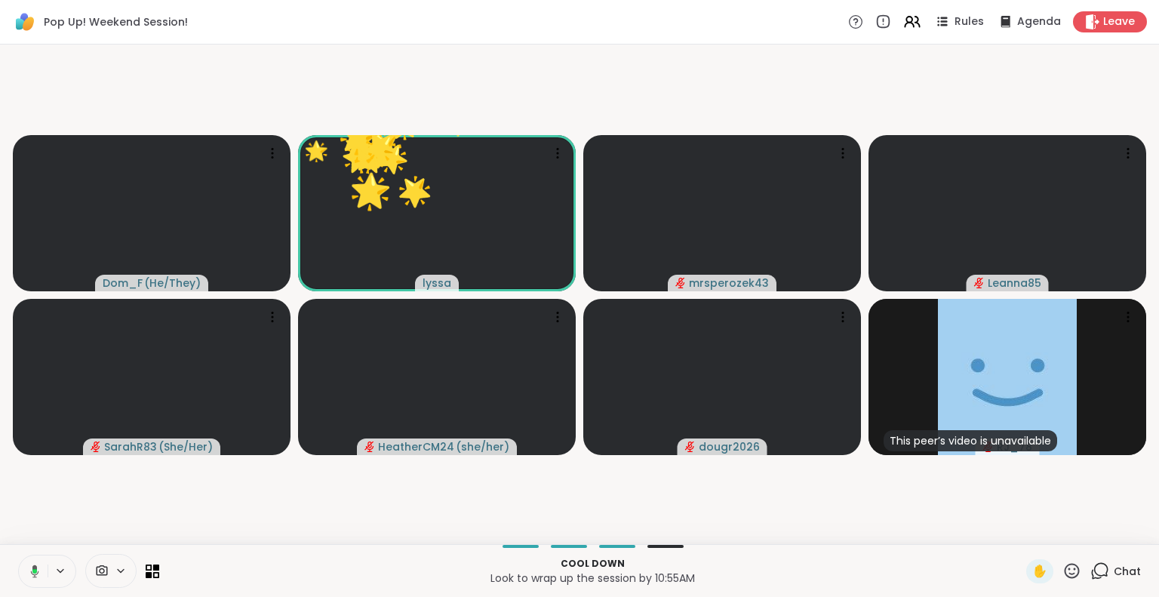
click at [1065, 568] on icon at bounding box center [1072, 570] width 15 height 15
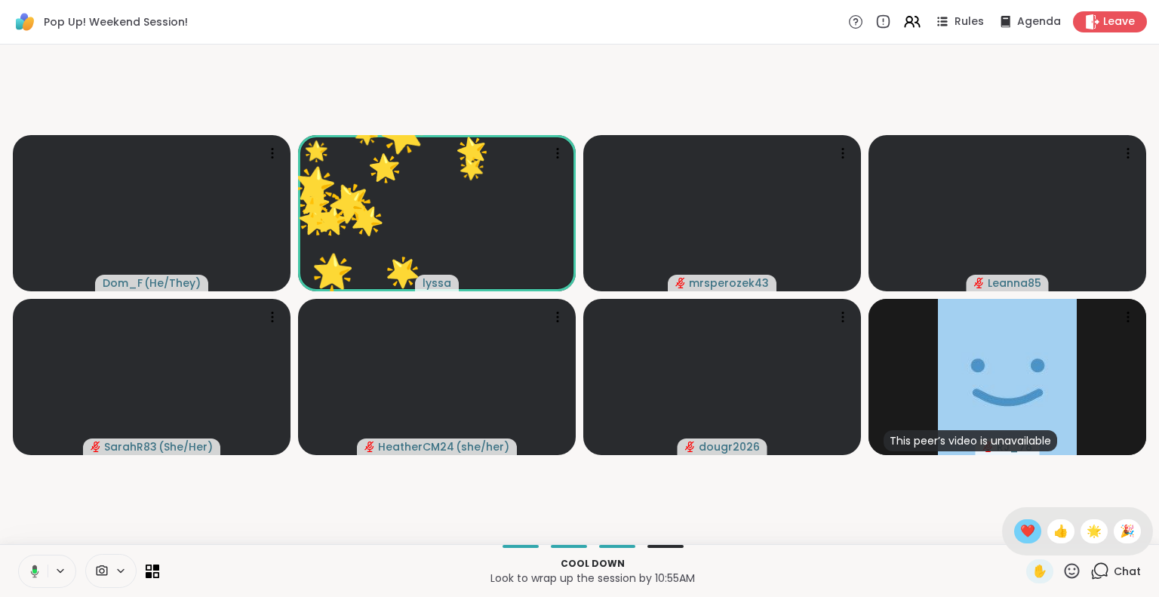
click at [1021, 528] on span "❤️" at bounding box center [1028, 531] width 15 height 18
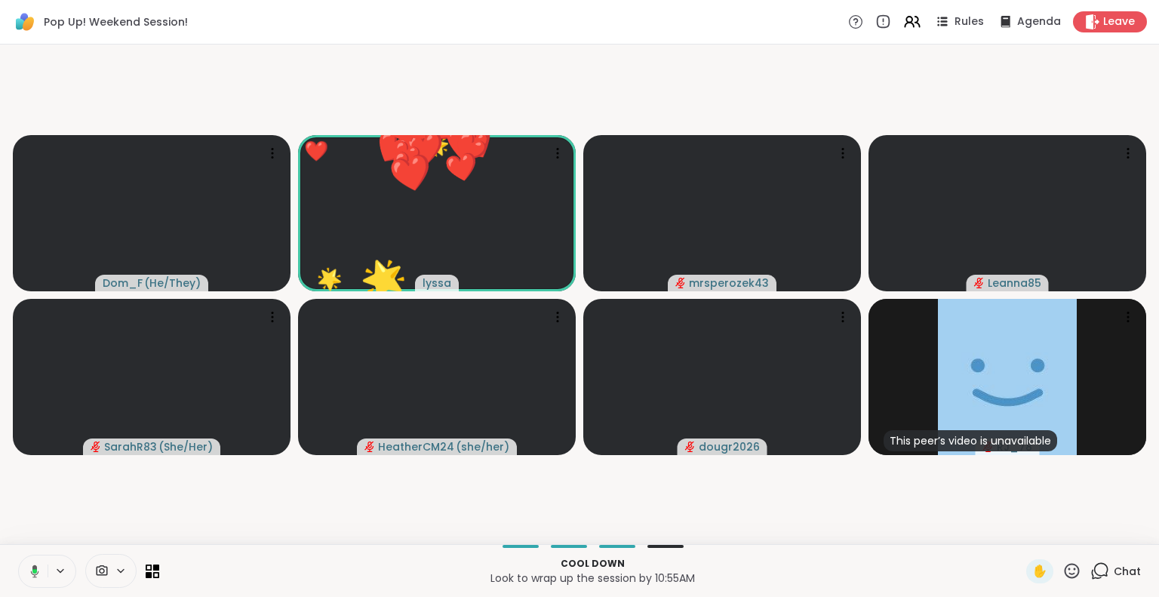
click at [1066, 568] on div "✋ Chat" at bounding box center [1084, 571] width 115 height 24
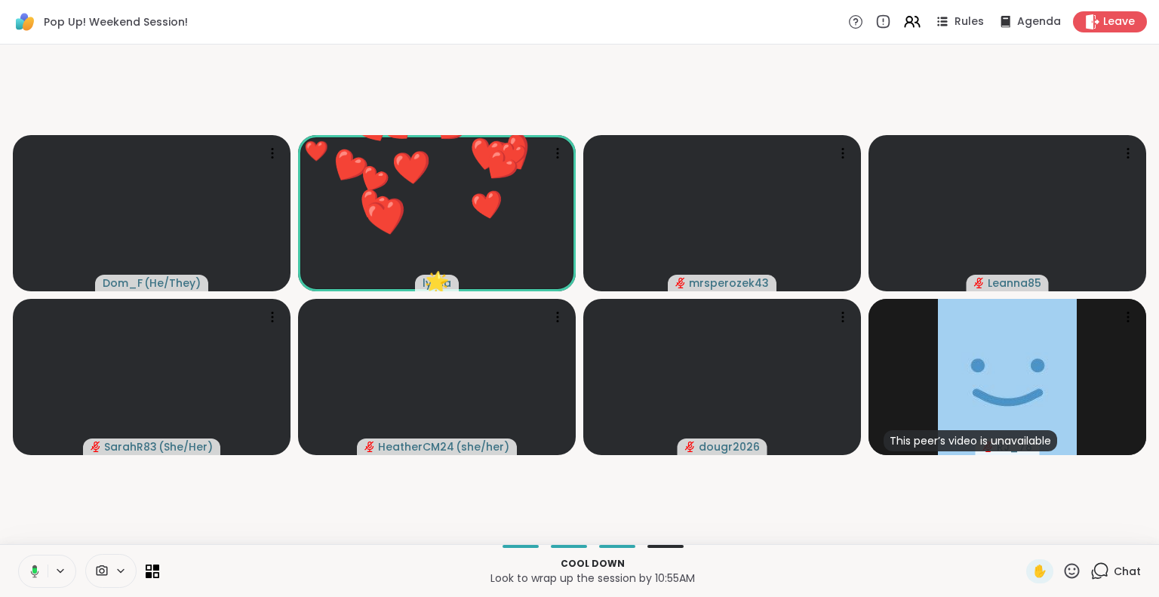
click at [1063, 571] on icon at bounding box center [1072, 571] width 19 height 19
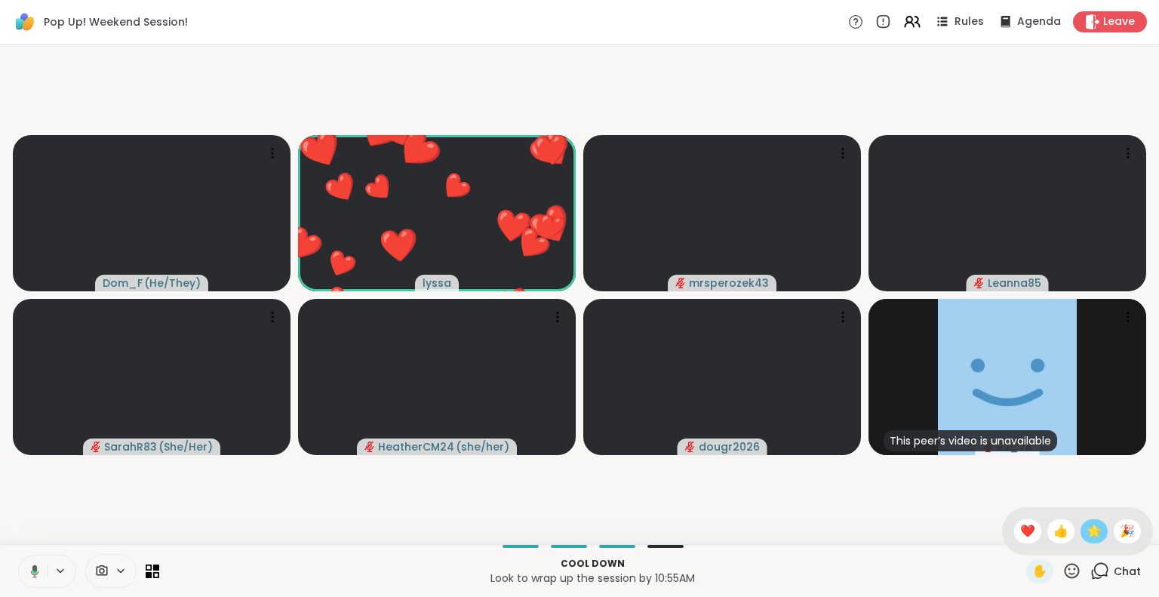
click at [1087, 539] on span "🌟" at bounding box center [1094, 531] width 15 height 18
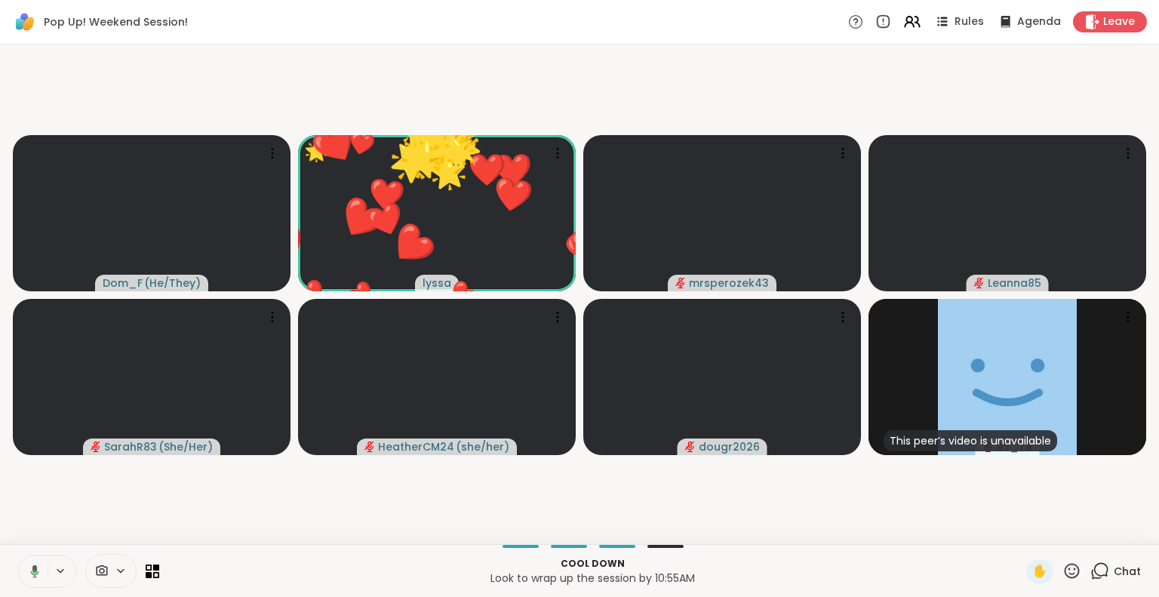
click at [1065, 577] on icon at bounding box center [1072, 570] width 15 height 15
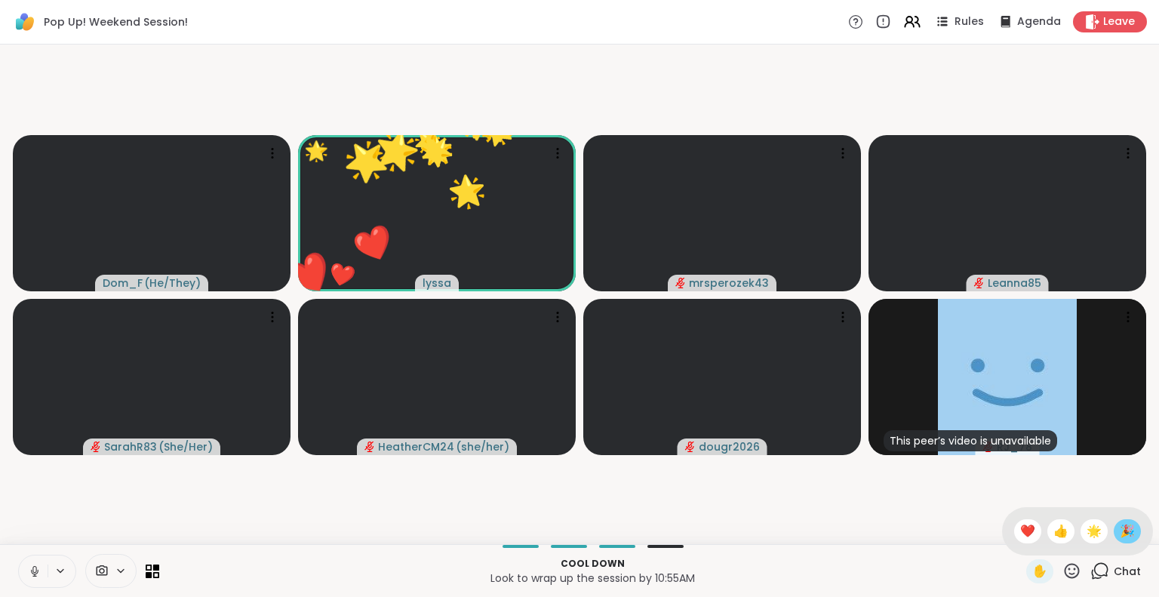
click at [1120, 528] on span "🎉" at bounding box center [1127, 531] width 15 height 18
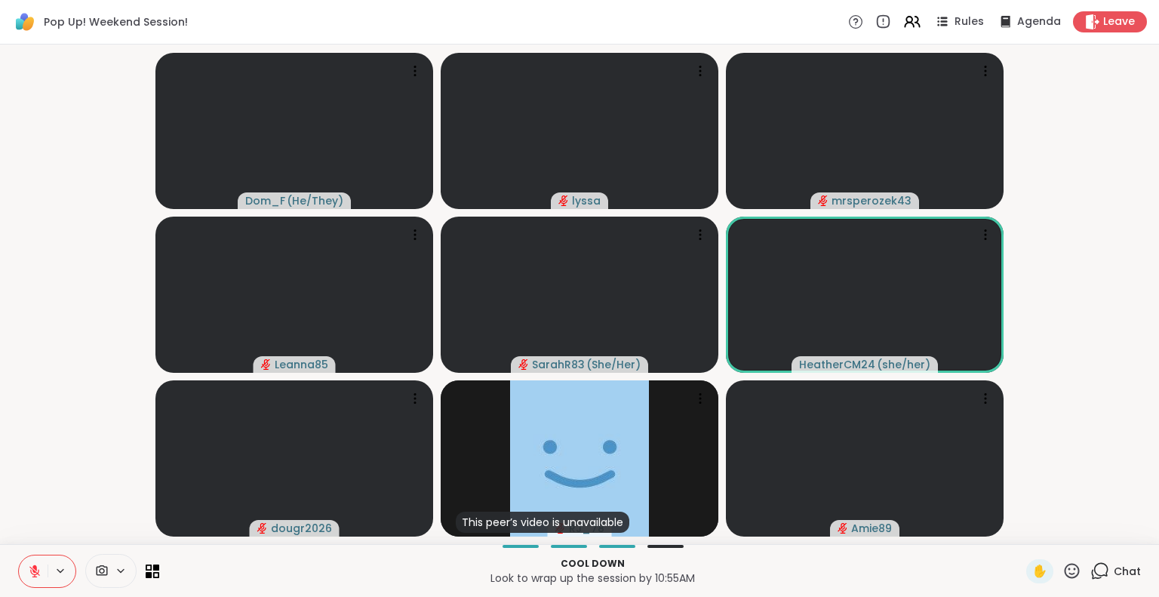
click at [1063, 567] on icon at bounding box center [1072, 571] width 19 height 19
click at [1119, 537] on div "🎉" at bounding box center [1127, 531] width 27 height 24
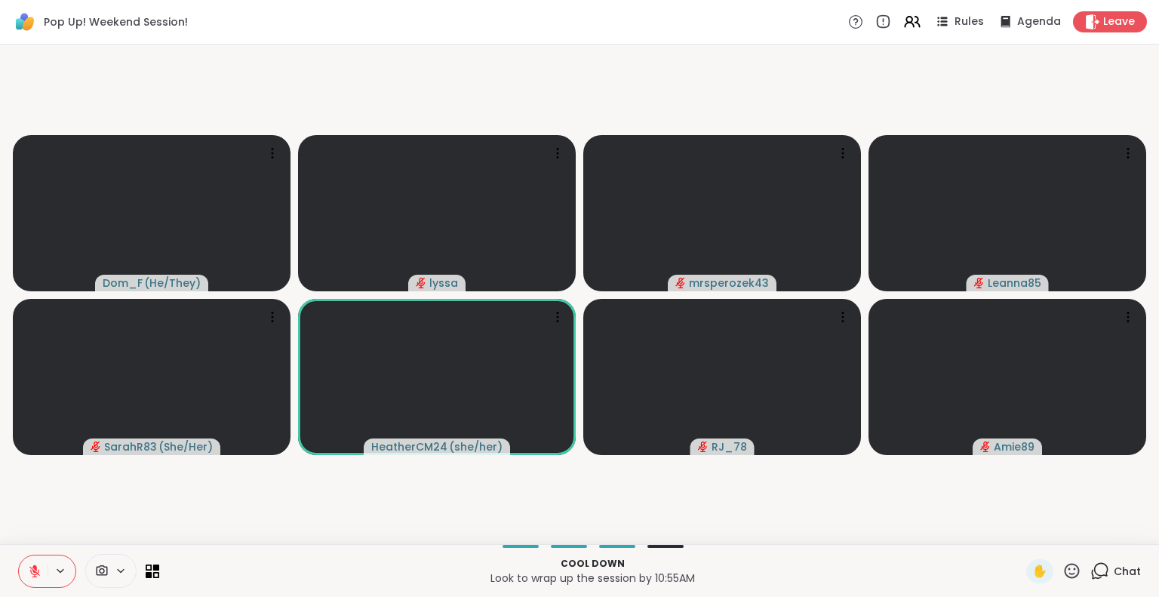
click at [1114, 577] on span "Chat" at bounding box center [1127, 571] width 27 height 15
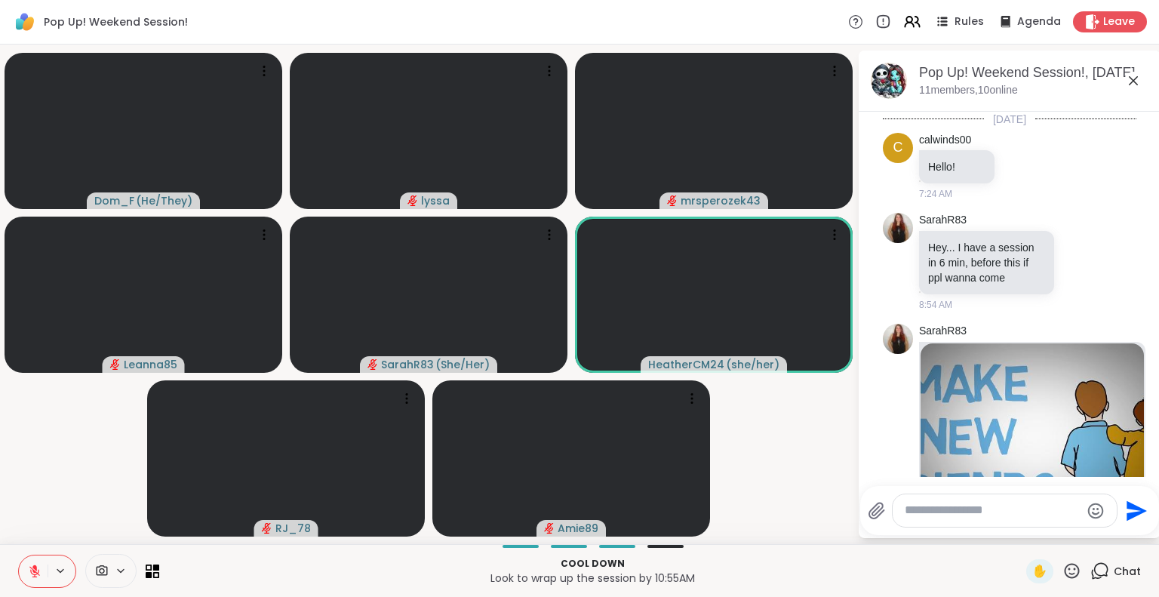
scroll to position [6223, 0]
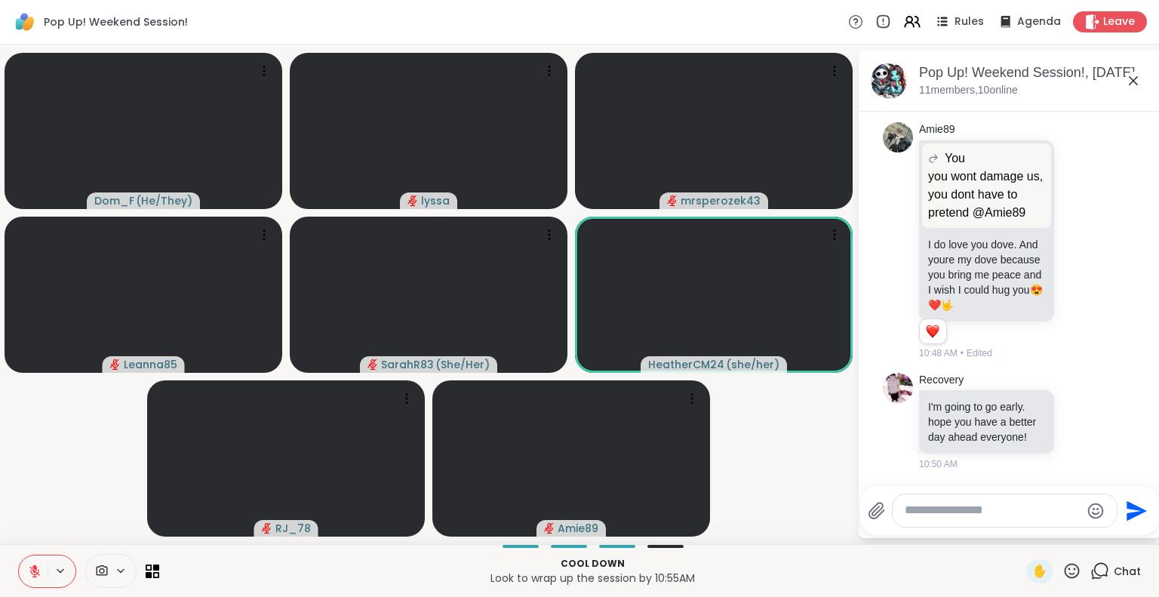
click at [989, 507] on textarea "Type your message" at bounding box center [993, 511] width 176 height 16
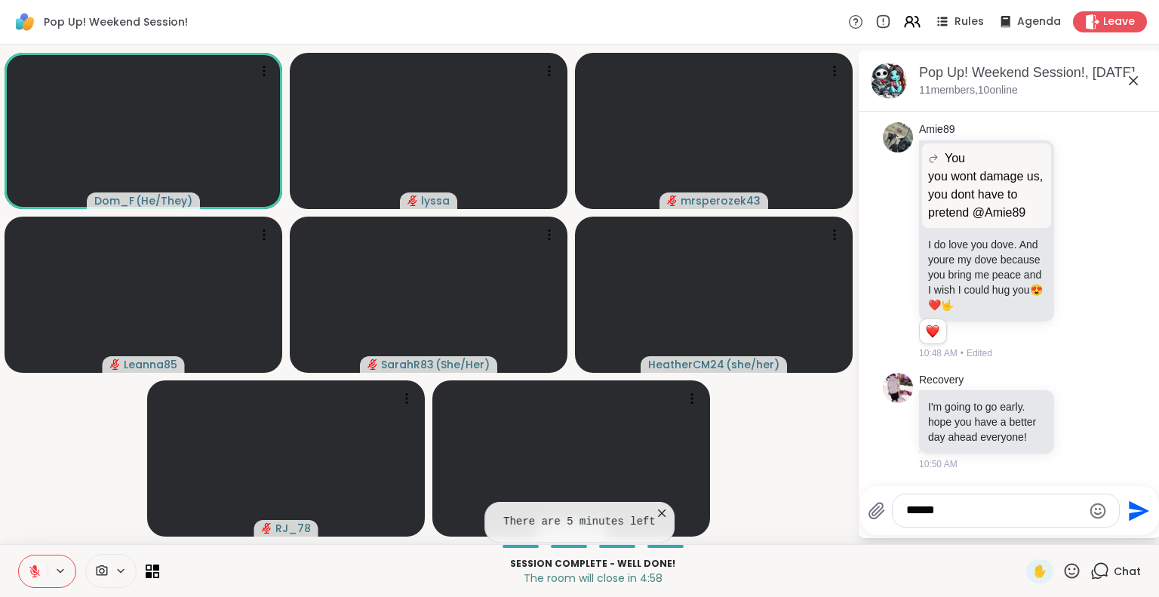
type textarea "******"
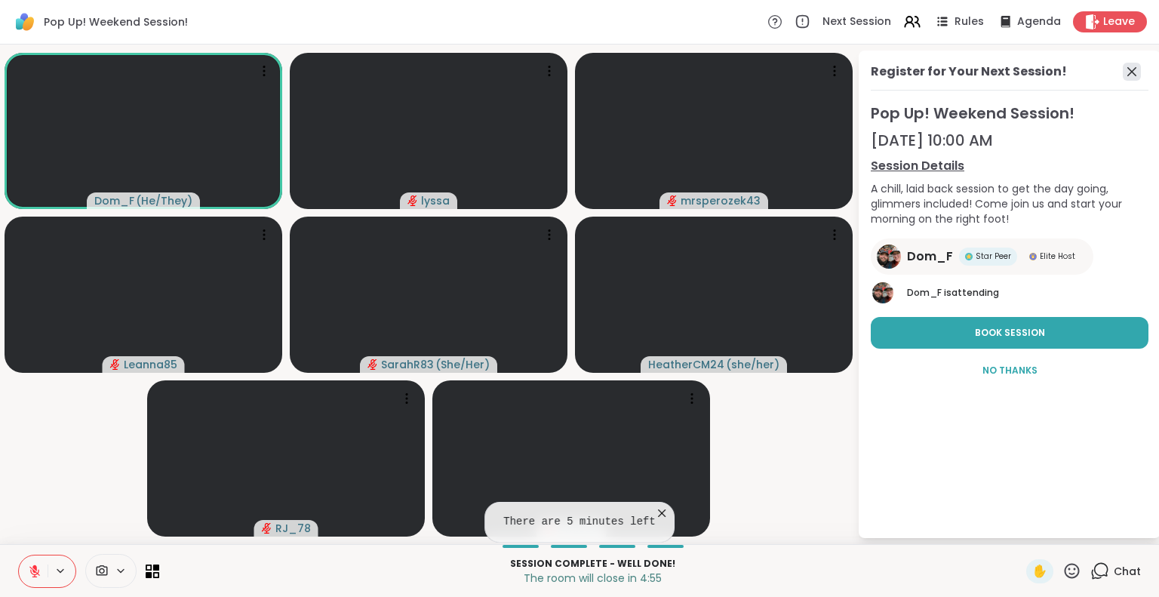
click at [1124, 63] on icon at bounding box center [1132, 72] width 18 height 18
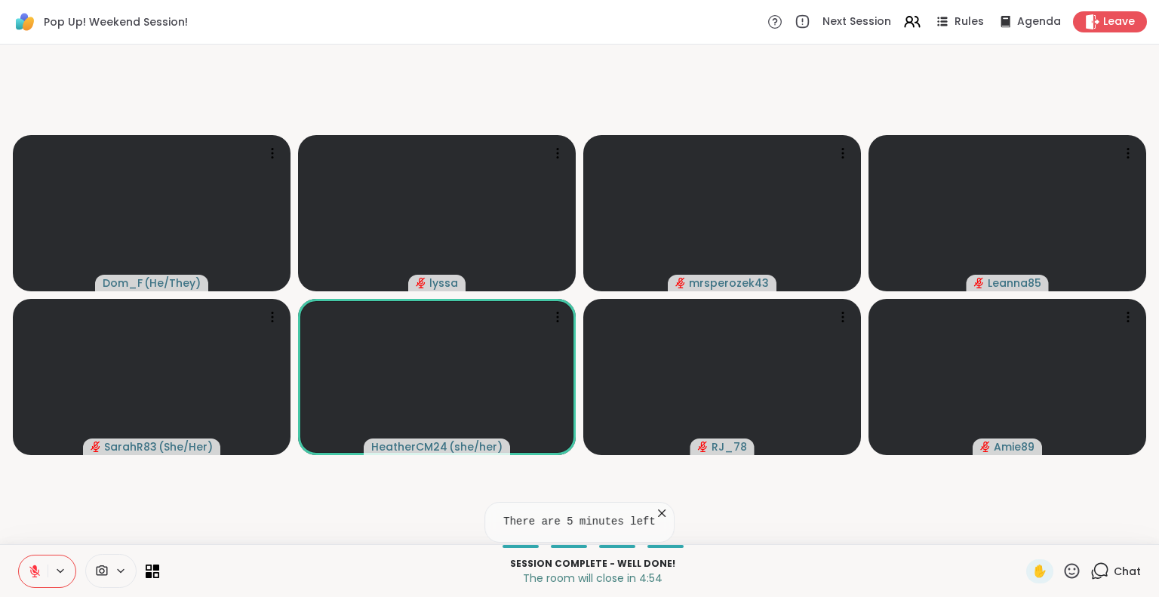
click at [1095, 573] on div "Chat" at bounding box center [1116, 571] width 51 height 24
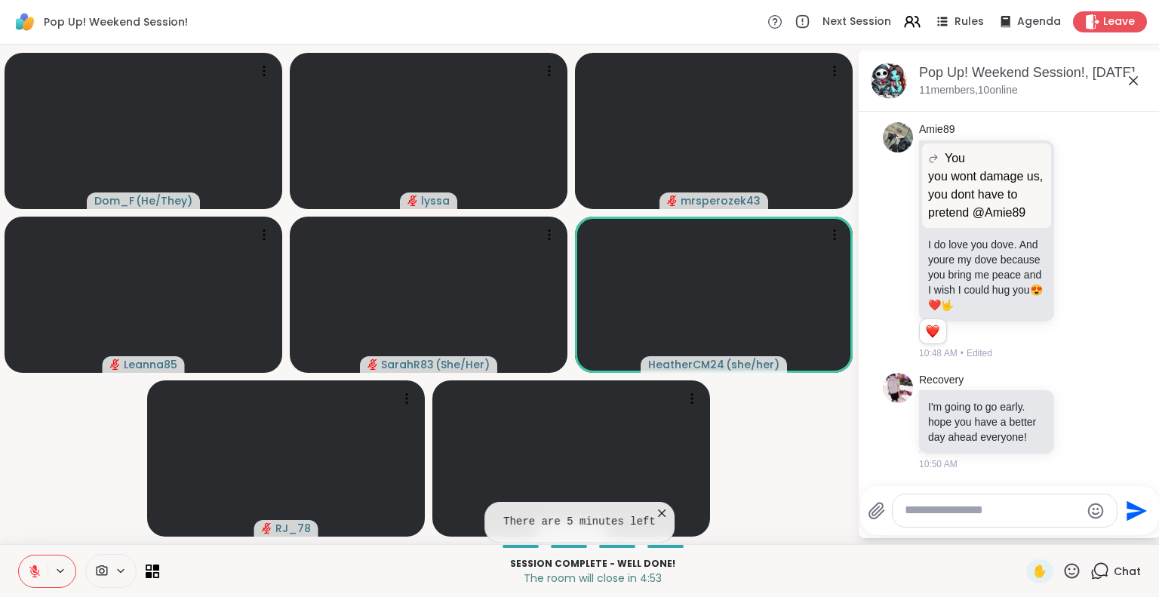
click at [1025, 513] on textarea "Type your message" at bounding box center [993, 511] width 176 height 16
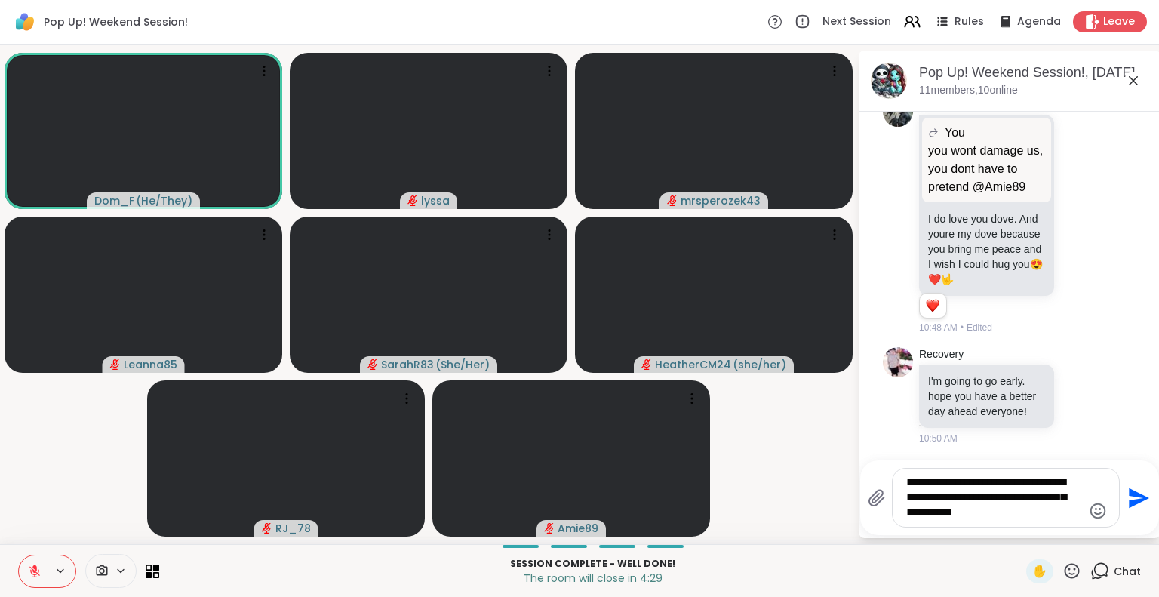
type textarea "**********"
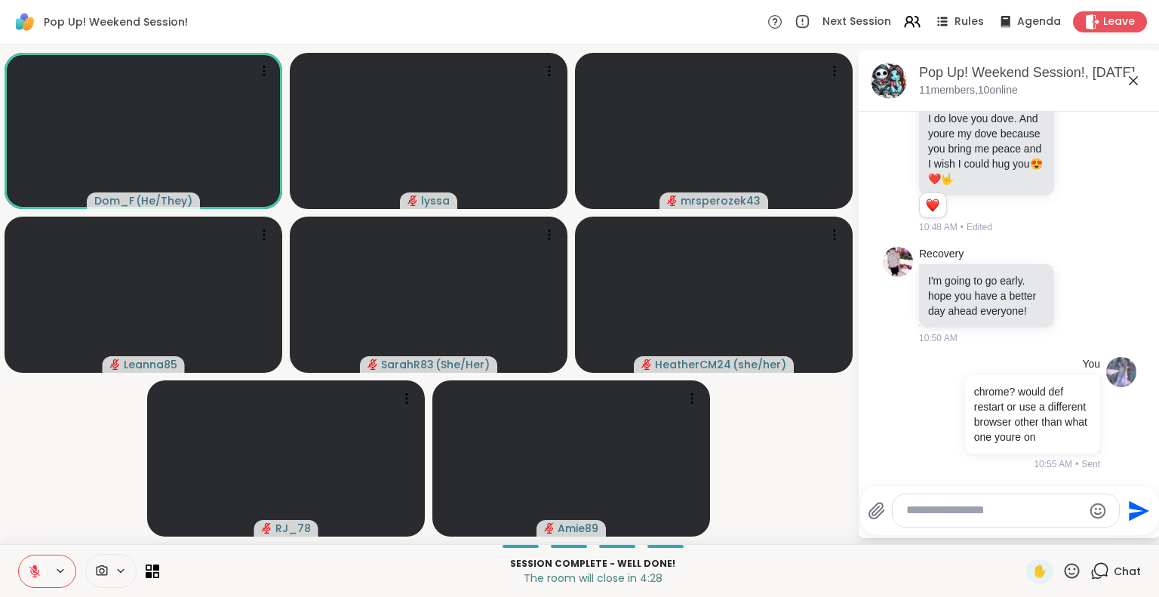
scroll to position [6364, 0]
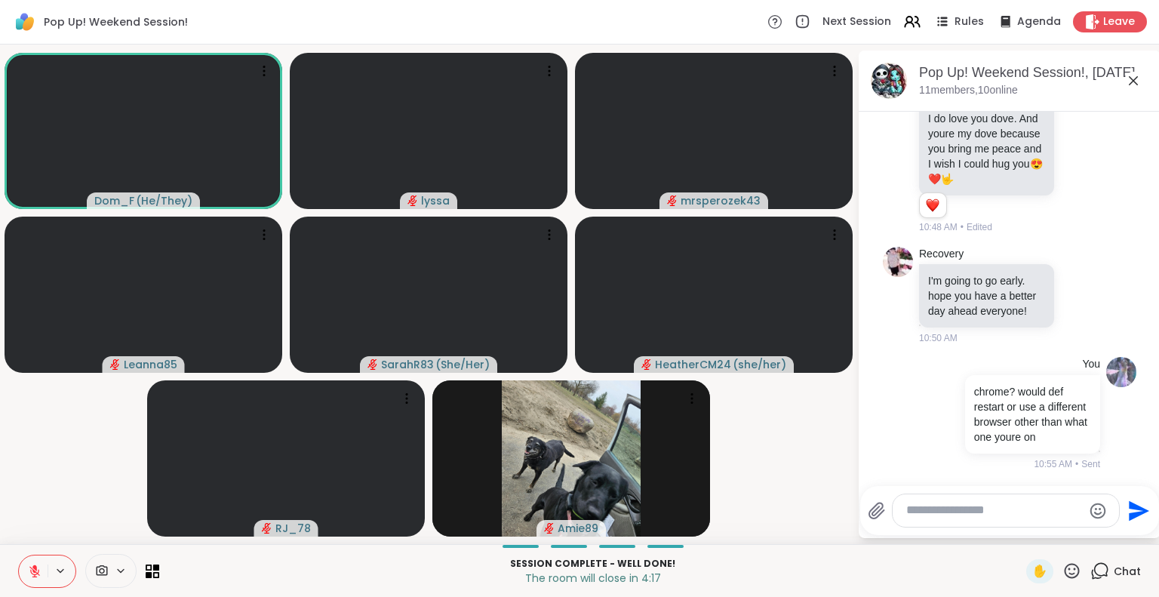
click at [1063, 576] on icon at bounding box center [1072, 571] width 19 height 19
click at [1021, 525] on span "❤️" at bounding box center [1028, 531] width 15 height 18
click at [1074, 122] on icon at bounding box center [1081, 114] width 14 height 15
click at [1074, 97] on div "Select Reaction: Heart" at bounding box center [1081, 91] width 14 height 14
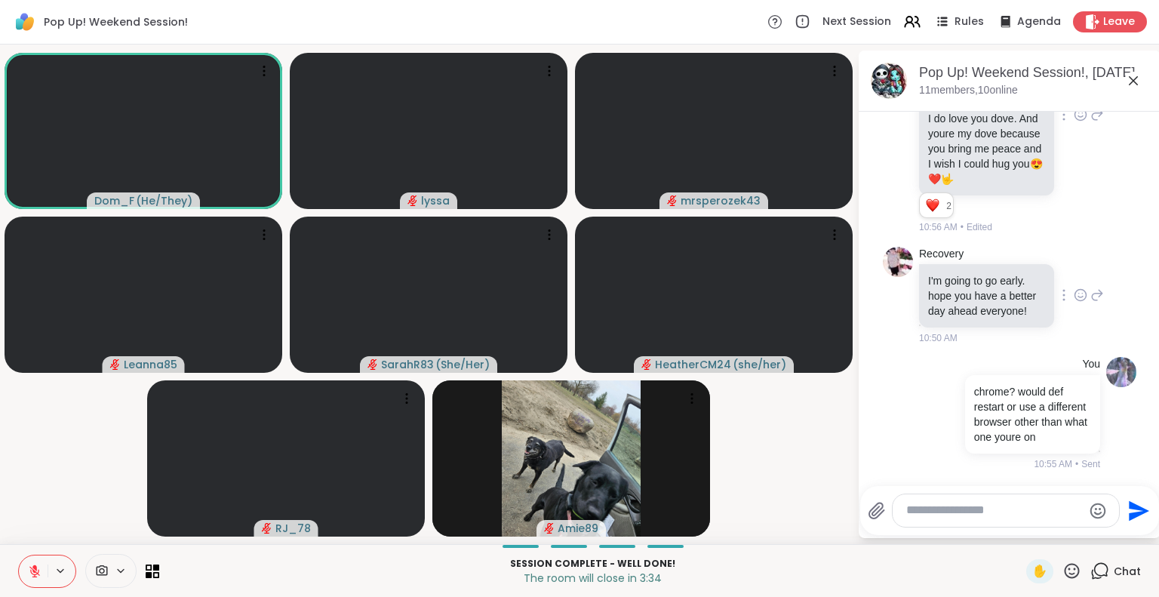
scroll to position [6363, 0]
click at [1063, 570] on icon at bounding box center [1072, 571] width 19 height 19
click at [1015, 534] on div "❤️" at bounding box center [1028, 531] width 27 height 24
click at [1063, 574] on icon at bounding box center [1072, 571] width 19 height 19
click at [1021, 532] on span "❤️" at bounding box center [1028, 531] width 15 height 18
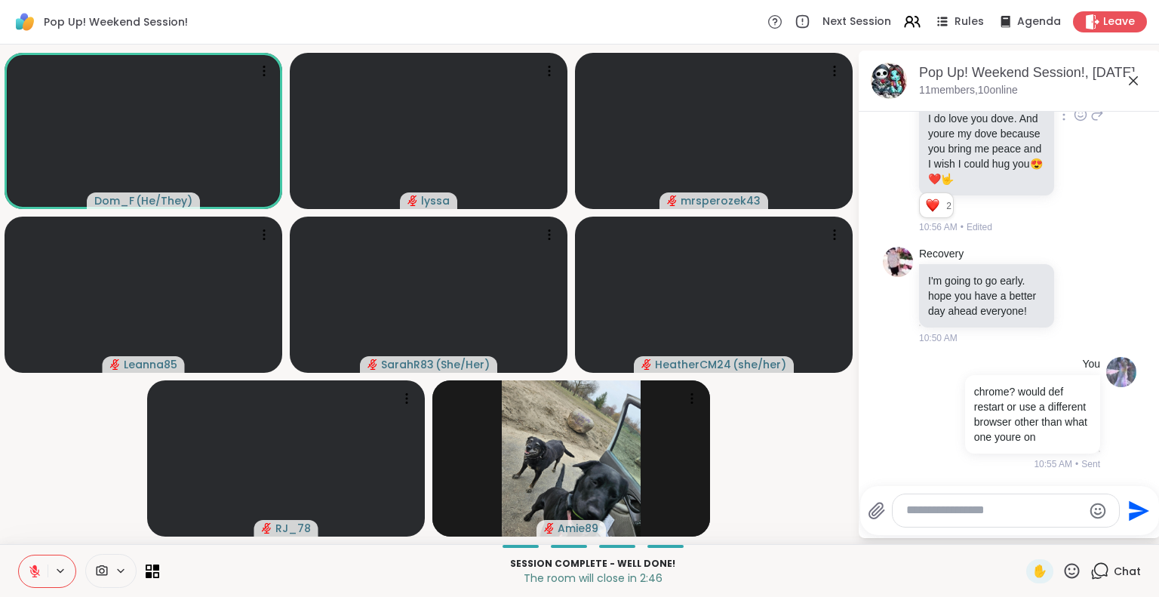
click at [1096, 5] on div "Pop Up! Weekend Session! Next Session Rules Agenda Leave" at bounding box center [579, 22] width 1159 height 45
click at [1086, 23] on icon at bounding box center [1093, 22] width 14 height 16
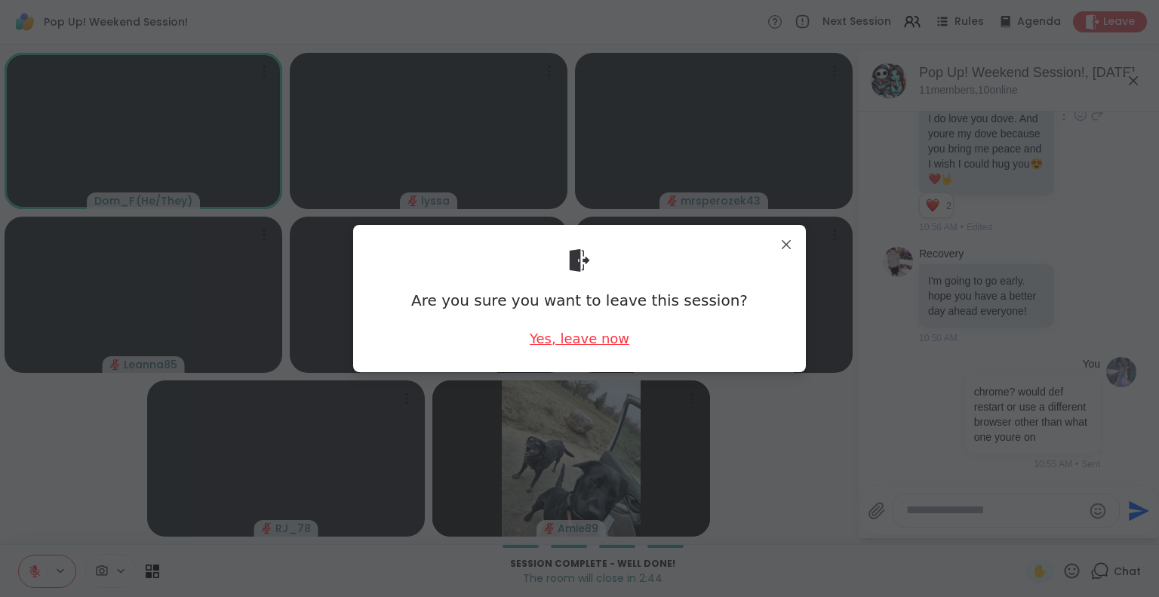
click at [553, 343] on div "Yes, leave now" at bounding box center [580, 338] width 100 height 19
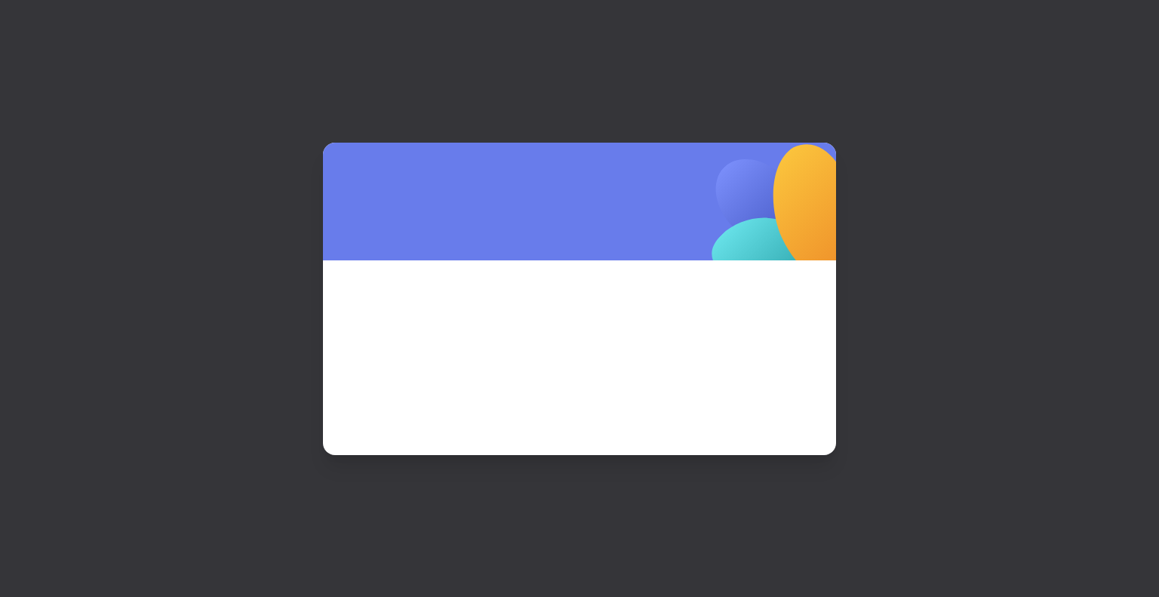
scroll to position [0, 0]
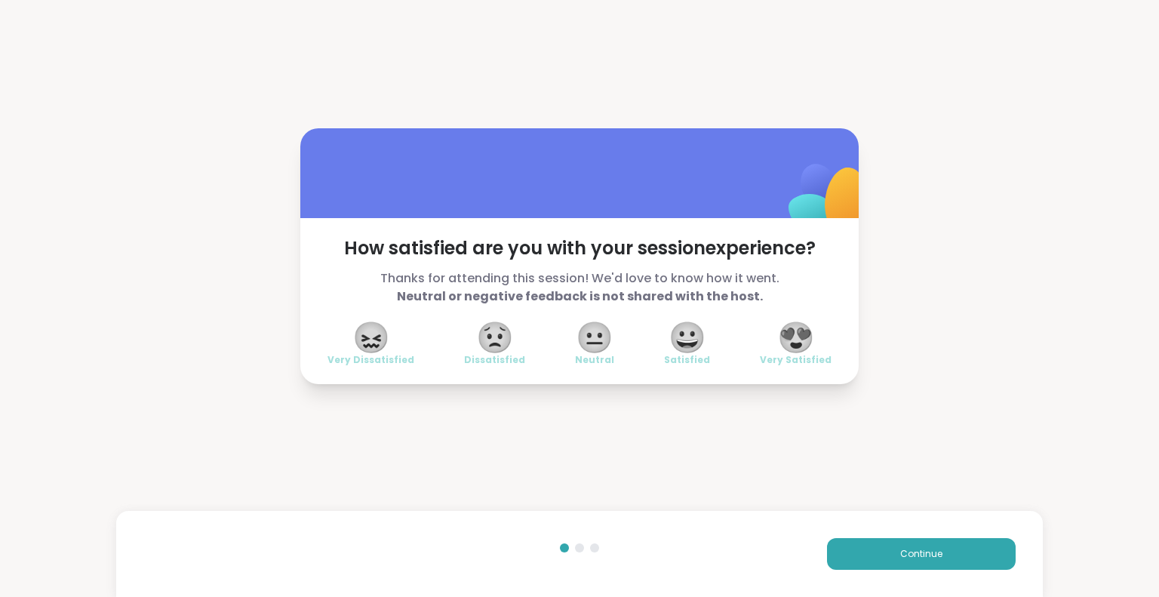
click at [791, 345] on span "😍" at bounding box center [797, 337] width 38 height 27
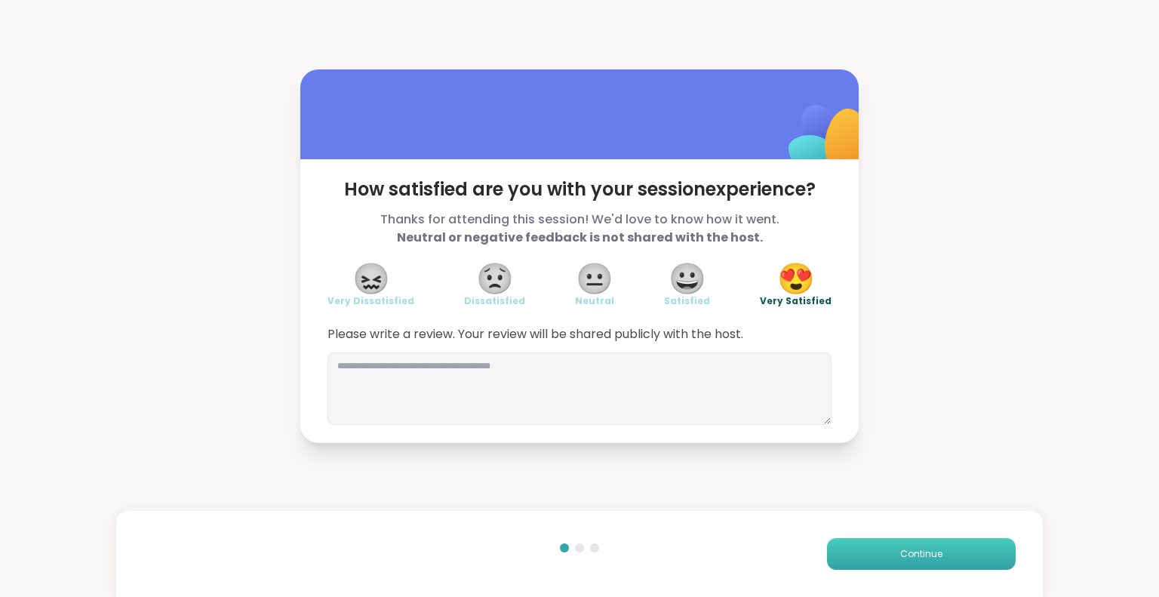
click at [839, 562] on button "Continue" at bounding box center [921, 554] width 189 height 32
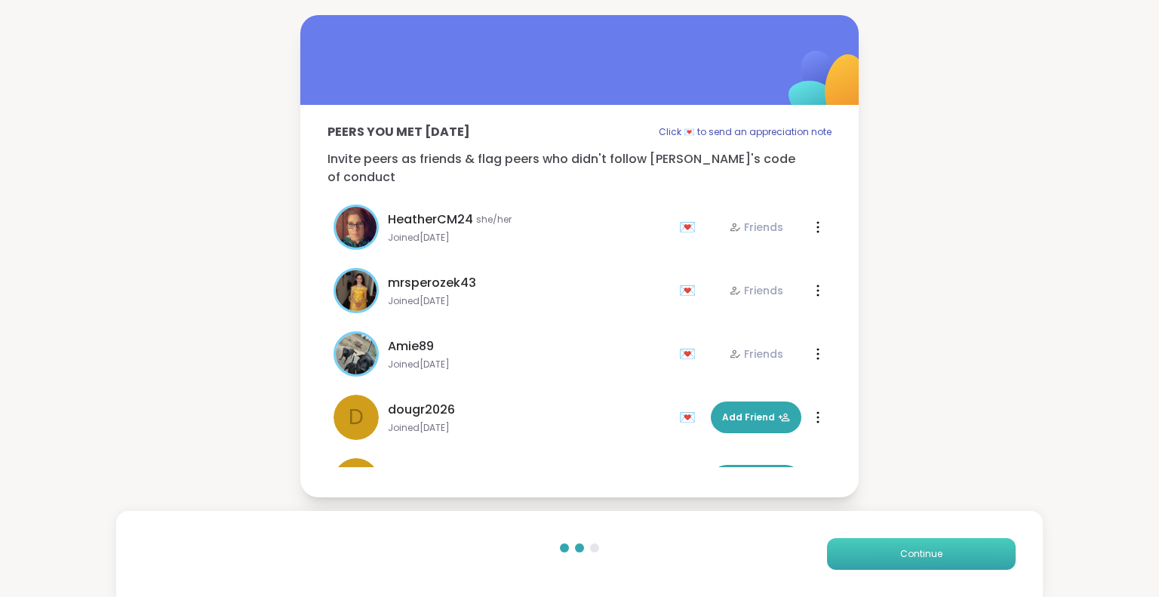
click at [839, 562] on button "Continue" at bounding box center [921, 554] width 189 height 32
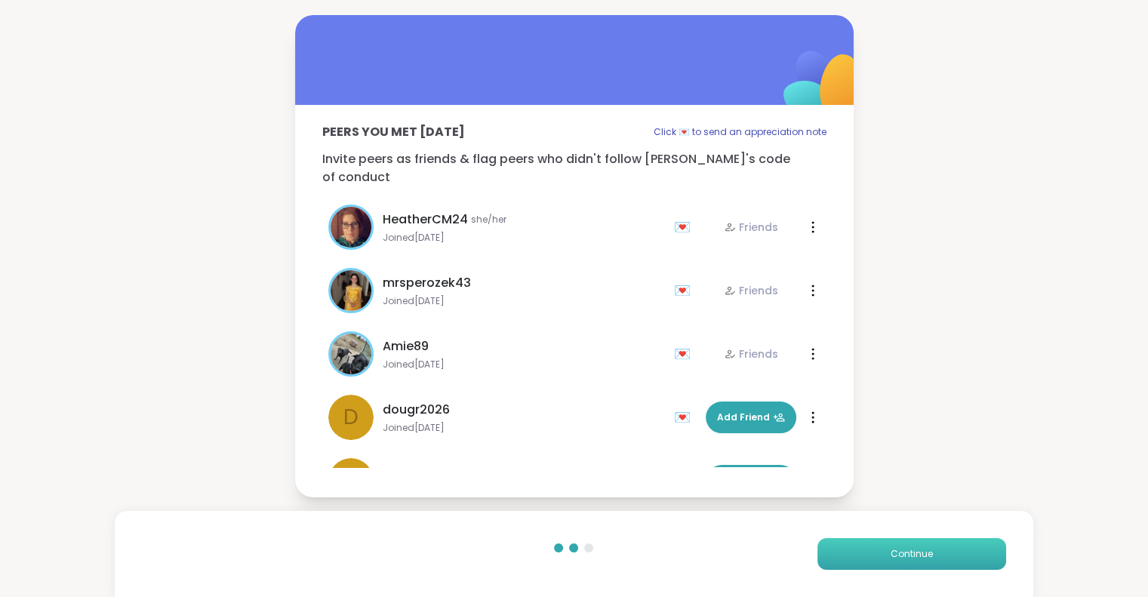
click at [839, 562] on button "Continue" at bounding box center [912, 554] width 189 height 32
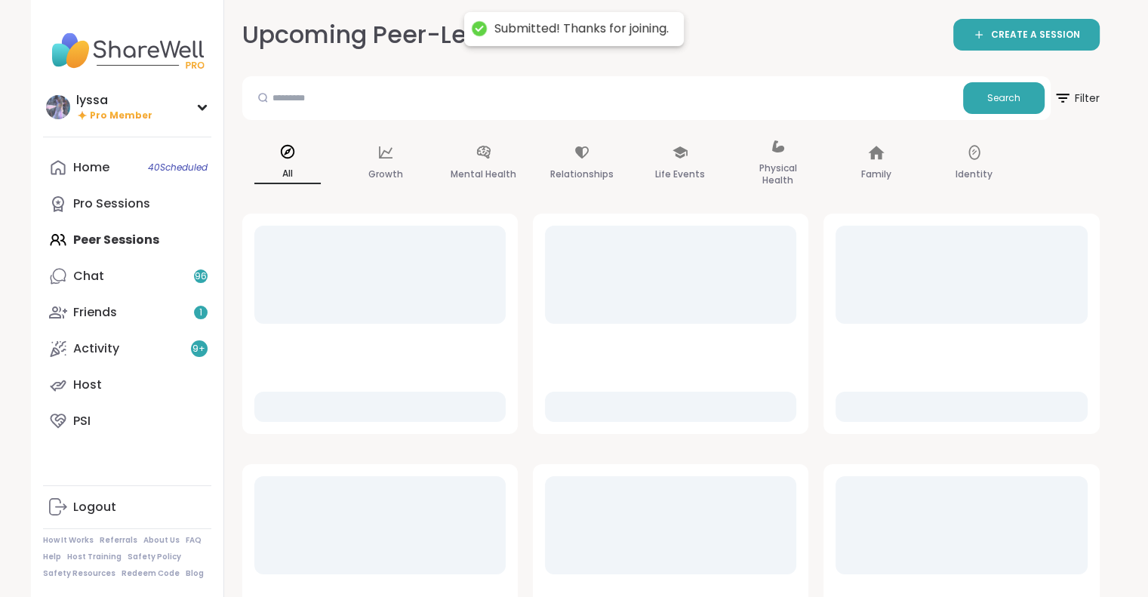
click at [839, 562] on div "Upcoming Peer-Led Sessions CREATE A SESSION Search Filter All Growth Mental Hea…" at bounding box center [671, 593] width 894 height 1186
click at [103, 280] on link "Chat 96" at bounding box center [127, 276] width 168 height 36
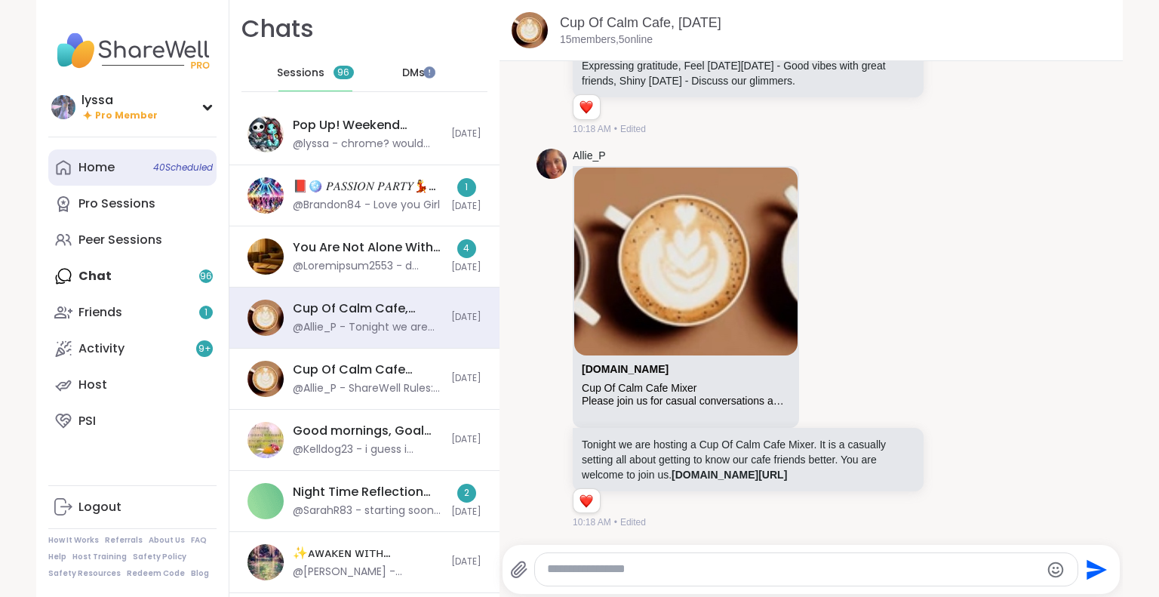
click at [105, 166] on div "Home 40 Scheduled" at bounding box center [97, 167] width 36 height 17
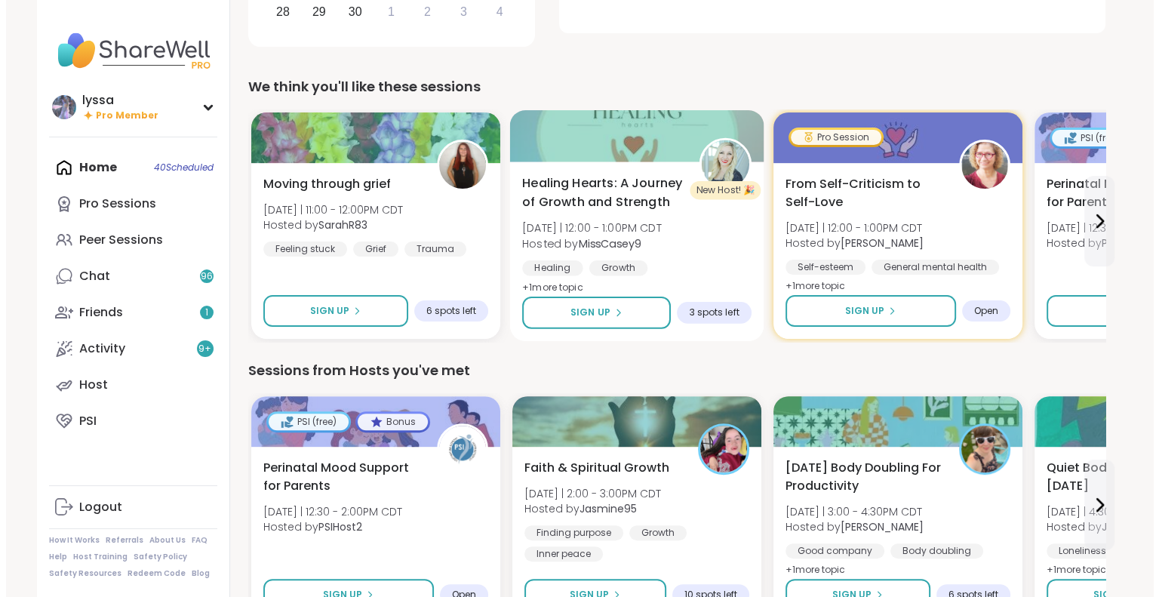
scroll to position [352, 0]
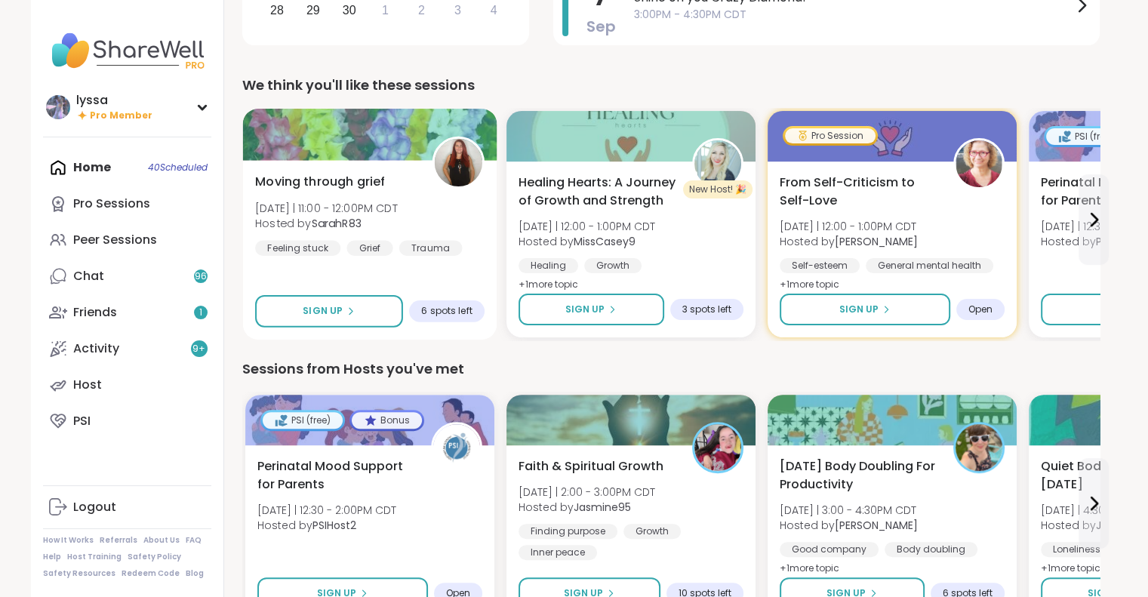
click at [408, 236] on div "Moving through grief Sun 9/7 | 11:00 - 12:00PM CDT Hosted by SarahR83 Feeling s…" at bounding box center [369, 214] width 229 height 83
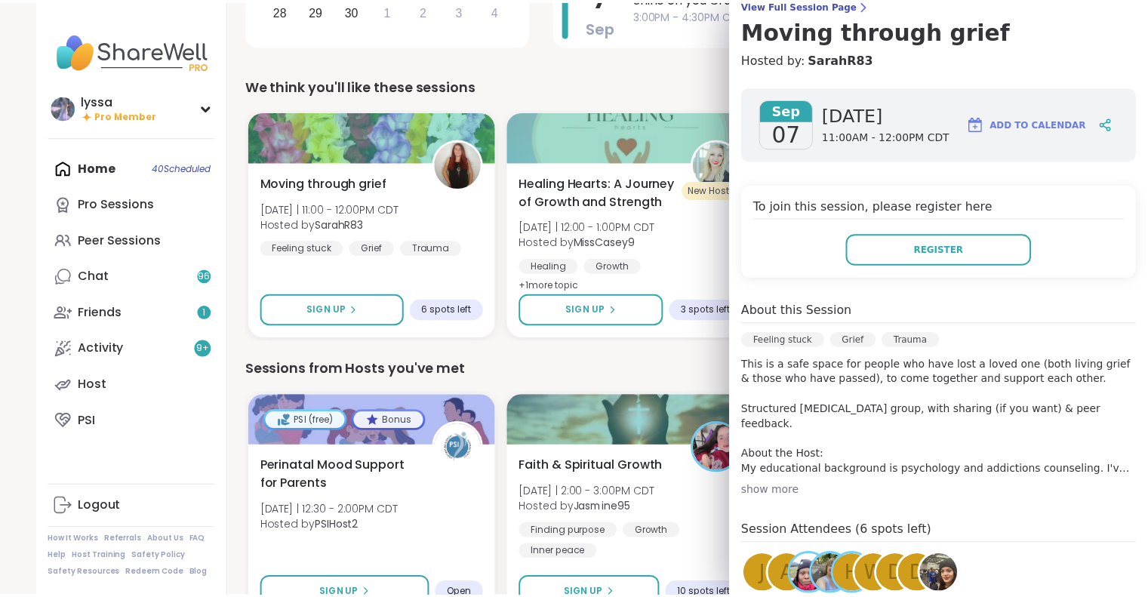
scroll to position [0, 0]
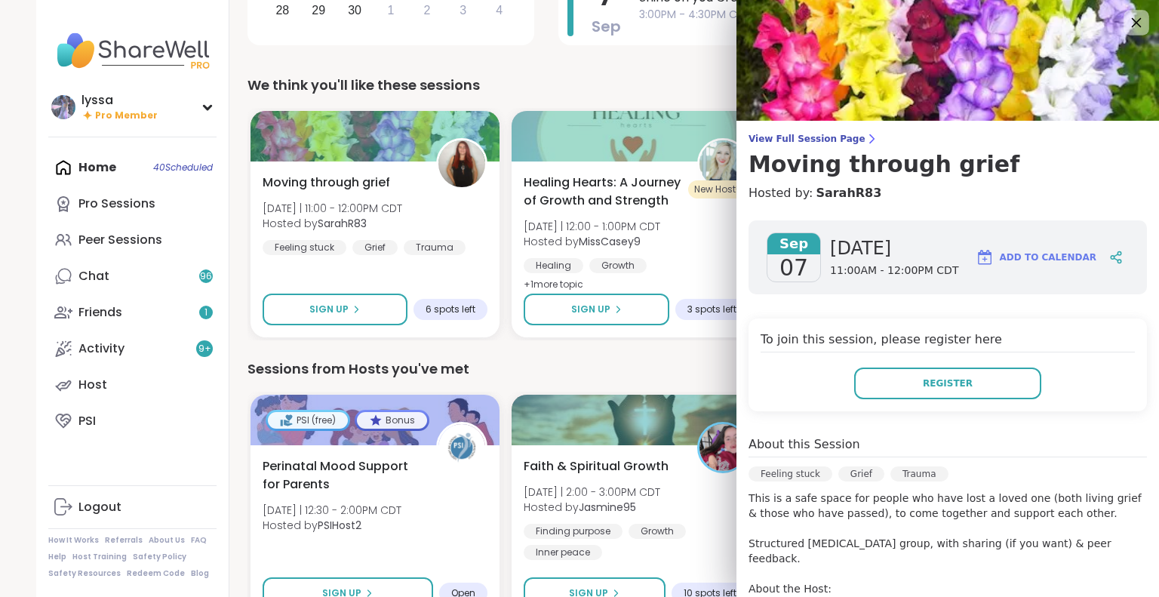
click at [1124, 26] on div at bounding box center [1137, 23] width 26 height 26
click at [1127, 16] on icon at bounding box center [1136, 22] width 19 height 19
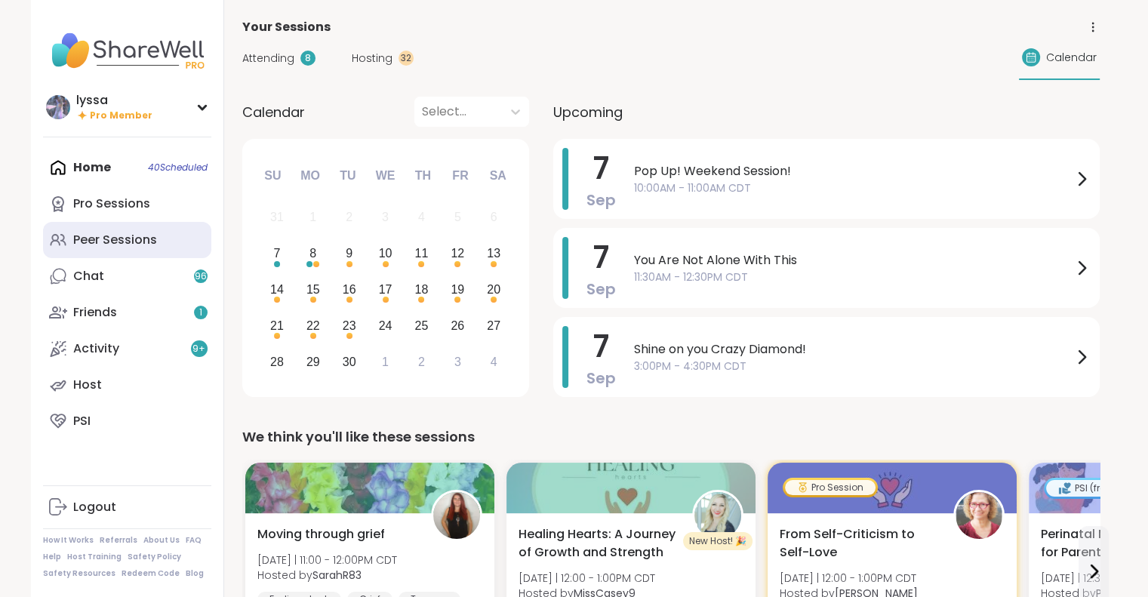
click at [116, 236] on div "Peer Sessions" at bounding box center [115, 240] width 84 height 17
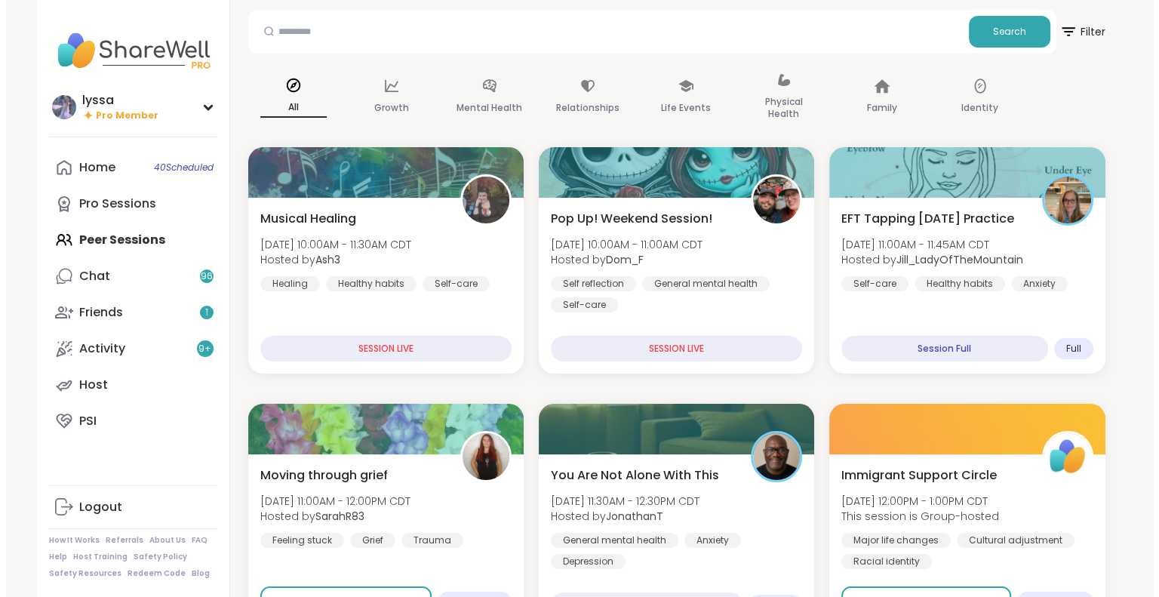
scroll to position [68, 0]
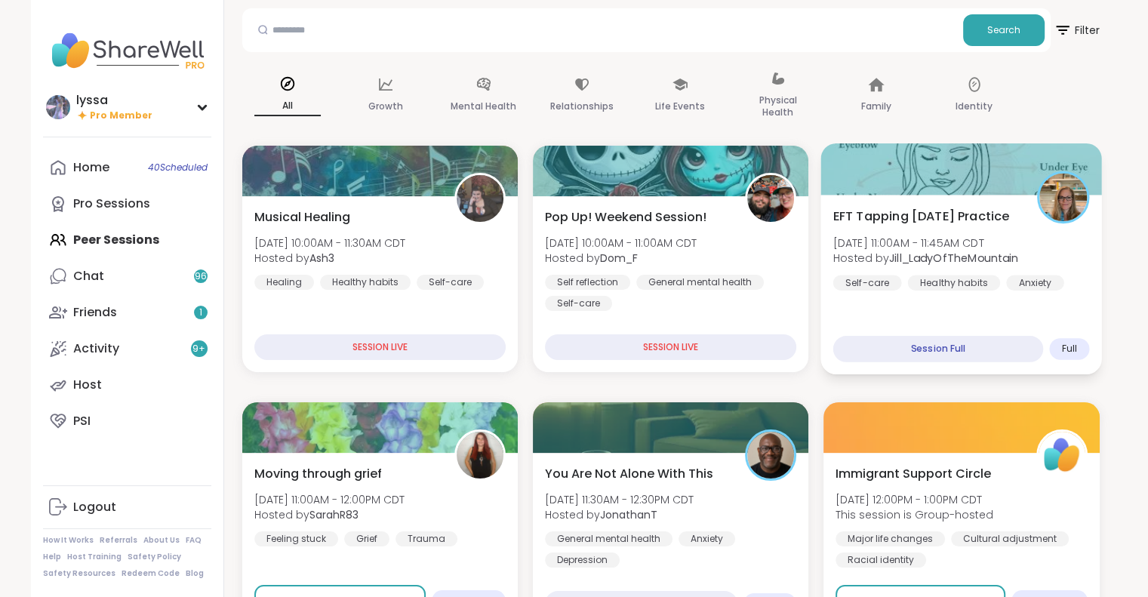
click at [1045, 323] on div "EFT Tapping Sunday Practice Sun, Sep 07 | 11:00AM - 11:45AM CDT Hosted by Jill_…" at bounding box center [962, 285] width 282 height 180
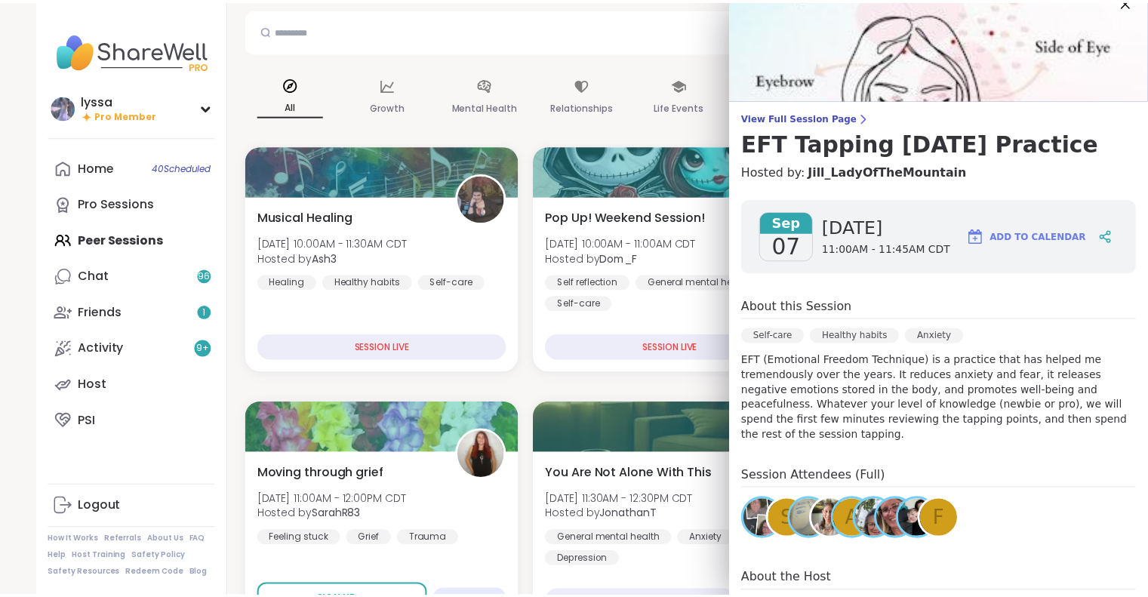
scroll to position [0, 0]
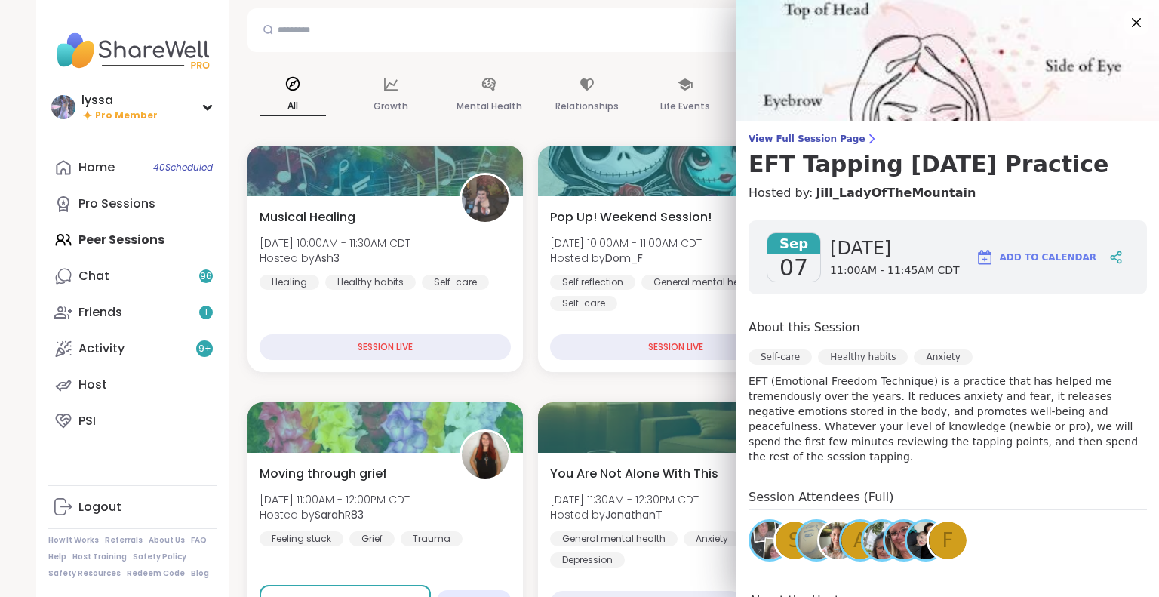
click at [1125, 41] on img at bounding box center [948, 60] width 423 height 121
click at [1127, 26] on icon at bounding box center [1136, 22] width 19 height 19
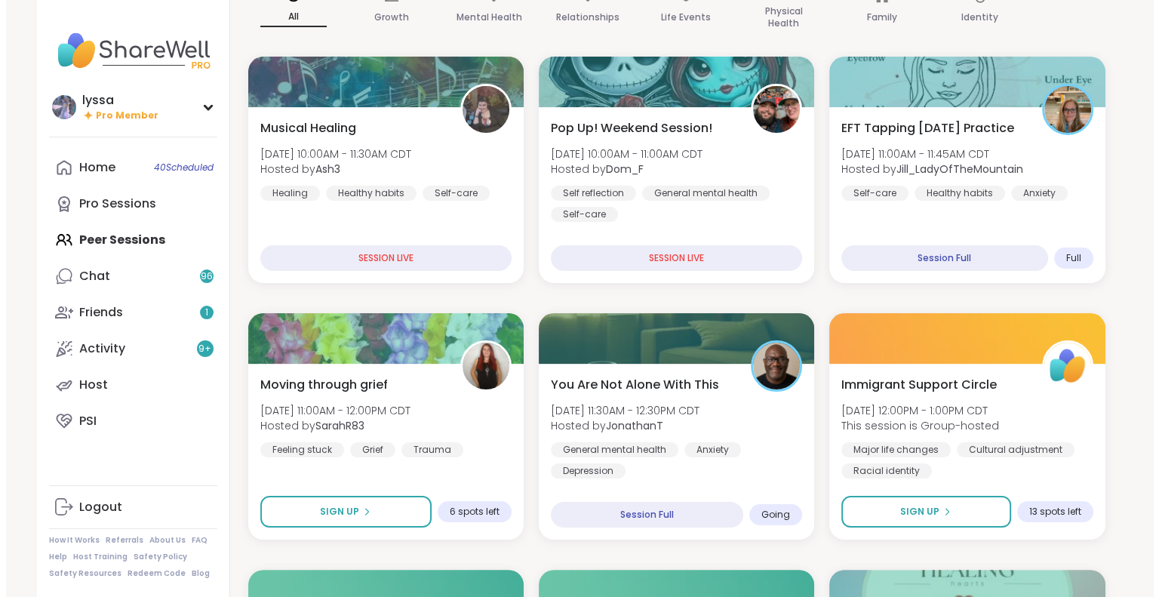
scroll to position [168, 0]
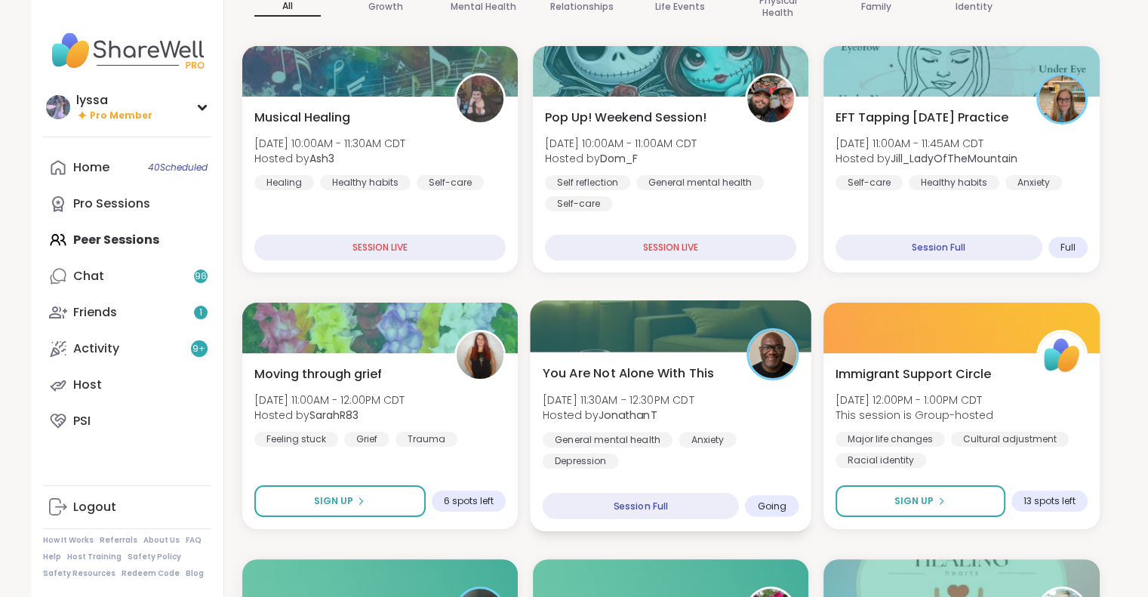
click at [725, 425] on div "You Are Not Alone With This Sun, Sep 07 | 11:30AM - 12:30PM CDT Hosted by Jonat…" at bounding box center [670, 416] width 257 height 105
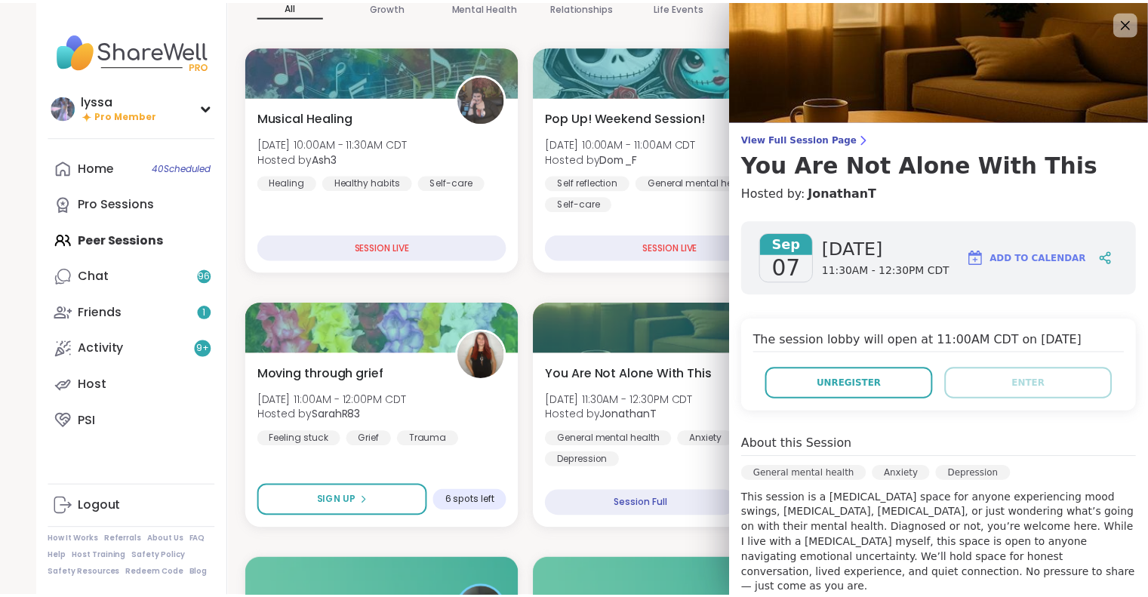
scroll to position [0, 0]
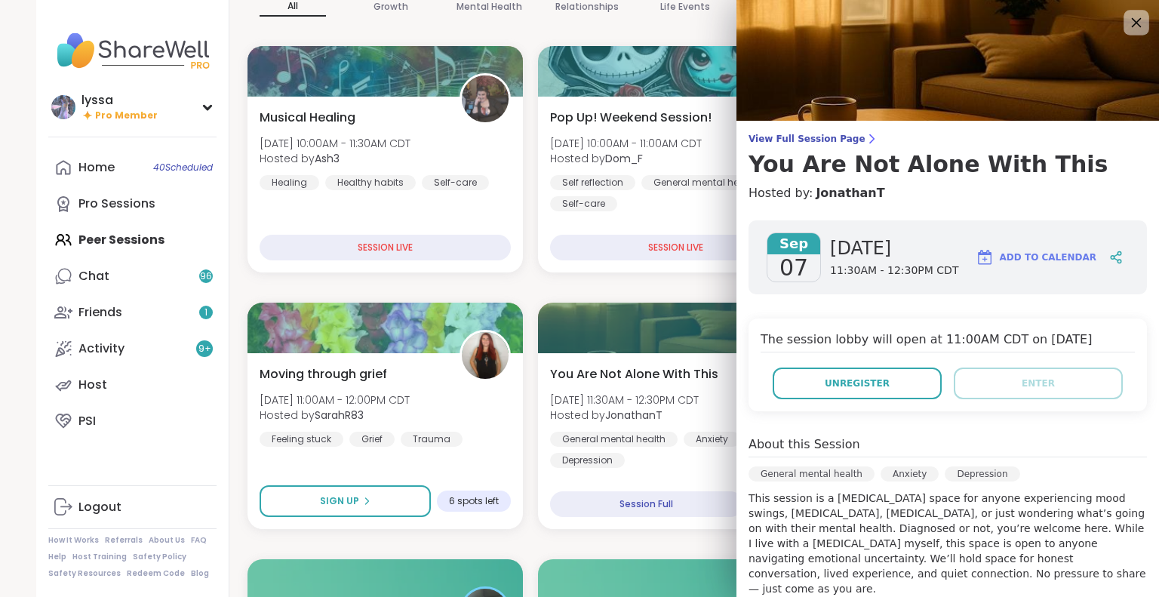
click at [1127, 20] on icon at bounding box center [1136, 22] width 19 height 19
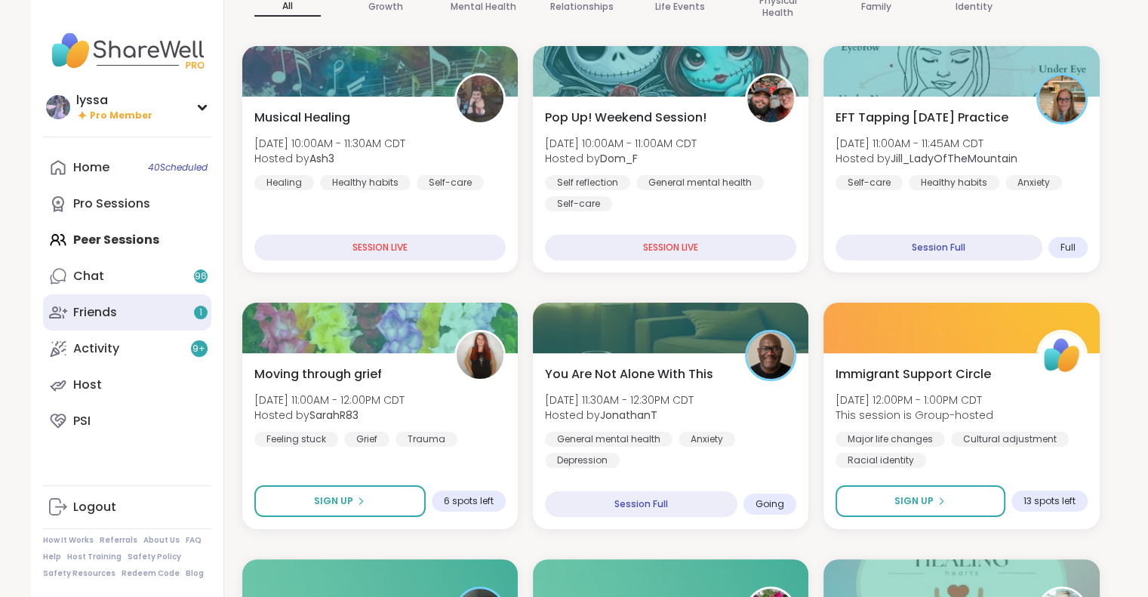
click at [171, 313] on link "Friends 1" at bounding box center [127, 312] width 168 height 36
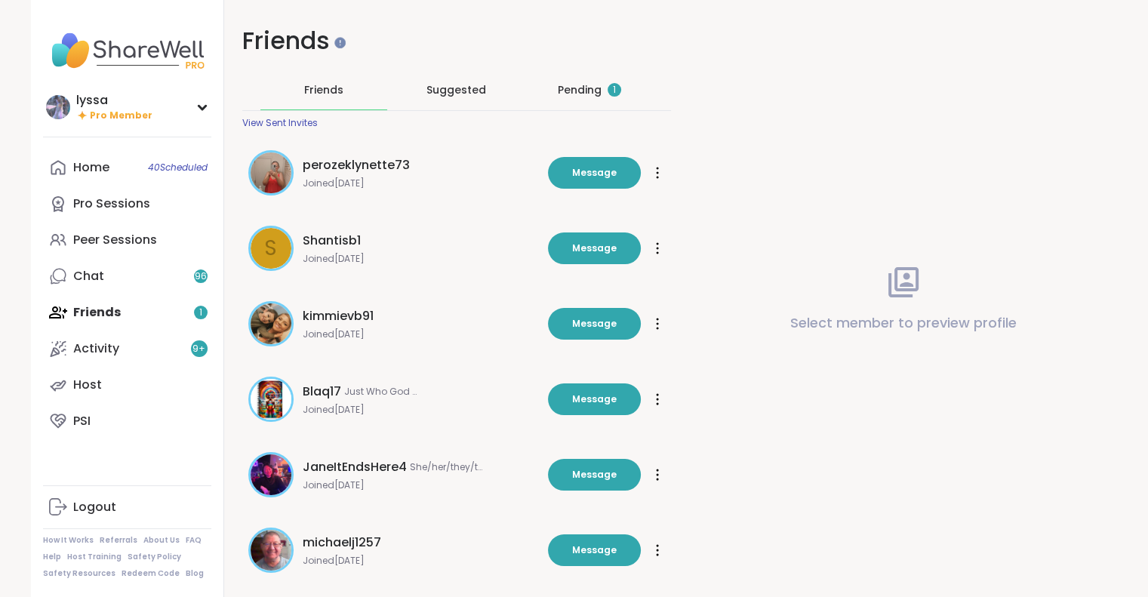
click at [585, 94] on div "Pending 1" at bounding box center [589, 89] width 63 height 15
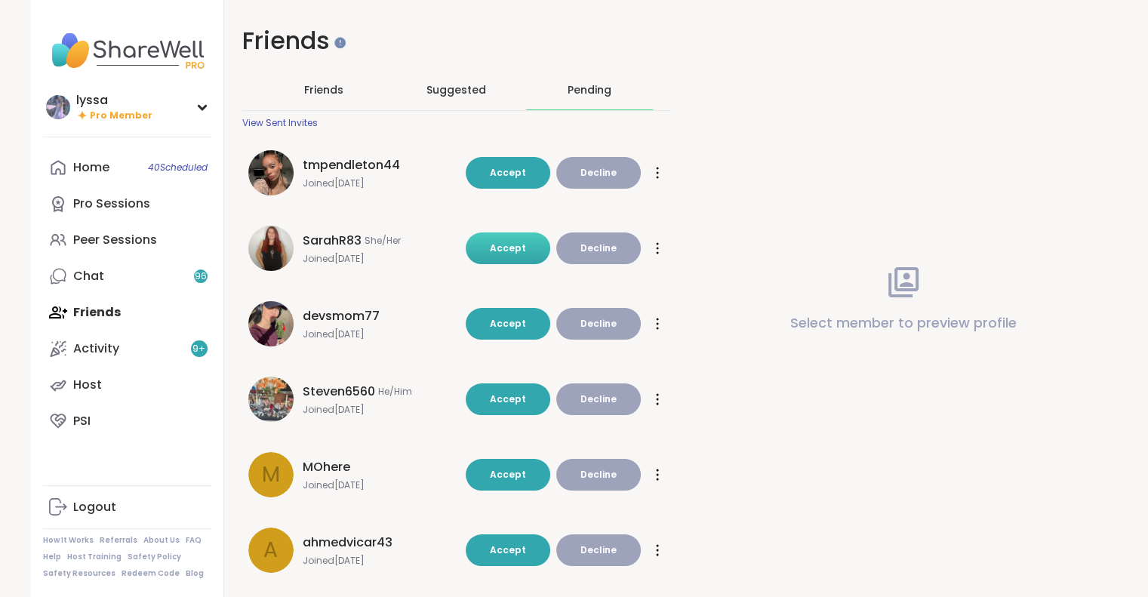
click at [507, 250] on span "Accept" at bounding box center [508, 248] width 36 height 13
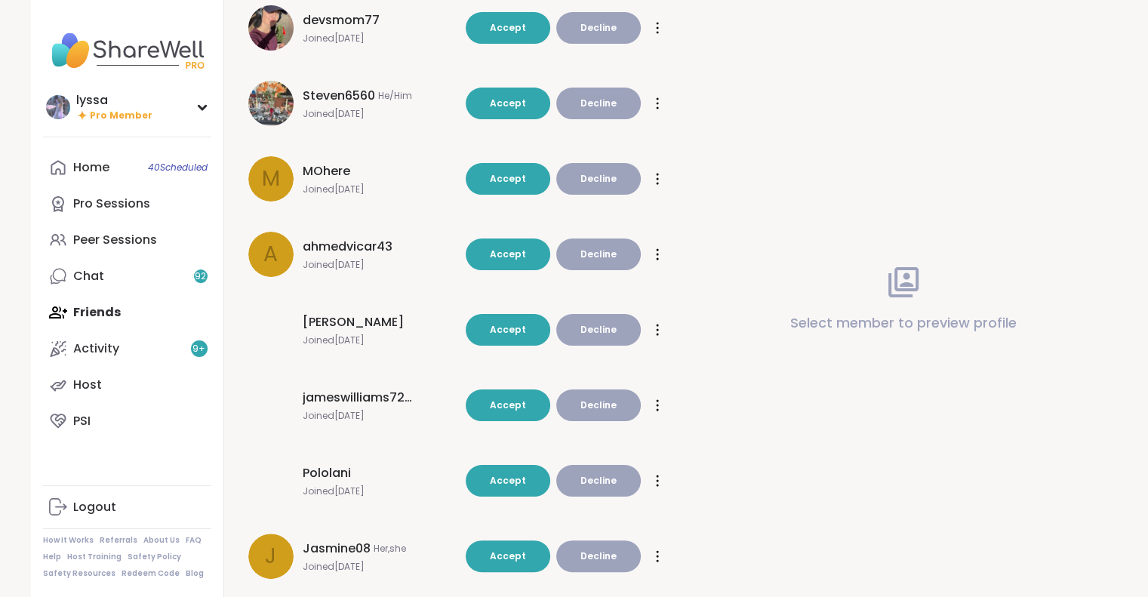
scroll to position [253, 0]
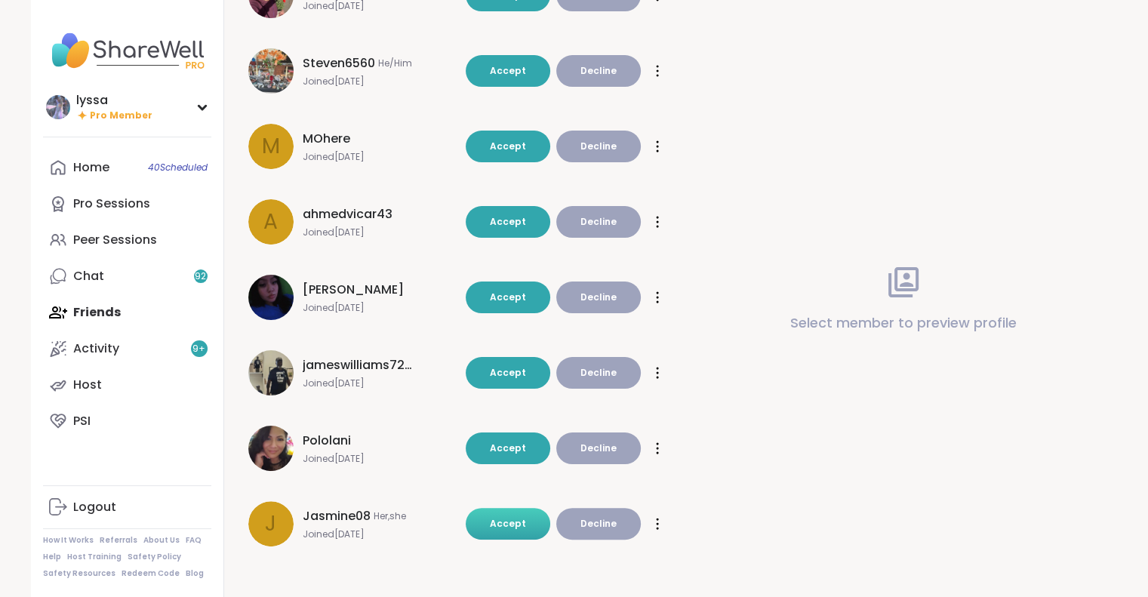
click at [514, 525] on span "Accept" at bounding box center [508, 523] width 36 height 13
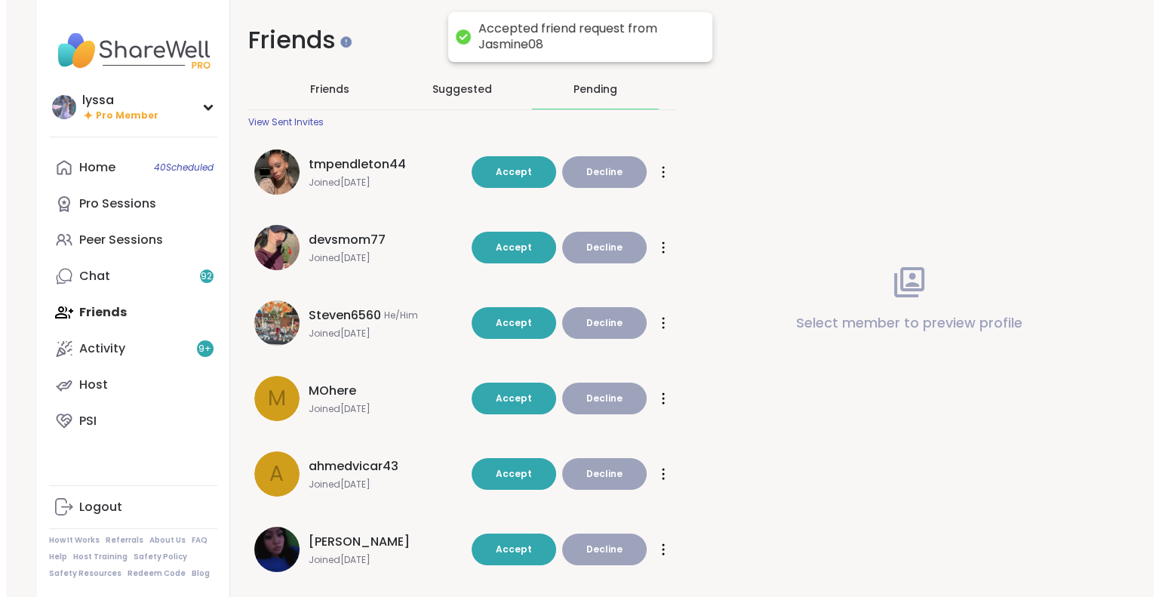
scroll to position [0, 0]
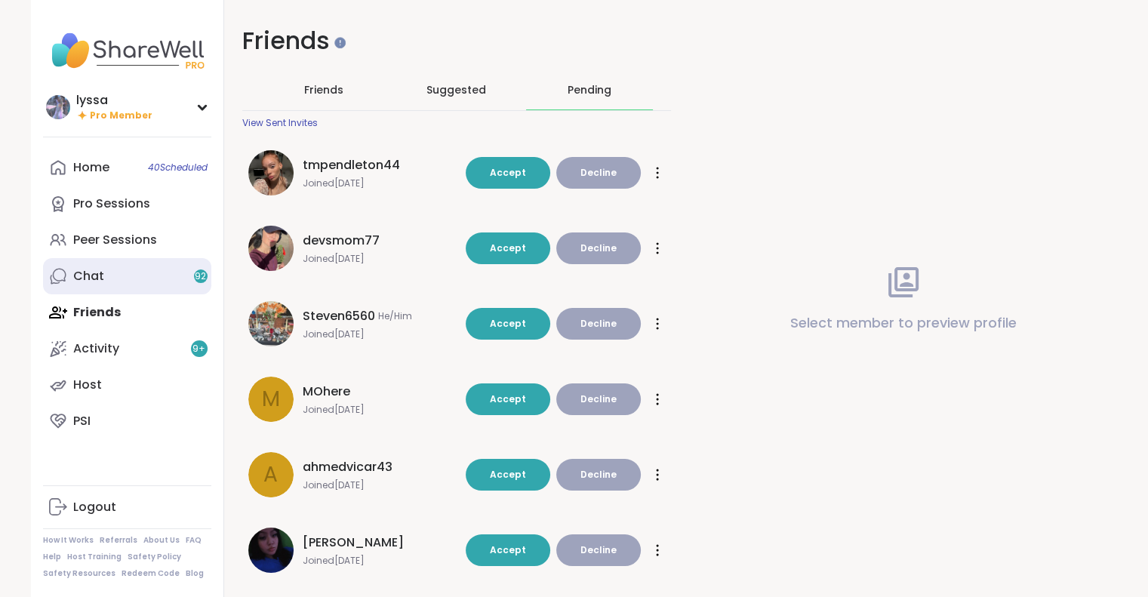
click at [143, 267] on link "Chat 92" at bounding box center [127, 276] width 168 height 36
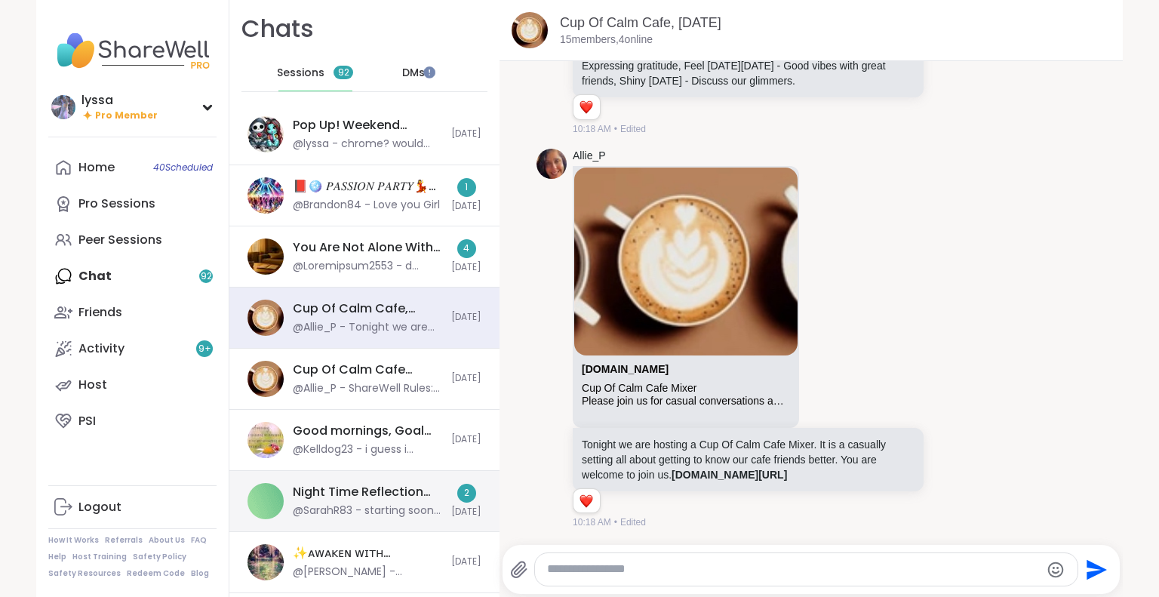
click at [306, 497] on div "Night Time Reflection and/or Body Doubling, Sep 06" at bounding box center [367, 492] width 149 height 17
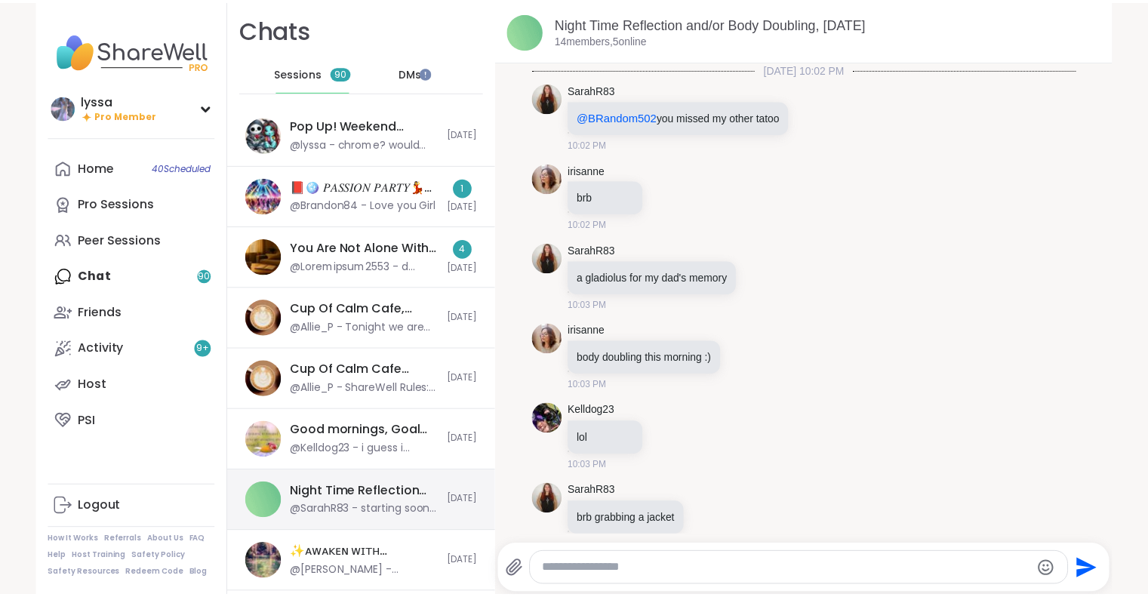
scroll to position [7910, 0]
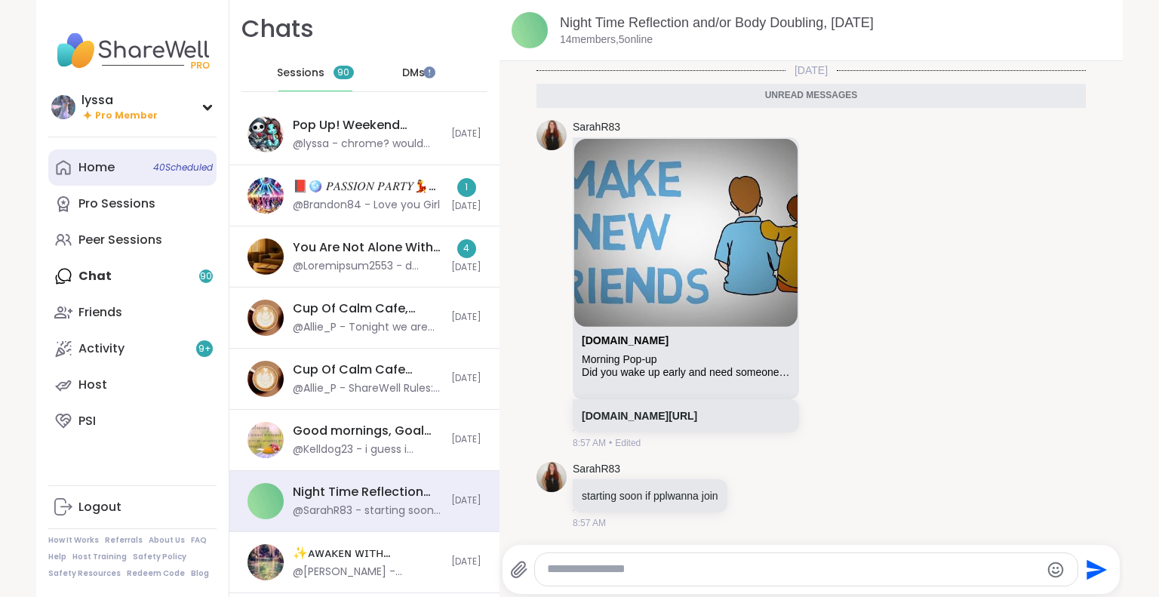
click at [115, 159] on link "Home 40 Scheduled" at bounding box center [132, 167] width 168 height 36
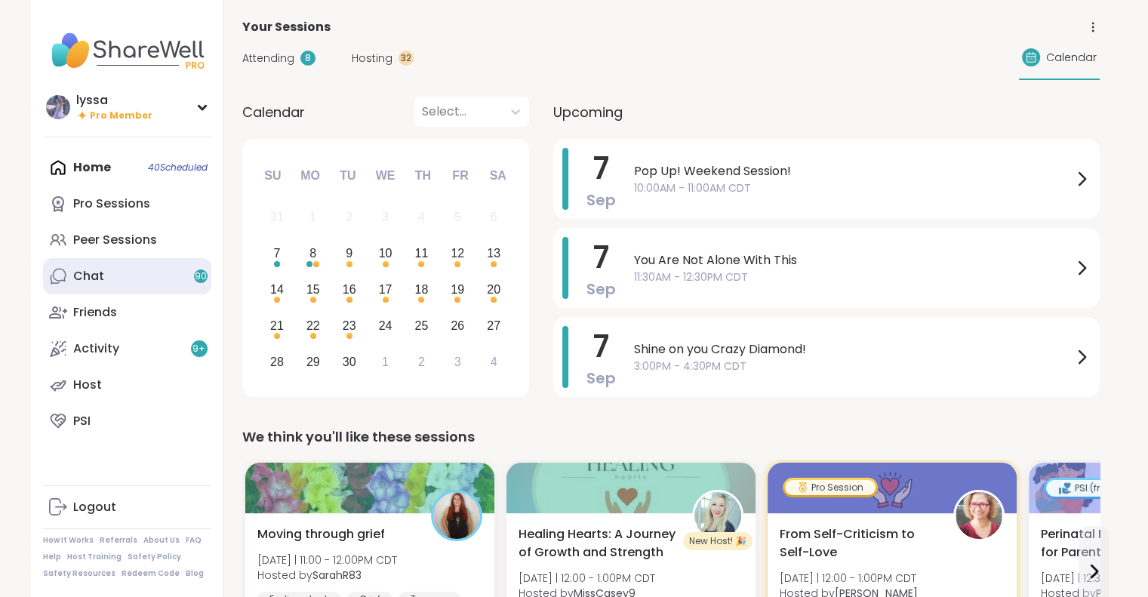
click at [100, 282] on div "Chat 90" at bounding box center [88, 276] width 31 height 17
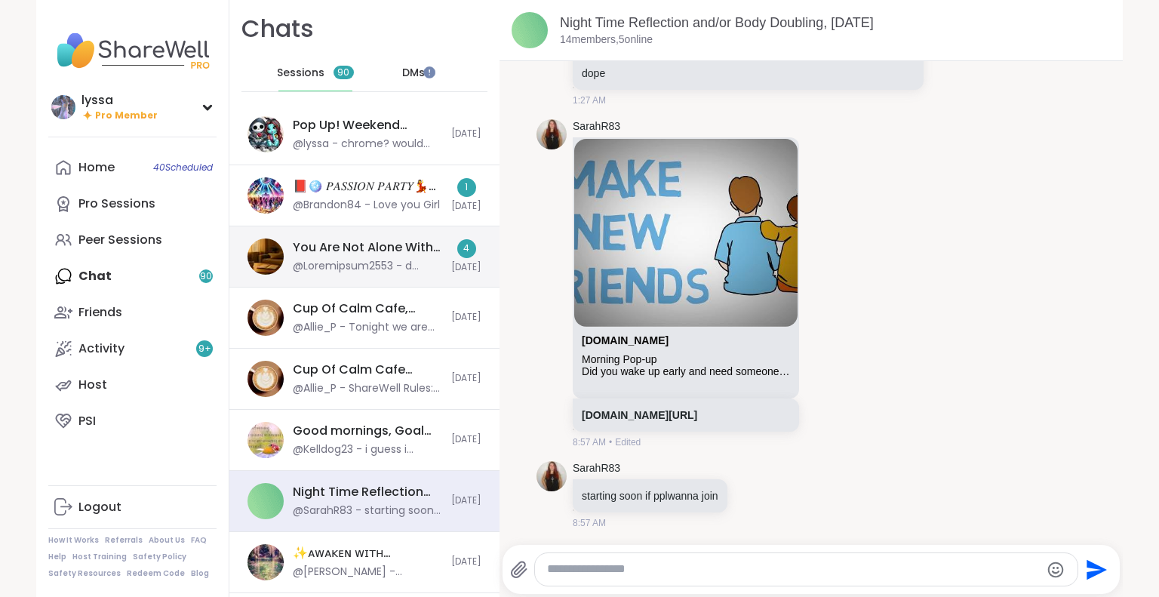
click at [331, 245] on div "You Are Not Alone With This, Sep 07" at bounding box center [367, 247] width 149 height 17
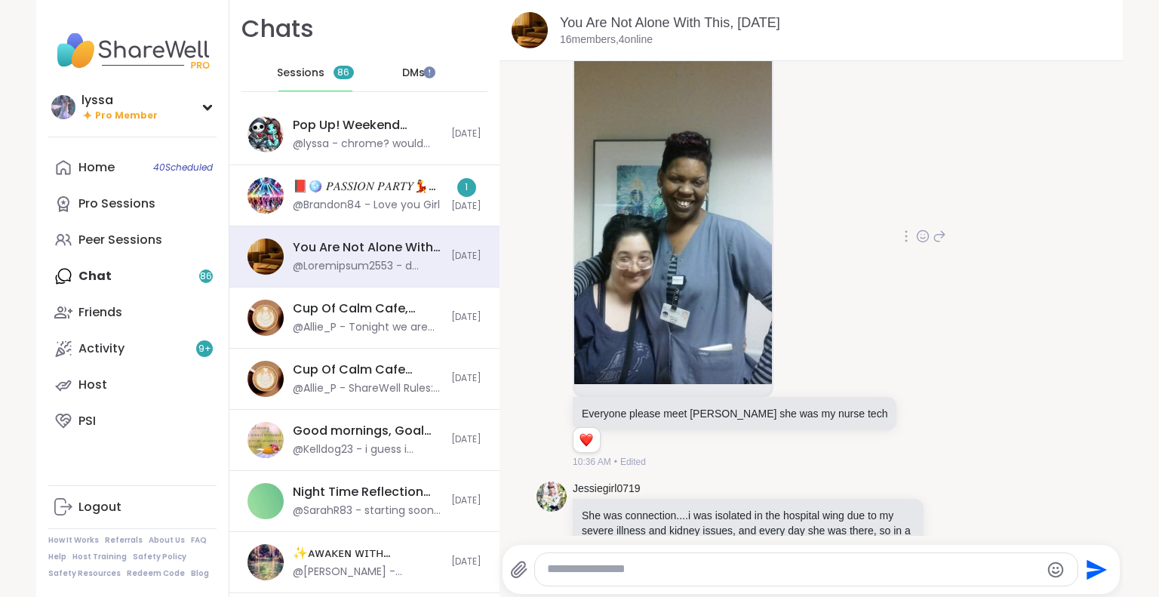
scroll to position [1628, 0]
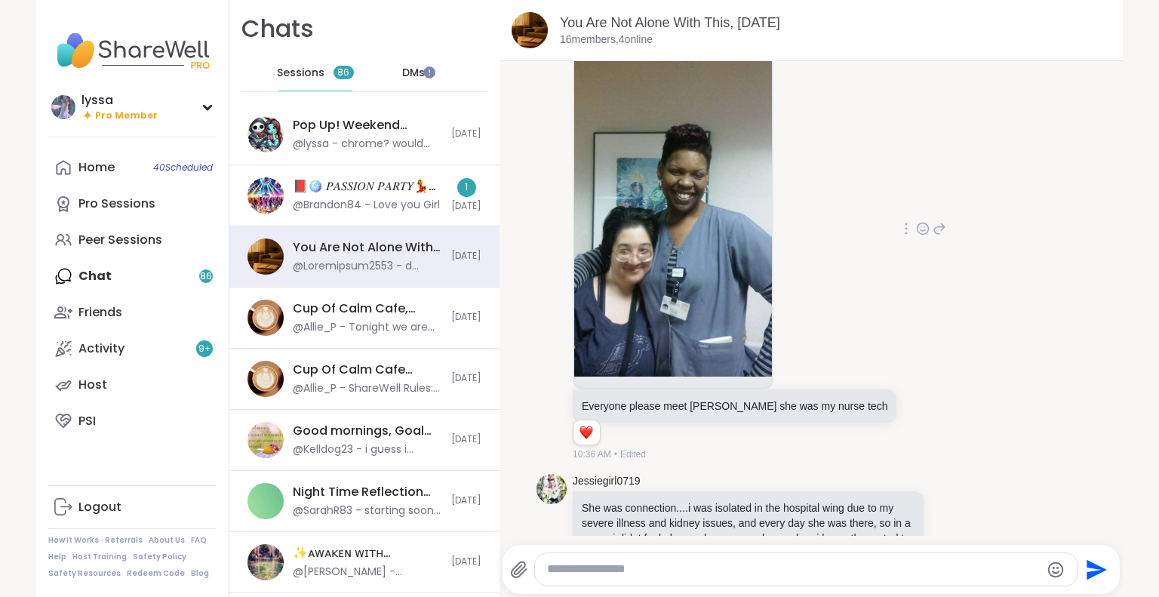
click at [719, 348] on img at bounding box center [673, 196] width 198 height 359
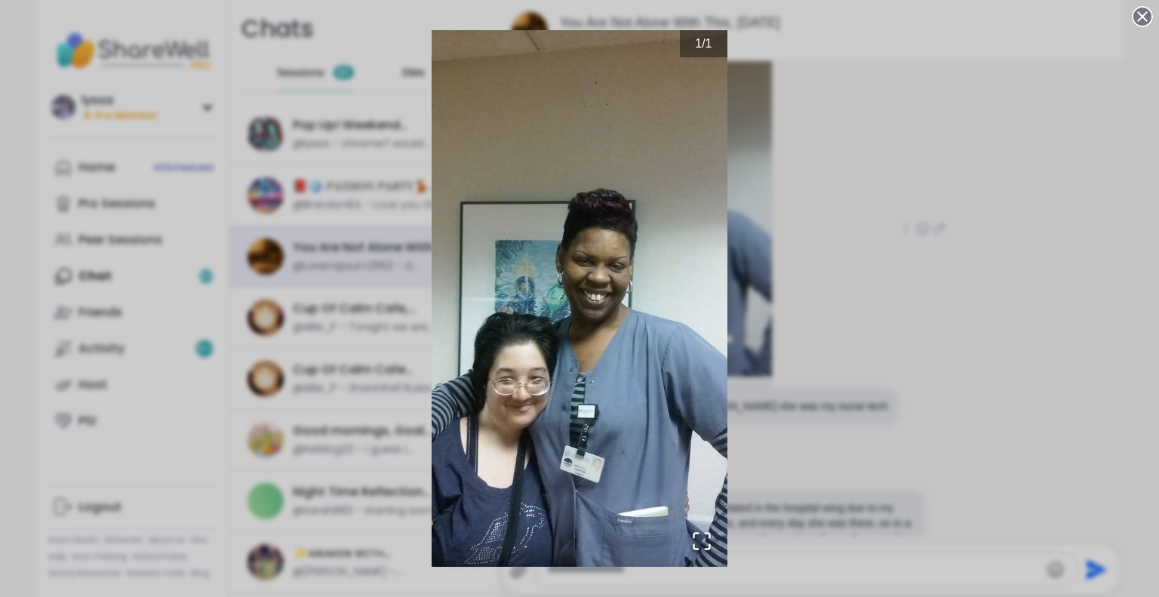
click at [904, 205] on div "1 / 1" at bounding box center [579, 298] width 1159 height 597
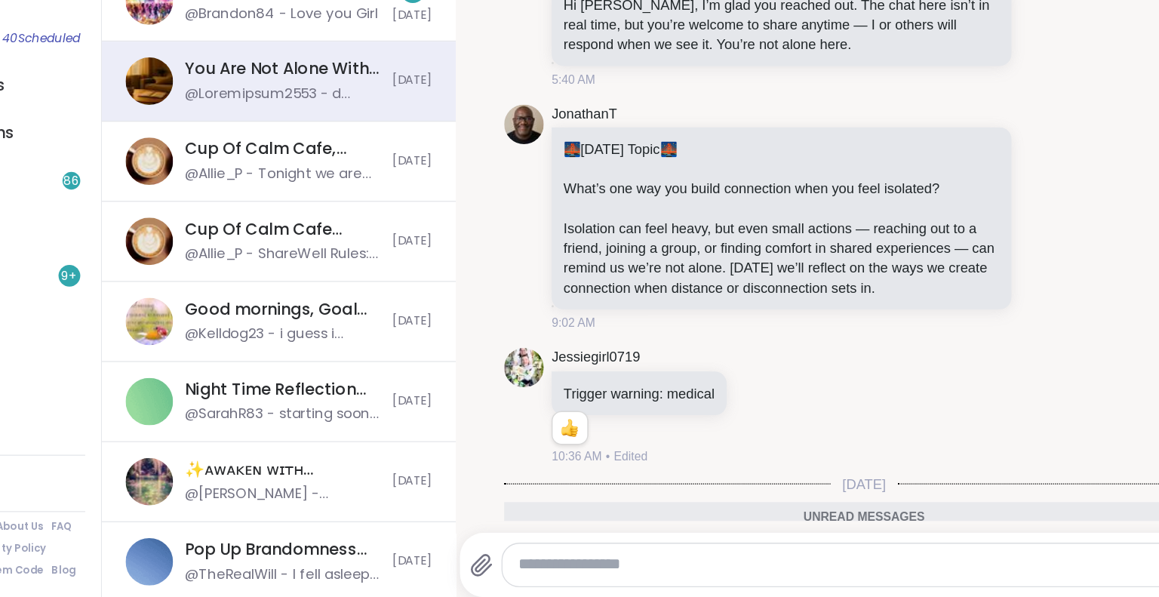
scroll to position [0, 0]
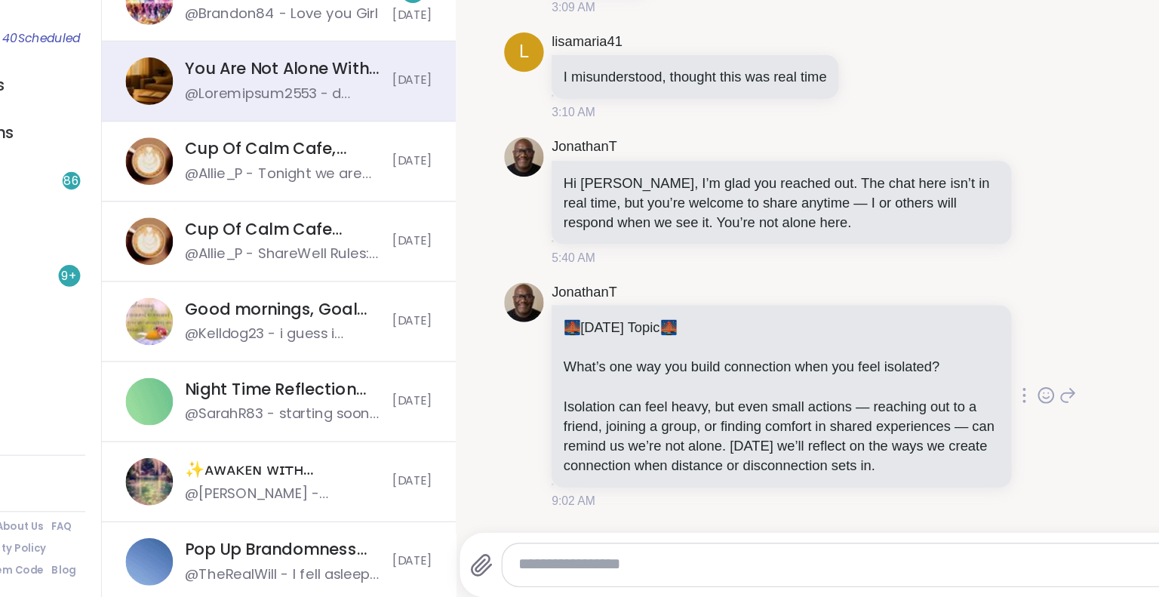
click at [960, 438] on icon at bounding box center [967, 440] width 14 height 18
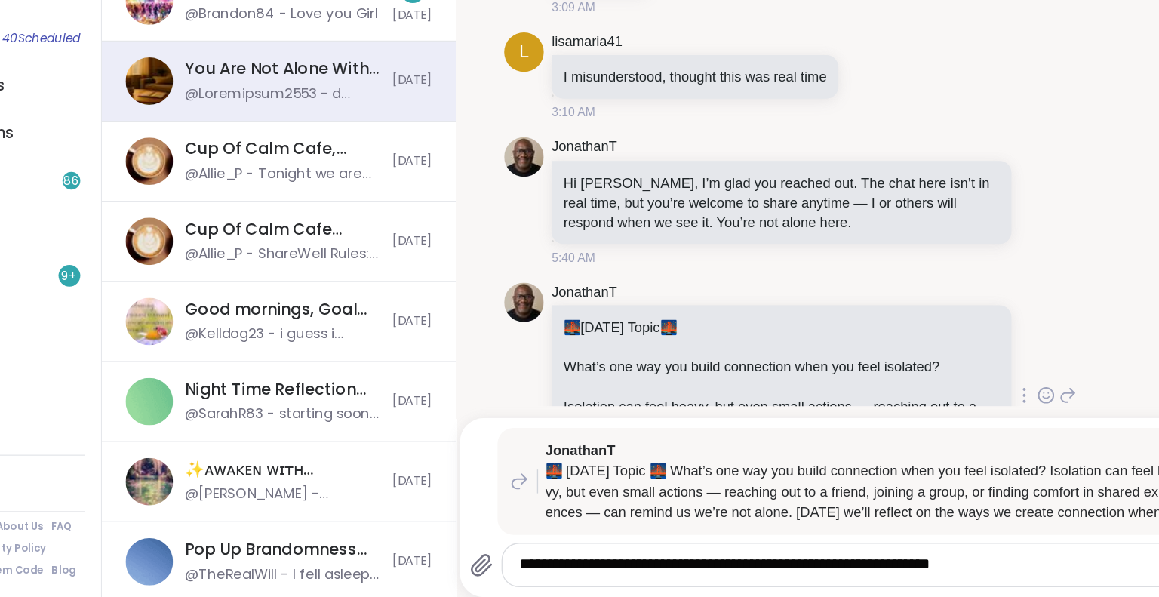
type textarea "**********"
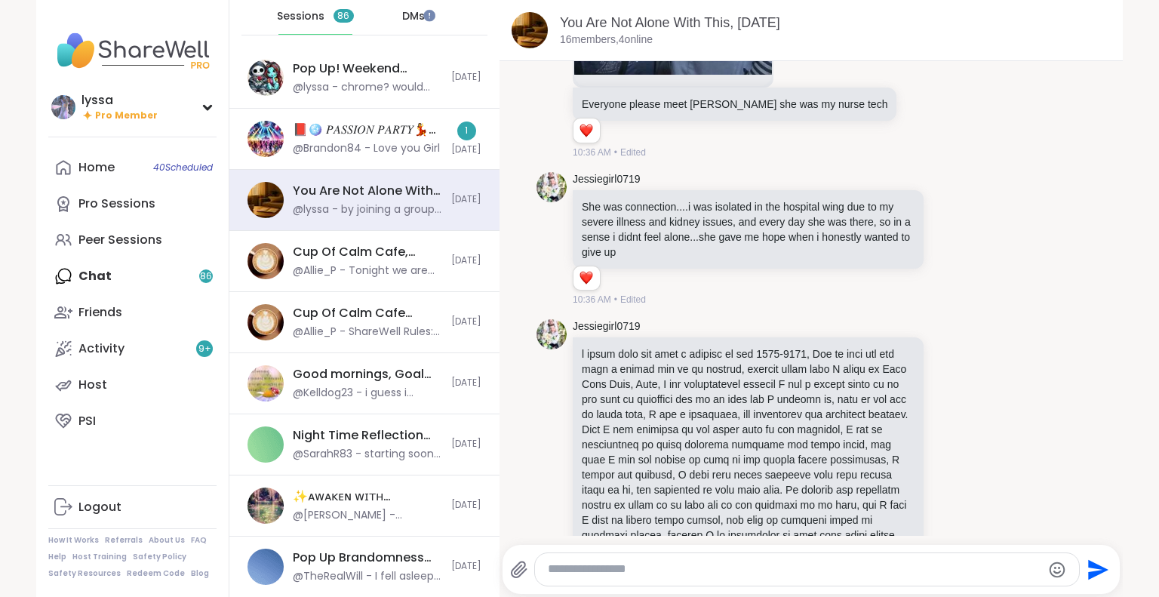
scroll to position [1879, 0]
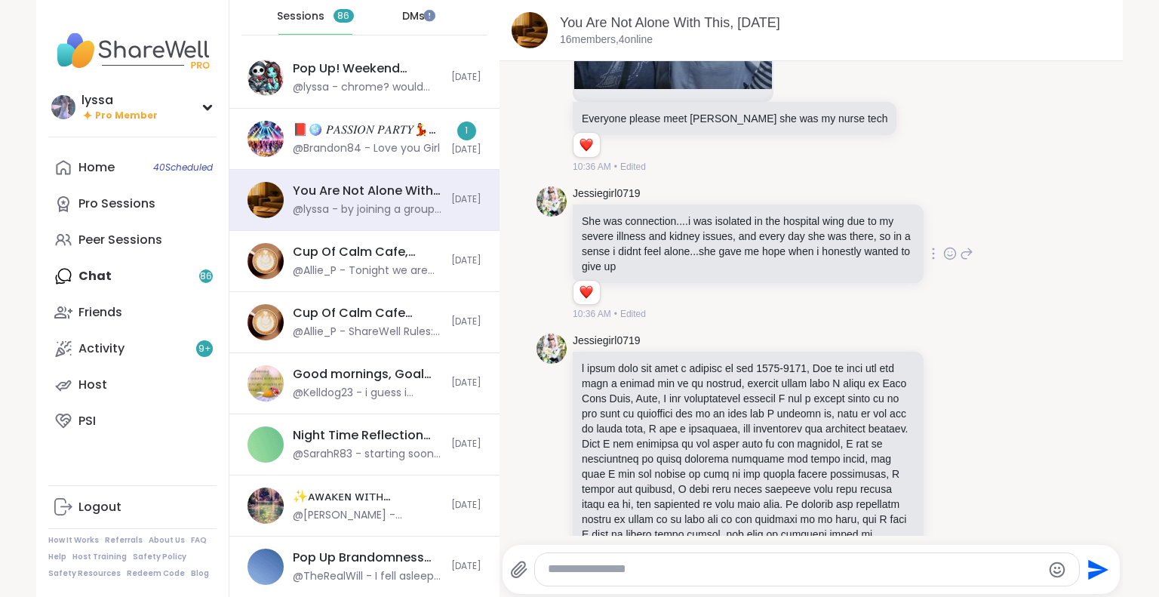
click at [944, 261] on icon at bounding box center [951, 253] width 14 height 15
click at [857, 236] on div "Select Reaction: Sad" at bounding box center [864, 230] width 14 height 14
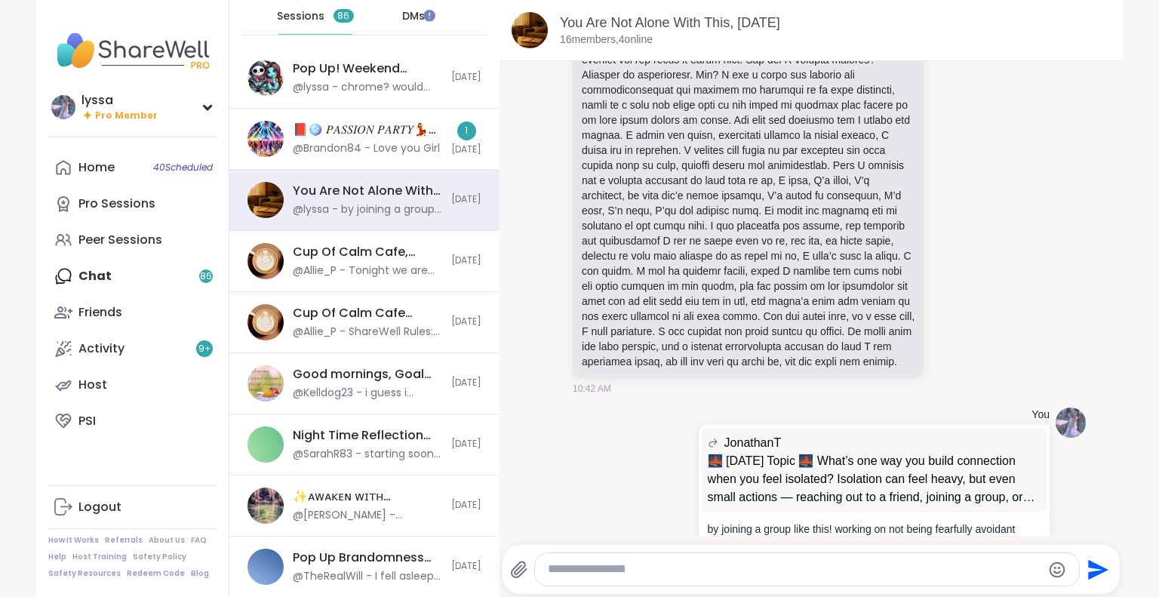
scroll to position [2515, 0]
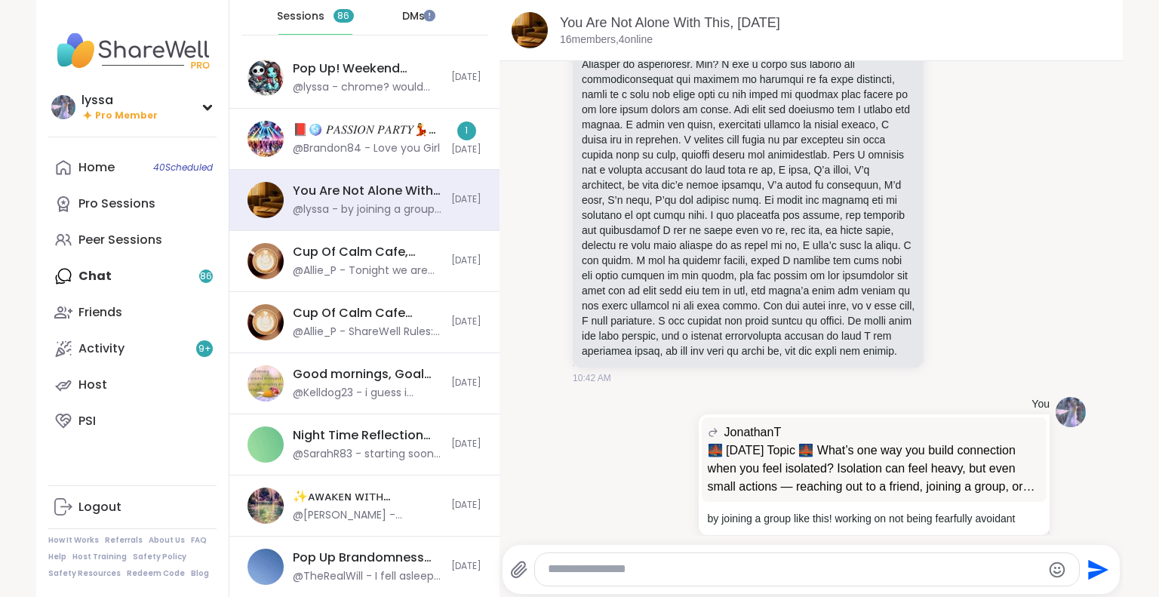
drag, startPoint x: 933, startPoint y: 96, endPoint x: 951, endPoint y: 78, distance: 25.6
click at [951, 78] on div "Jessiegirl0719 10:42 AM" at bounding box center [773, 41] width 401 height 688
click at [944, 48] on icon at bounding box center [951, 39] width 14 height 15
click at [857, 23] on div "Select Reaction: Sad" at bounding box center [864, 16] width 14 height 14
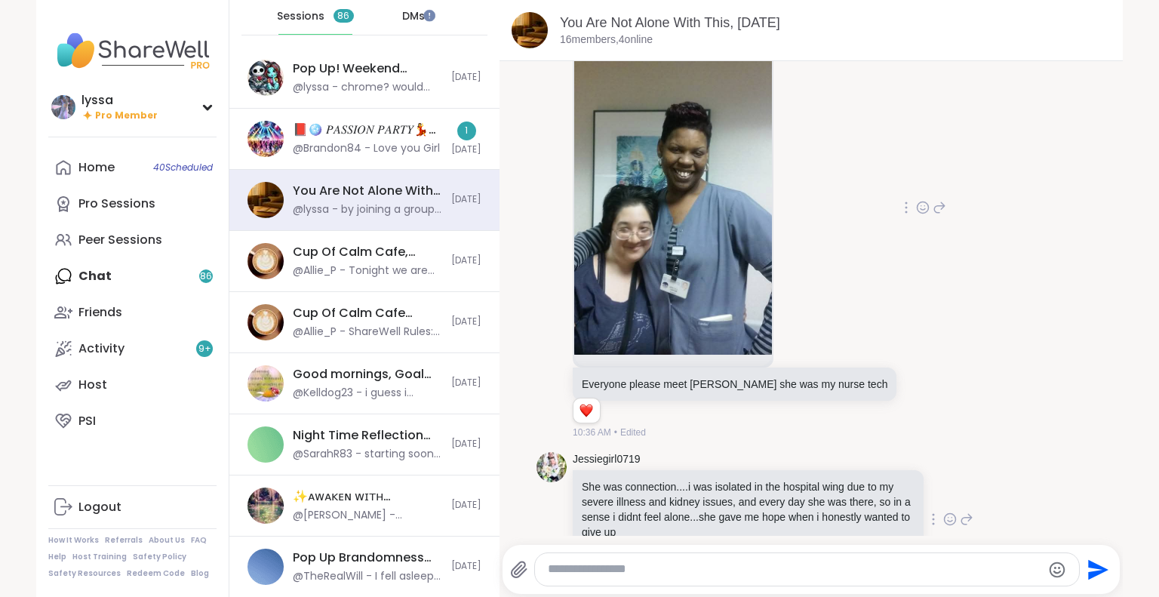
scroll to position [1616, 0]
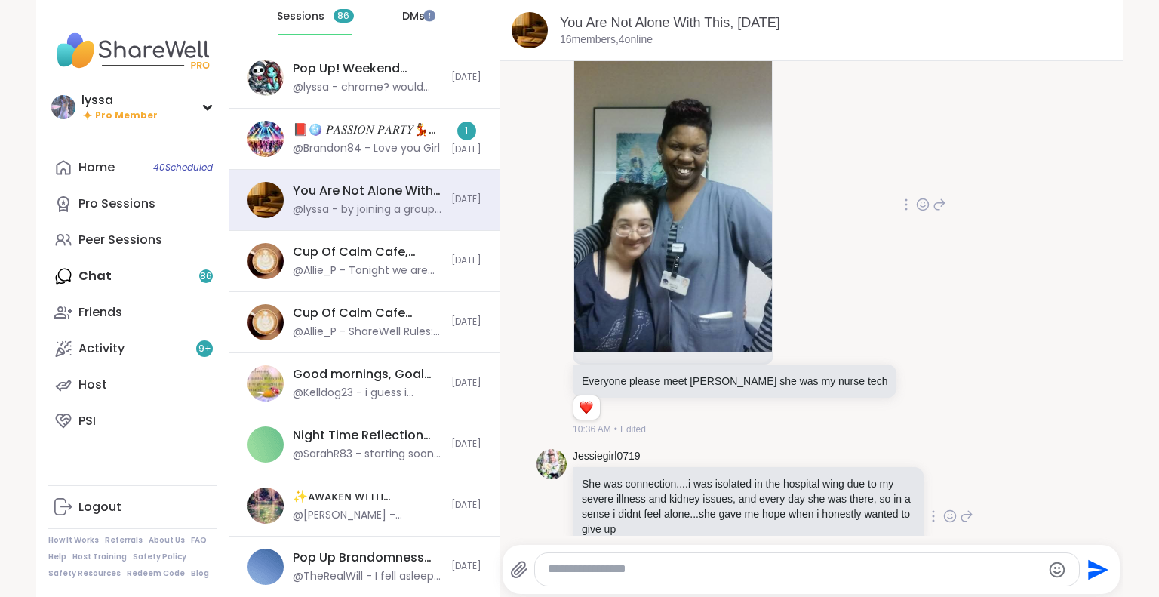
click at [916, 212] on icon at bounding box center [923, 204] width 14 height 15
click at [796, 187] on div "Select Reaction: Heart" at bounding box center [803, 181] width 14 height 14
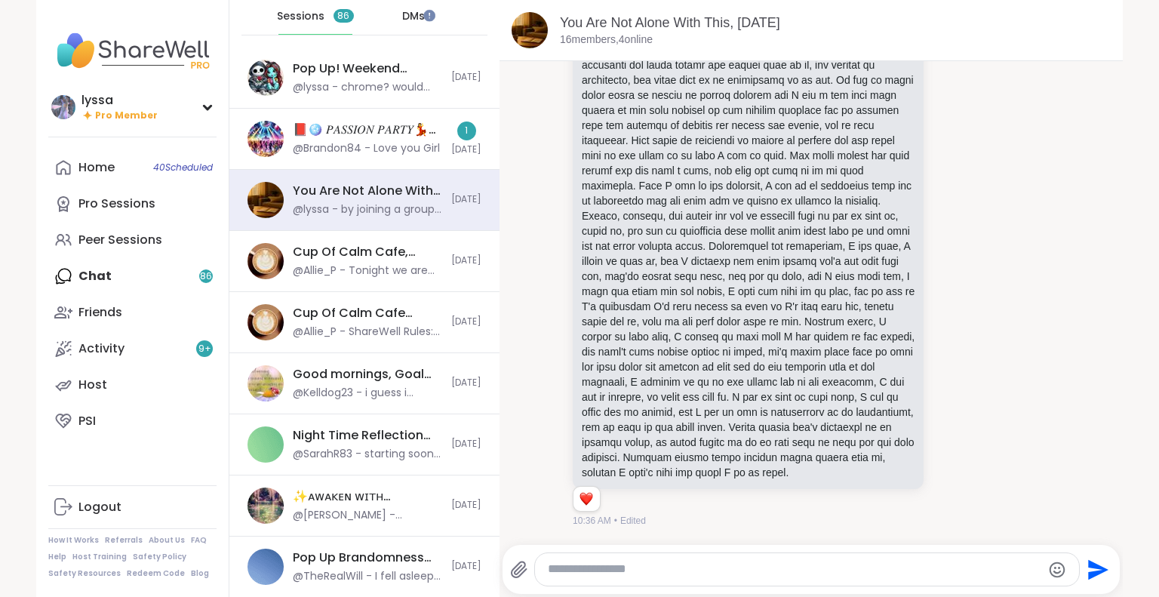
scroll to position [1049, 0]
click at [944, 75] on icon at bounding box center [951, 67] width 14 height 15
click at [857, 51] on div "Select Reaction: Sad" at bounding box center [864, 44] width 14 height 14
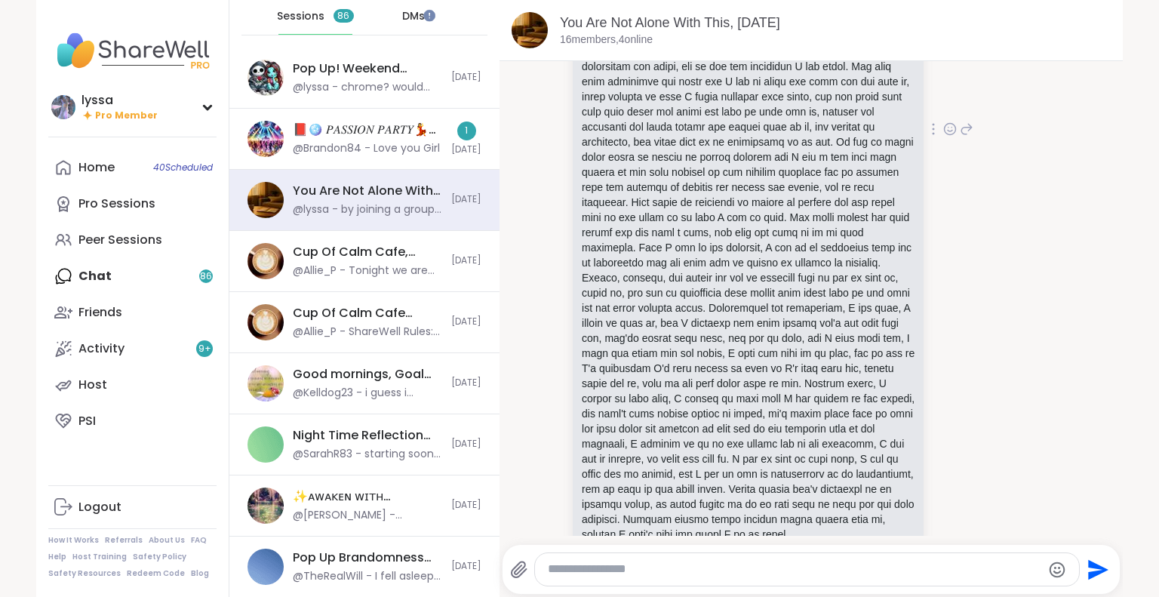
scroll to position [985, 0]
click at [944, 139] on icon at bounding box center [951, 131] width 14 height 15
click at [824, 115] on span "Select Reaction: Heart" at bounding box center [831, 107] width 14 height 15
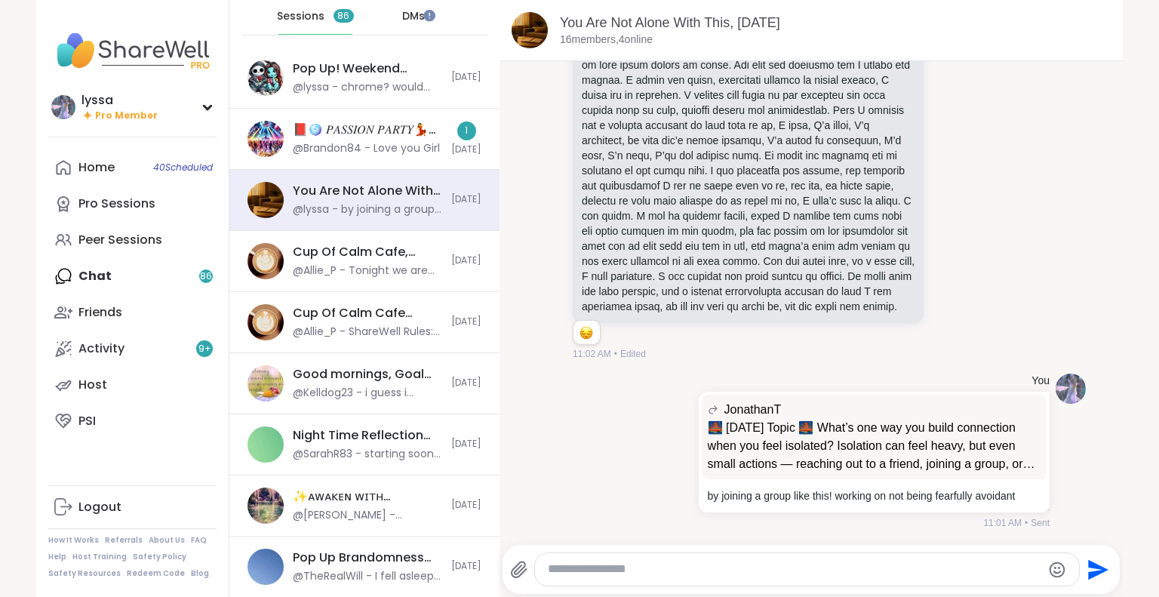
scroll to position [2631, 0]
click at [322, 134] on div "📕🪩 𝑃𝐴𝑆𝑆𝐼𝑂𝑁 𝑃𝐴𝑅𝑇𝑌💃🎶, Sep 06" at bounding box center [367, 130] width 149 height 17
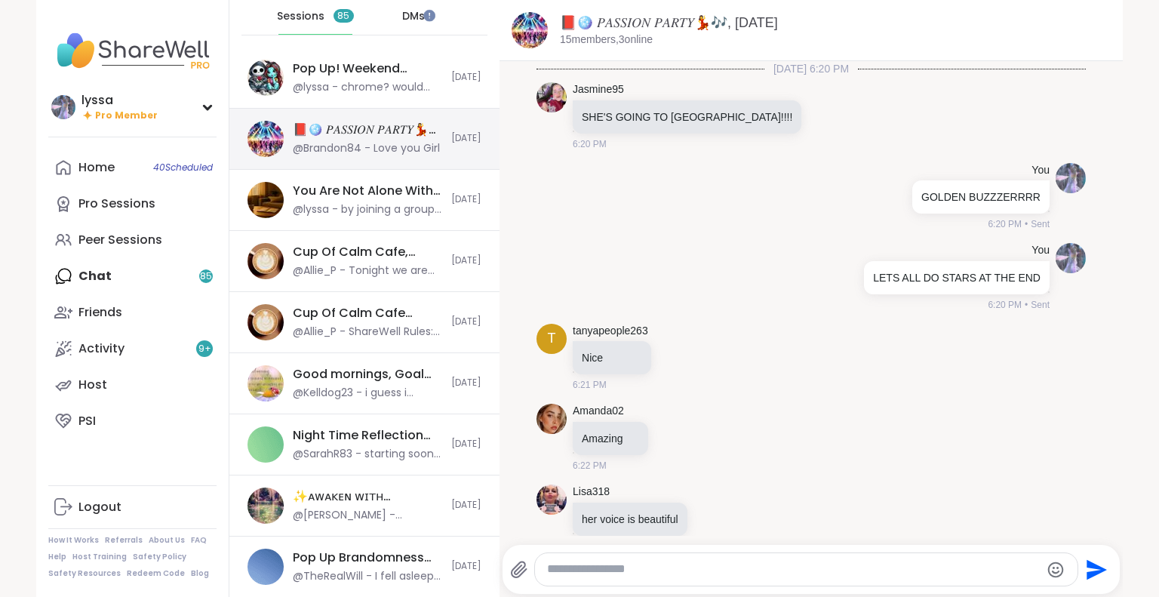
scroll to position [11582, 0]
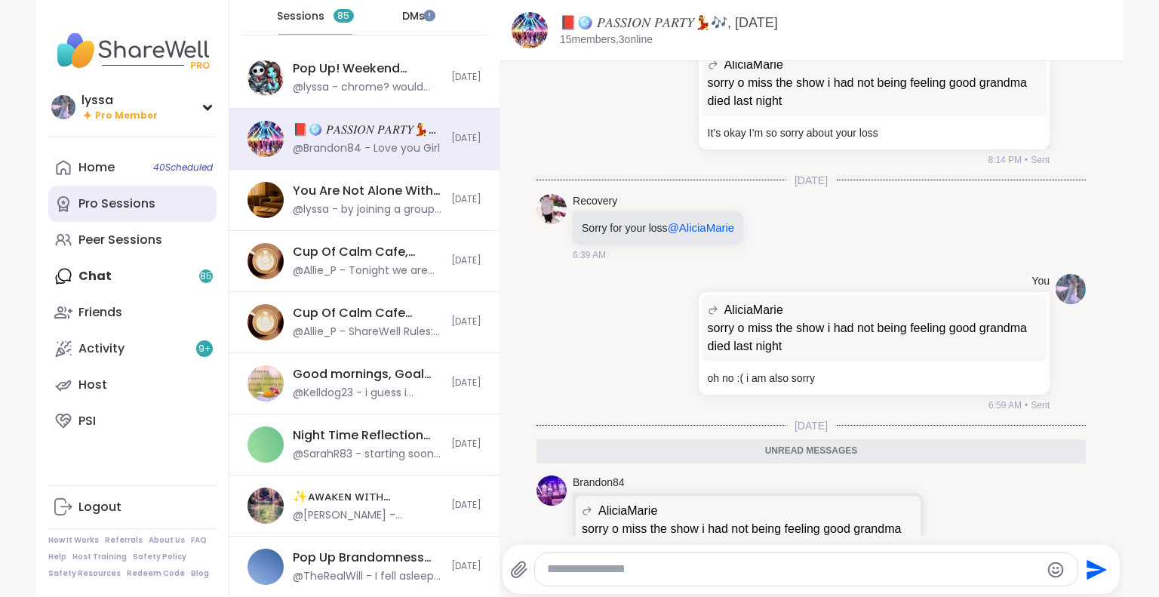
click at [103, 202] on div "Pro Sessions" at bounding box center [117, 204] width 77 height 17
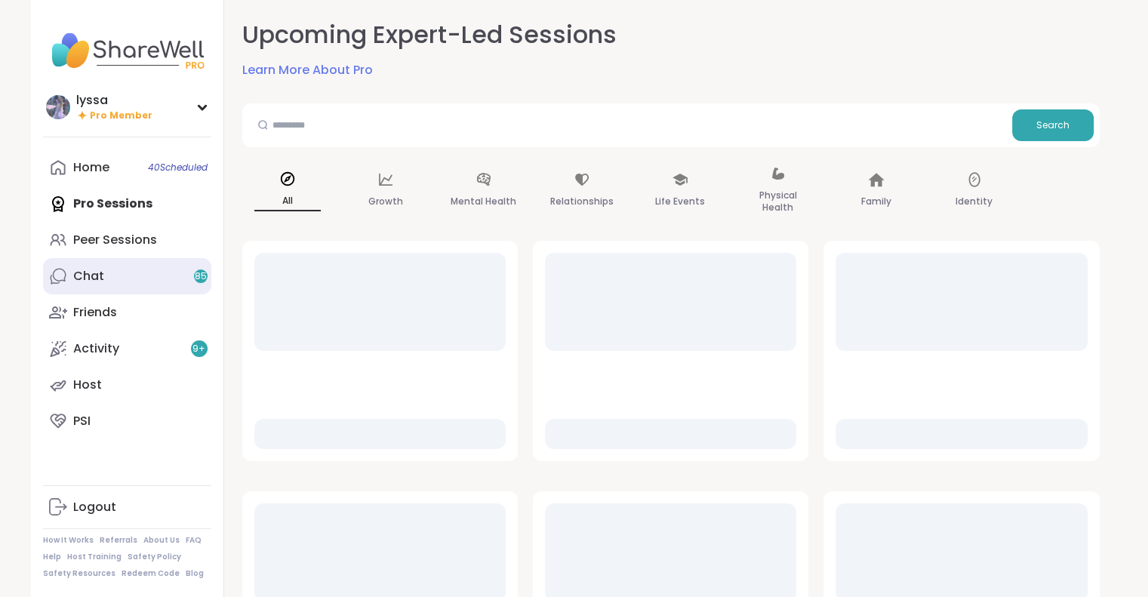
click at [103, 260] on link "Chat 85" at bounding box center [127, 276] width 168 height 36
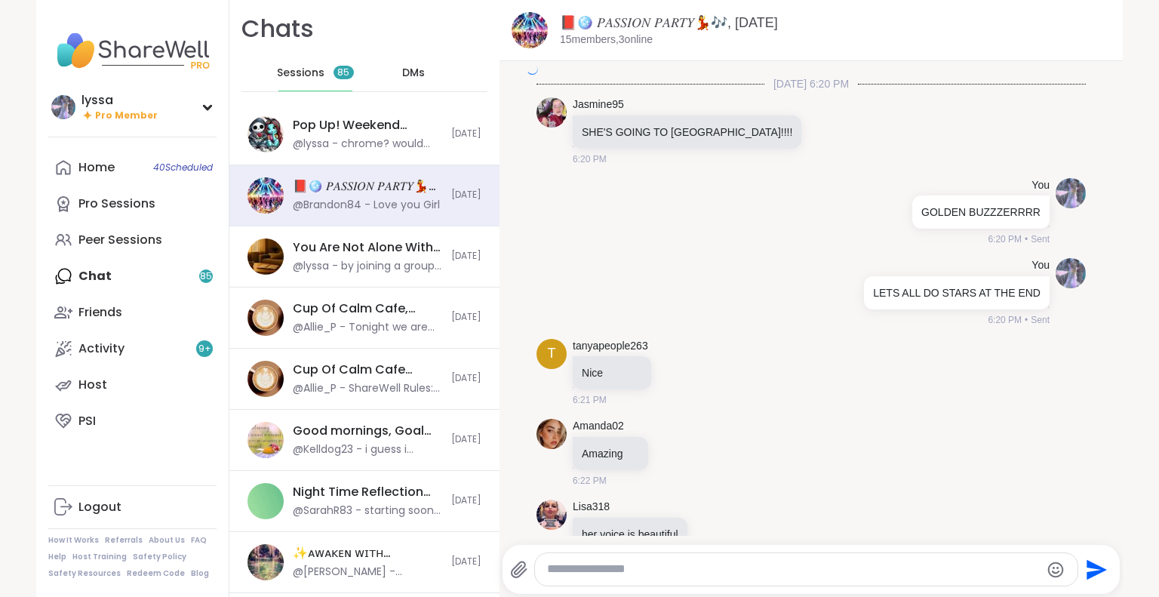
click at [420, 67] on div "DMs" at bounding box center [414, 73] width 74 height 36
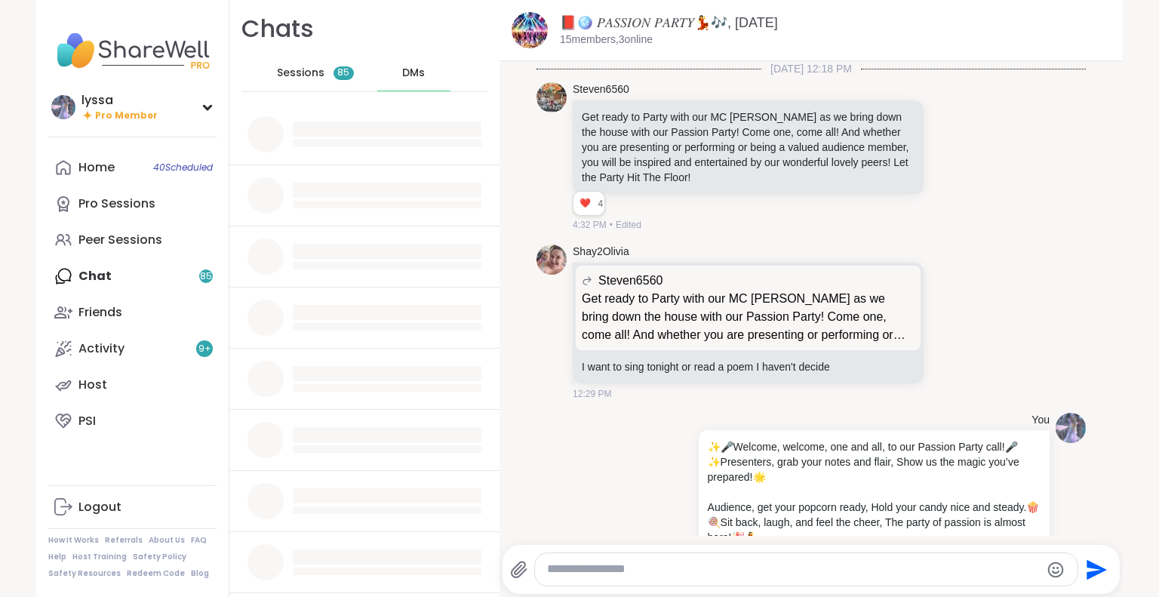
scroll to position [15150, 0]
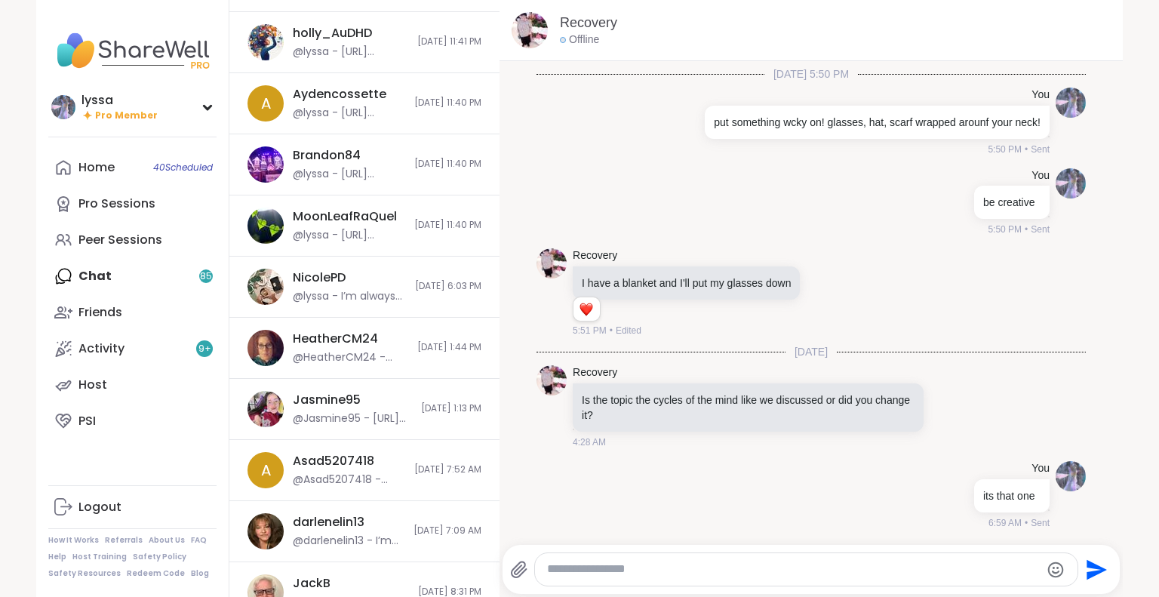
scroll to position [462, 0]
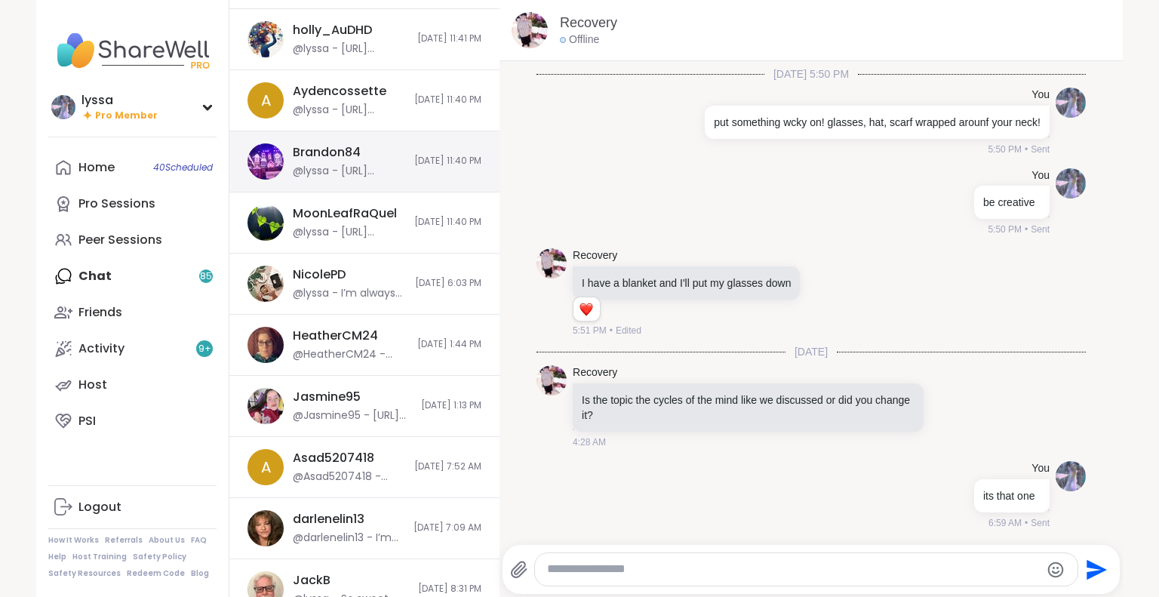
click at [346, 167] on div "@lyssa - https://sharewellnow.com/session/2847208f-8ea2-42ea-b83f-9f1bd5dbf6c0" at bounding box center [349, 171] width 112 height 15
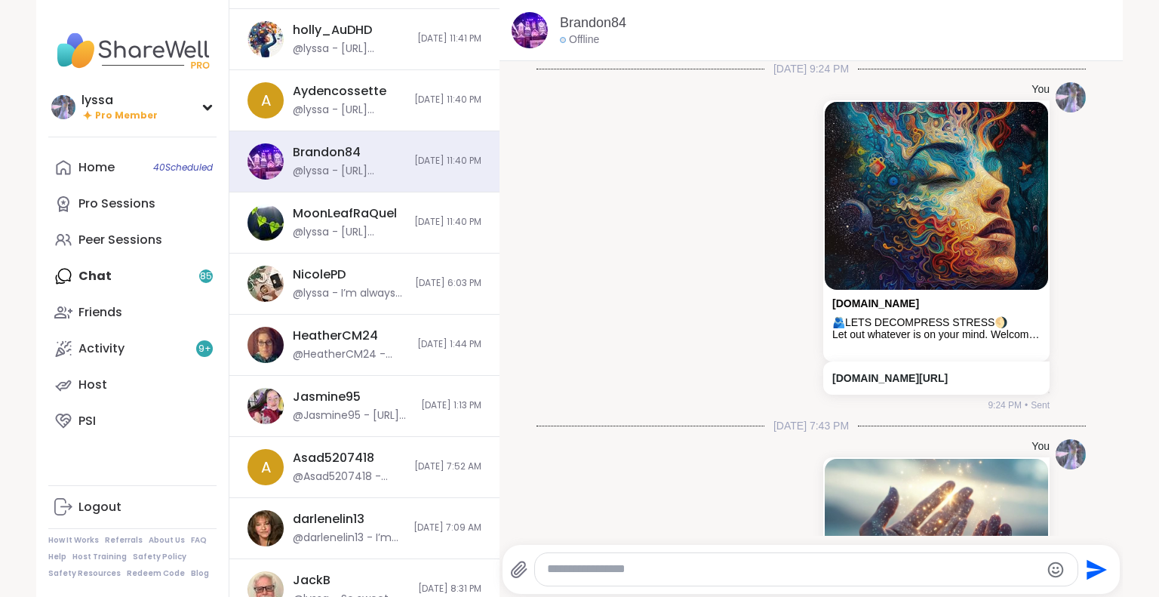
scroll to position [3385, 0]
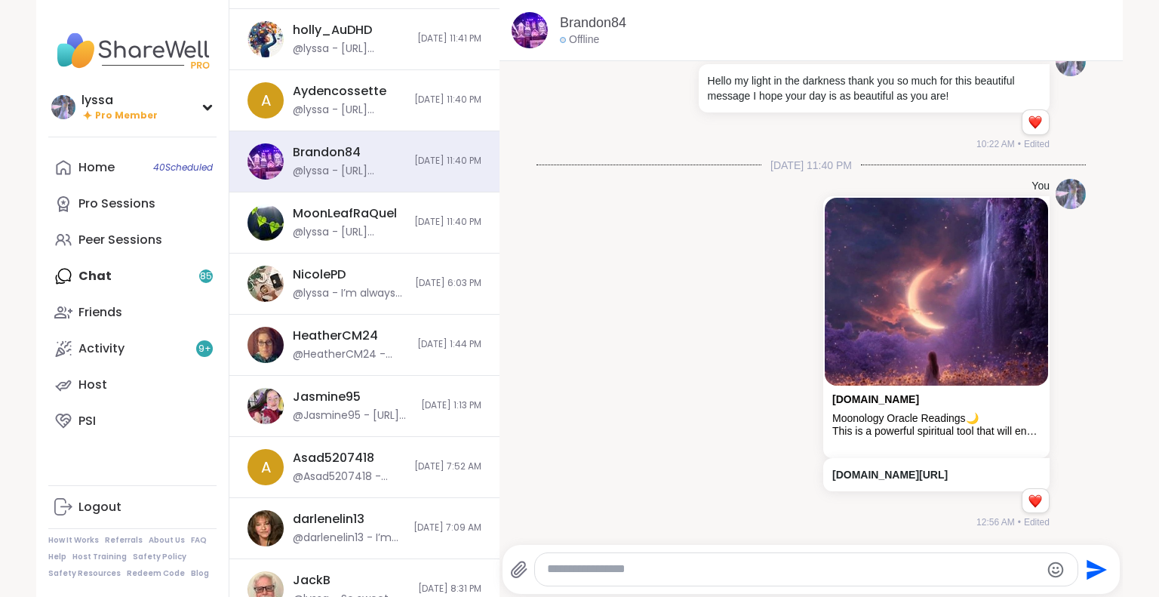
click at [581, 577] on div at bounding box center [806, 569] width 543 height 32
click at [580, 566] on textarea "Type your message" at bounding box center [793, 570] width 493 height 16
type textarea "******"
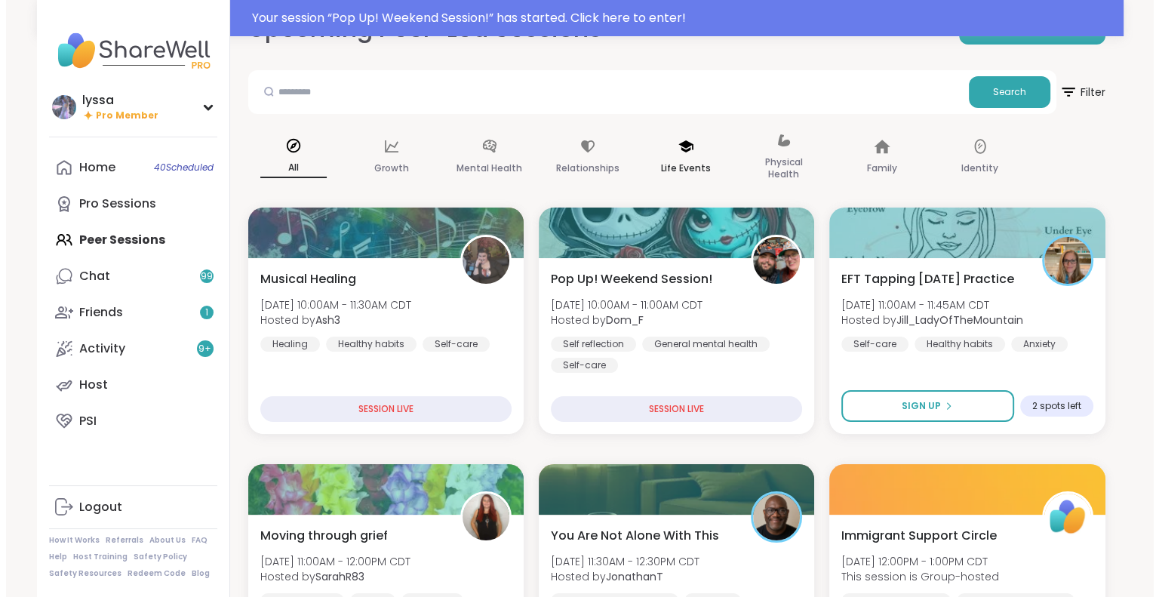
scroll to position [44, 0]
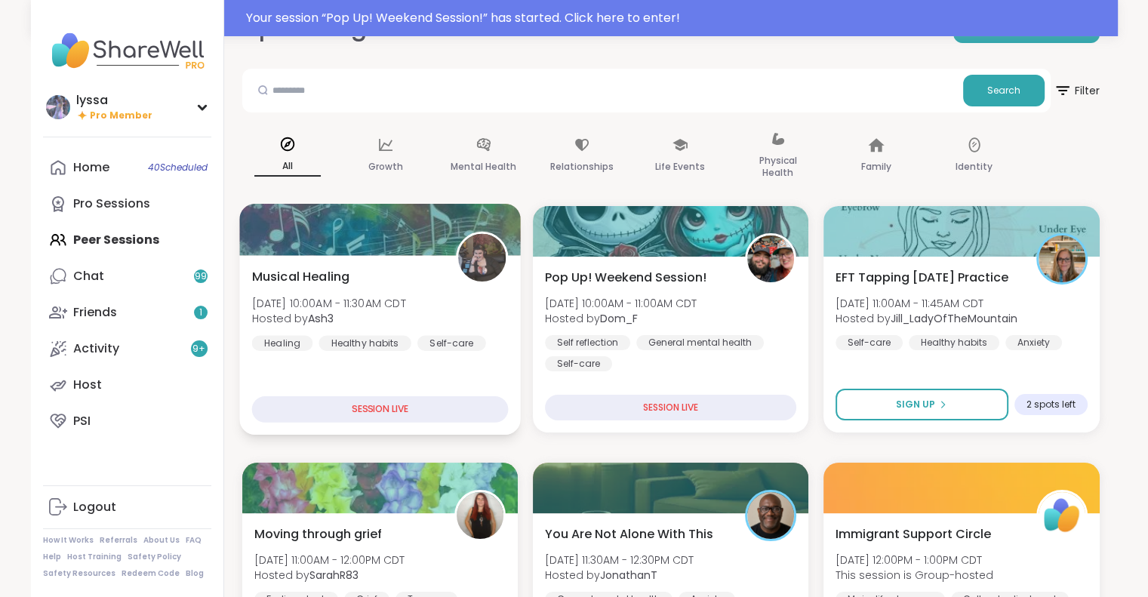
click at [402, 293] on div "Musical Healing Sun, Sep 07 | 10:00AM - 11:30AM CDT Hosted by Ash3 Healing Heal…" at bounding box center [379, 308] width 257 height 83
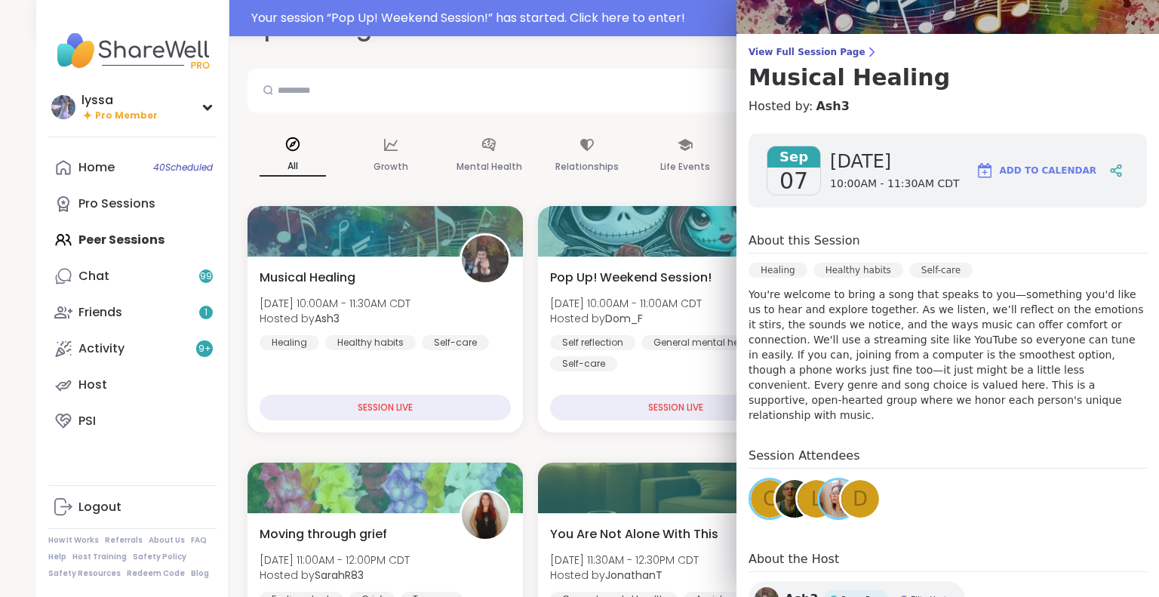
scroll to position [0, 0]
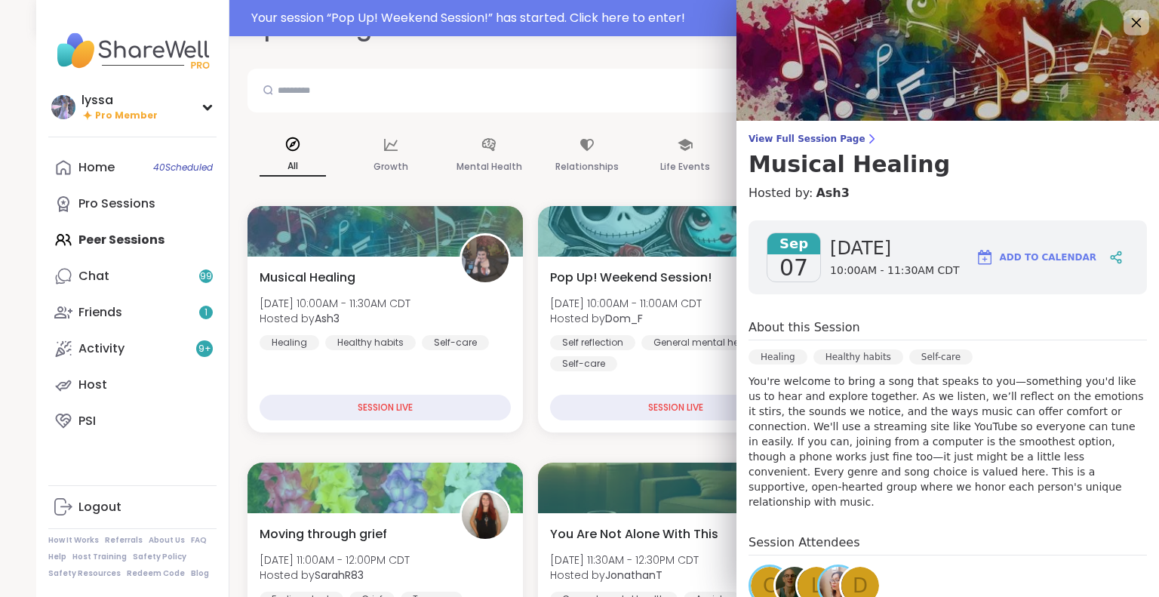
click at [1132, 26] on icon at bounding box center [1137, 23] width 10 height 10
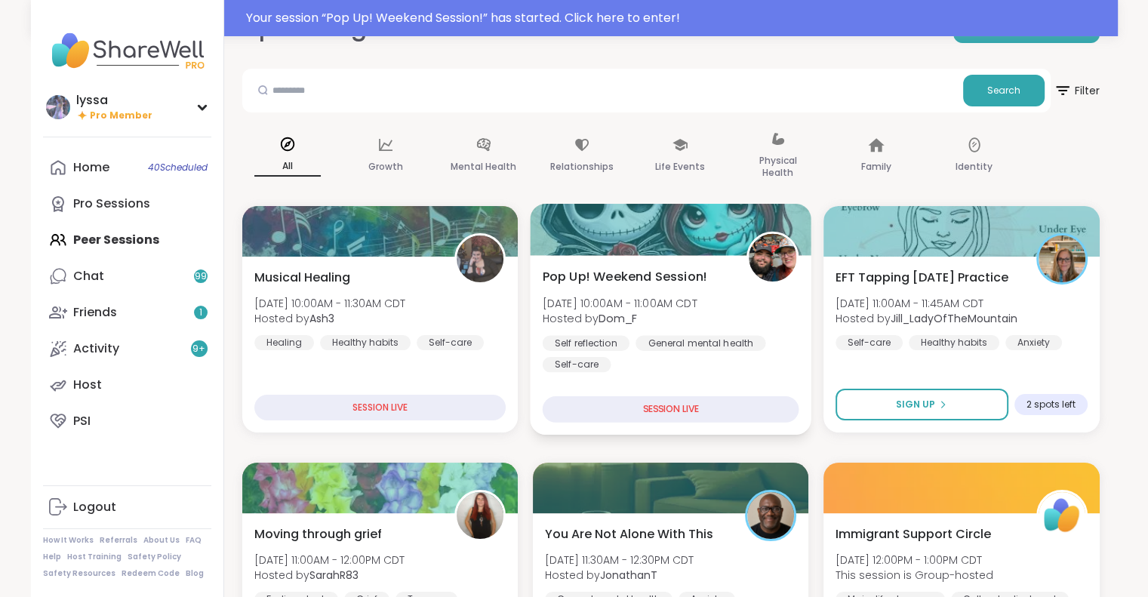
click at [667, 287] on div "Pop Up! Weekend Session! Sun, Sep 07 | 10:00AM - 11:00AM CDT Hosted by Dom_F Se…" at bounding box center [670, 319] width 257 height 105
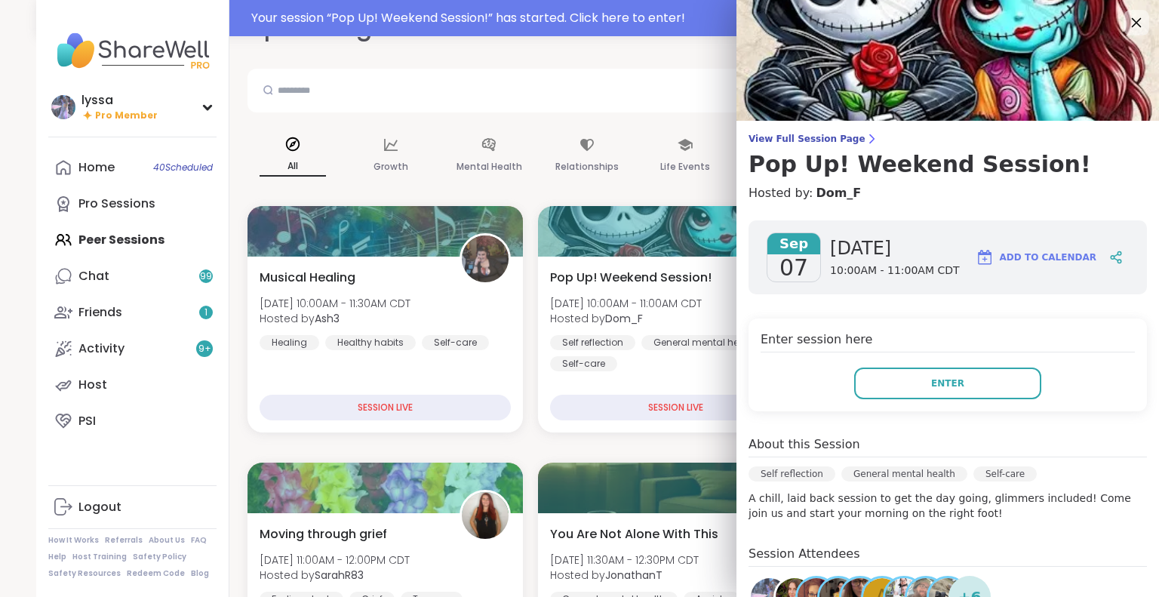
click at [1127, 23] on icon at bounding box center [1136, 22] width 19 height 19
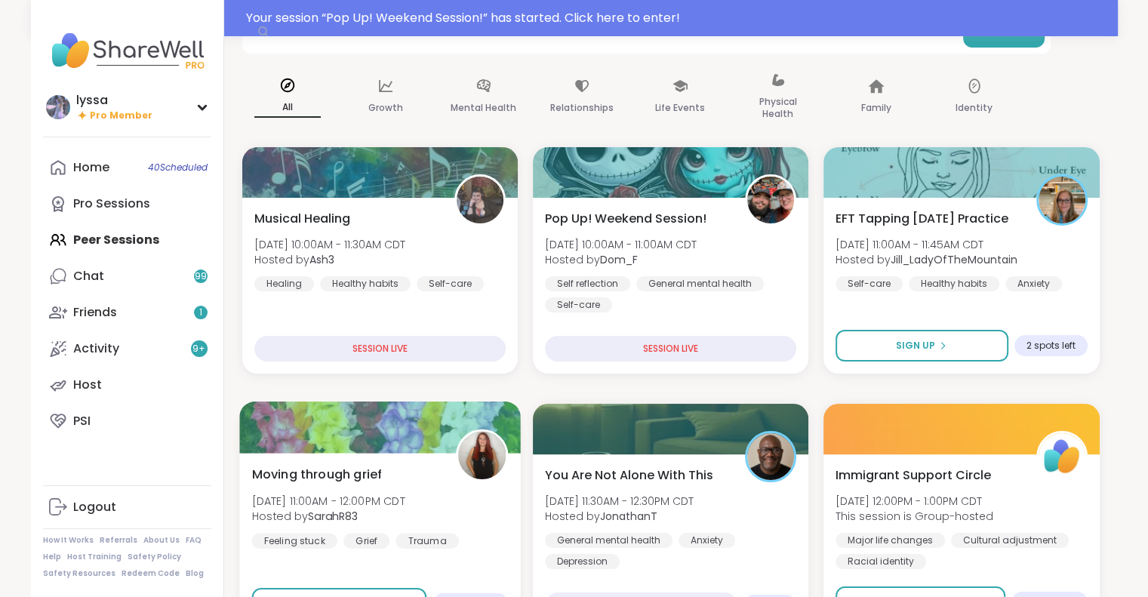
scroll to position [104, 0]
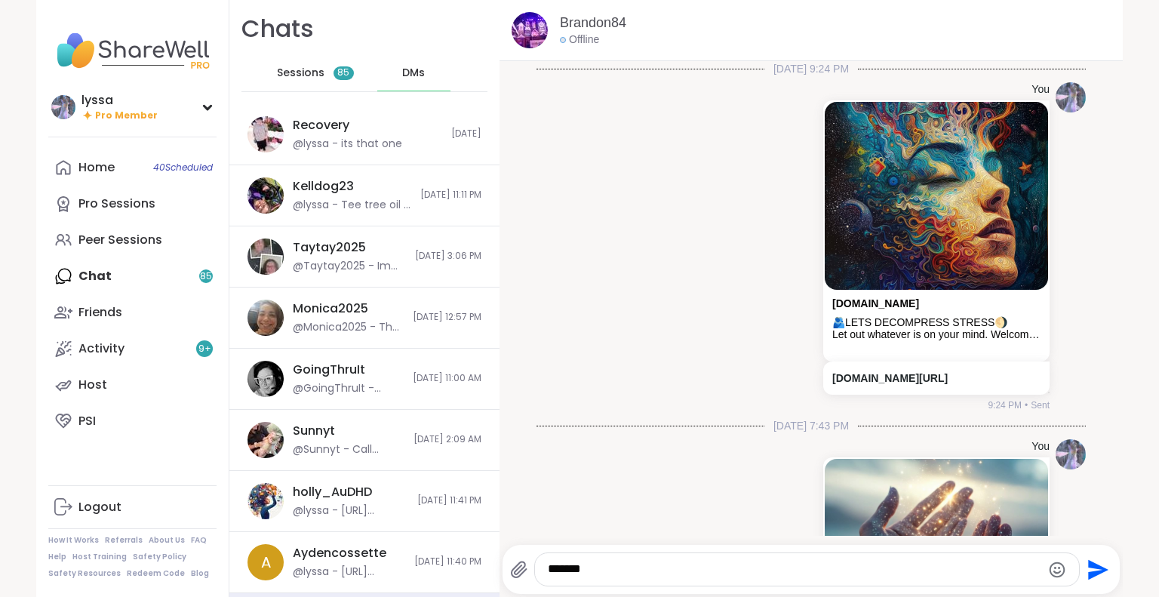
scroll to position [3385, 0]
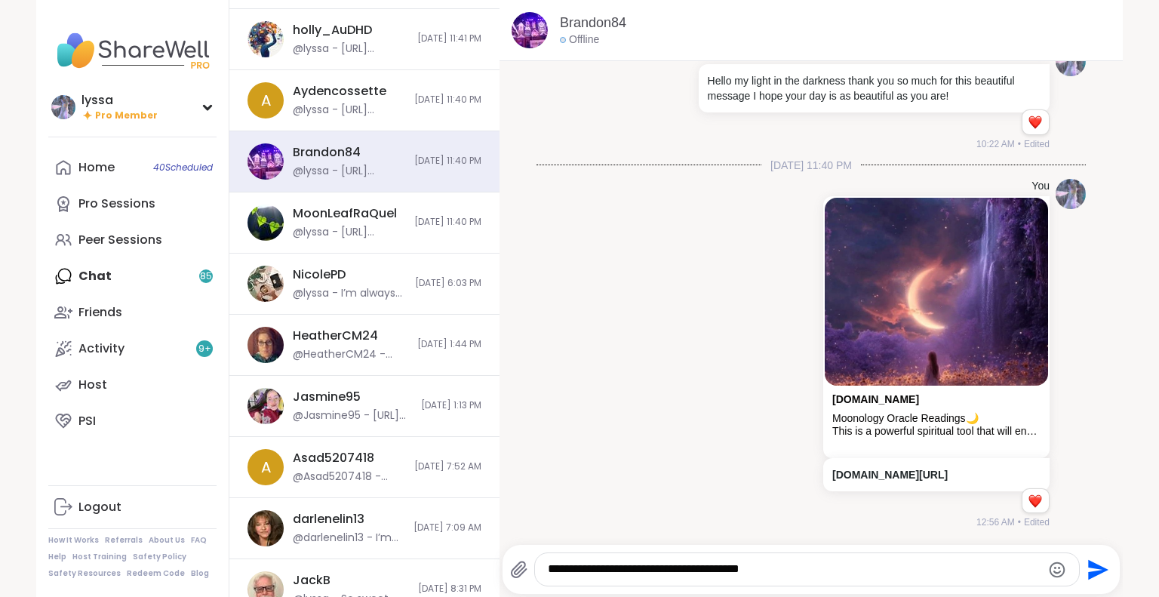
type textarea "**********"
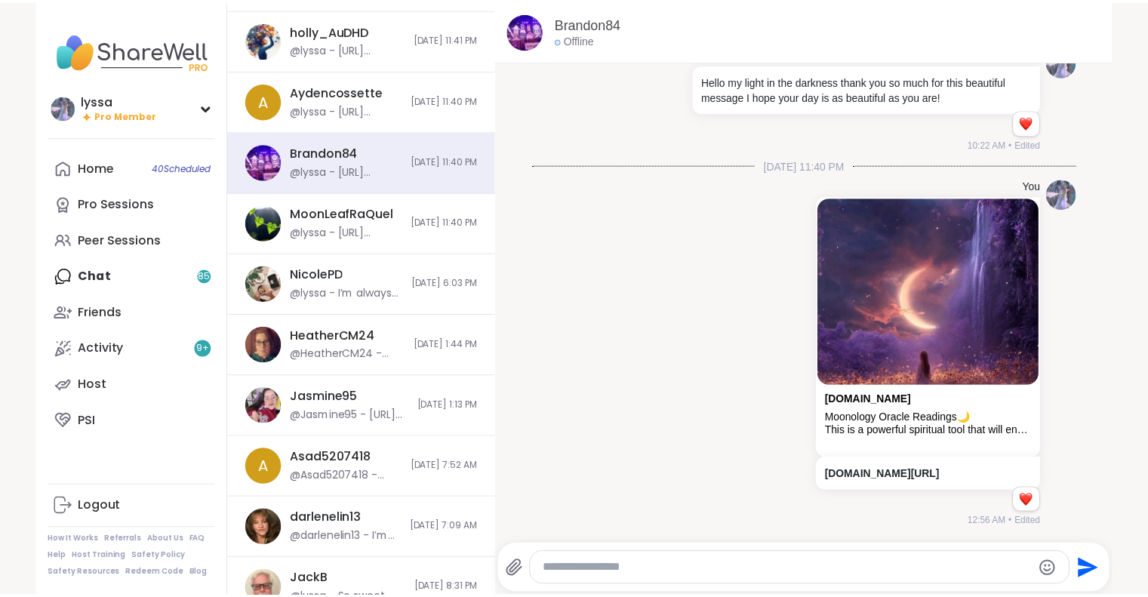
scroll to position [3481, 0]
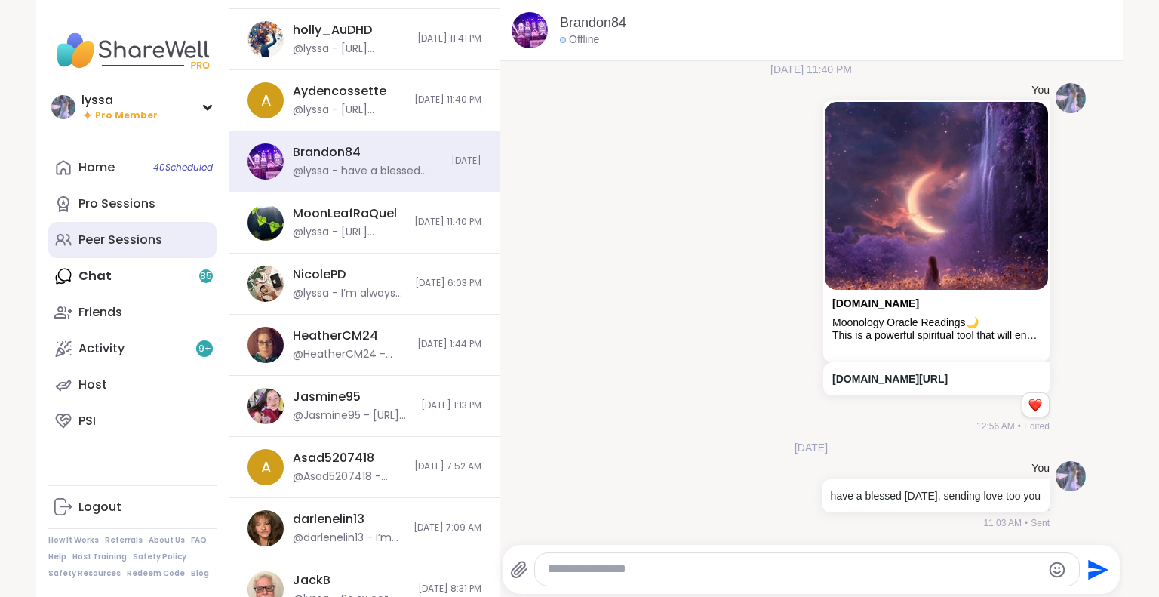
click at [99, 235] on div "Peer Sessions" at bounding box center [121, 240] width 84 height 17
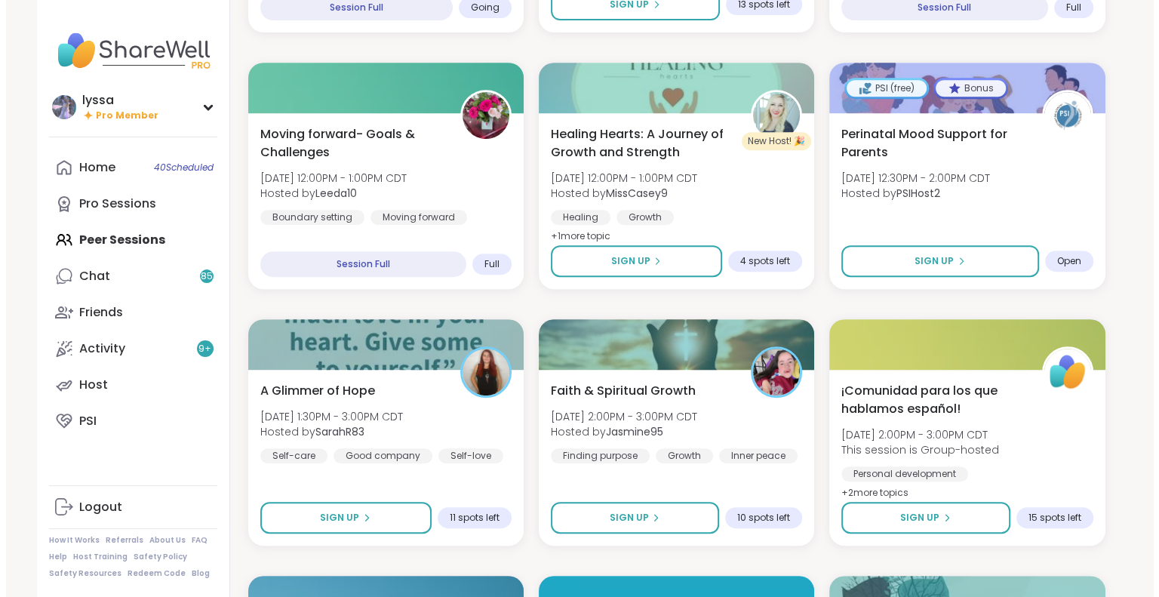
scroll to position [667, 0]
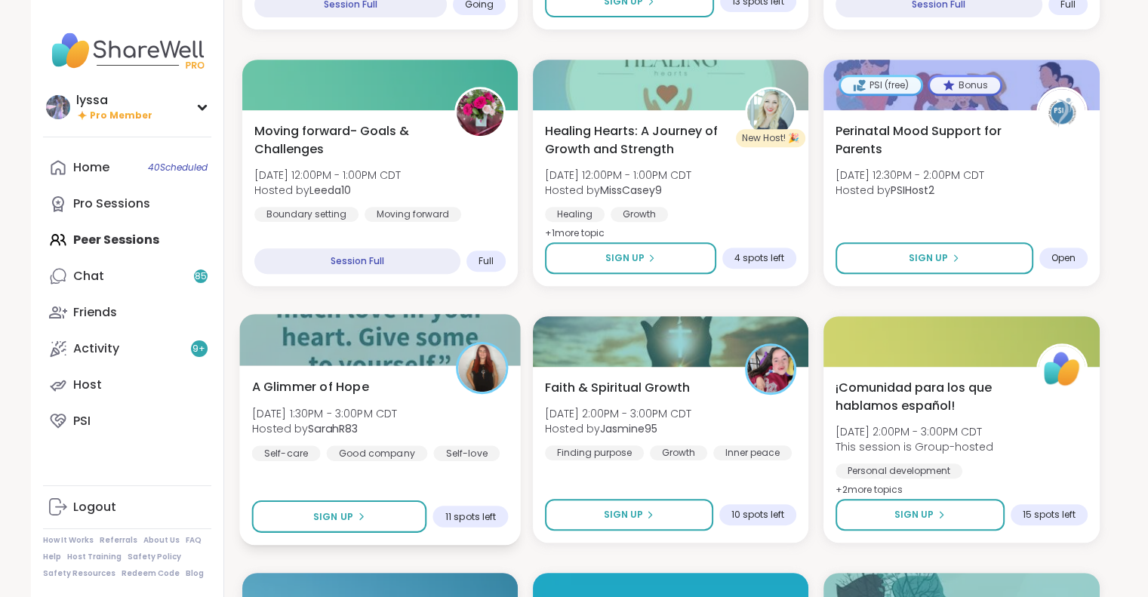
click at [411, 340] on div at bounding box center [380, 339] width 282 height 51
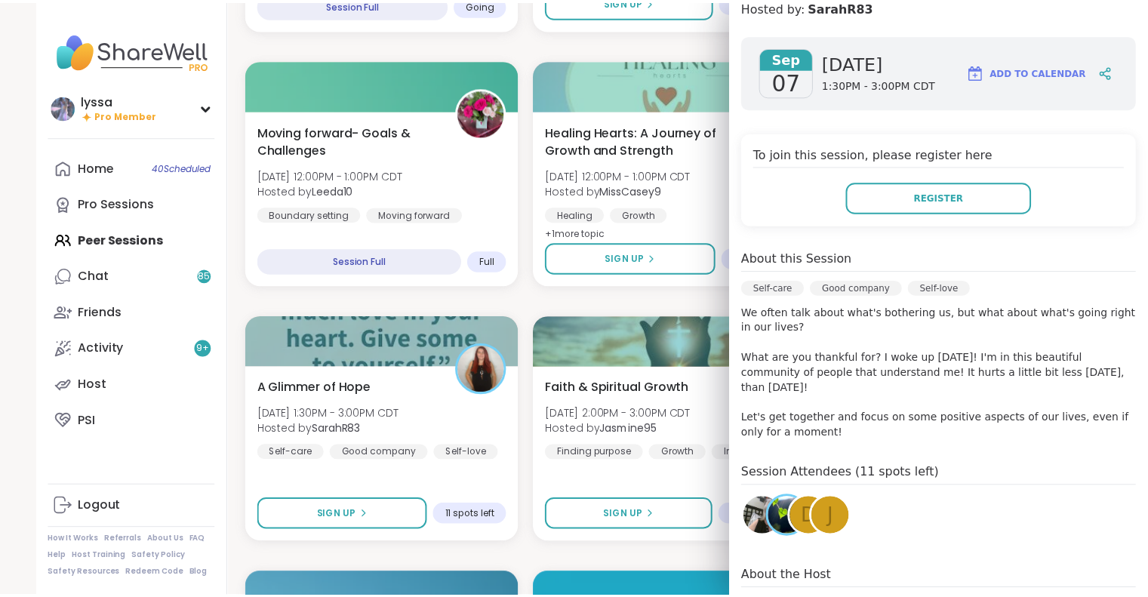
scroll to position [186, 0]
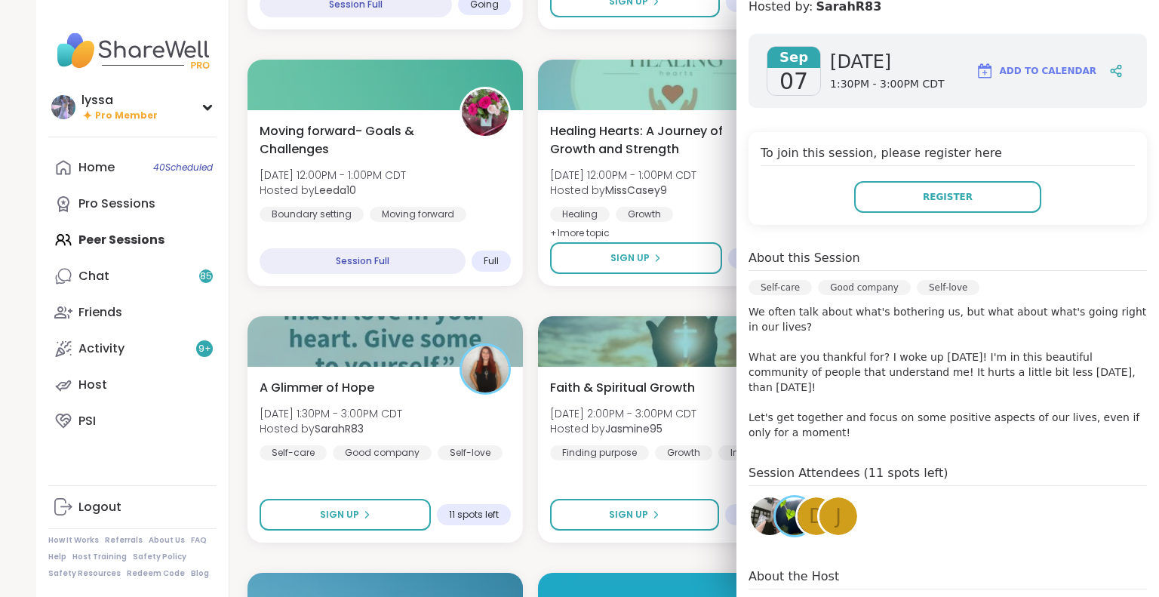
click at [751, 497] on img at bounding box center [770, 516] width 38 height 38
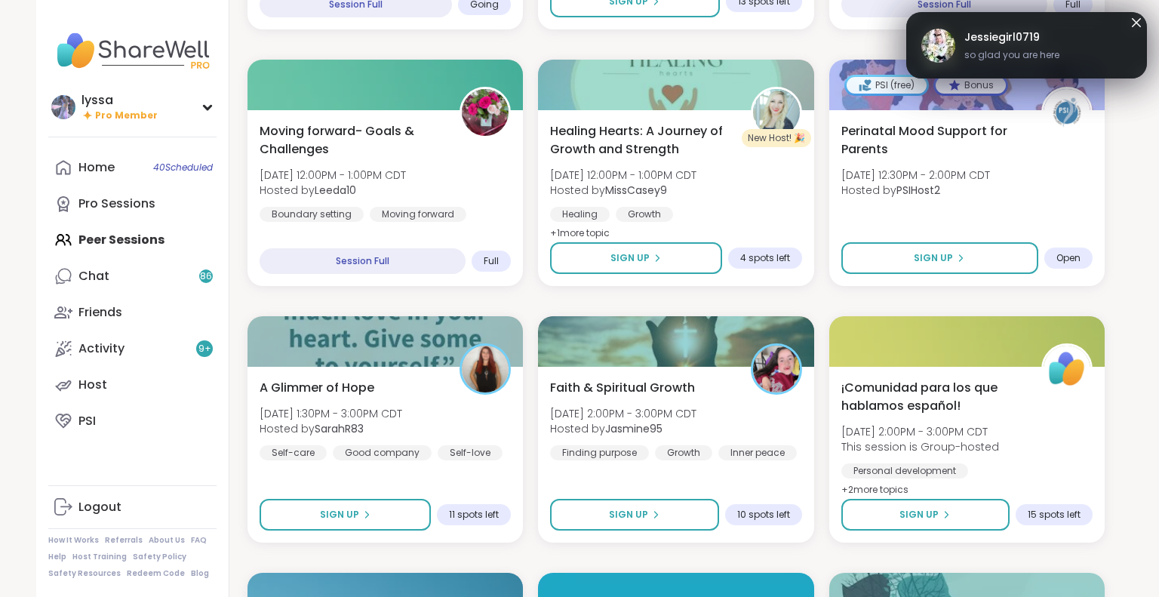
click at [1128, 21] on icon at bounding box center [1137, 23] width 18 height 18
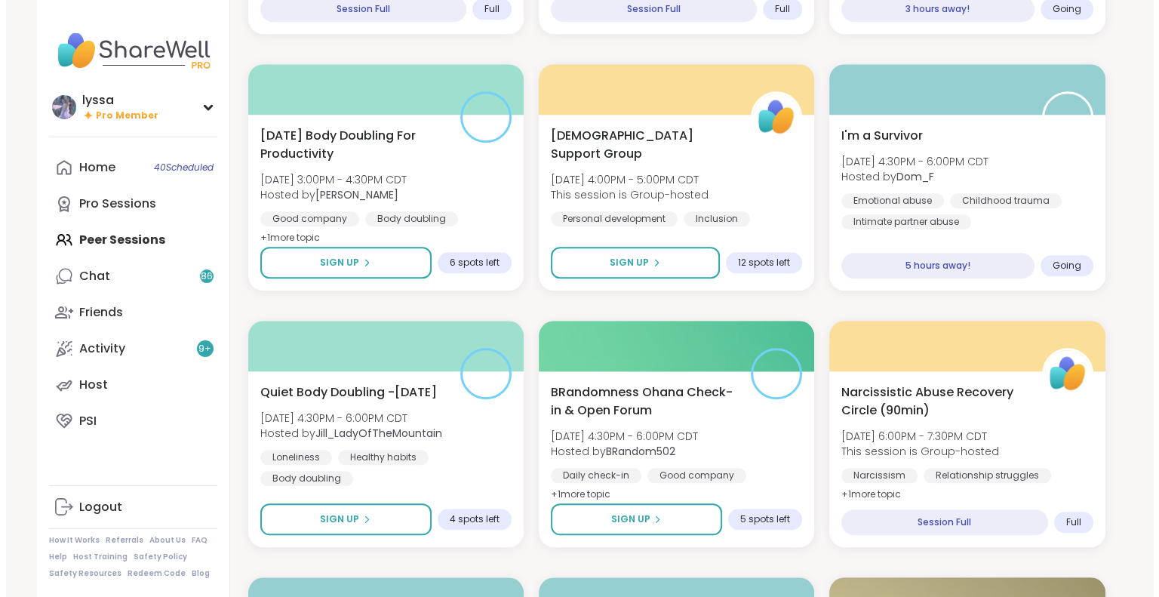
scroll to position [1434, 0]
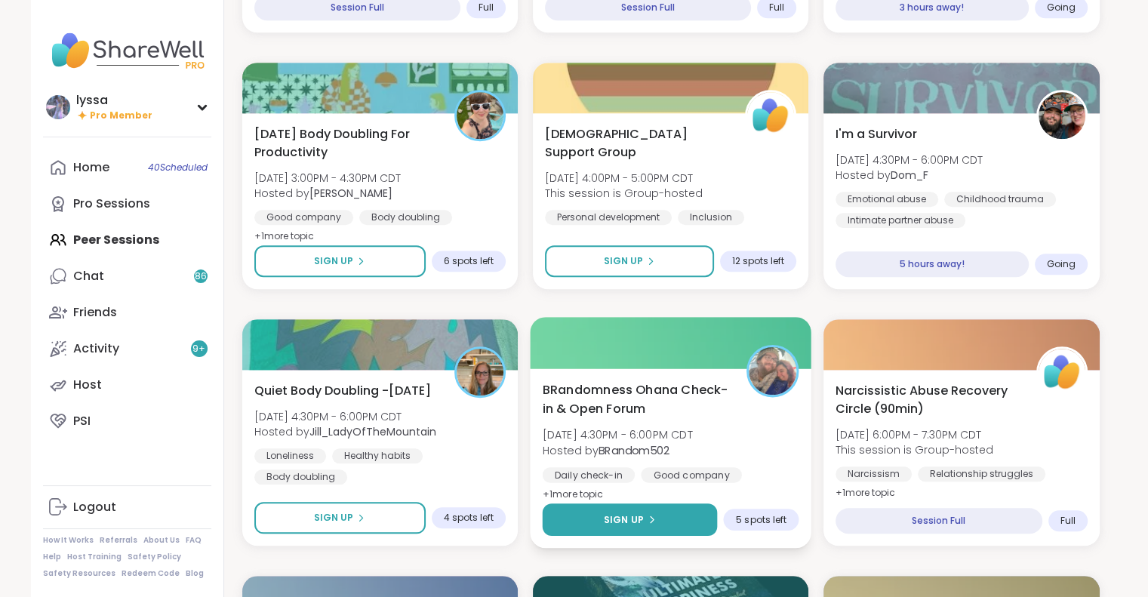
click at [679, 512] on button "Sign Up" at bounding box center [629, 519] width 175 height 32
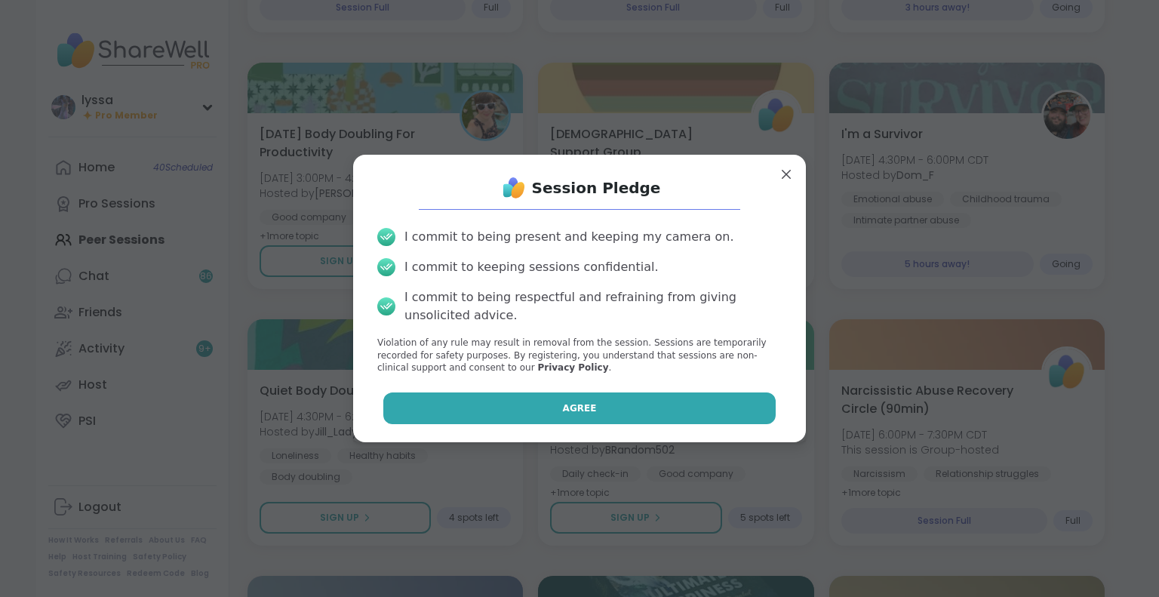
click at [655, 402] on button "Agree" at bounding box center [579, 409] width 393 height 32
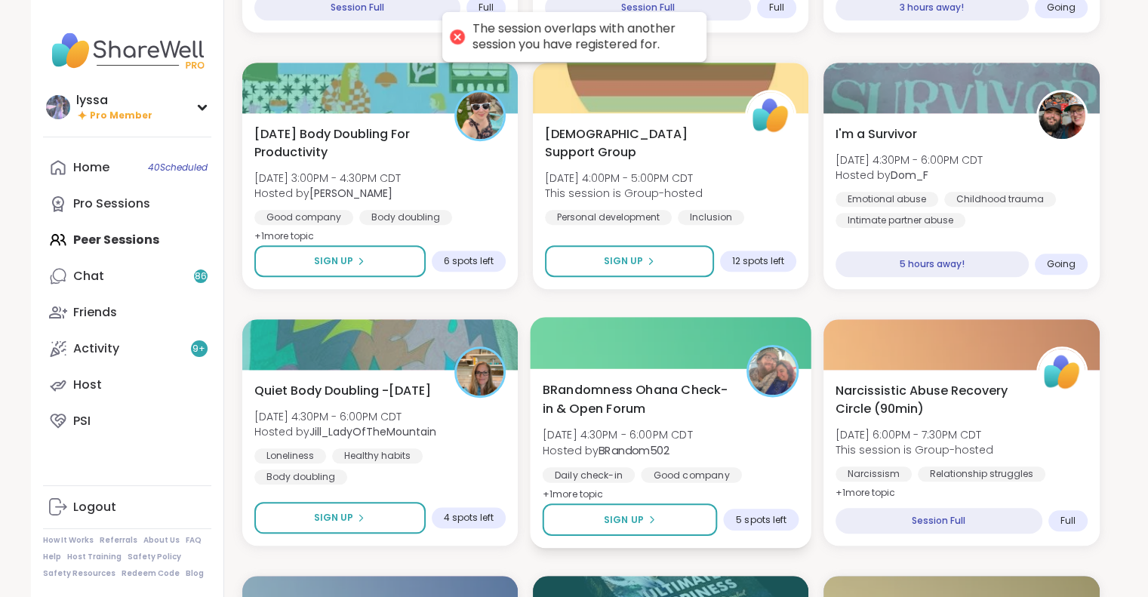
click at [731, 404] on div "BRandomness Ohana Check-in & Open Forum Sun, Sep 07 | 4:30PM - 6:00PM CDT Hoste…" at bounding box center [670, 441] width 257 height 123
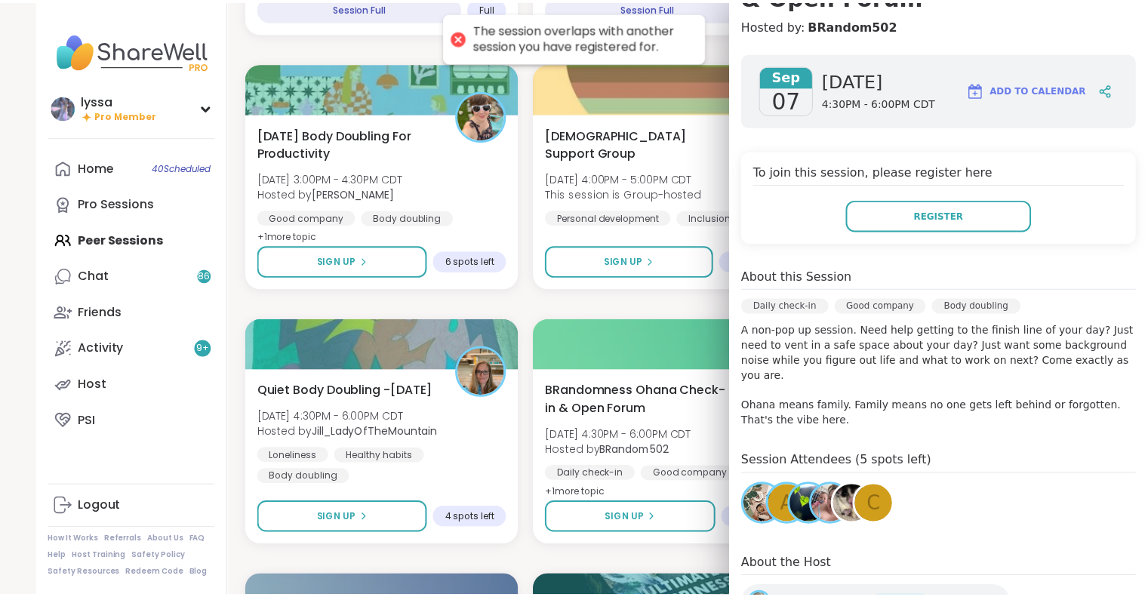
scroll to position [0, 0]
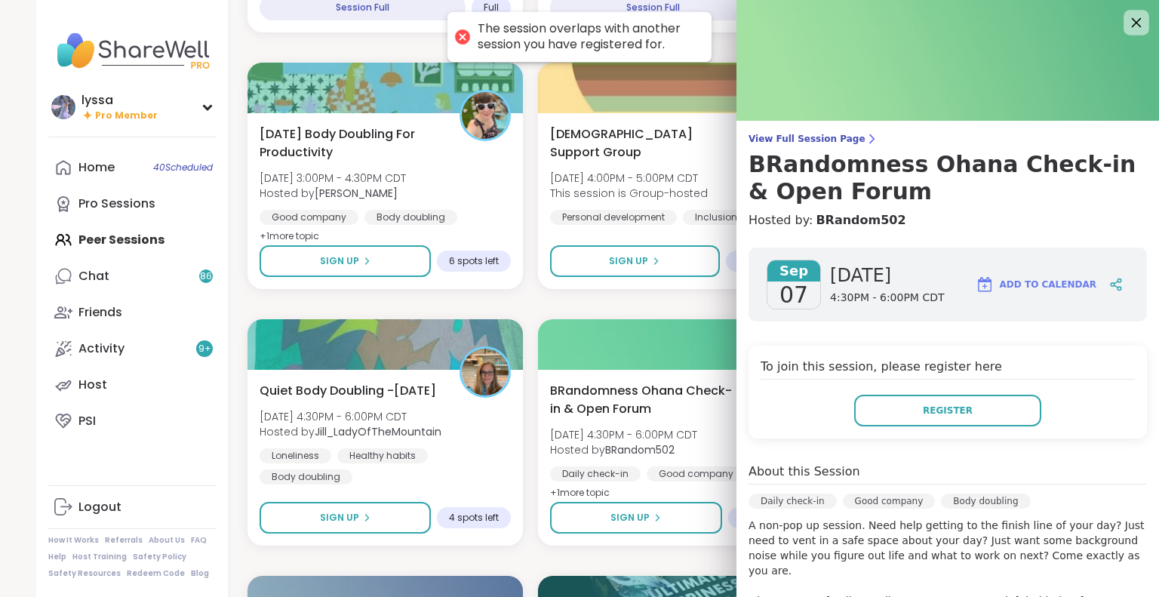
click at [1127, 14] on icon at bounding box center [1136, 22] width 19 height 19
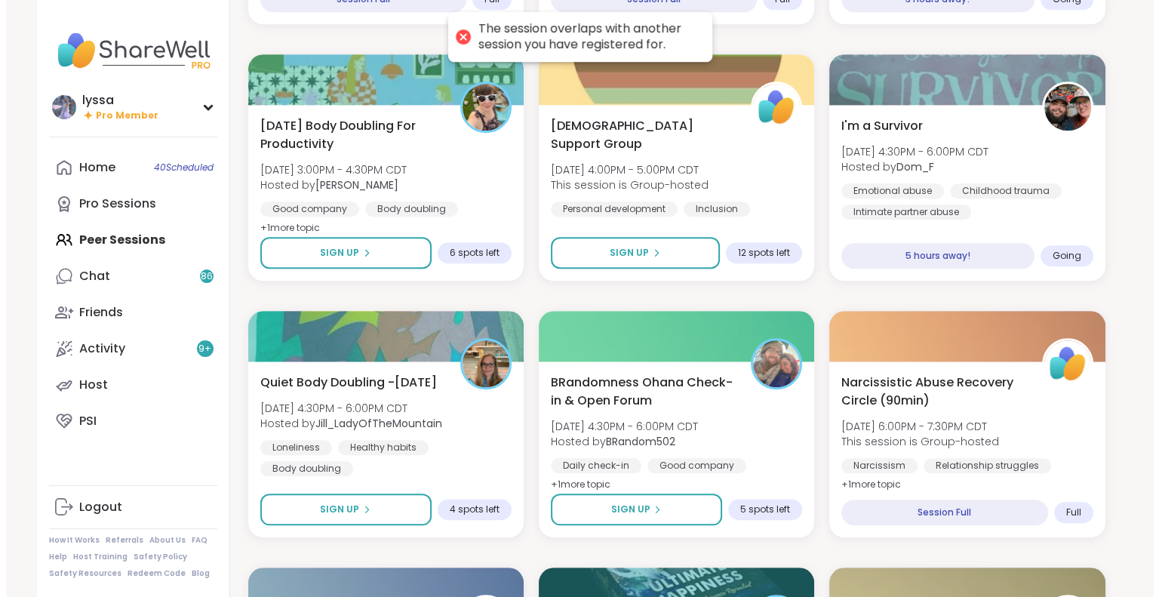
scroll to position [1437, 0]
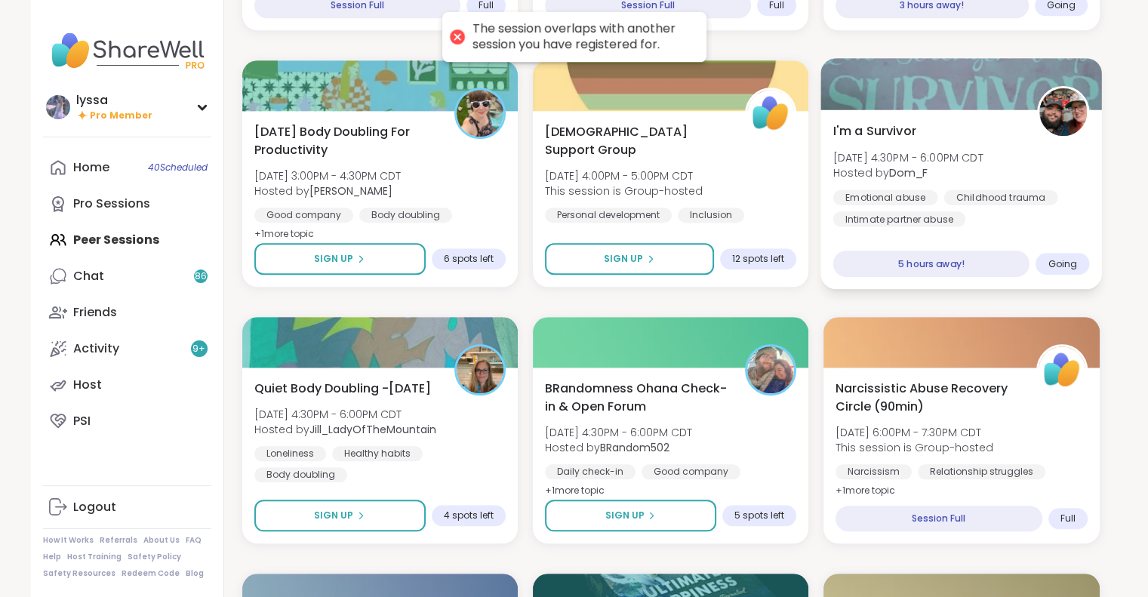
click at [1069, 158] on div "I'm a Survivor Sun, Sep 07 | 4:30PM - 6:00PM CDT Hosted by Dom_F Emotional abus…" at bounding box center [961, 174] width 257 height 105
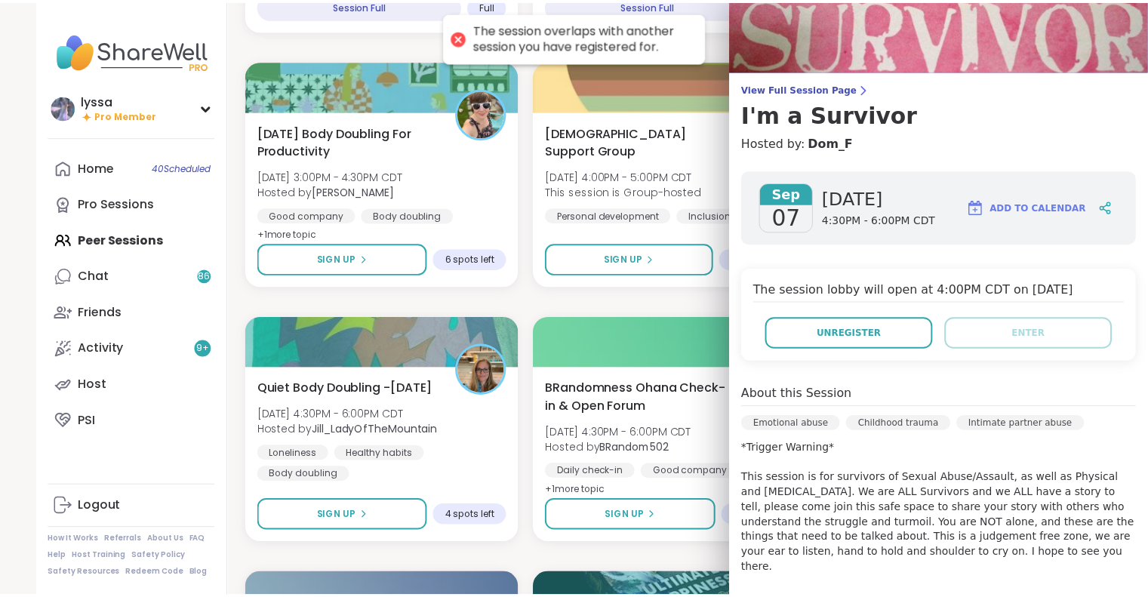
scroll to position [20, 0]
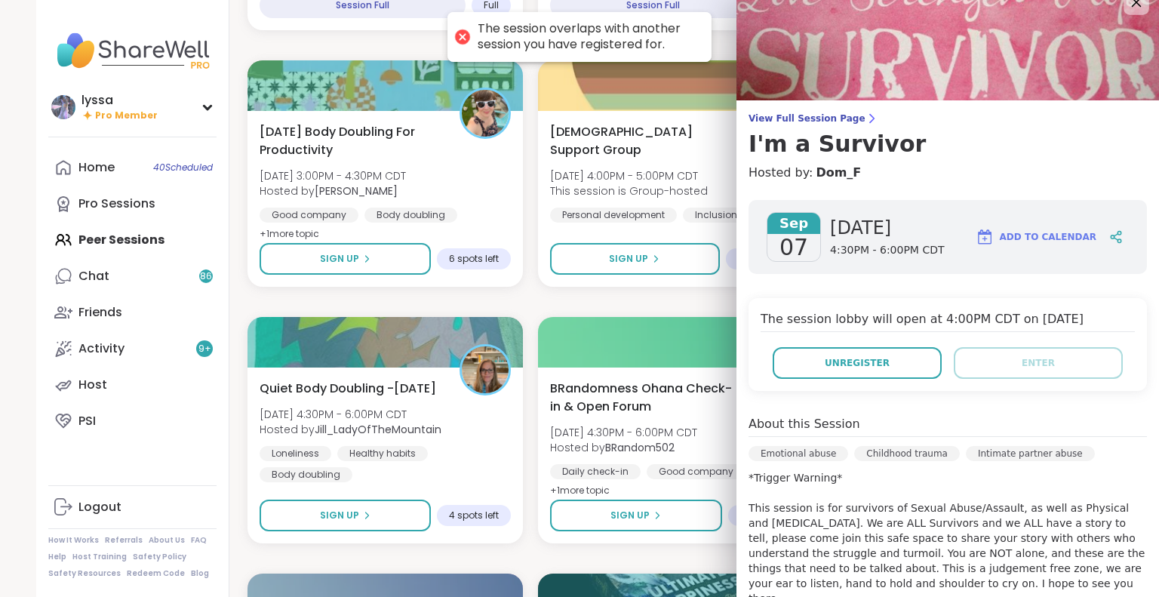
click at [1124, 14] on div at bounding box center [1137, 2] width 26 height 26
click at [1132, 5] on icon at bounding box center [1137, 3] width 10 height 10
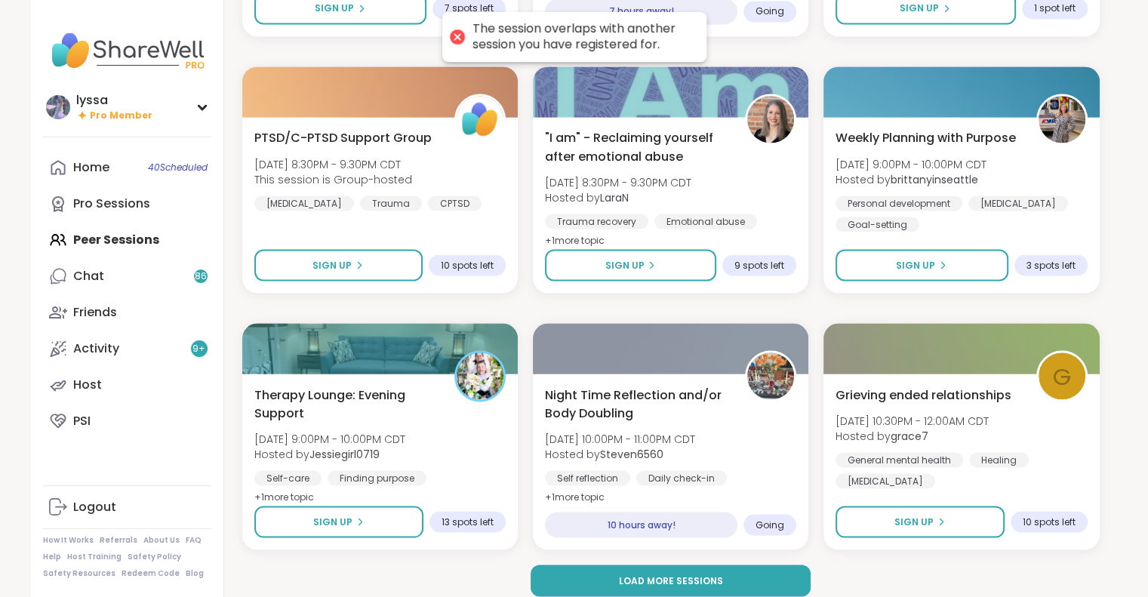
scroll to position [2727, 0]
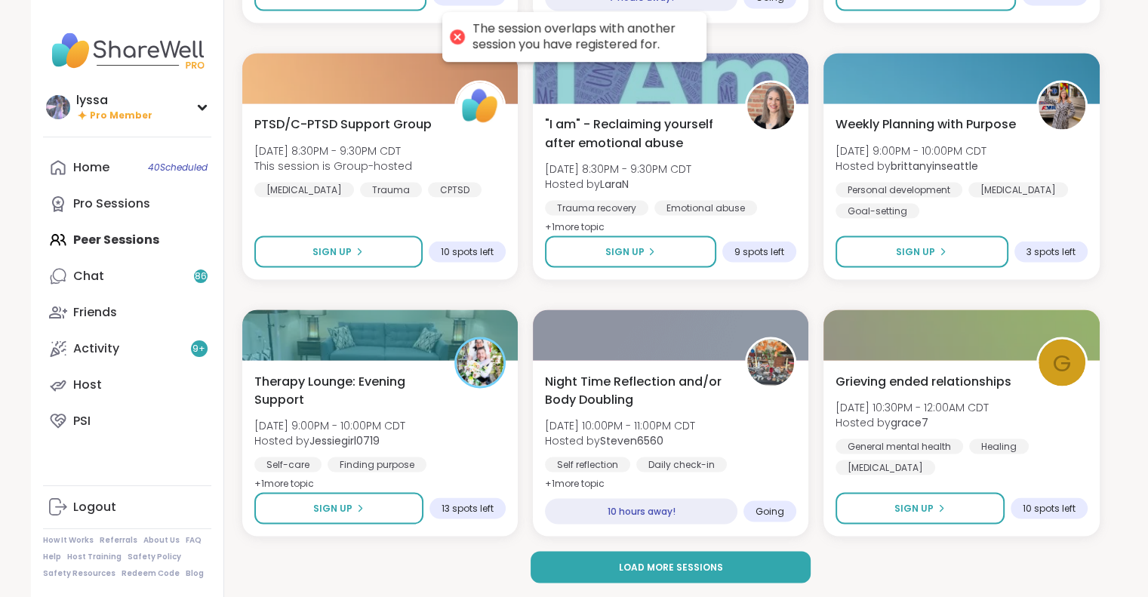
click at [718, 575] on button "Load more sessions" at bounding box center [671, 567] width 280 height 32
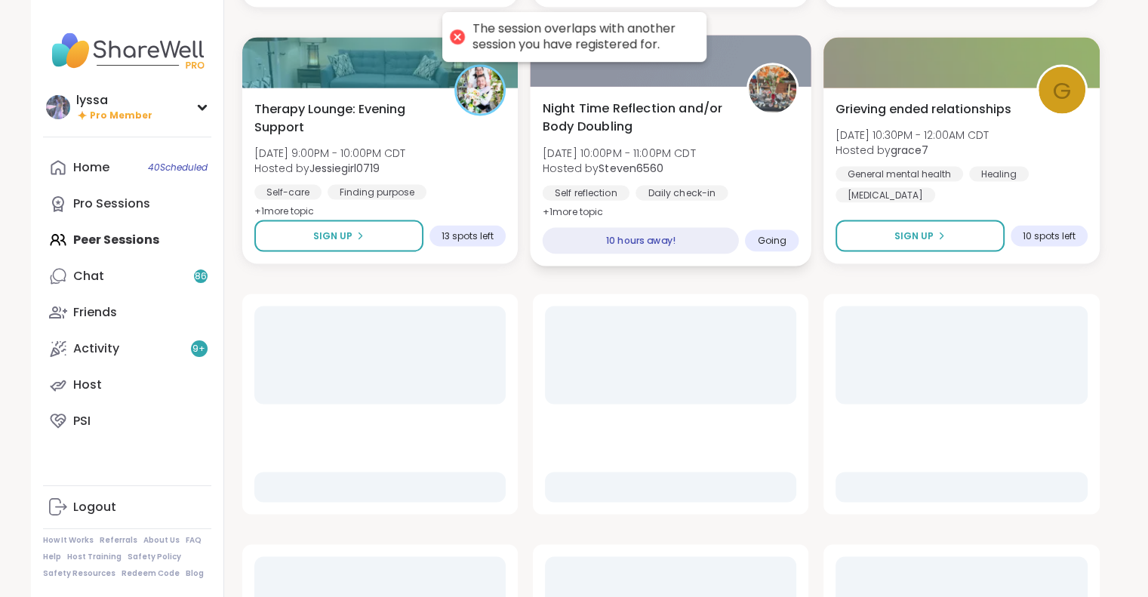
scroll to position [3019, 0]
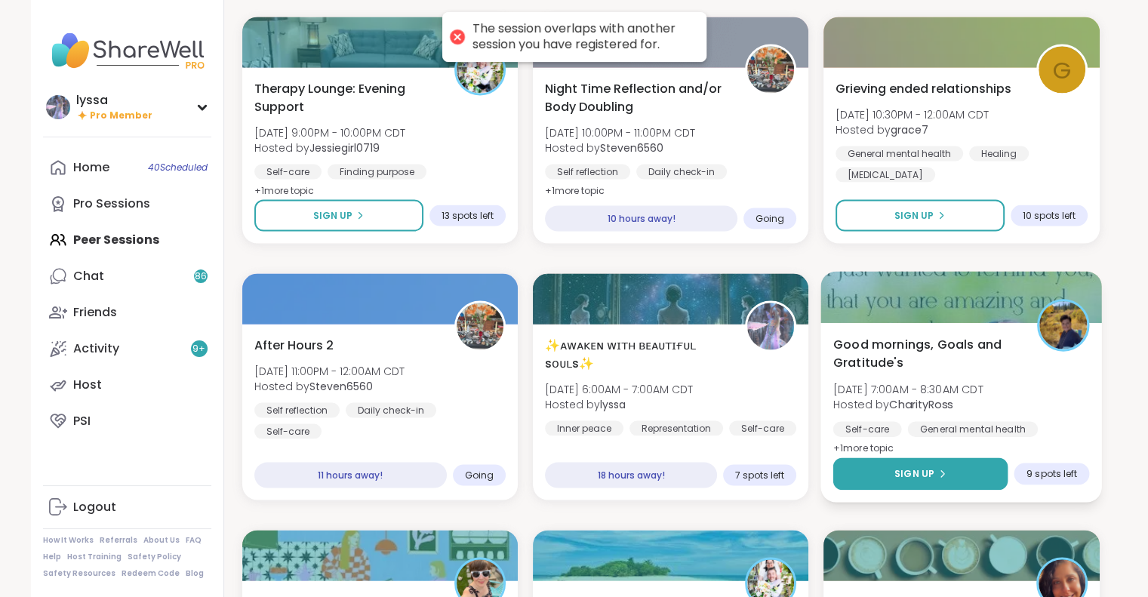
click at [849, 473] on button "Sign Up" at bounding box center [920, 474] width 175 height 32
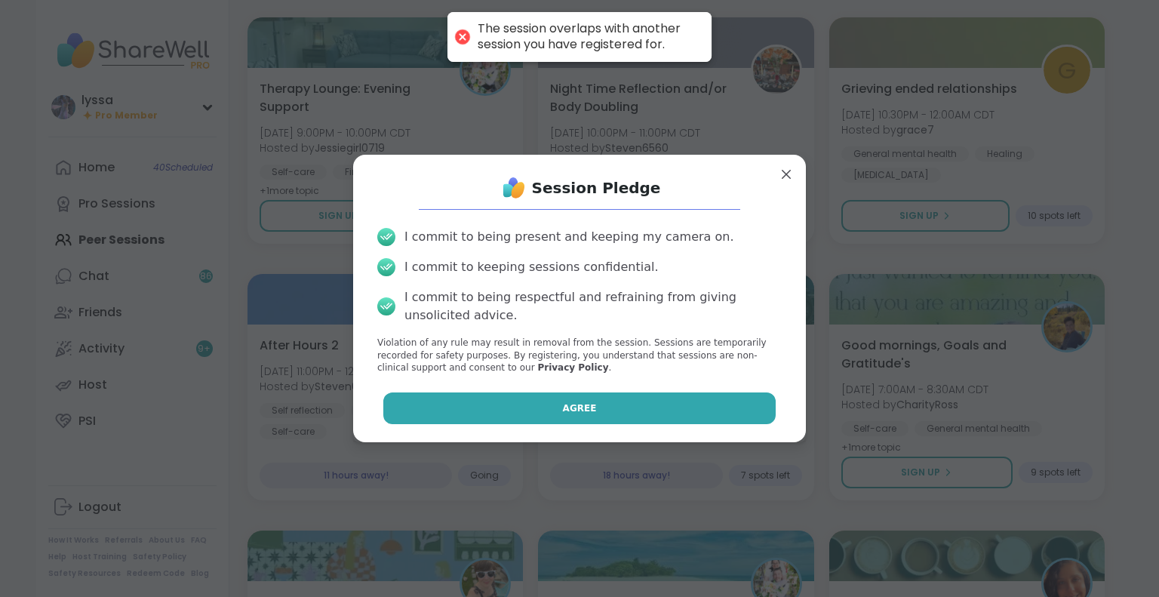
click at [706, 408] on button "Agree" at bounding box center [579, 409] width 393 height 32
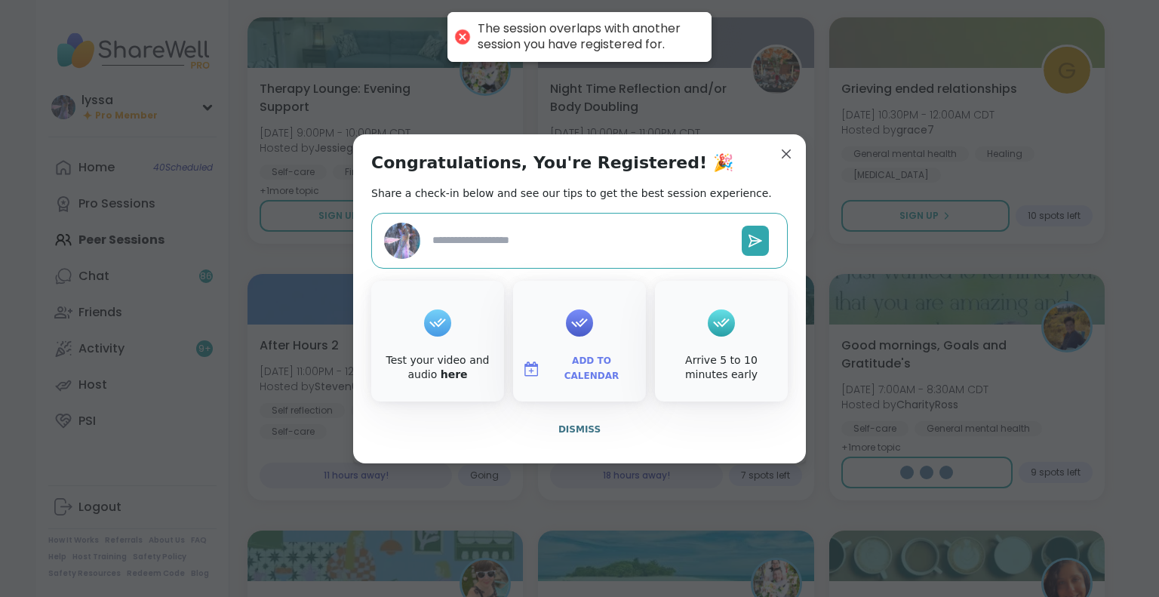
type textarea "*"
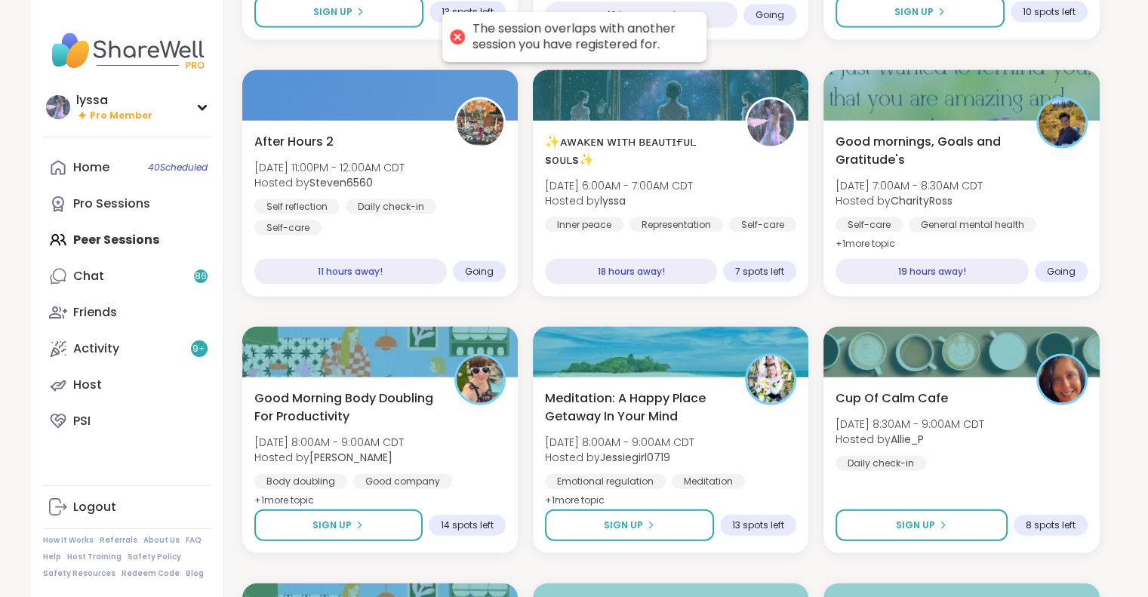
scroll to position [3225, 0]
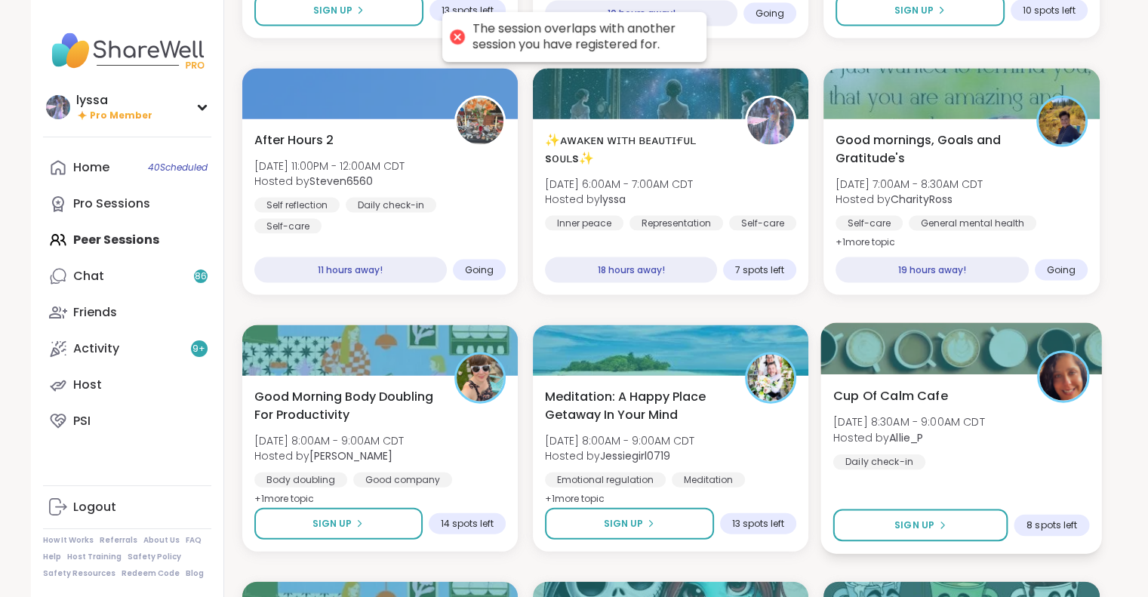
click at [906, 500] on div "Cup Of Calm Cafe Mon, Sep 08 | 8:30AM - 9:00AM CDT Hosted by Allie_P Daily chec…" at bounding box center [962, 464] width 282 height 180
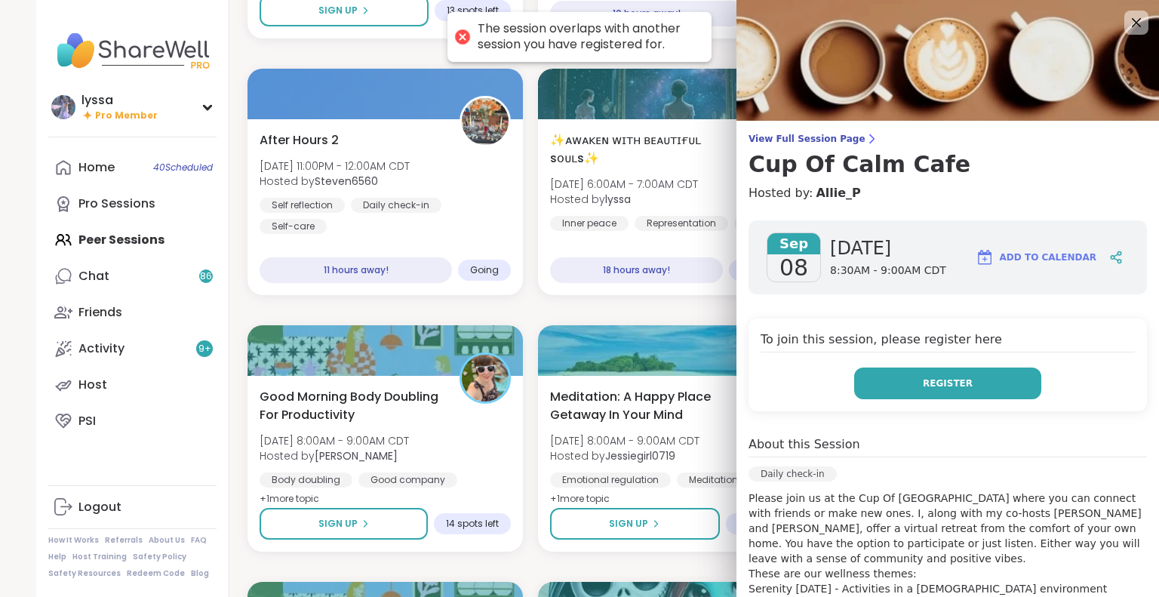
click at [901, 392] on button "Register" at bounding box center [948, 384] width 187 height 32
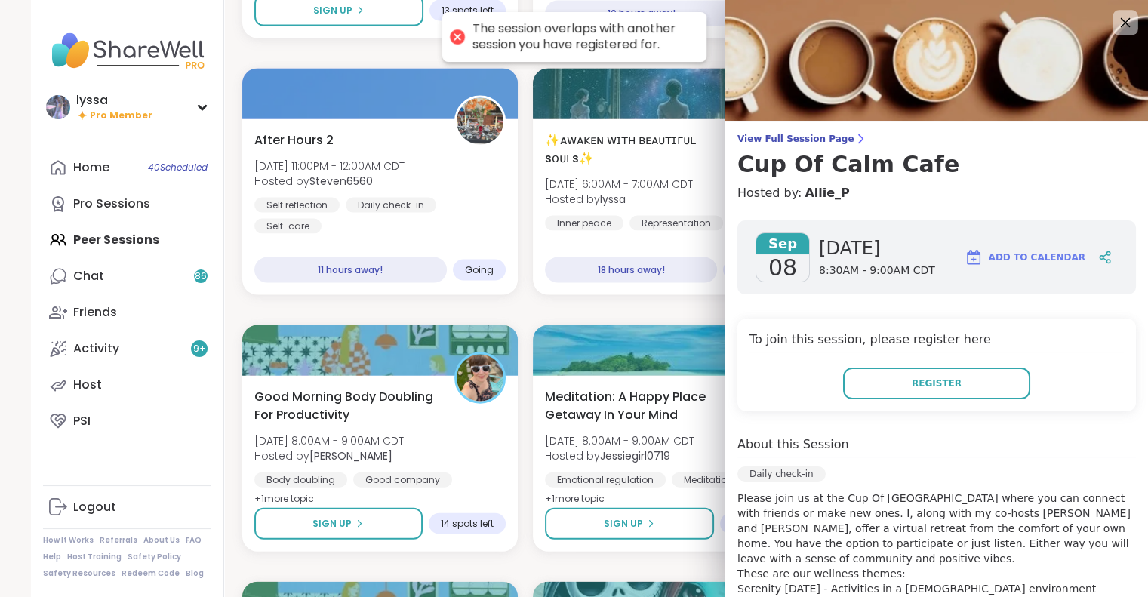
click at [1121, 25] on icon at bounding box center [1126, 23] width 10 height 10
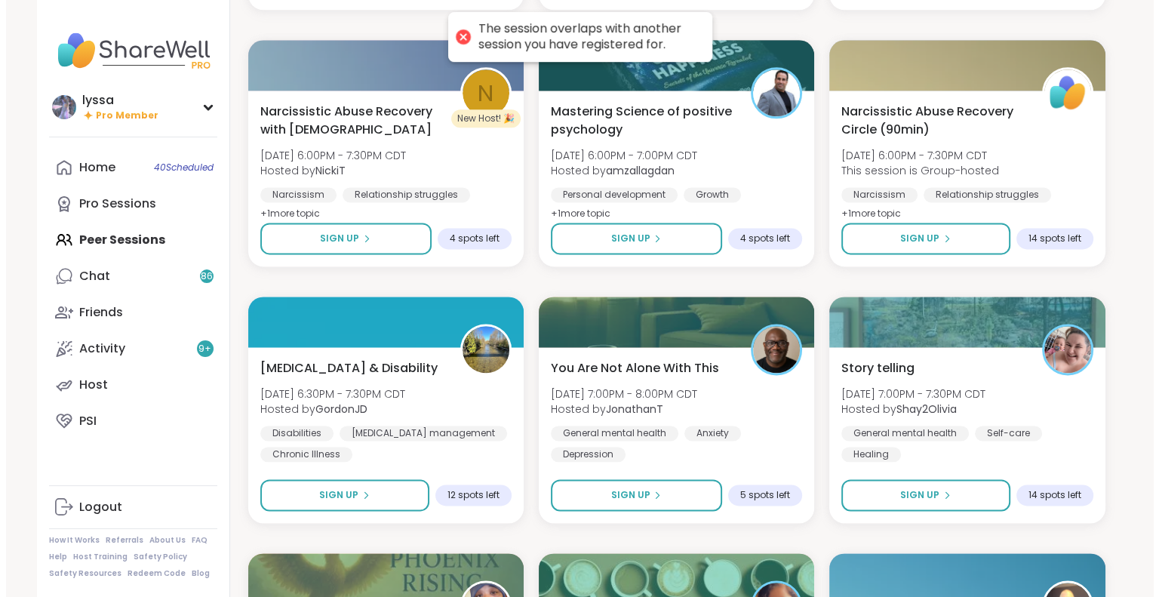
scroll to position [1969, 0]
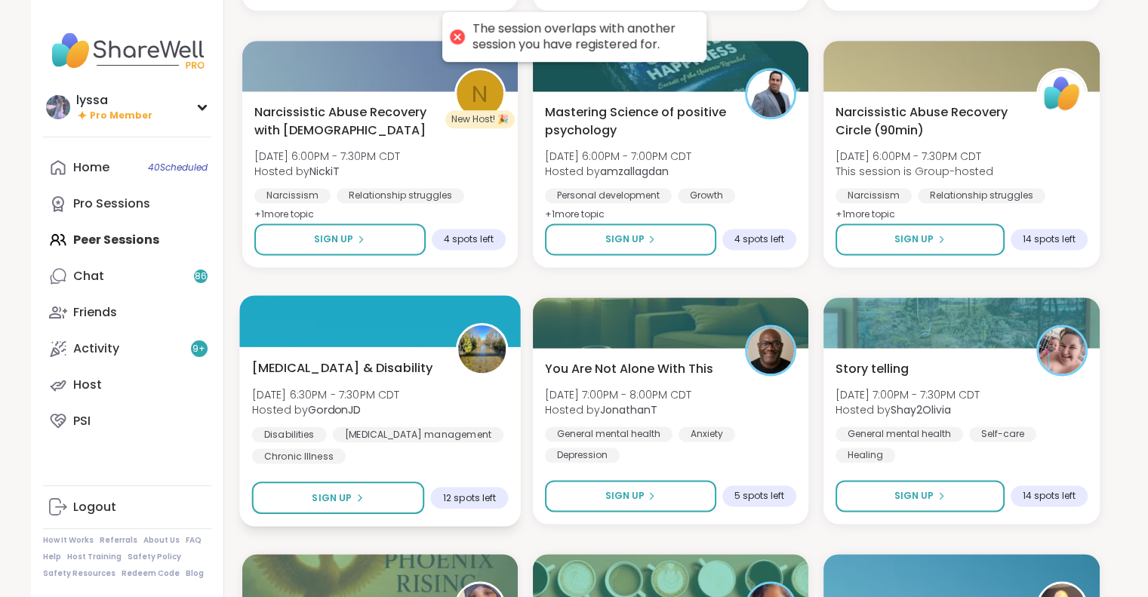
click at [372, 349] on div "Chronic Pain & Disability Sun, Sep 07 | 6:30PM - 7:30PM CDT Hosted by GordonJD …" at bounding box center [380, 436] width 282 height 180
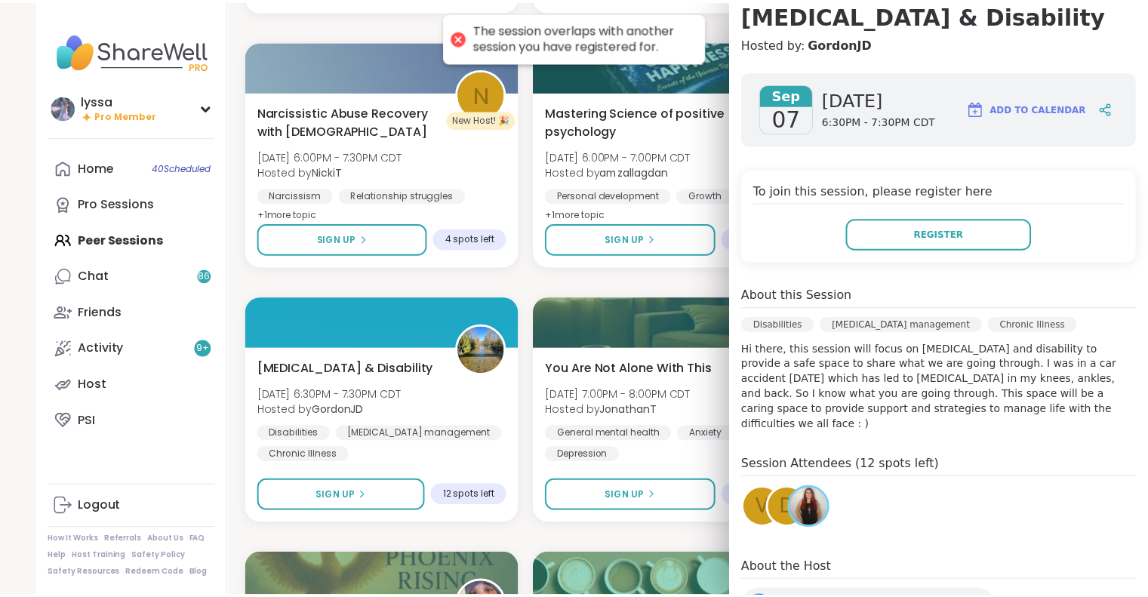
scroll to position [0, 0]
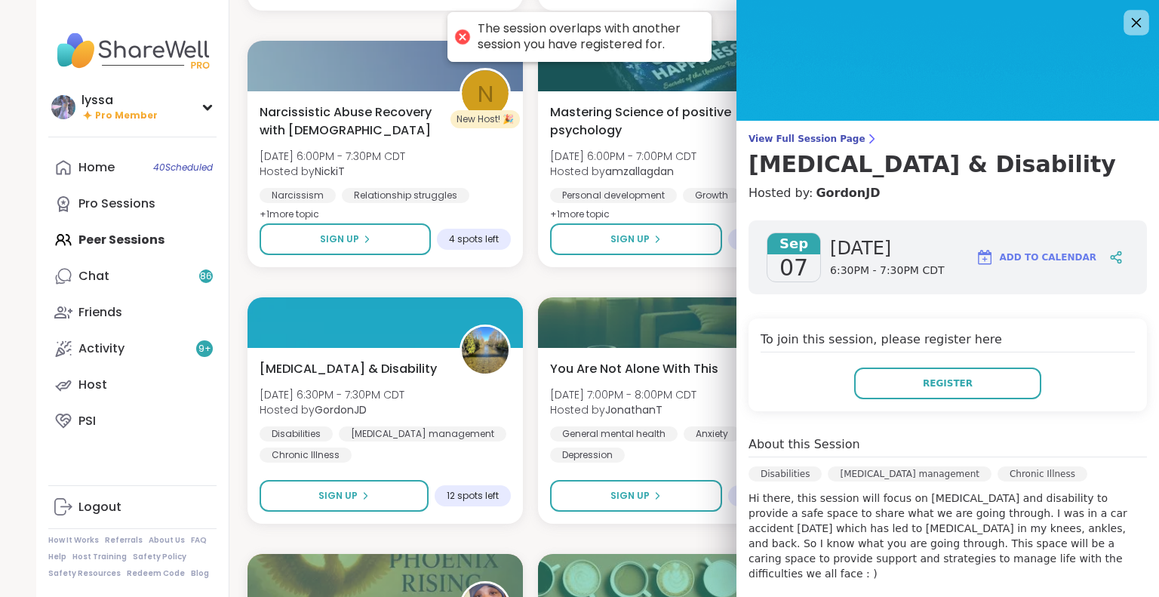
click at [1127, 27] on icon at bounding box center [1136, 22] width 19 height 19
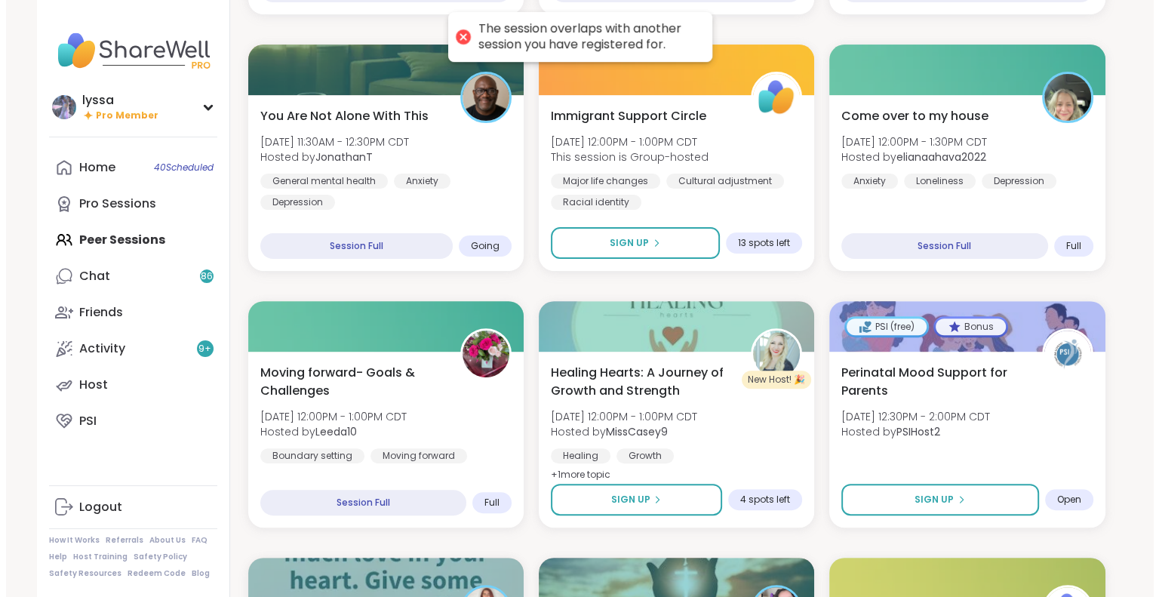
scroll to position [424, 0]
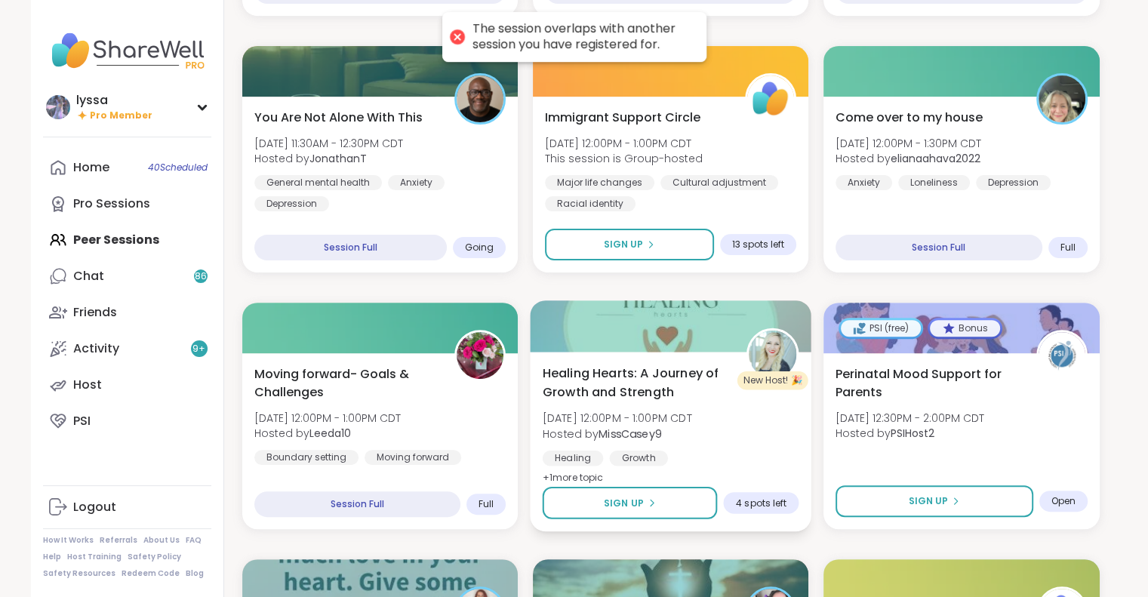
click at [734, 417] on div "Healing Hearts: A Journey of Growth and Strength Sun, Sep 07 | 12:00PM - 1:00PM…" at bounding box center [670, 425] width 257 height 123
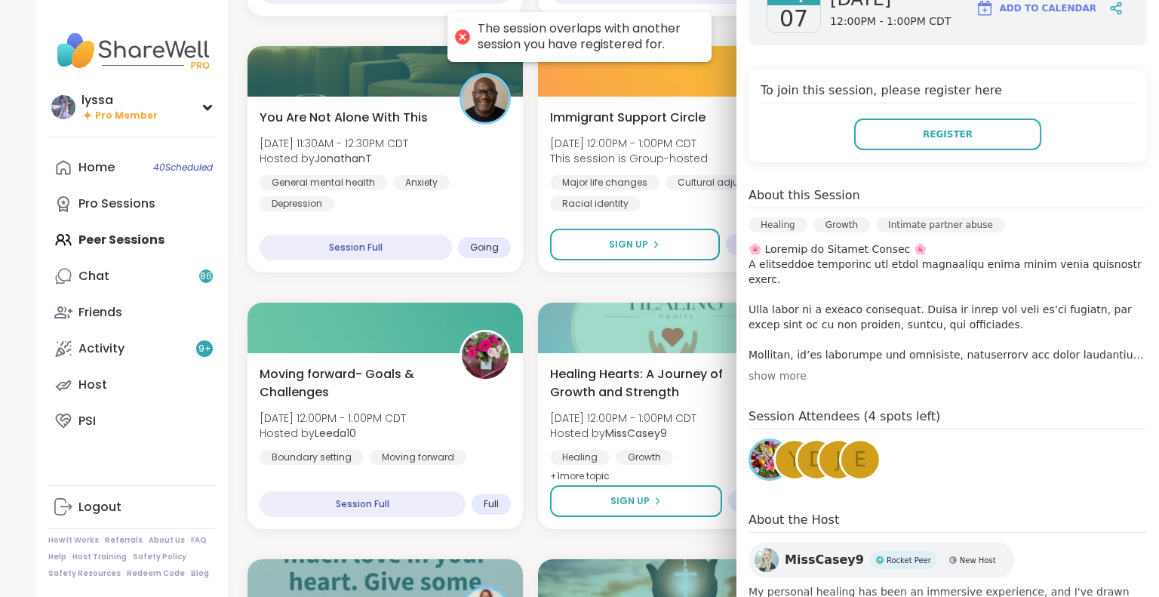
scroll to position [278, 0]
click at [762, 371] on div "show more" at bounding box center [948, 374] width 399 height 15
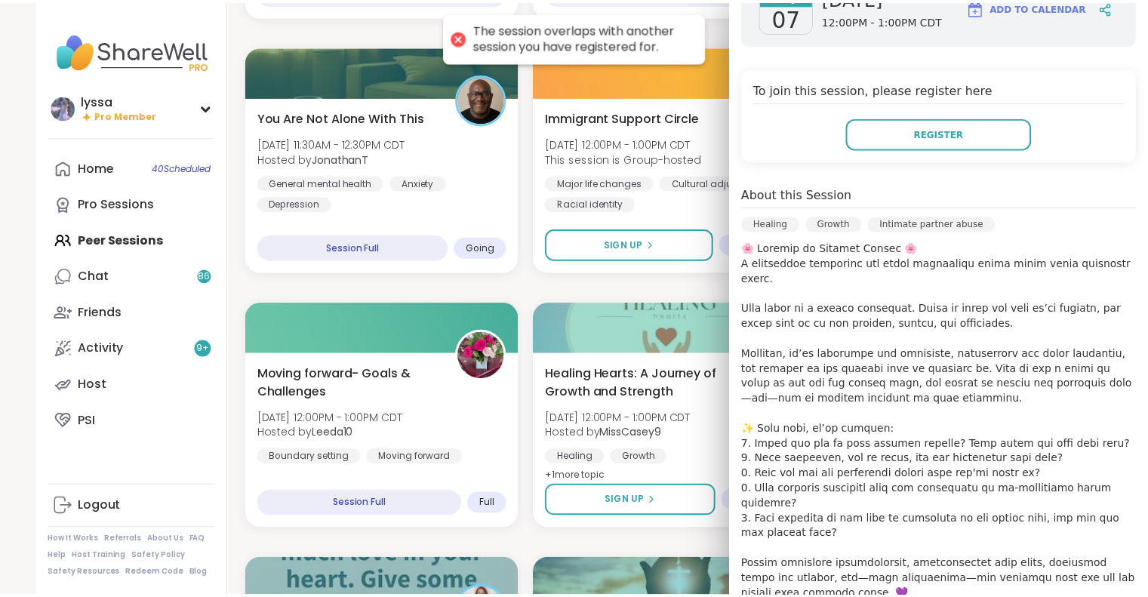
scroll to position [0, 0]
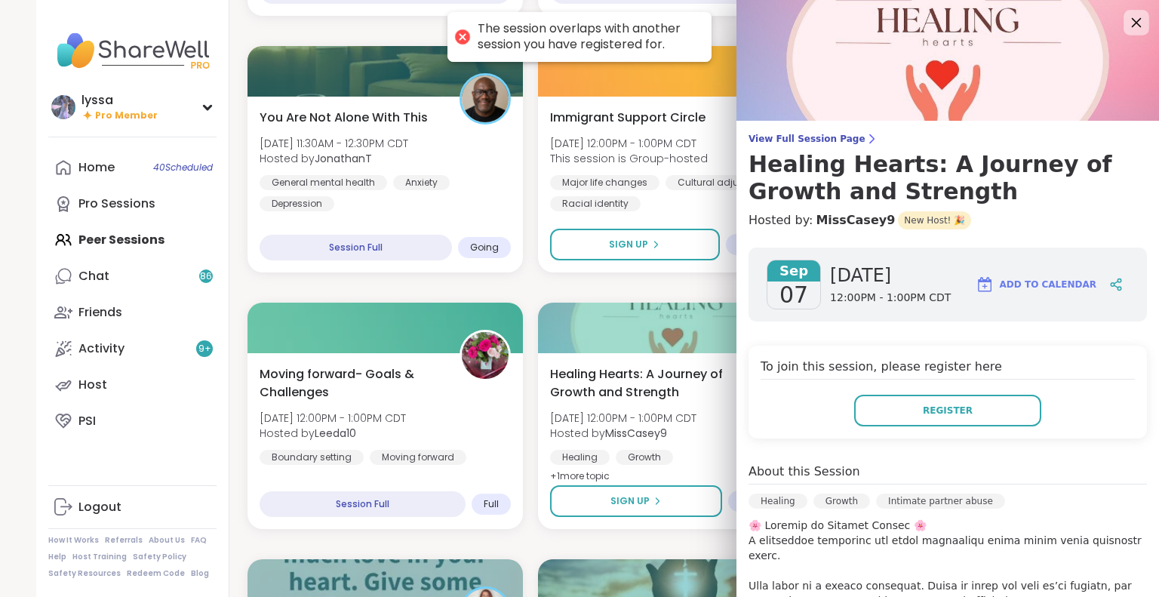
click at [1127, 28] on icon at bounding box center [1136, 22] width 19 height 19
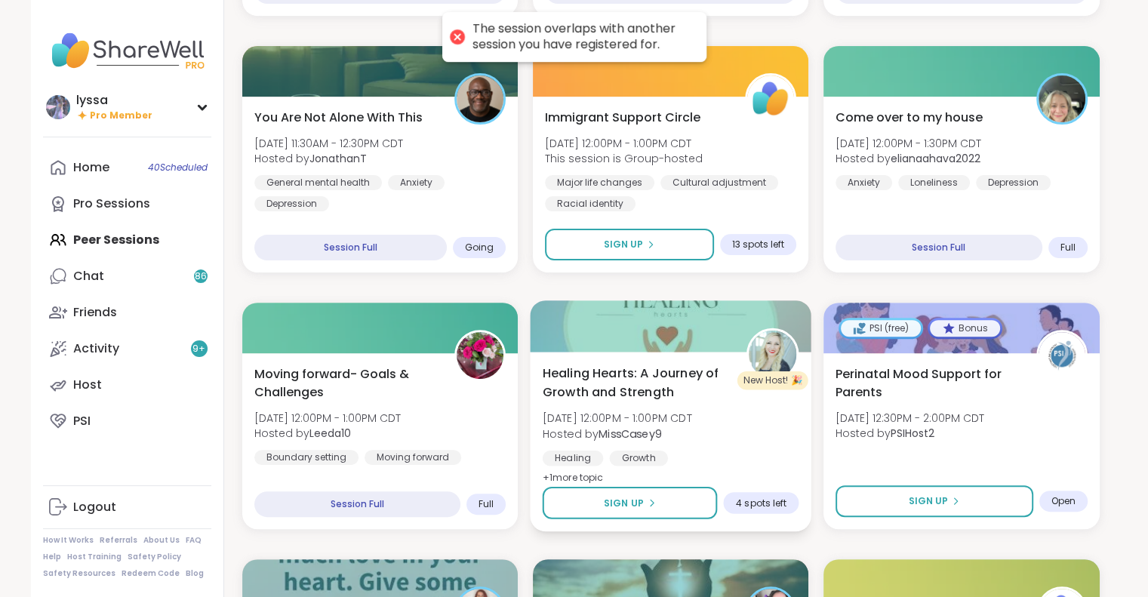
click at [778, 347] on img at bounding box center [773, 355] width 48 height 48
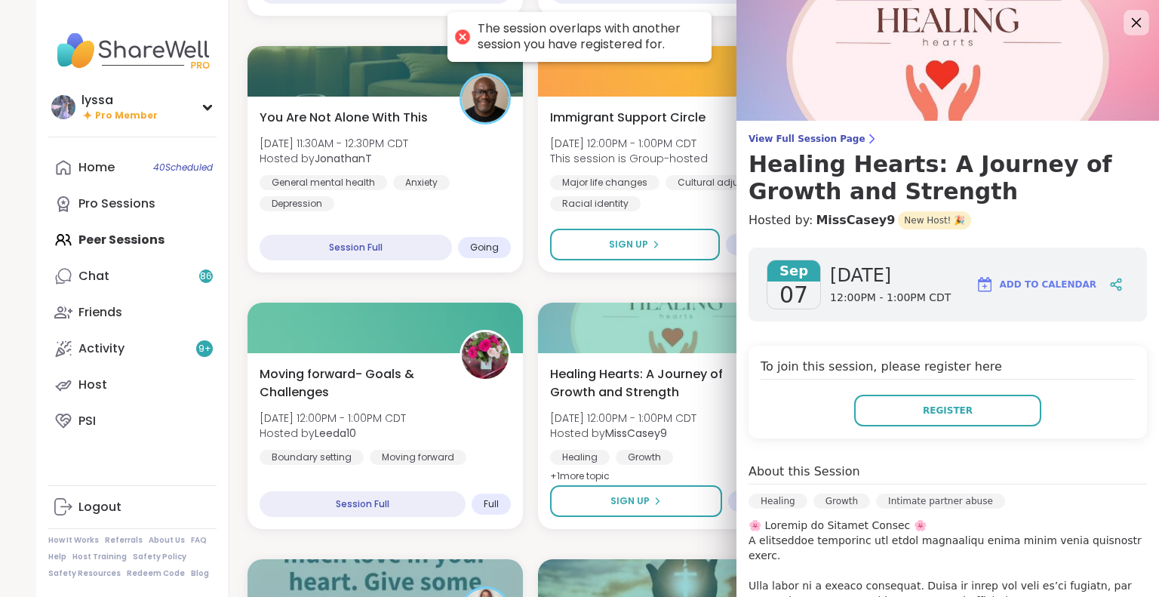
click at [1127, 23] on icon at bounding box center [1136, 22] width 19 height 19
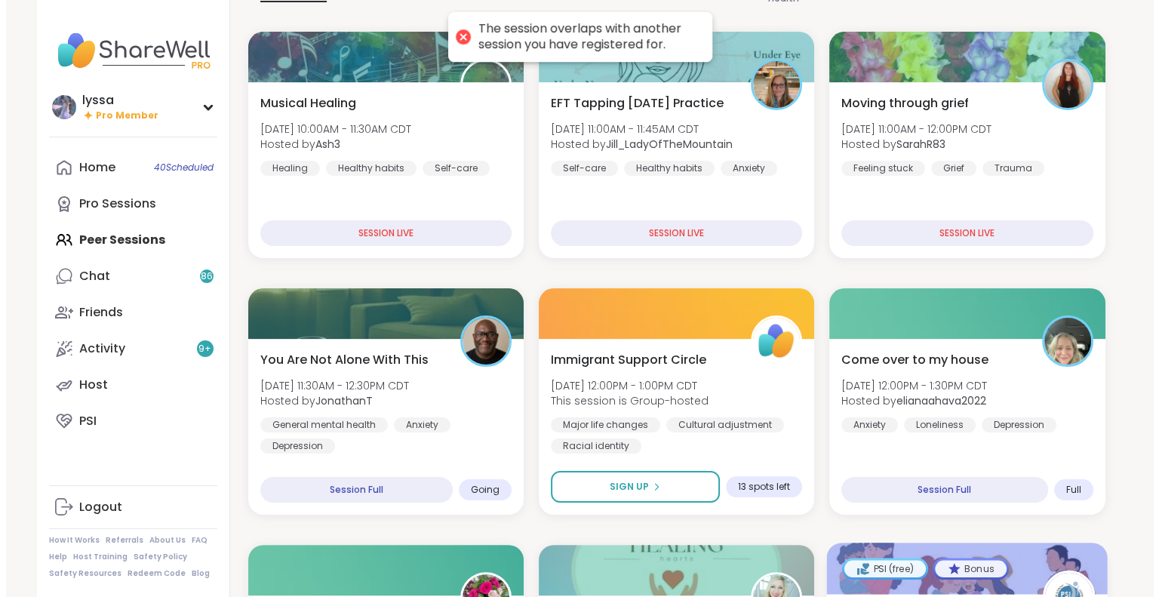
scroll to position [183, 0]
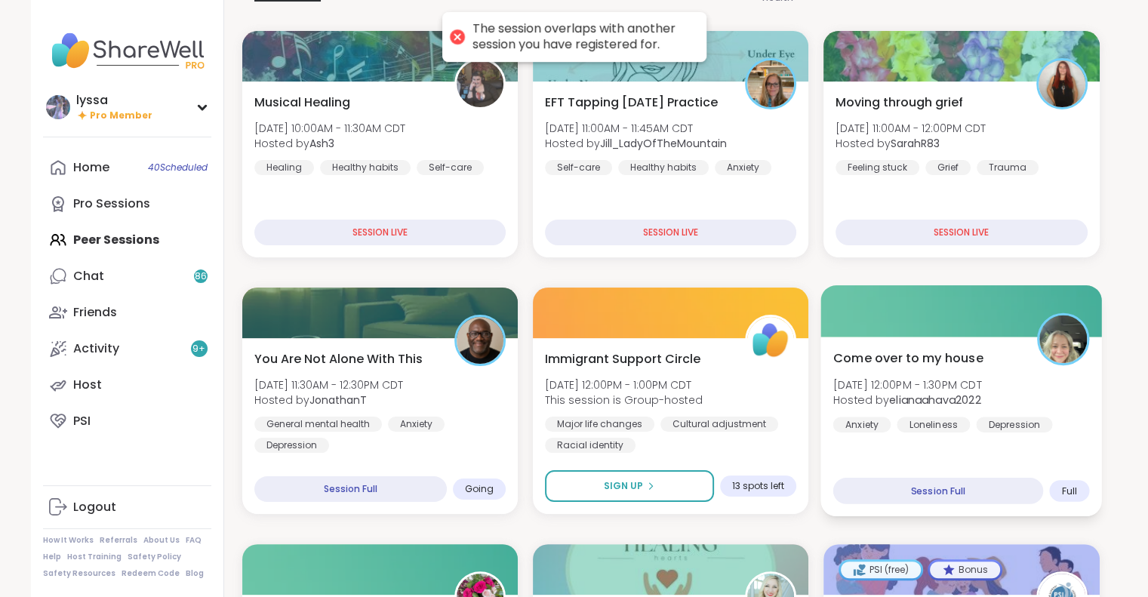
click at [911, 350] on span "Come over to my house" at bounding box center [908, 358] width 150 height 18
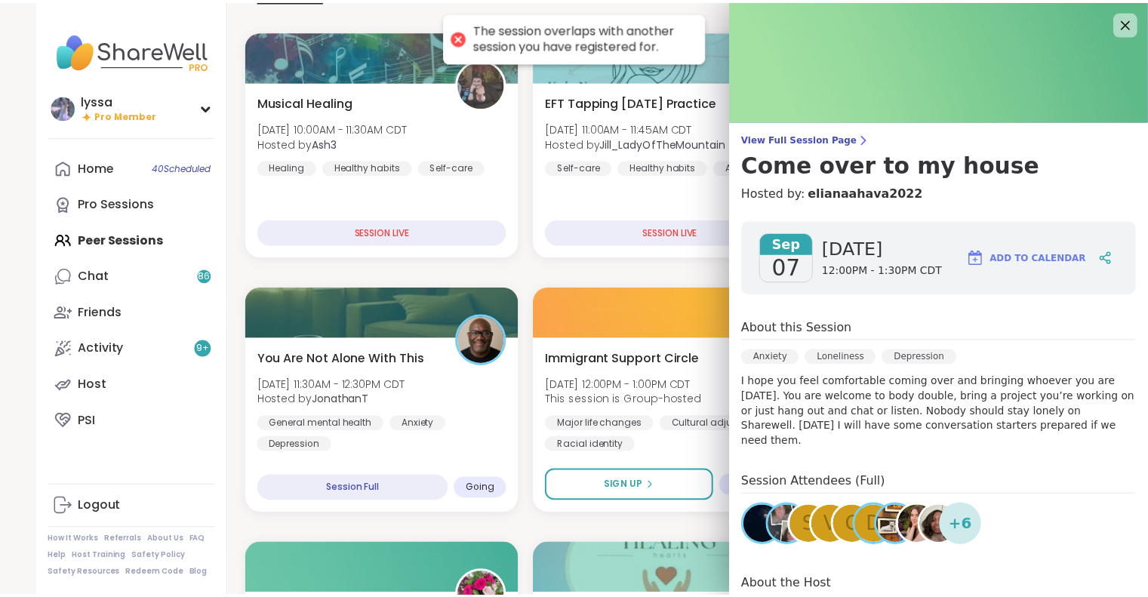
scroll to position [0, 0]
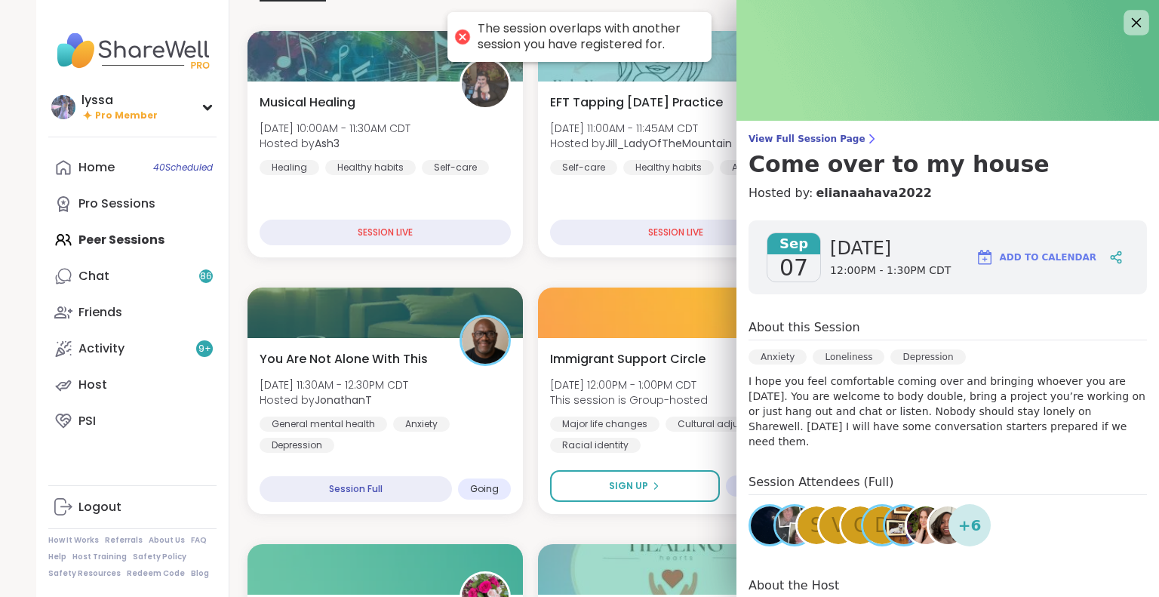
click at [1127, 20] on icon at bounding box center [1136, 22] width 19 height 19
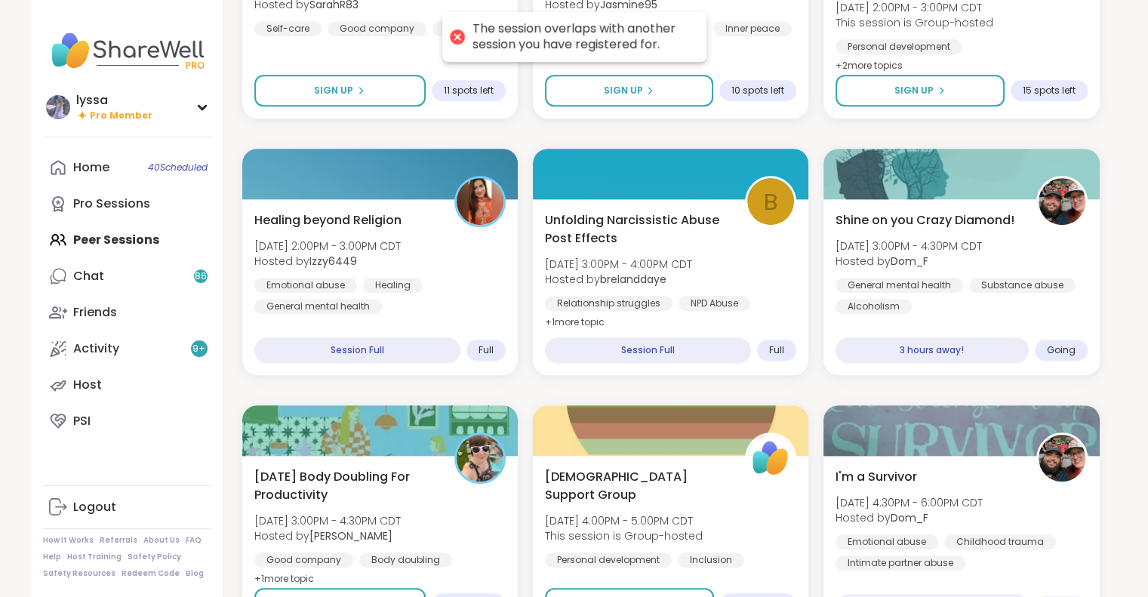
scroll to position [569, 0]
